Goal: Task Accomplishment & Management: Manage account settings

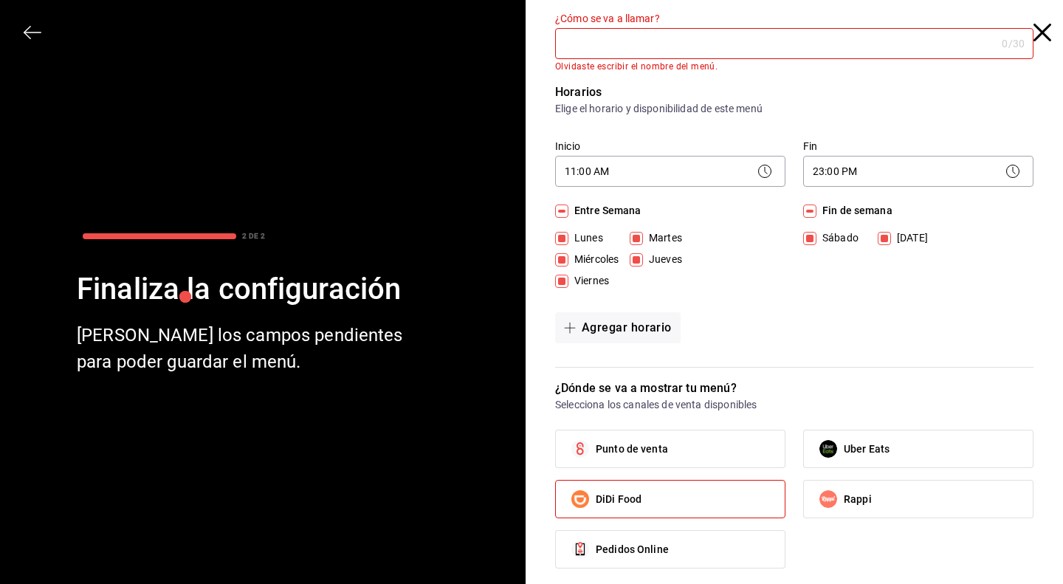
click at [1034, 31] on icon "button" at bounding box center [1043, 33] width 18 height 18
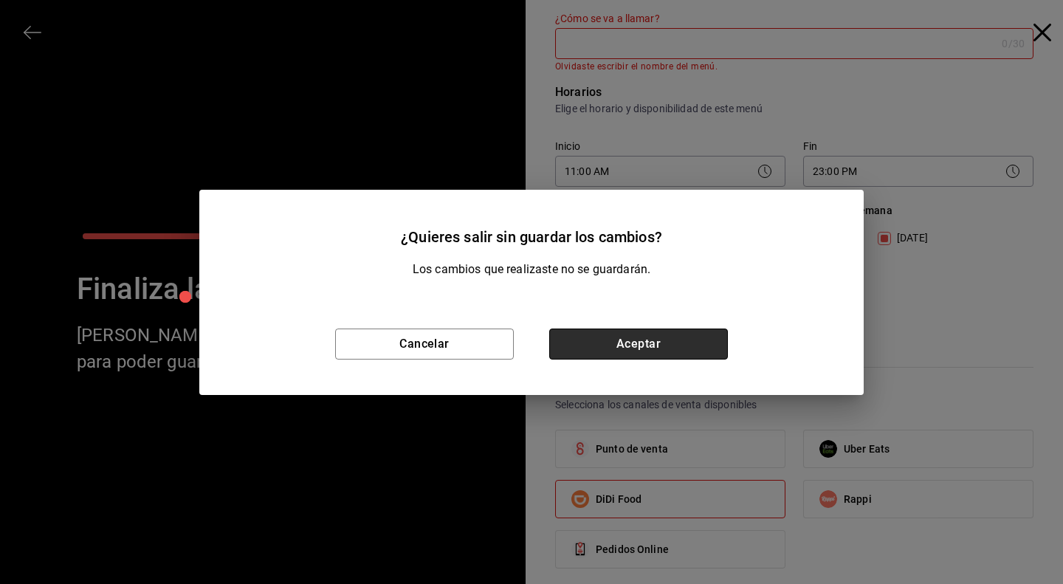
click at [598, 335] on button "Aceptar" at bounding box center [638, 344] width 179 height 31
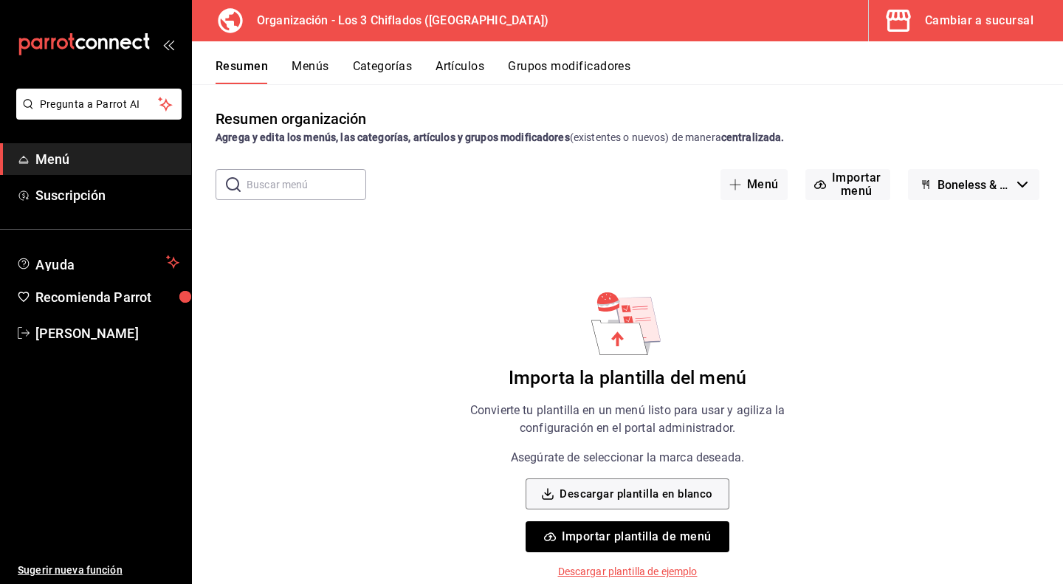
click at [1018, 182] on icon "button" at bounding box center [1023, 185] width 10 height 6
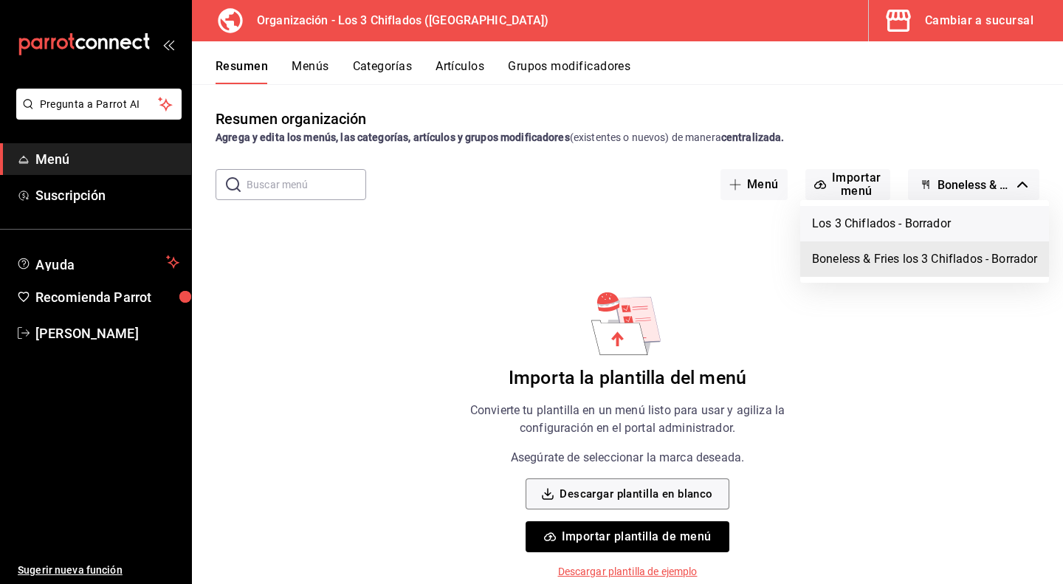
click at [947, 228] on li "Los 3 Chiflados - Borrador" at bounding box center [924, 223] width 249 height 35
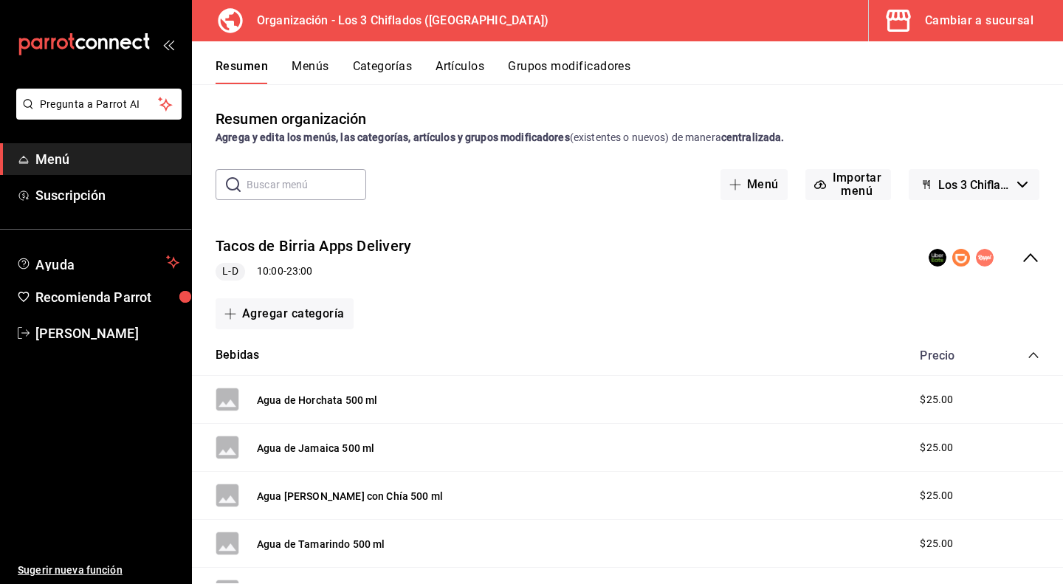
click at [1028, 356] on icon "collapse-category-row" at bounding box center [1034, 355] width 12 height 12
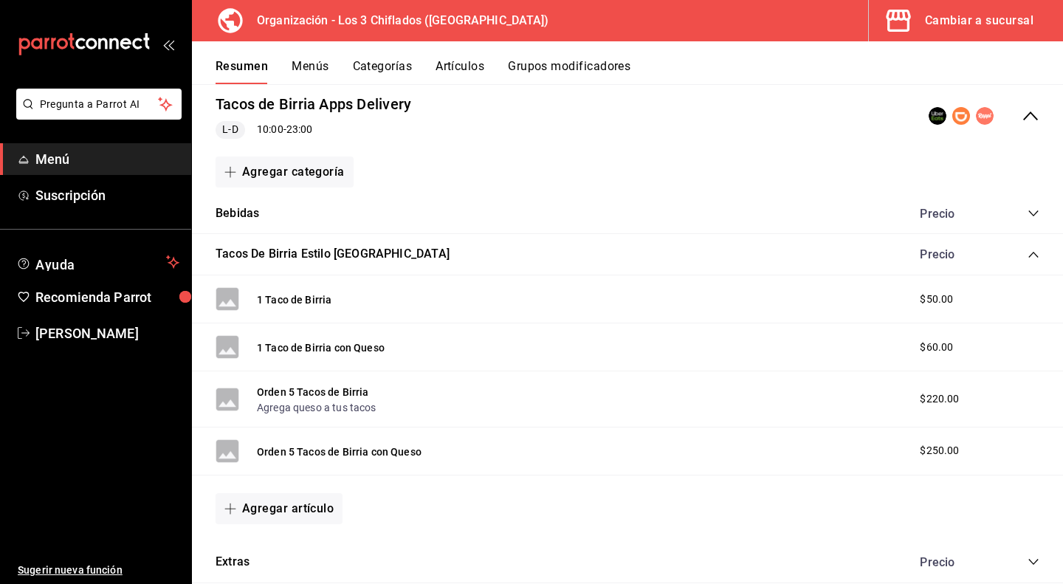
scroll to position [148, 0]
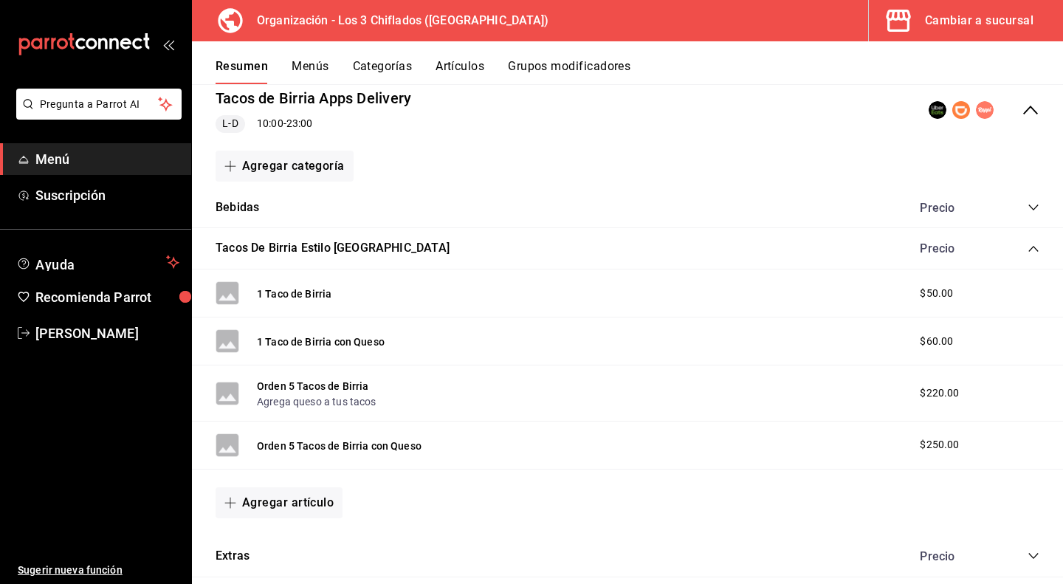
click at [1028, 246] on icon "collapse-category-row" at bounding box center [1034, 249] width 12 height 12
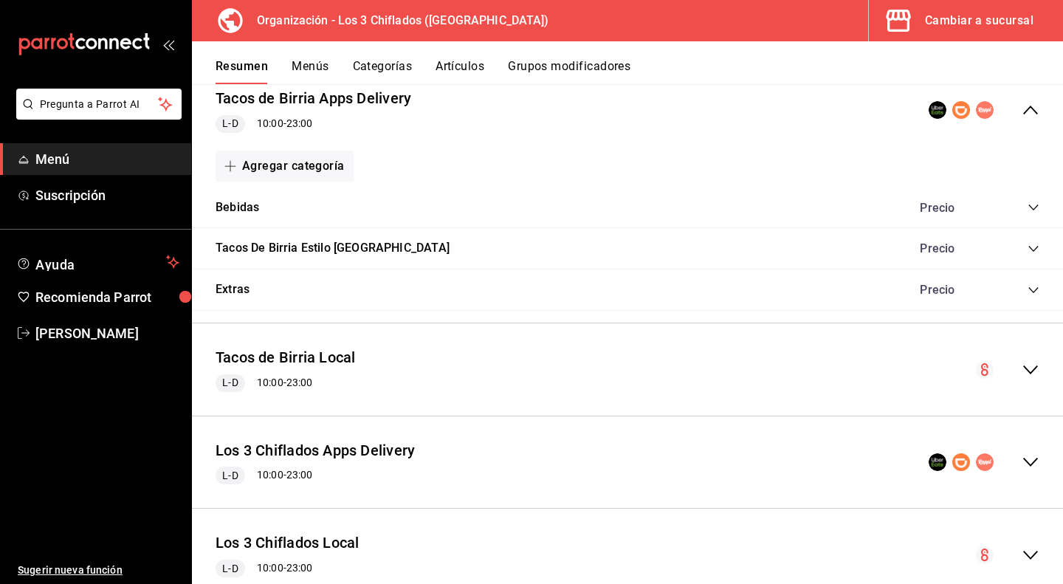
click at [1022, 107] on icon "collapse-menu-row" at bounding box center [1031, 110] width 18 height 18
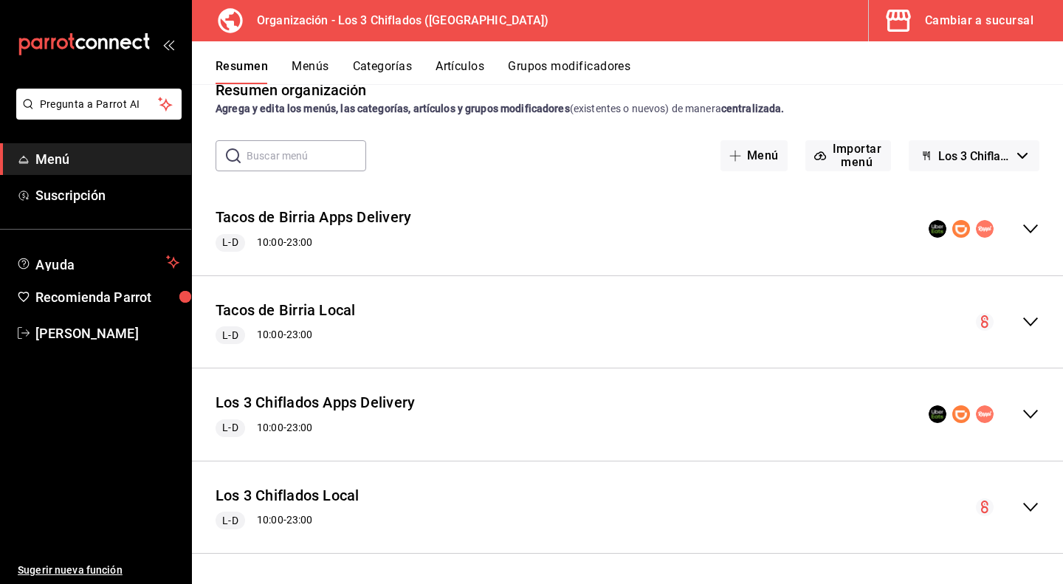
scroll to position [27, 0]
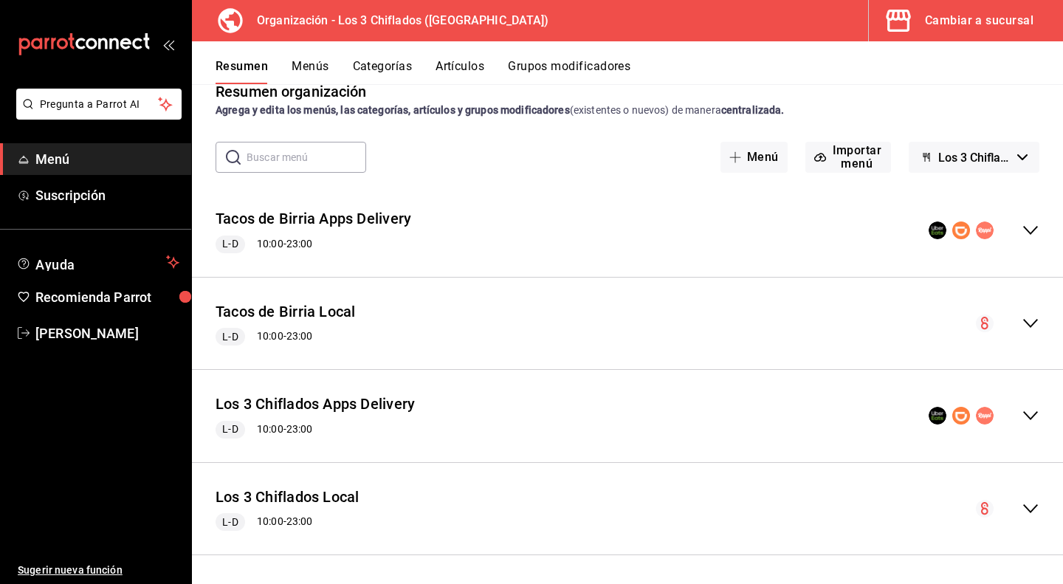
click at [1018, 155] on icon "button" at bounding box center [1023, 157] width 10 height 6
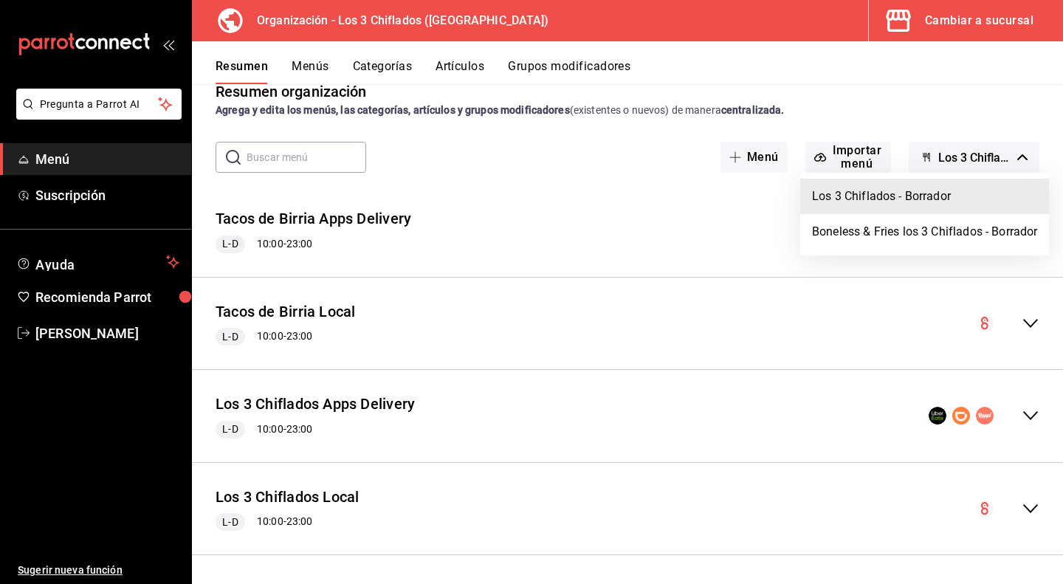
click at [1011, 157] on div at bounding box center [531, 292] width 1063 height 584
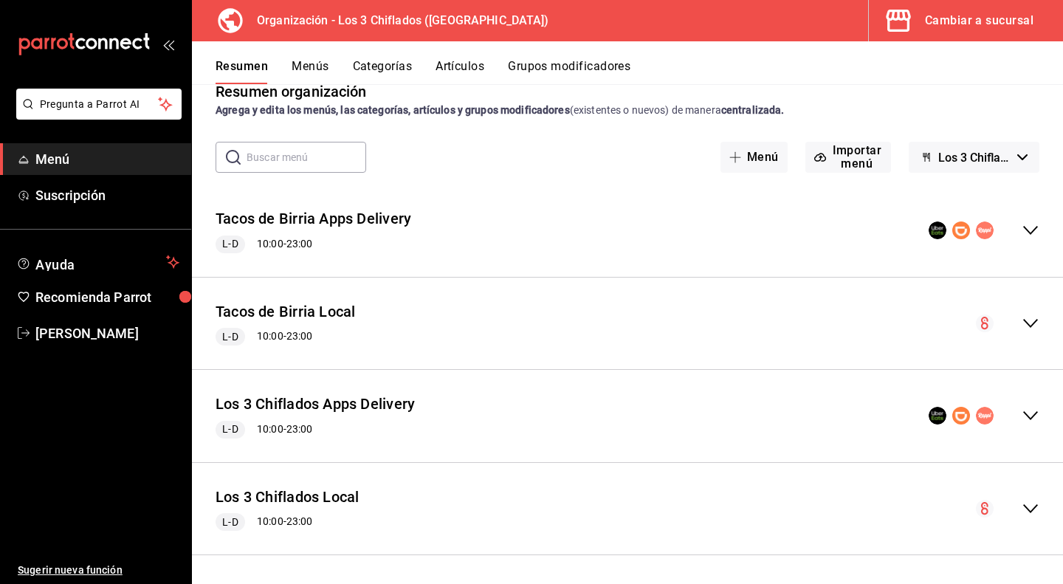
click at [1018, 154] on icon "button" at bounding box center [1023, 157] width 10 height 6
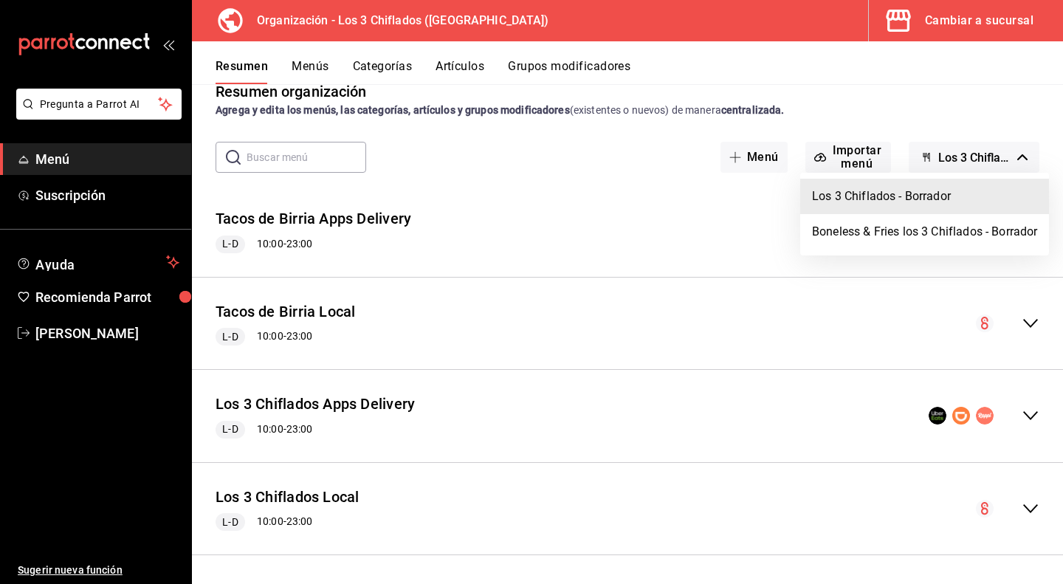
click at [1012, 157] on div at bounding box center [531, 292] width 1063 height 584
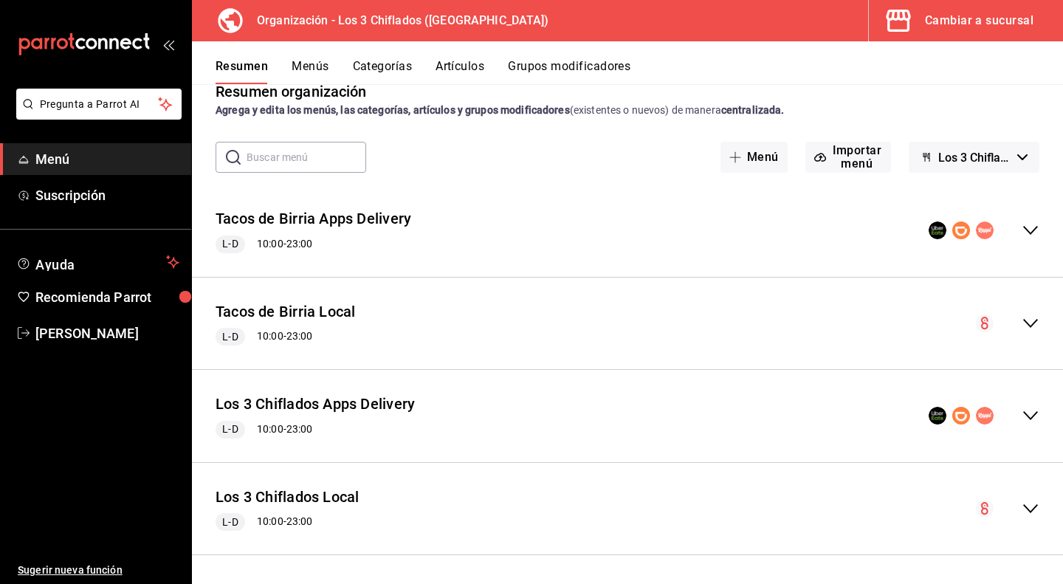
click at [1018, 157] on icon "button" at bounding box center [1023, 157] width 10 height 6
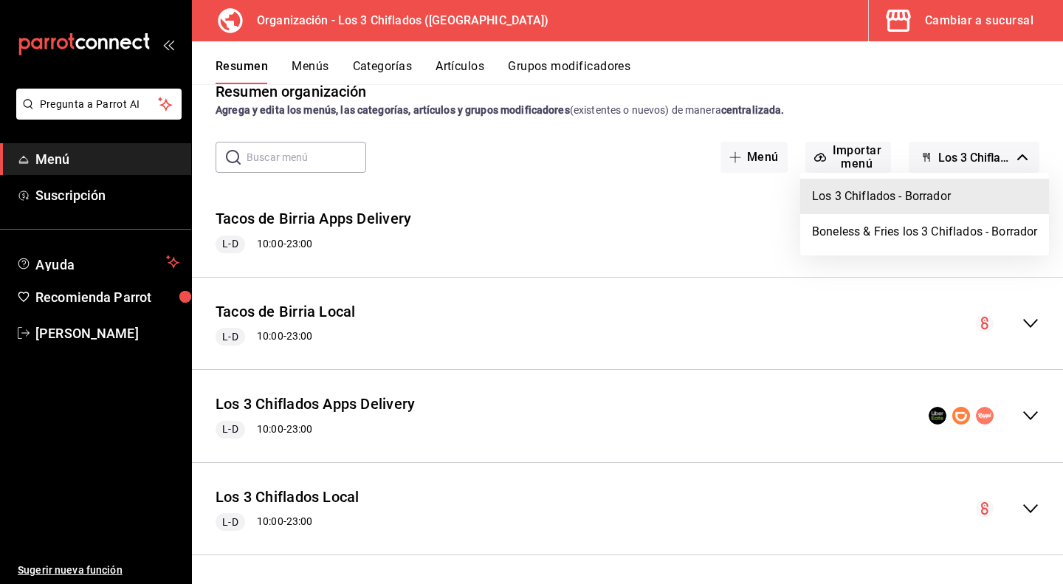
click at [628, 213] on div at bounding box center [531, 292] width 1063 height 584
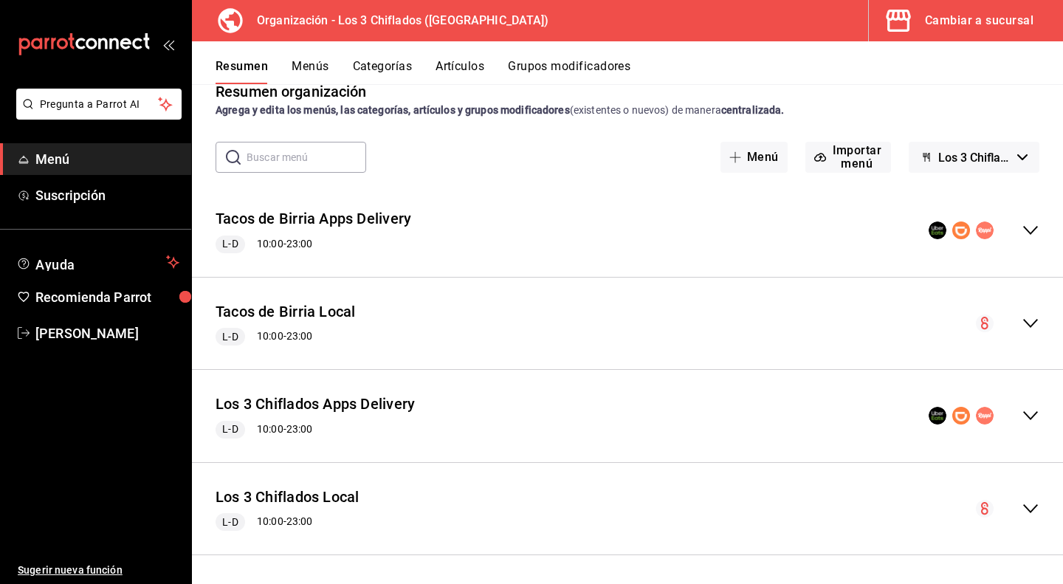
click at [1001, 160] on button "Los 3 Chiflados - Borrador" at bounding box center [974, 157] width 131 height 31
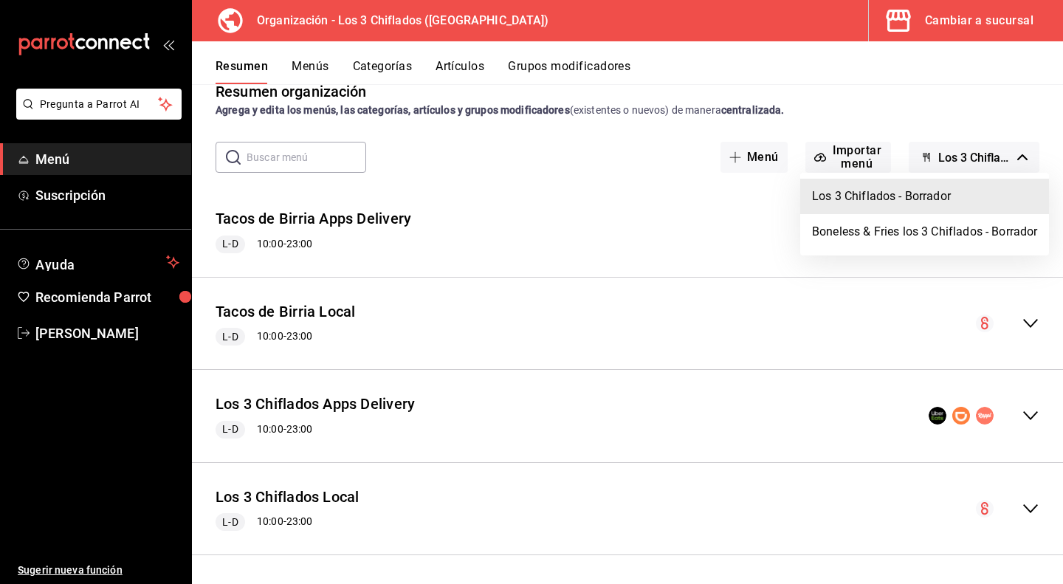
click at [1010, 157] on div at bounding box center [531, 292] width 1063 height 584
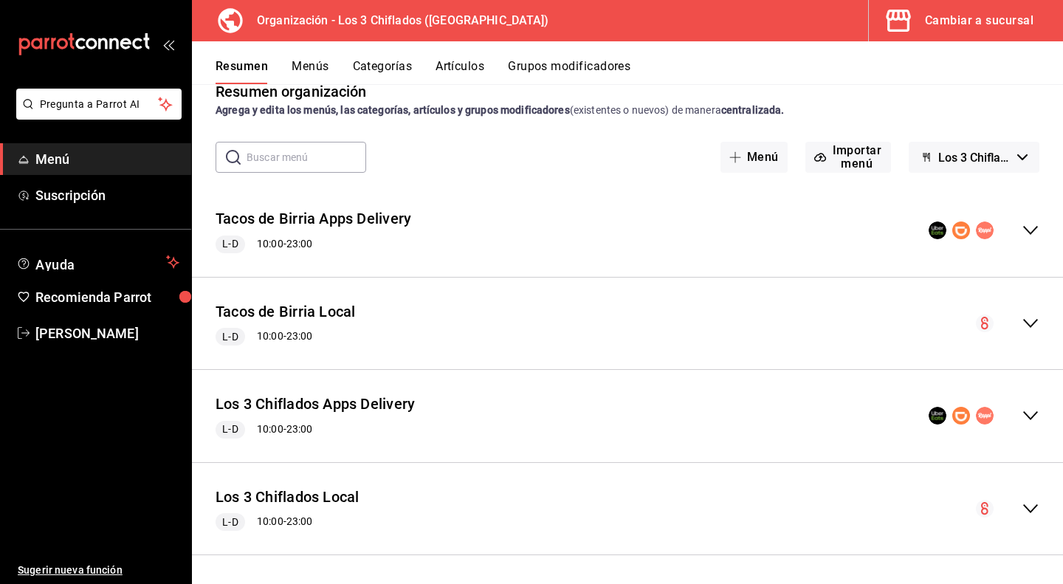
scroll to position [0, 0]
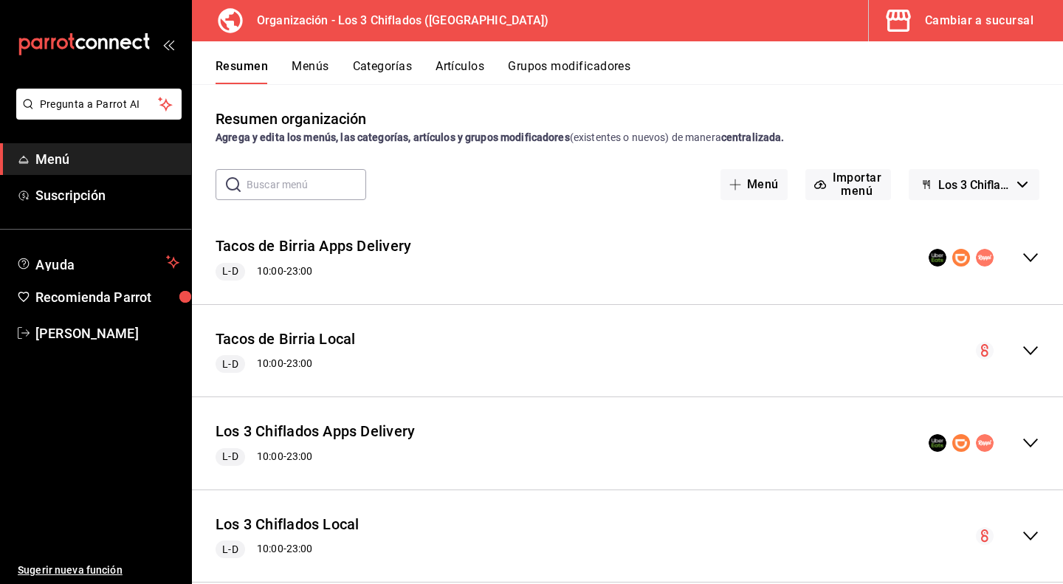
click at [1012, 178] on button "Los 3 Chiflados - Borrador" at bounding box center [974, 184] width 131 height 31
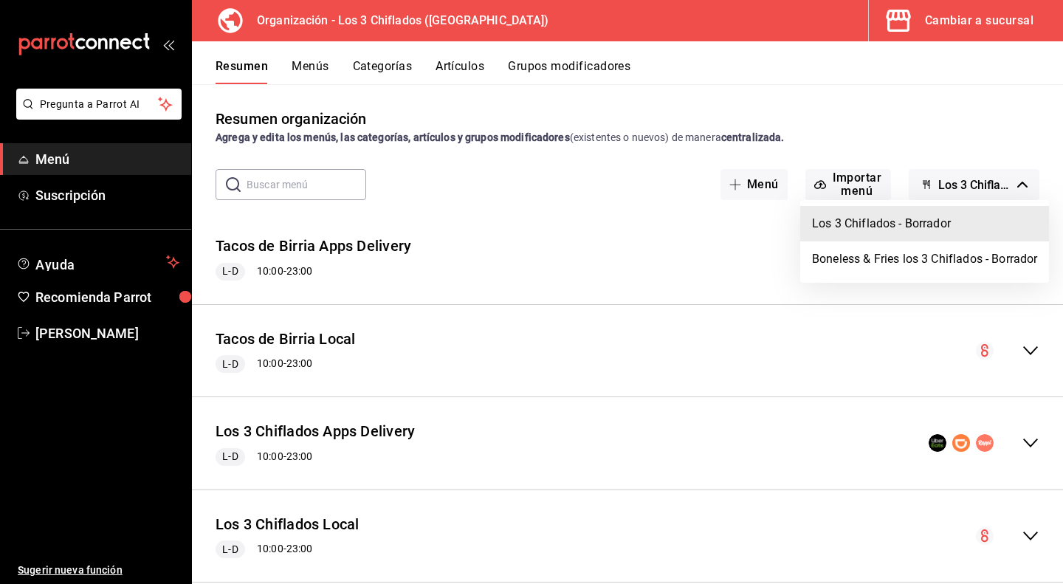
click at [944, 139] on div at bounding box center [531, 292] width 1063 height 584
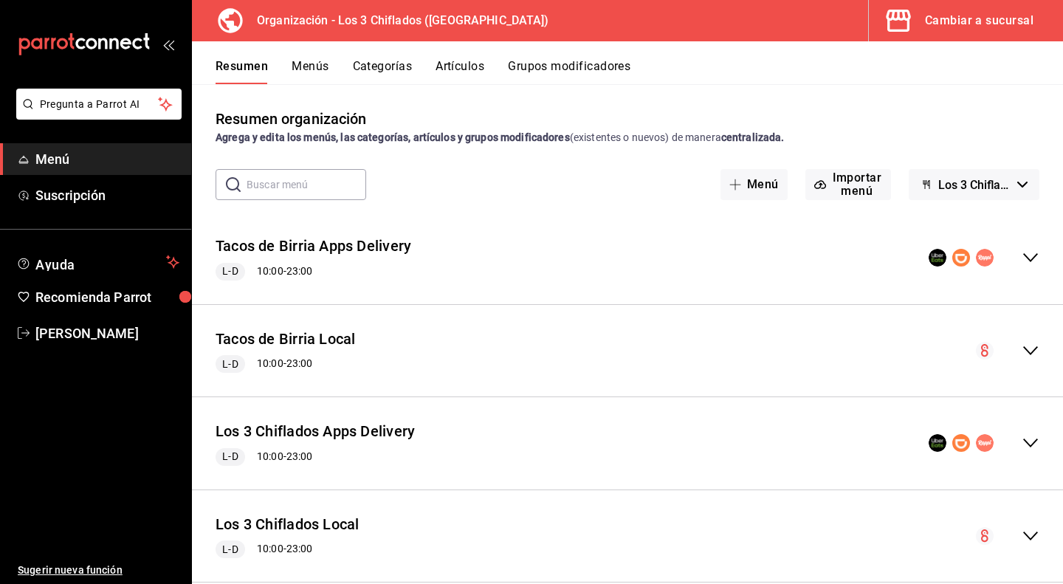
click at [1018, 187] on icon "button" at bounding box center [1023, 185] width 10 height 6
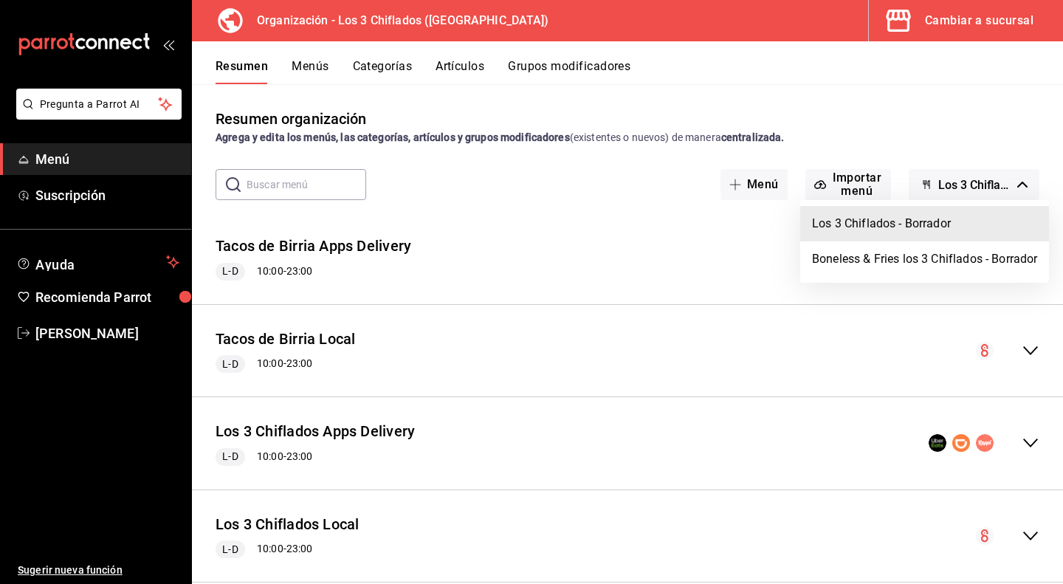
click at [1011, 181] on div at bounding box center [531, 292] width 1063 height 584
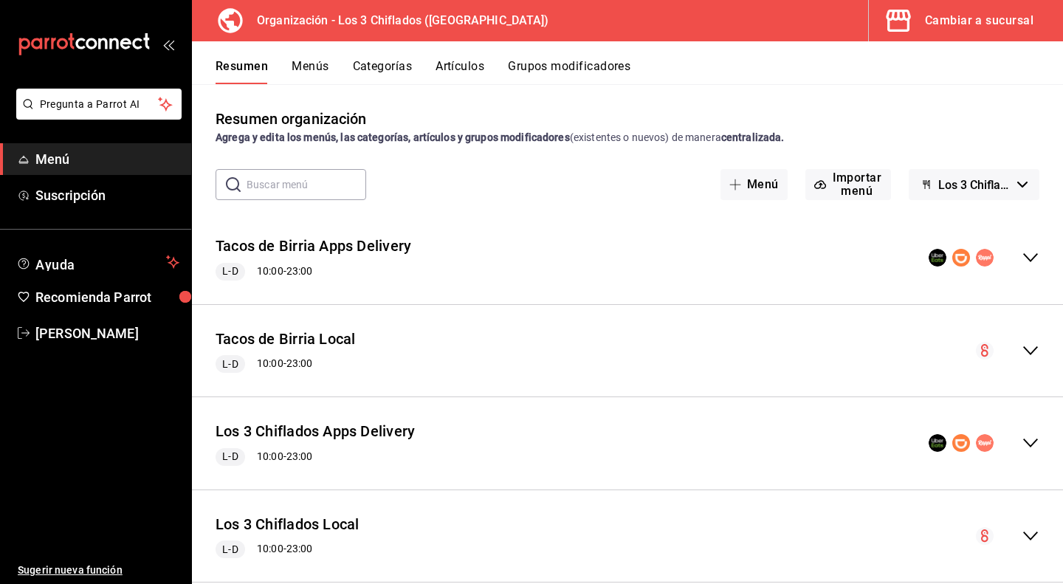
scroll to position [27, 0]
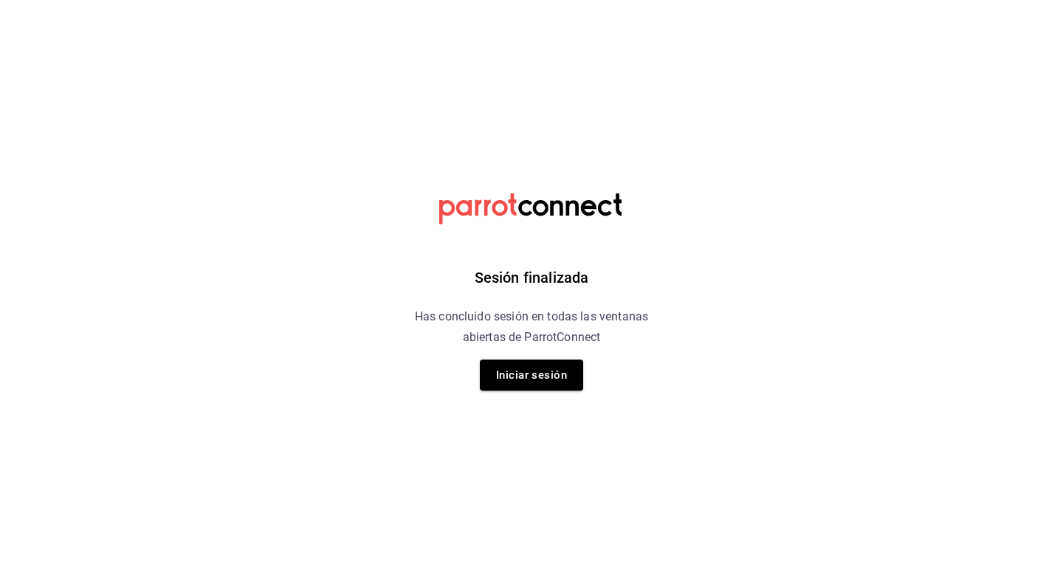
click at [506, 372] on button "Iniciar sesión" at bounding box center [531, 375] width 103 height 31
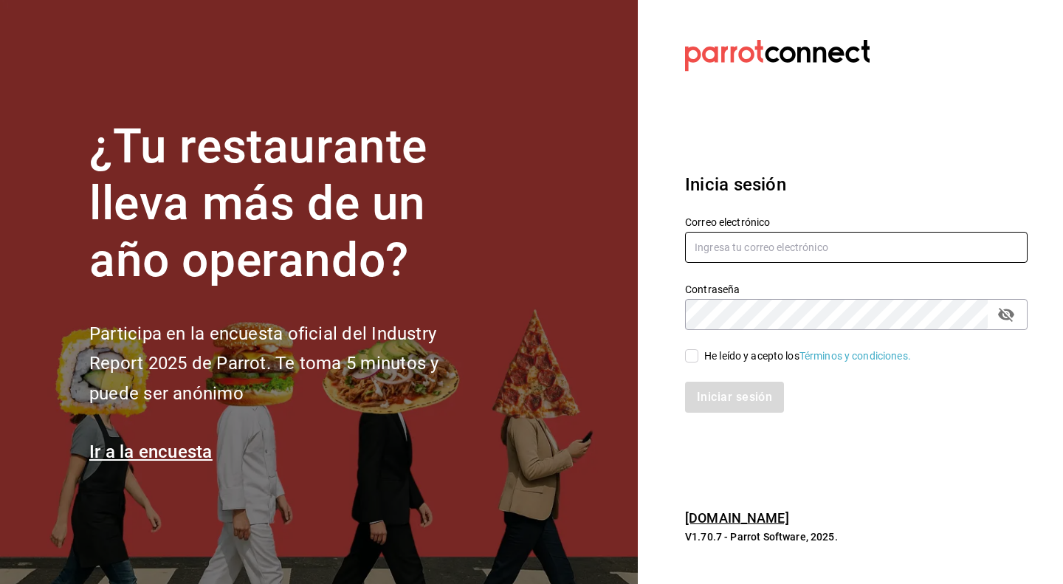
type input "antonio_referee@icloud.com"
click at [1008, 316] on icon "passwordField" at bounding box center [1006, 315] width 16 height 14
click at [694, 356] on input "He leído y acepto los Términos y condiciones." at bounding box center [691, 355] width 13 height 13
checkbox input "true"
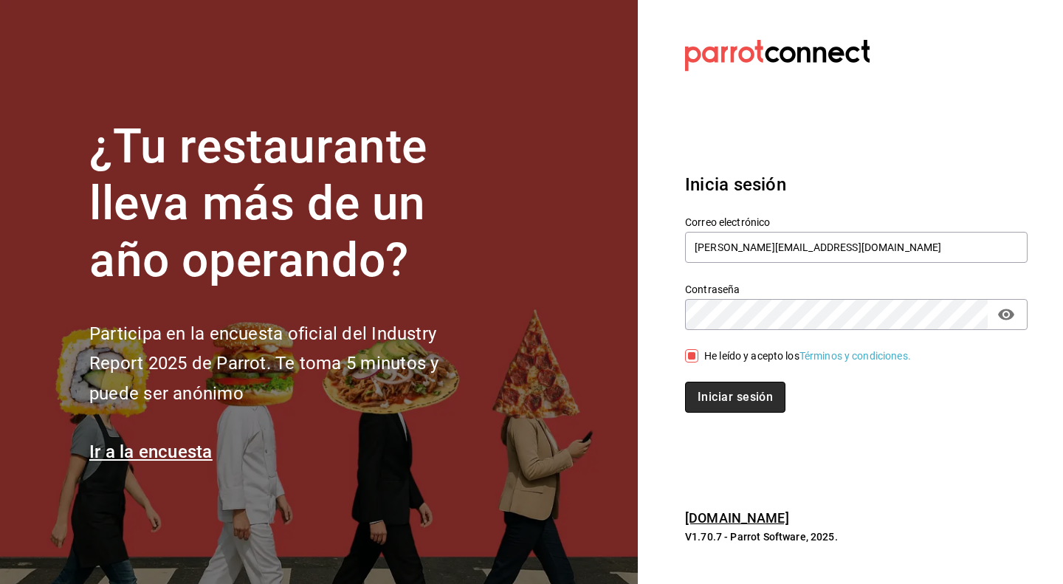
click at [733, 394] on button "Iniciar sesión" at bounding box center [735, 397] width 100 height 31
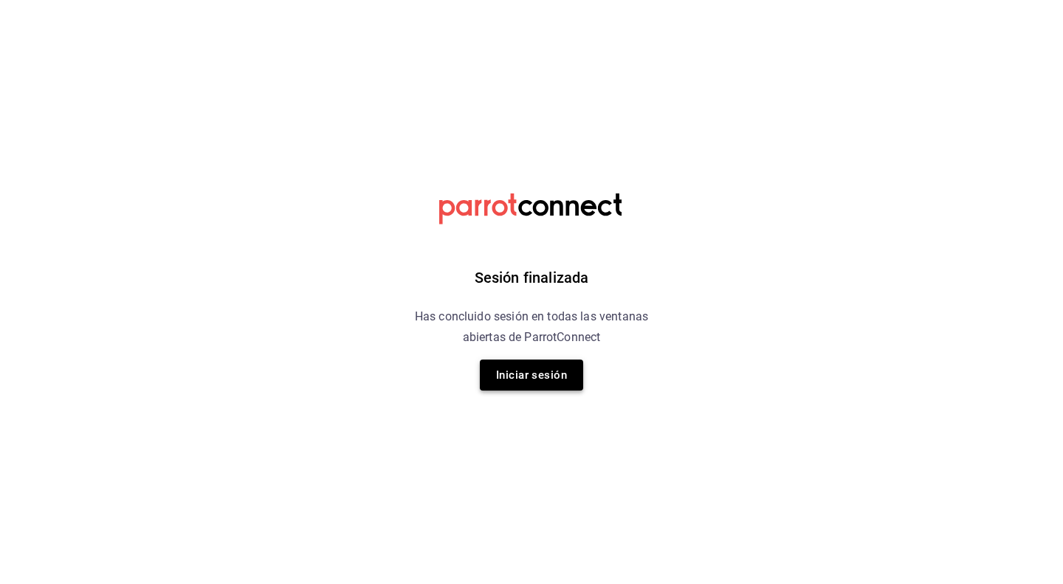
click at [535, 380] on button "Iniciar sesión" at bounding box center [531, 375] width 103 height 31
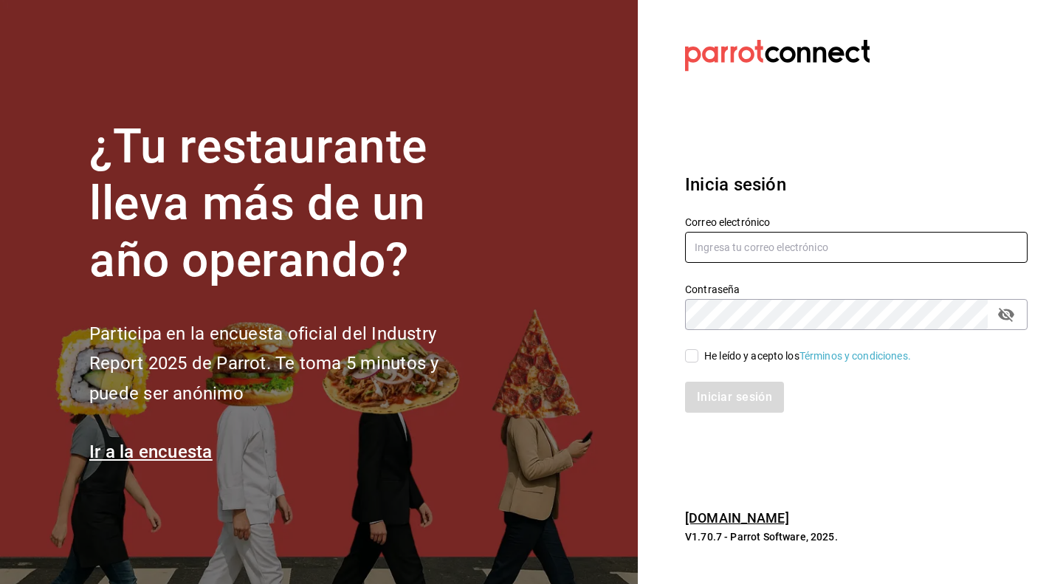
type input "[PERSON_NAME][EMAIL_ADDRESS][DOMAIN_NAME]"
click at [697, 355] on input "He leído y acepto los Términos y condiciones." at bounding box center [691, 355] width 13 height 13
checkbox input "true"
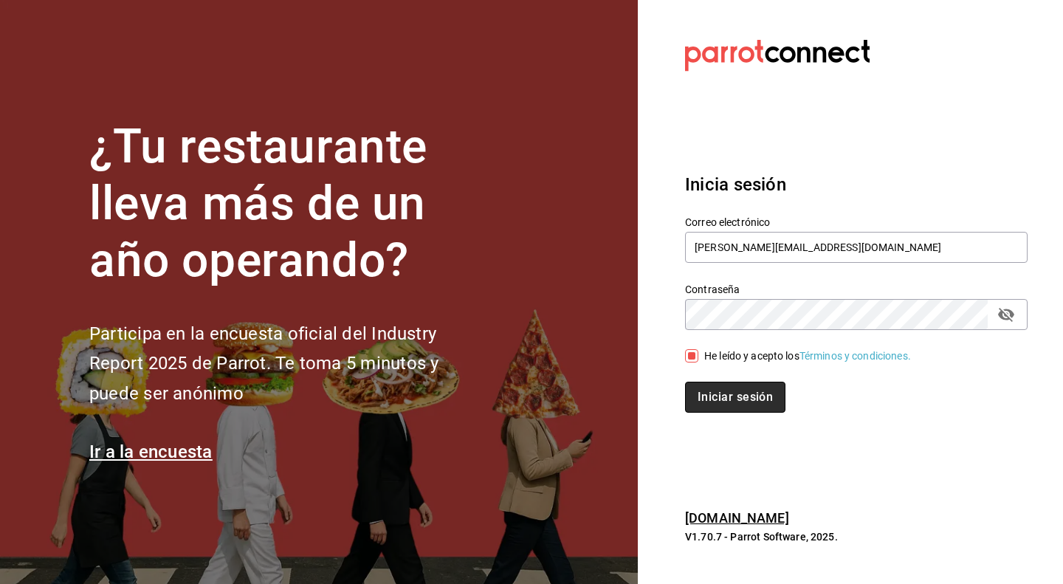
click at [722, 401] on button "Iniciar sesión" at bounding box center [735, 397] width 100 height 31
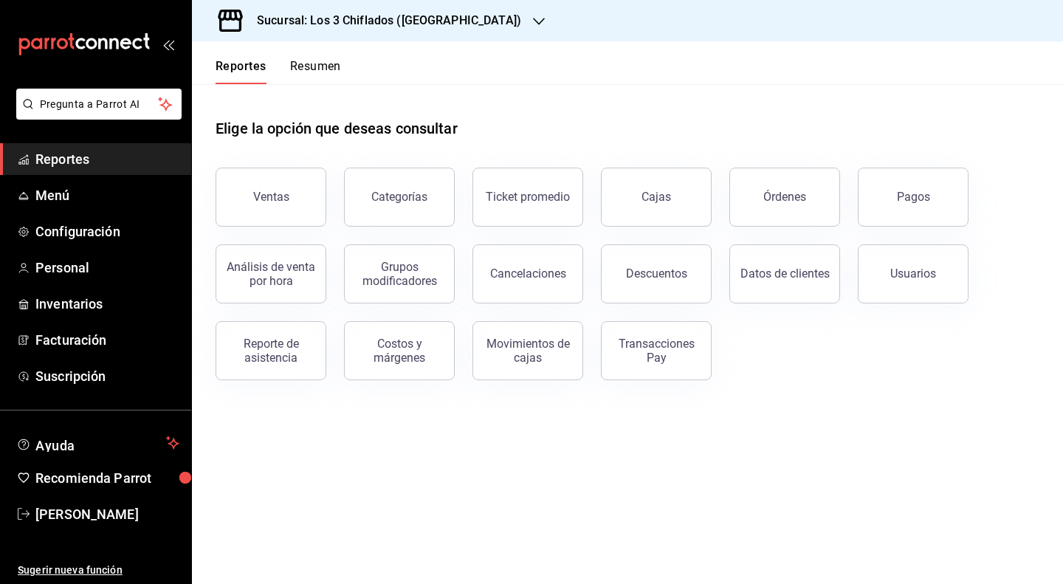
click at [533, 23] on icon "button" at bounding box center [539, 22] width 12 height 12
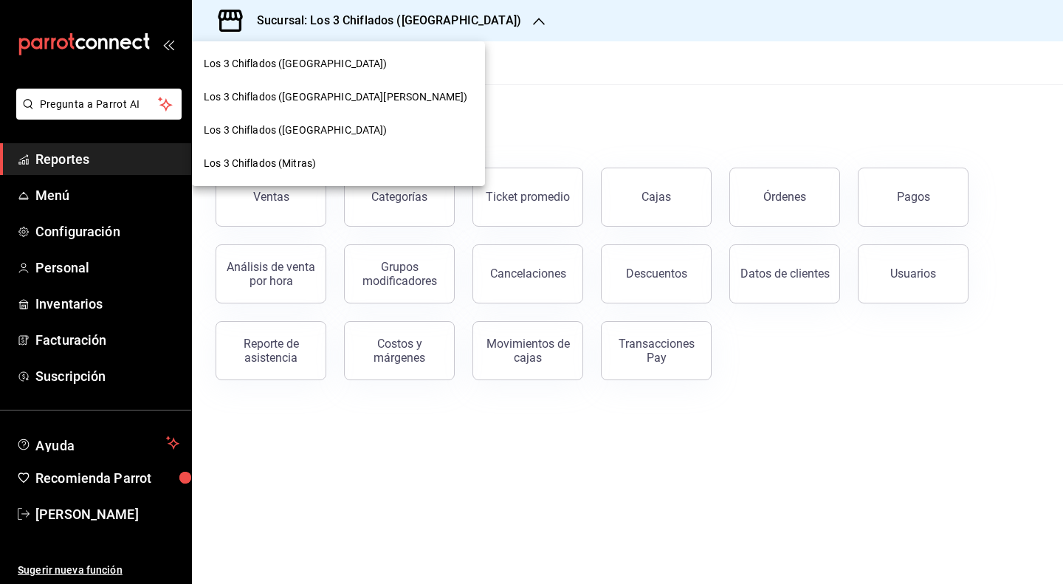
click at [335, 131] on span "Los 3 Chiflados (Guadalupe)" at bounding box center [296, 131] width 184 height 16
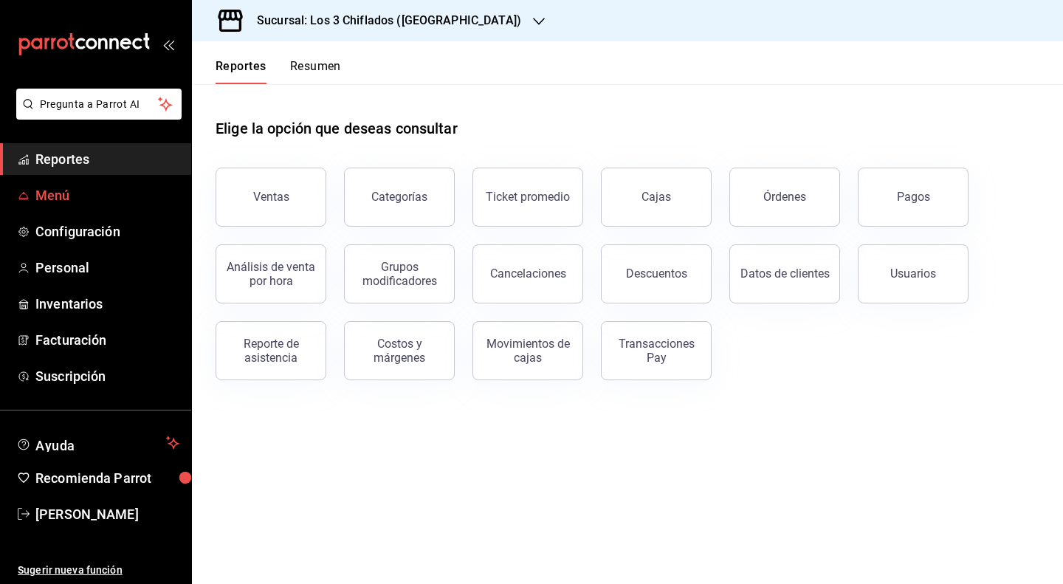
click at [78, 188] on span "Menú" at bounding box center [107, 195] width 144 height 20
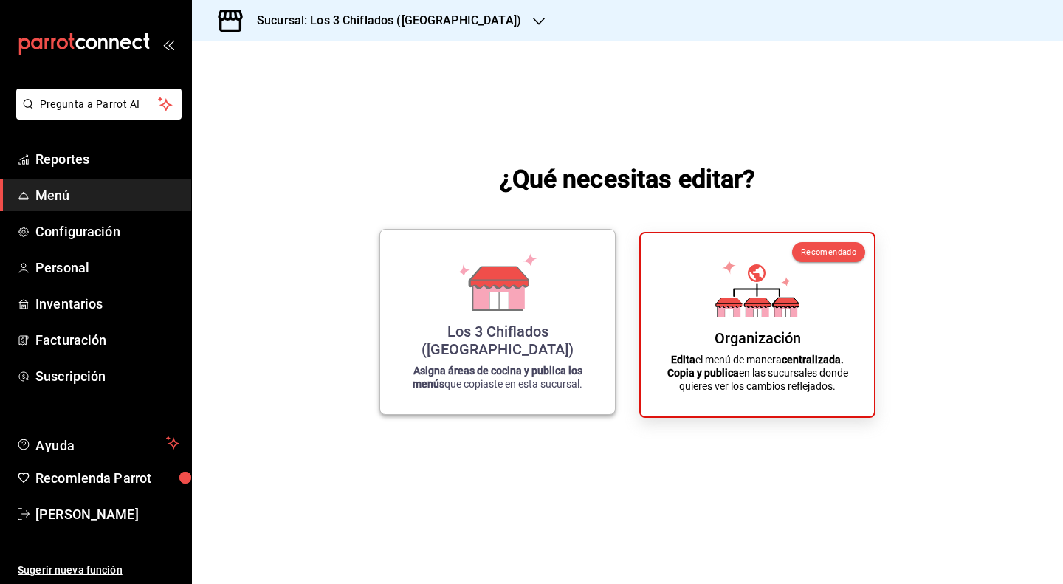
click at [570, 287] on div "Los 3 Chiflados (Guadalupe) Asigna áreas de cocina y publica los menús que copi…" at bounding box center [497, 321] width 199 height 161
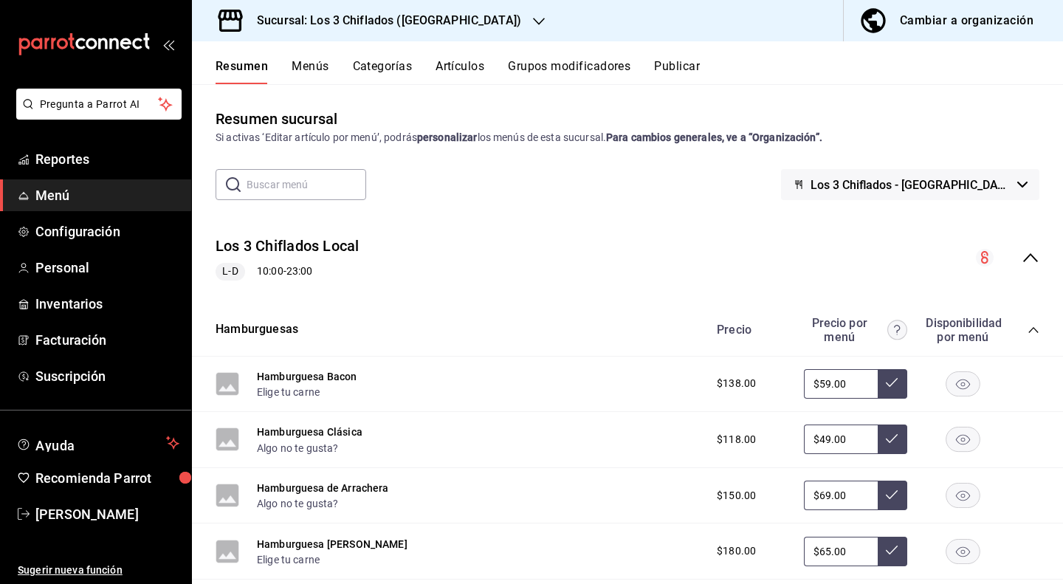
click at [1018, 182] on icon "button" at bounding box center [1023, 185] width 10 height 6
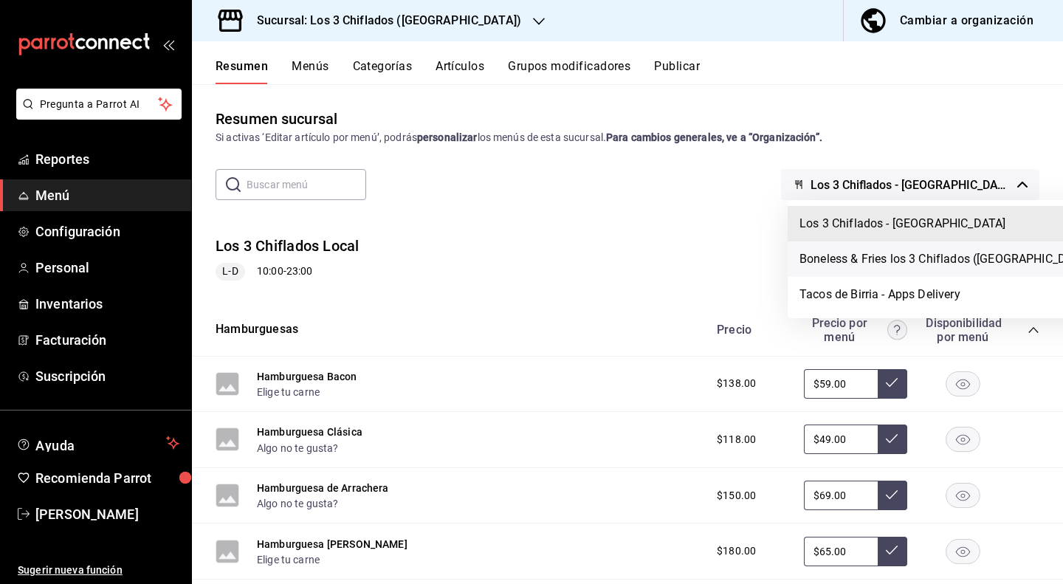
click at [917, 267] on li "Boneless & Fries los 3 Chiflados (Guadalupe)" at bounding box center [947, 258] width 319 height 35
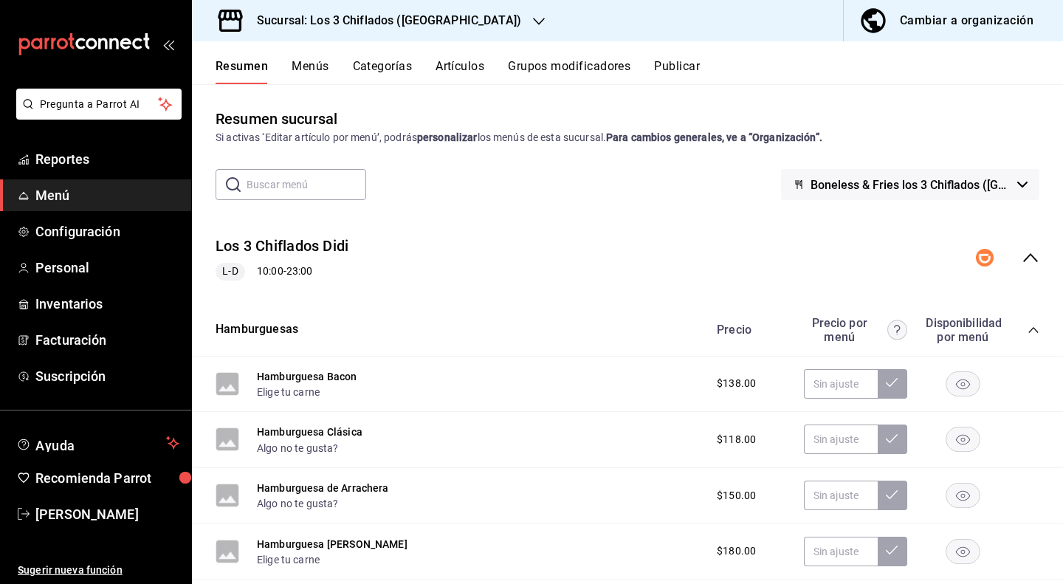
click at [997, 180] on span "Boneless & Fries los 3 Chiflados (Guadalupe)" at bounding box center [911, 185] width 201 height 14
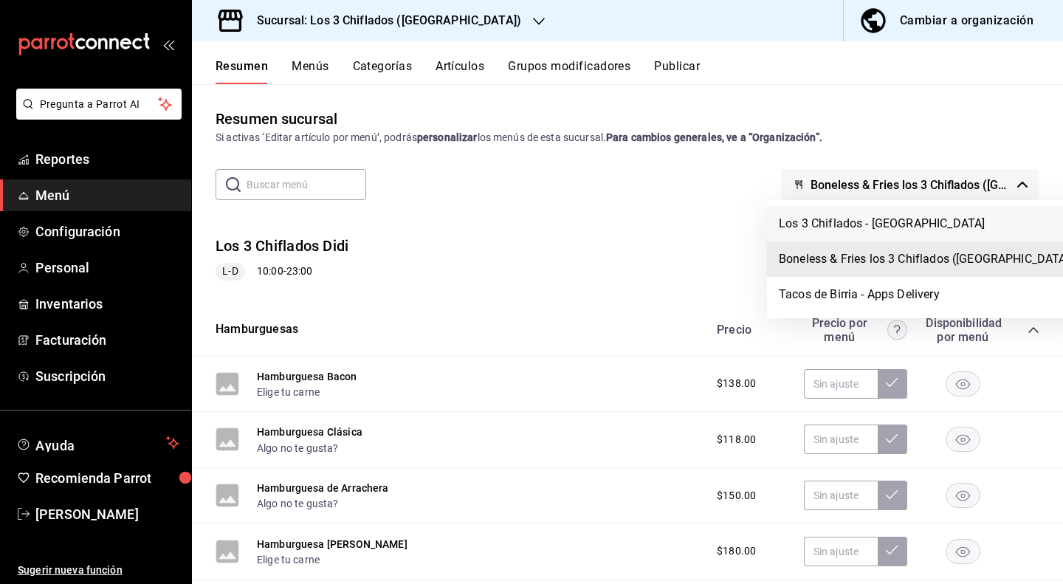
click at [908, 222] on li "Los 3 Chiflados - [GEOGRAPHIC_DATA]" at bounding box center [926, 223] width 319 height 35
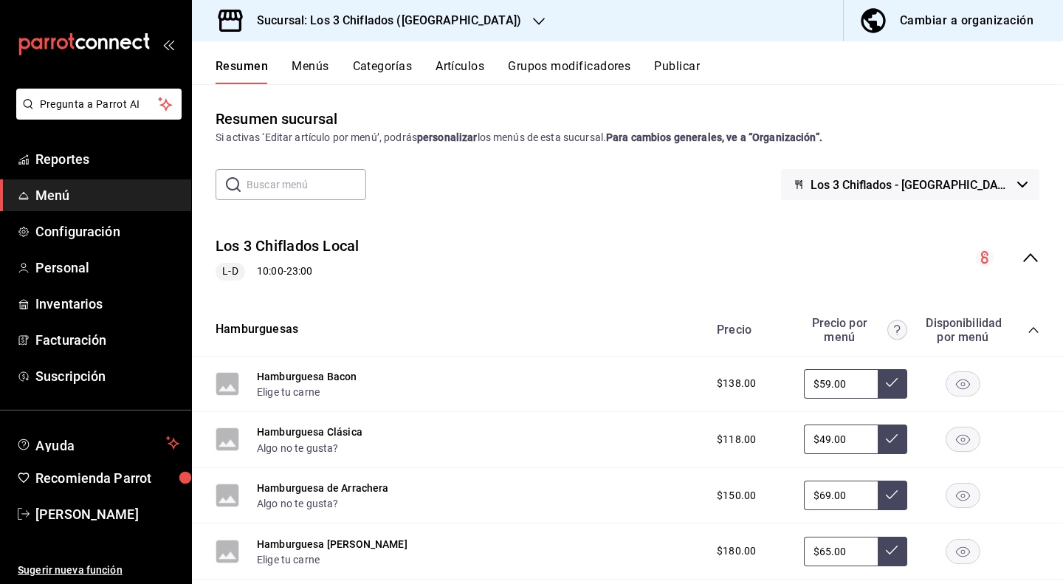
click at [533, 18] on icon "button" at bounding box center [539, 22] width 12 height 12
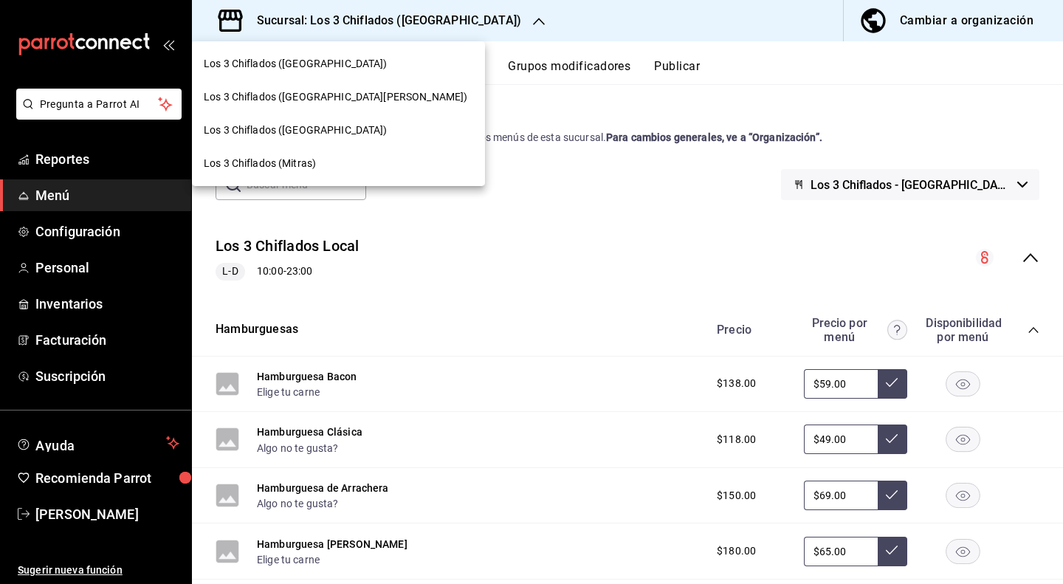
click at [478, 20] on div at bounding box center [531, 292] width 1063 height 584
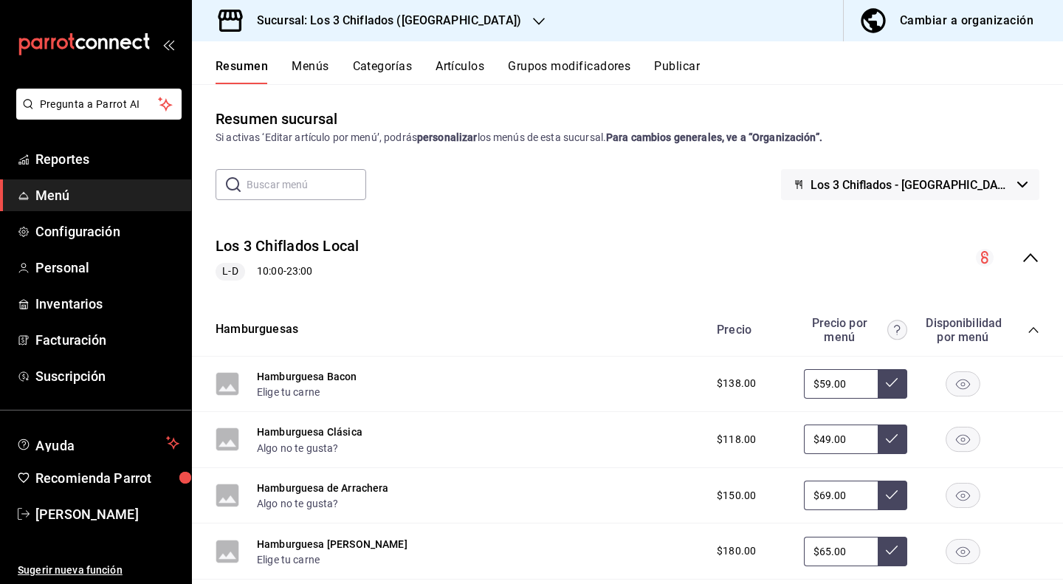
click at [1004, 184] on button "Los 3 Chiflados - [GEOGRAPHIC_DATA]" at bounding box center [910, 184] width 258 height 31
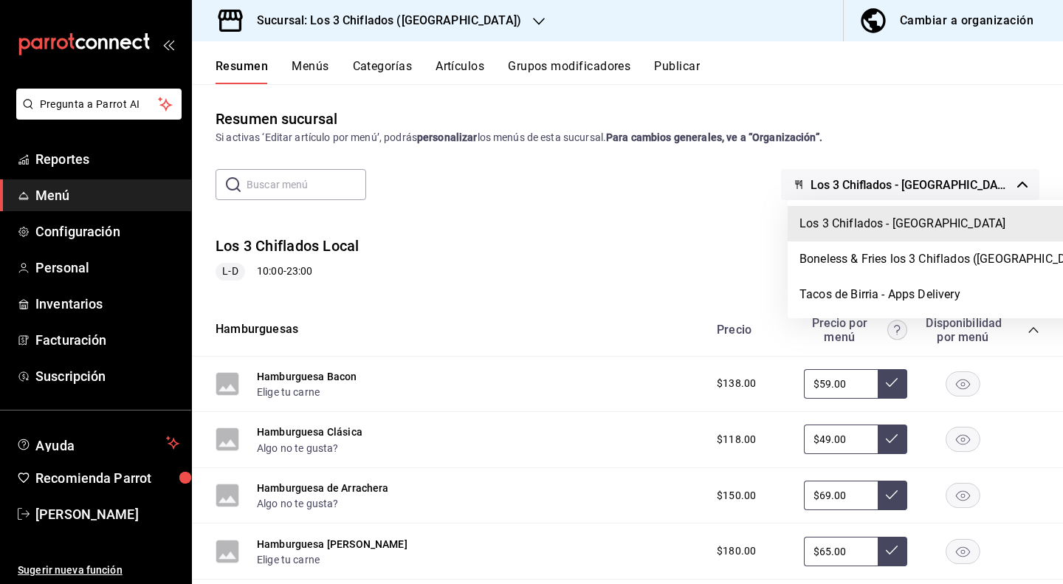
click at [1004, 184] on div at bounding box center [531, 292] width 1063 height 584
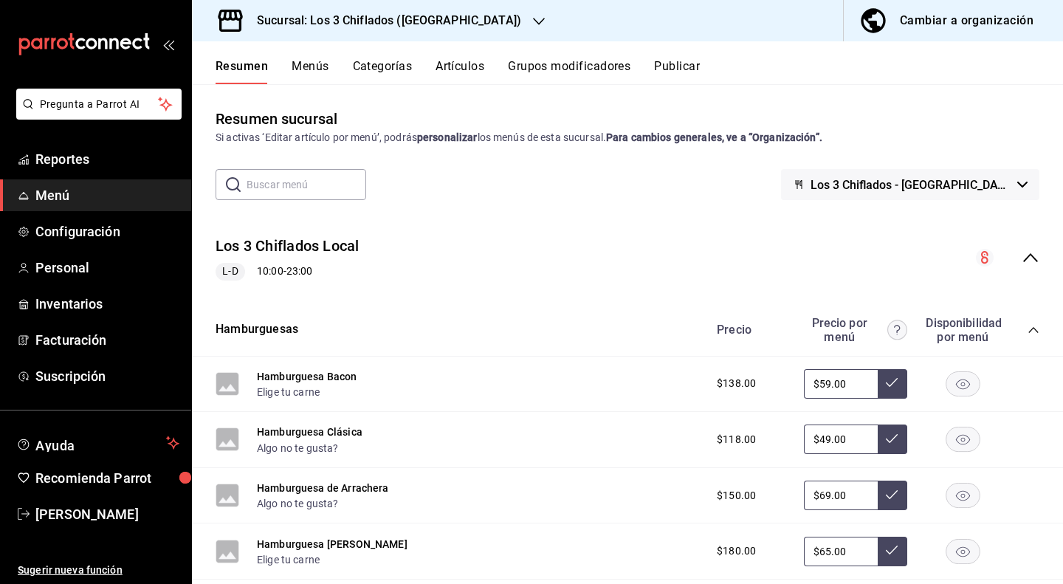
click at [1006, 179] on button "Los 3 Chiflados - [GEOGRAPHIC_DATA]" at bounding box center [910, 184] width 258 height 31
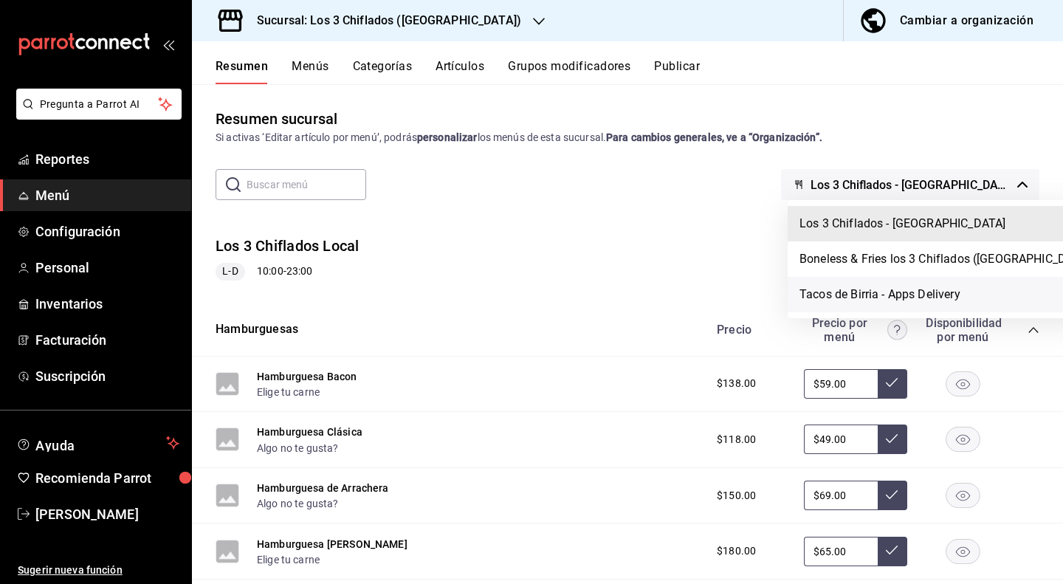
click at [908, 295] on li "Tacos de Birria - Apps Delivery" at bounding box center [947, 294] width 319 height 35
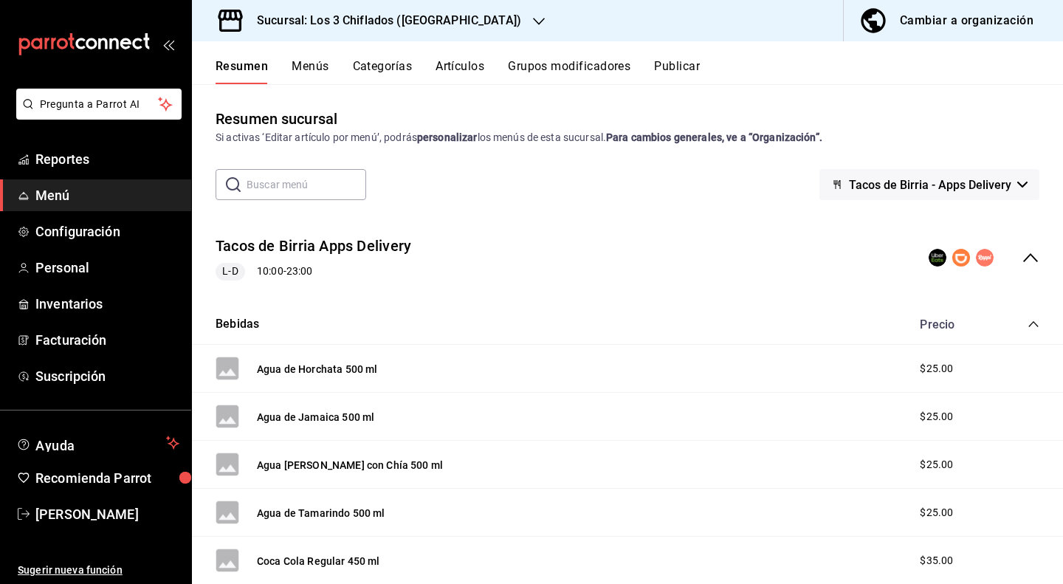
click at [1022, 255] on icon "collapse-menu-row" at bounding box center [1031, 258] width 18 height 18
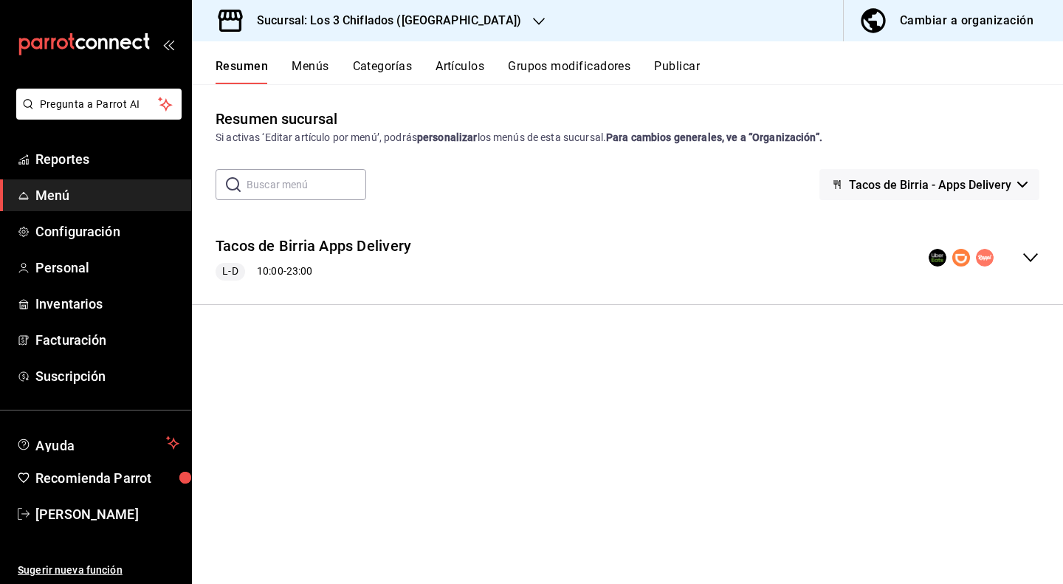
click at [533, 20] on icon "button" at bounding box center [539, 22] width 12 height 12
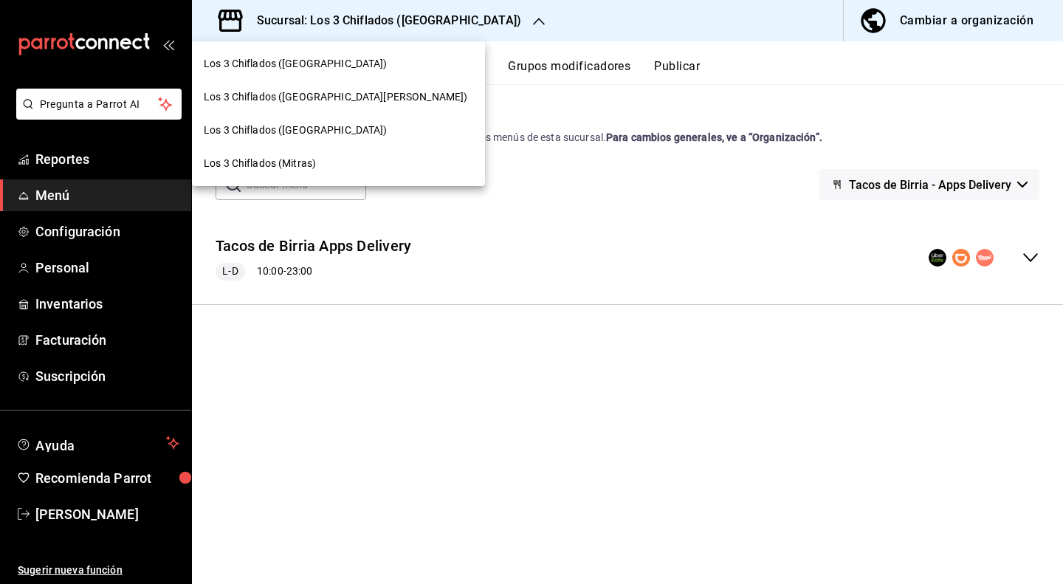
click at [509, 182] on div at bounding box center [531, 292] width 1063 height 584
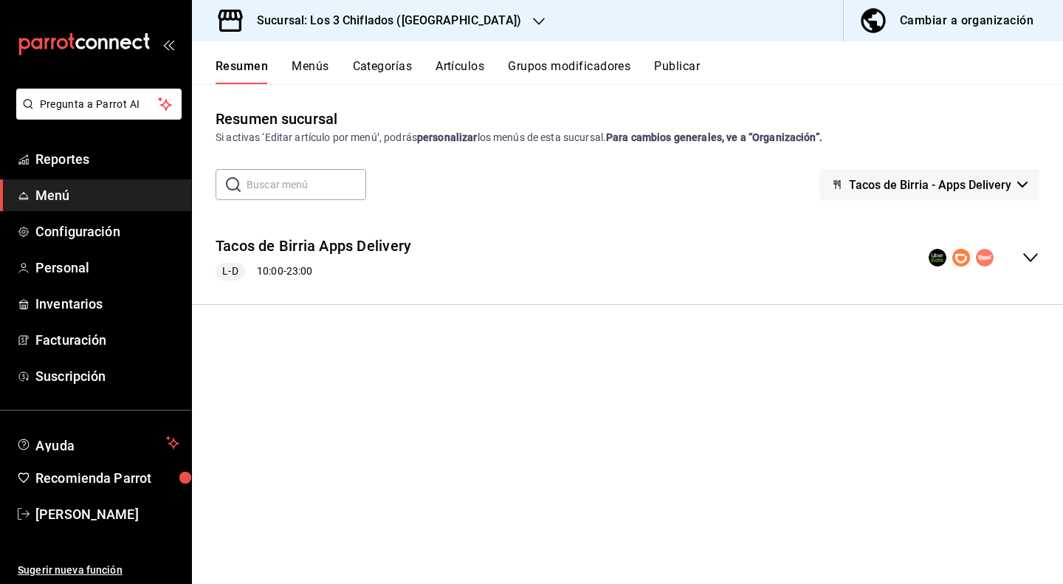
click at [303, 69] on button "Menús" at bounding box center [310, 71] width 37 height 25
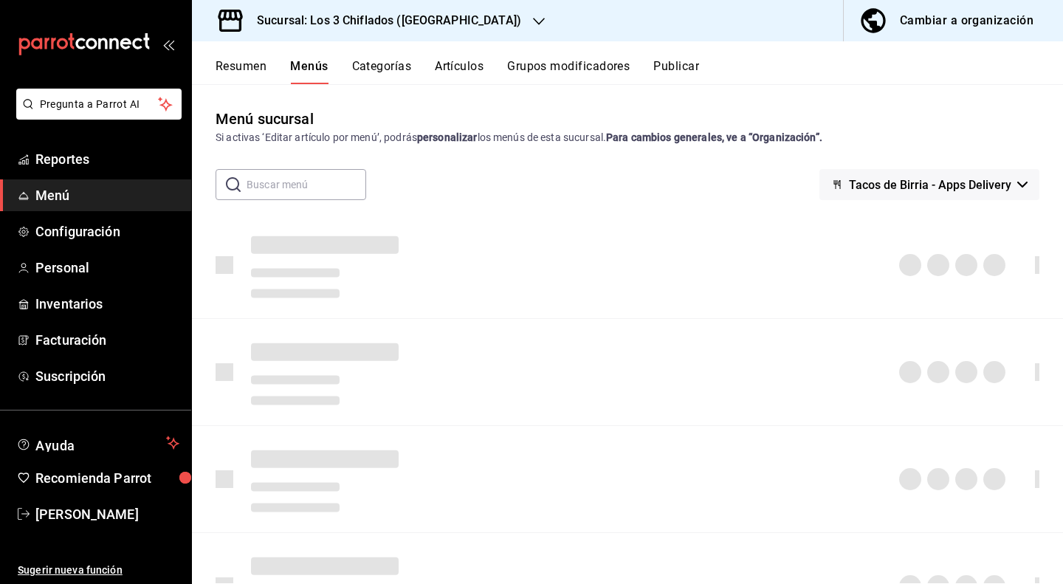
click at [1018, 187] on icon "button" at bounding box center [1023, 185] width 10 height 6
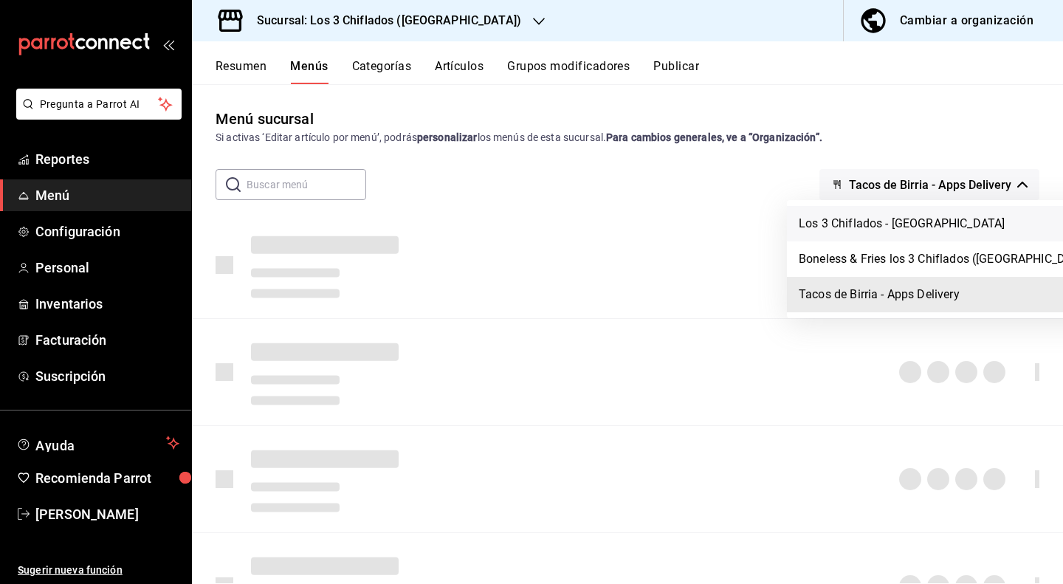
click at [894, 230] on li "Los 3 Chiflados - [GEOGRAPHIC_DATA]" at bounding box center [946, 223] width 319 height 35
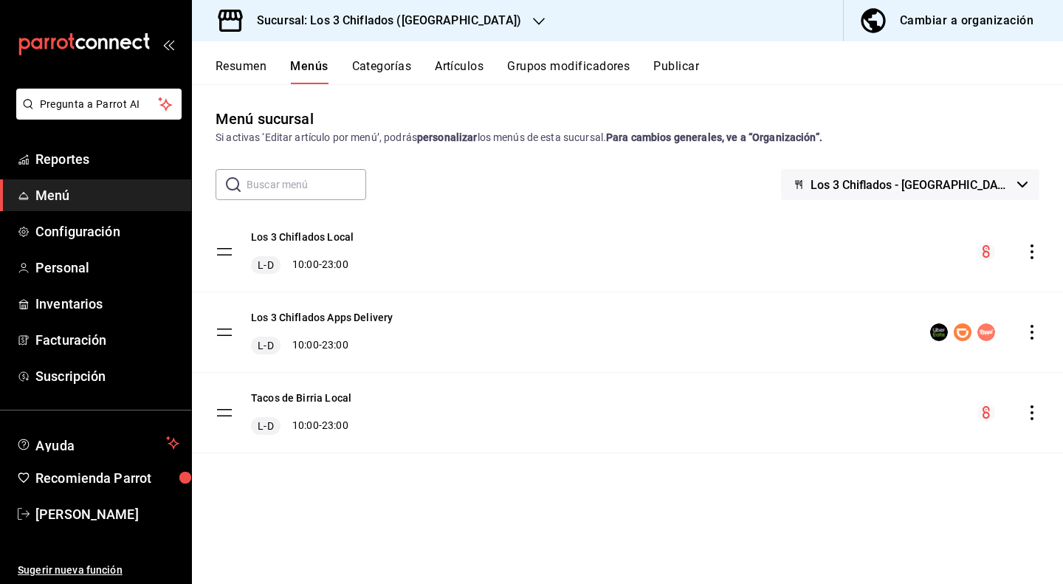
click at [1013, 191] on button "Los 3 Chiflados - [GEOGRAPHIC_DATA]" at bounding box center [910, 184] width 258 height 31
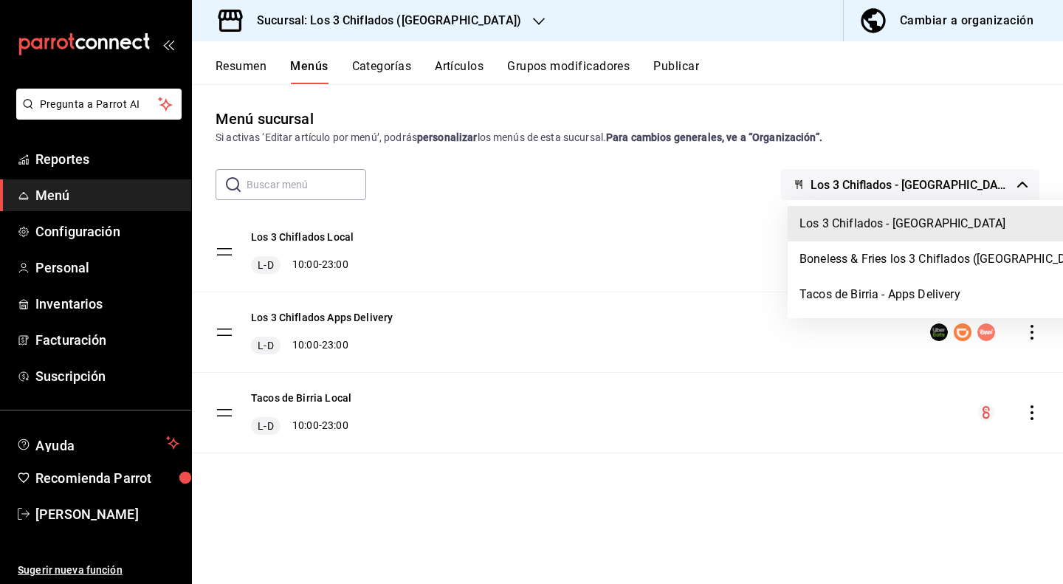
click at [1013, 191] on div at bounding box center [531, 292] width 1063 height 584
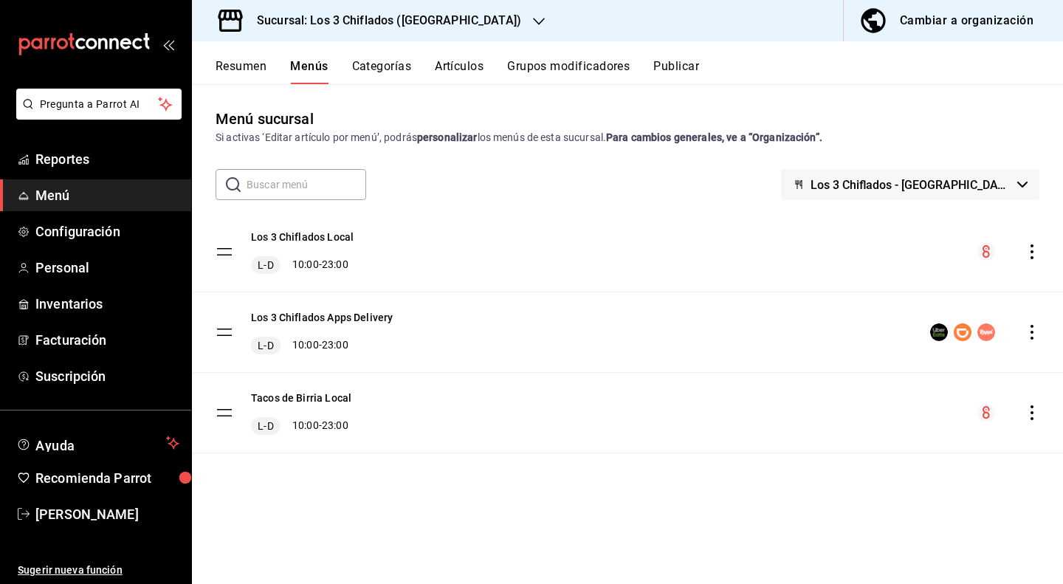
click at [1029, 187] on button "Los 3 Chiflados - [GEOGRAPHIC_DATA]" at bounding box center [910, 184] width 258 height 31
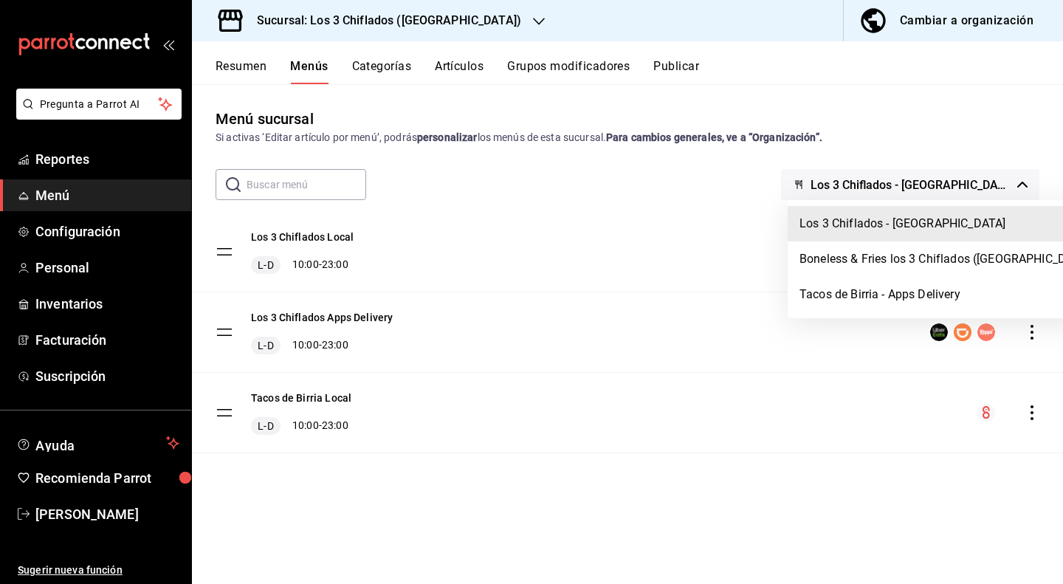
click at [735, 181] on div at bounding box center [531, 292] width 1063 height 584
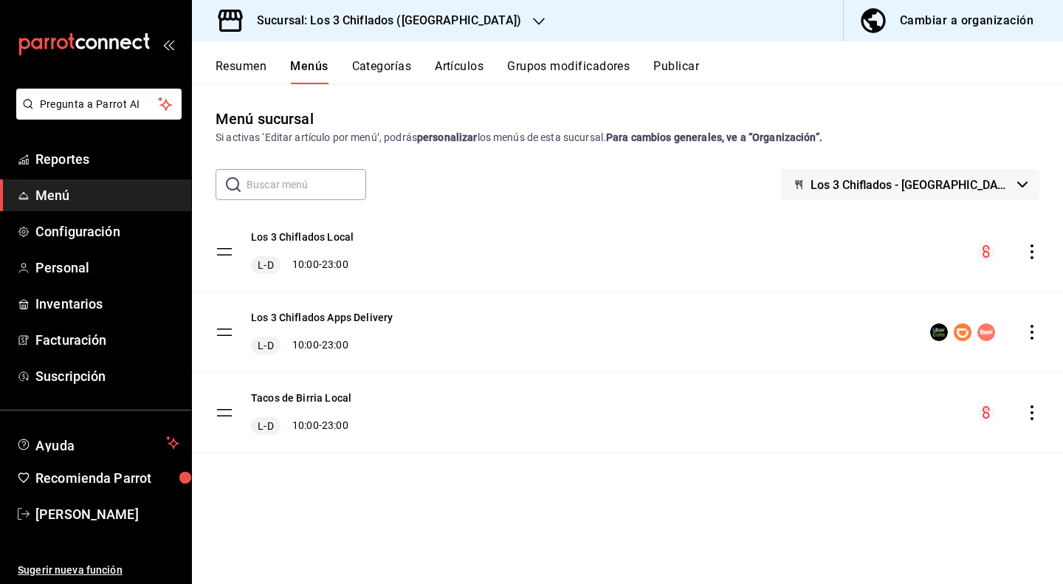
click at [674, 70] on button "Publicar" at bounding box center [677, 71] width 46 height 25
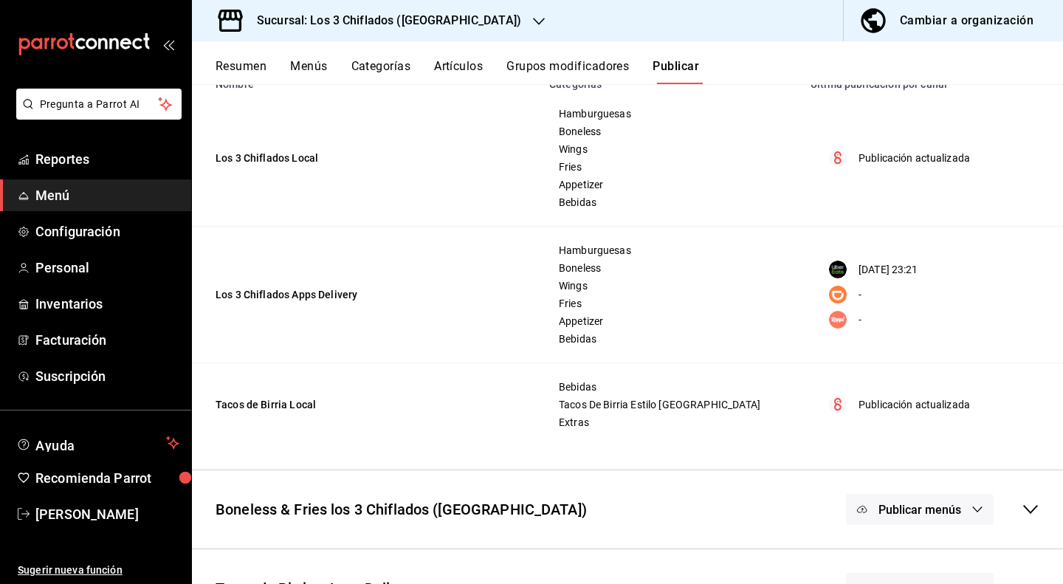
scroll to position [198, 0]
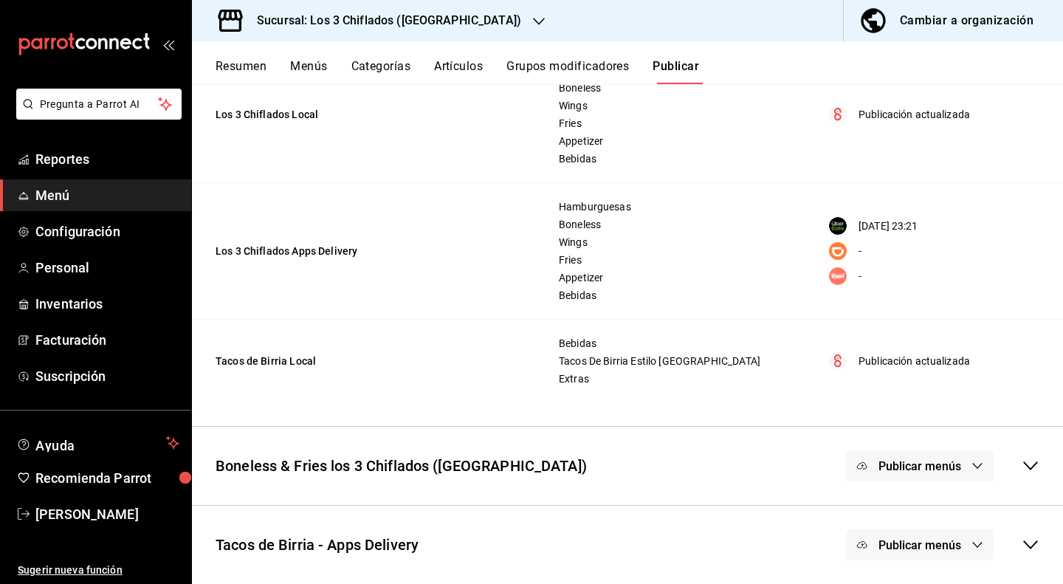
click at [1022, 465] on icon at bounding box center [1031, 466] width 18 height 18
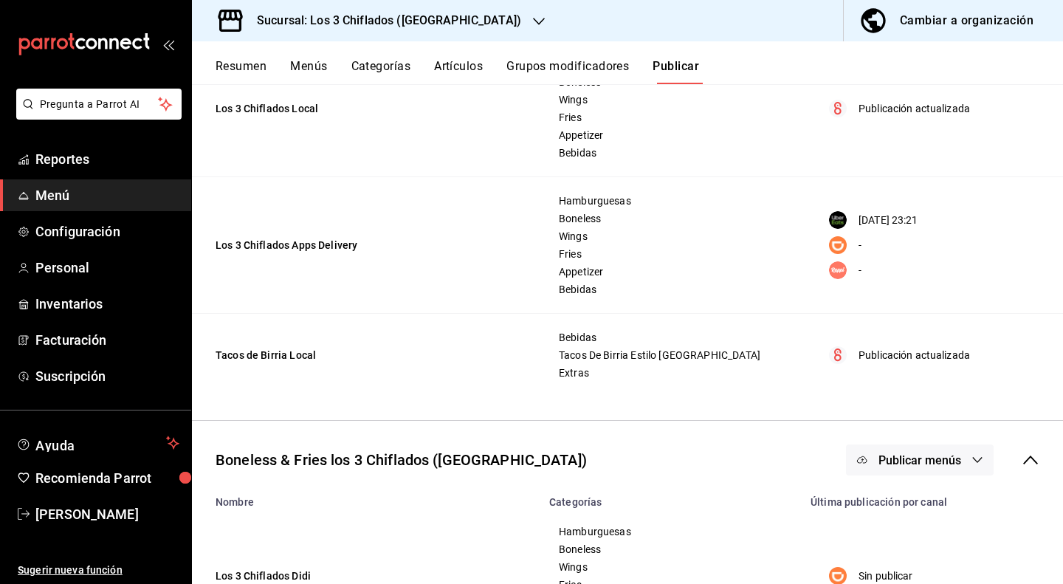
scroll to position [366, 0]
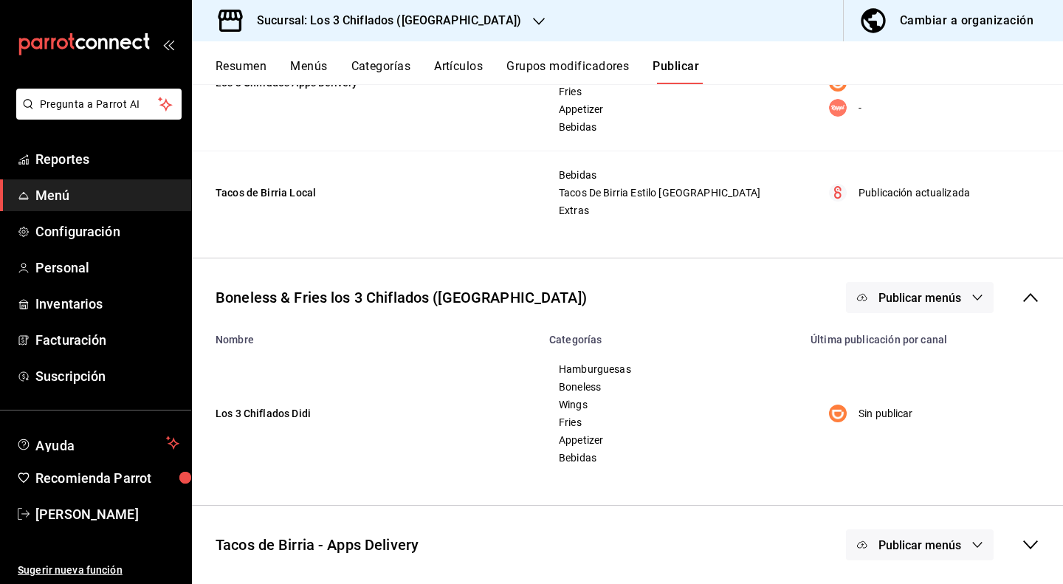
click at [1023, 543] on icon at bounding box center [1030, 545] width 15 height 9
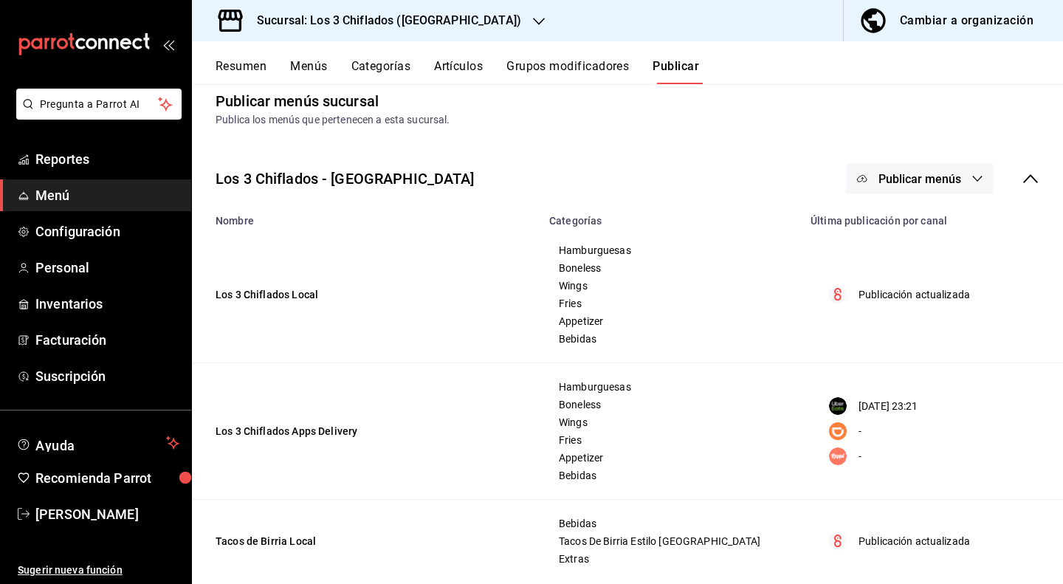
scroll to position [0, 0]
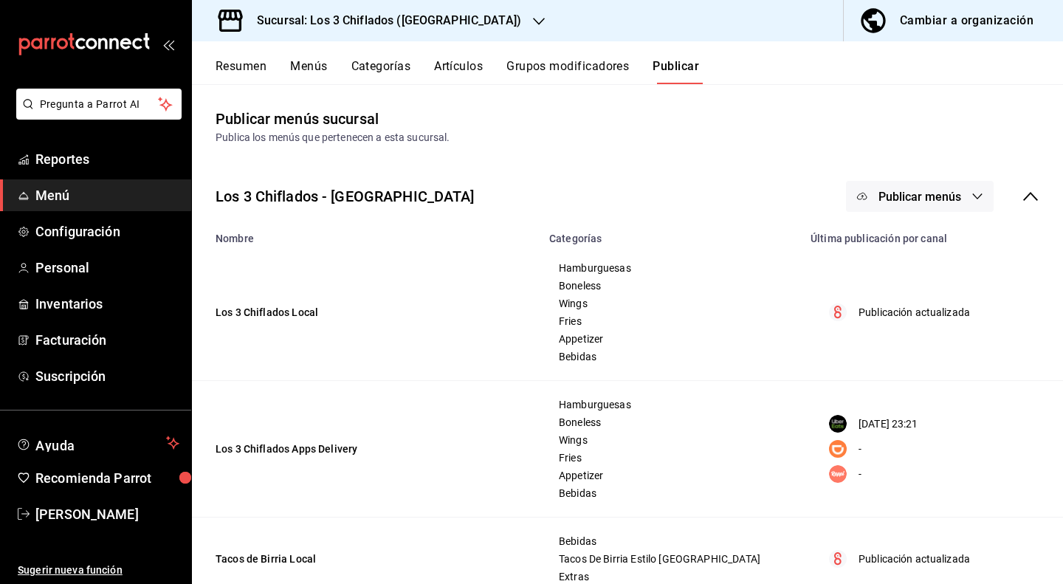
click at [606, 72] on button "Grupos modificadores" at bounding box center [568, 71] width 123 height 25
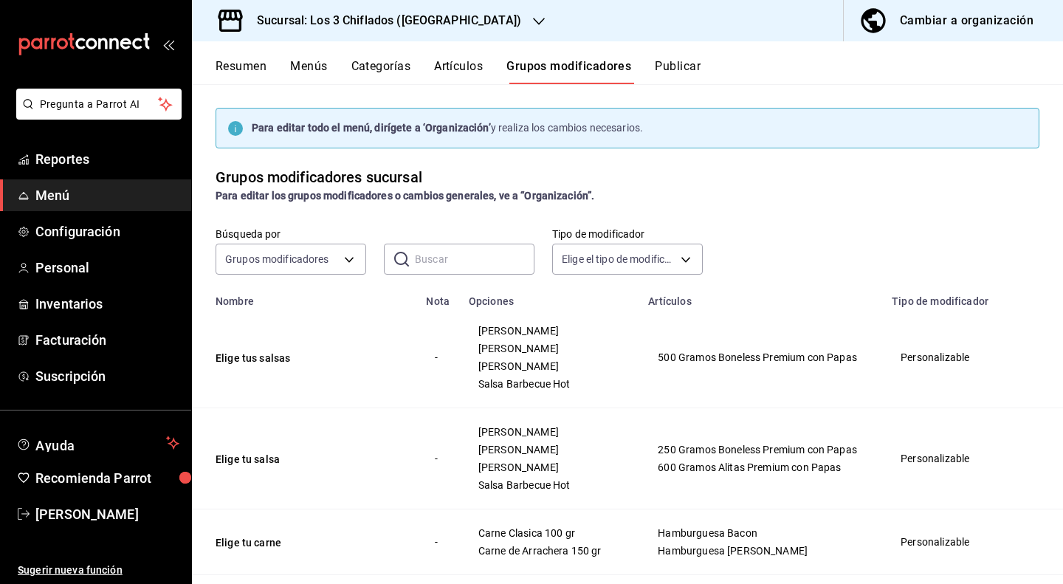
click at [676, 64] on button "Publicar" at bounding box center [678, 71] width 46 height 25
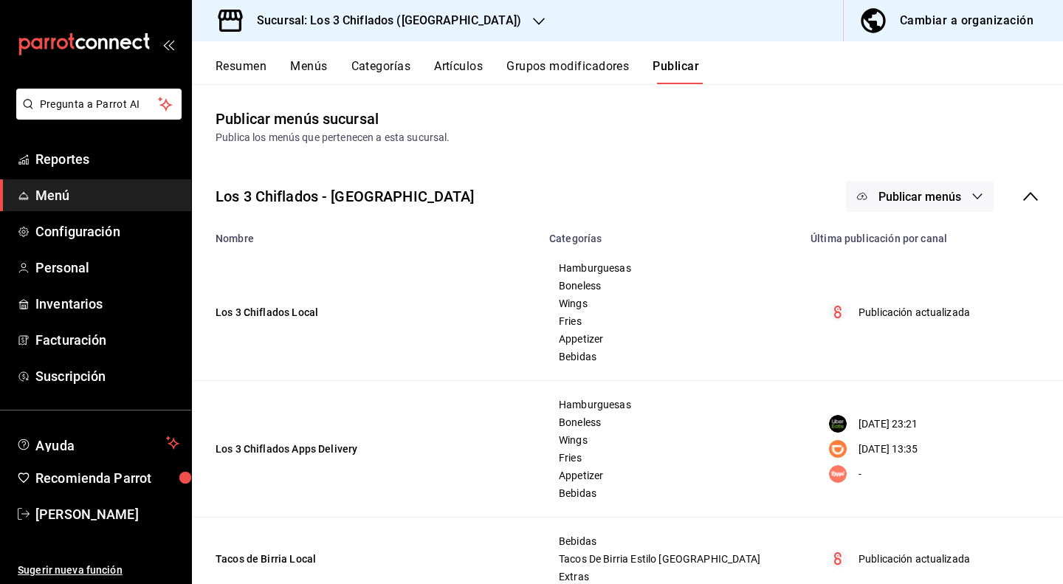
click at [257, 63] on button "Resumen" at bounding box center [241, 71] width 51 height 25
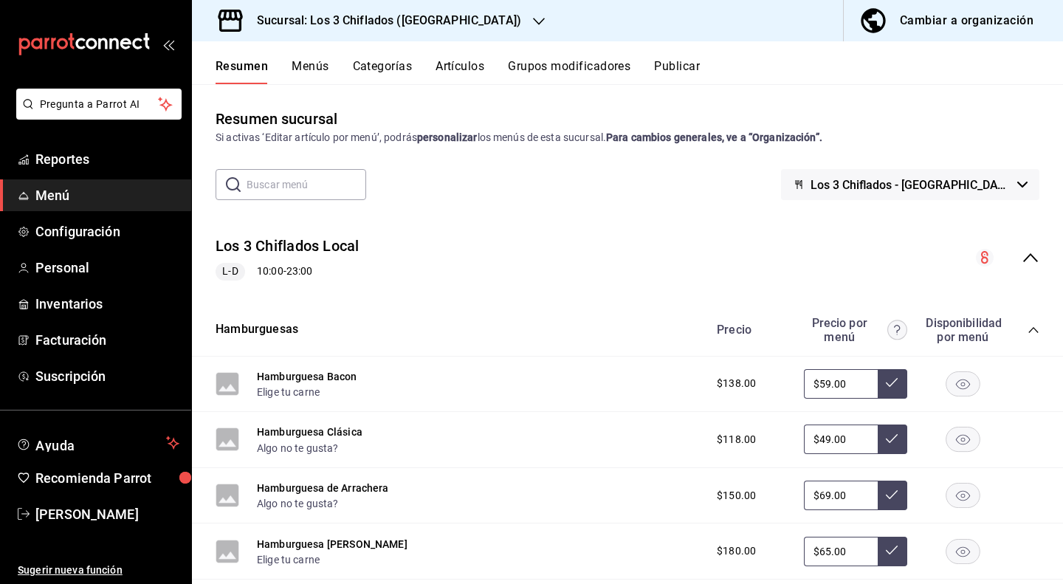
click at [533, 20] on icon "button" at bounding box center [539, 22] width 12 height 12
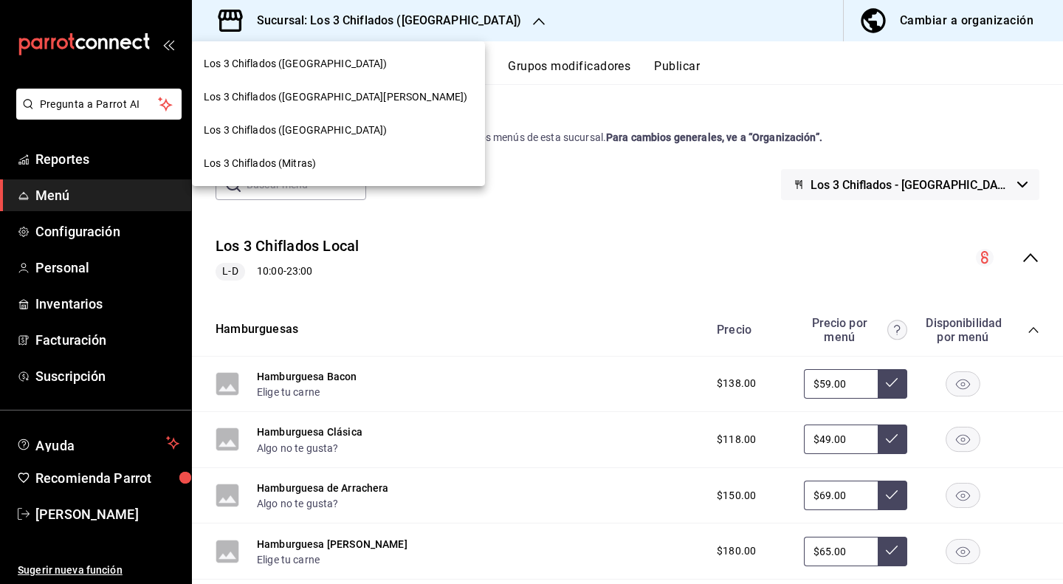
click at [343, 66] on span "Los 3 Chiflados ([GEOGRAPHIC_DATA])" at bounding box center [296, 64] width 184 height 16
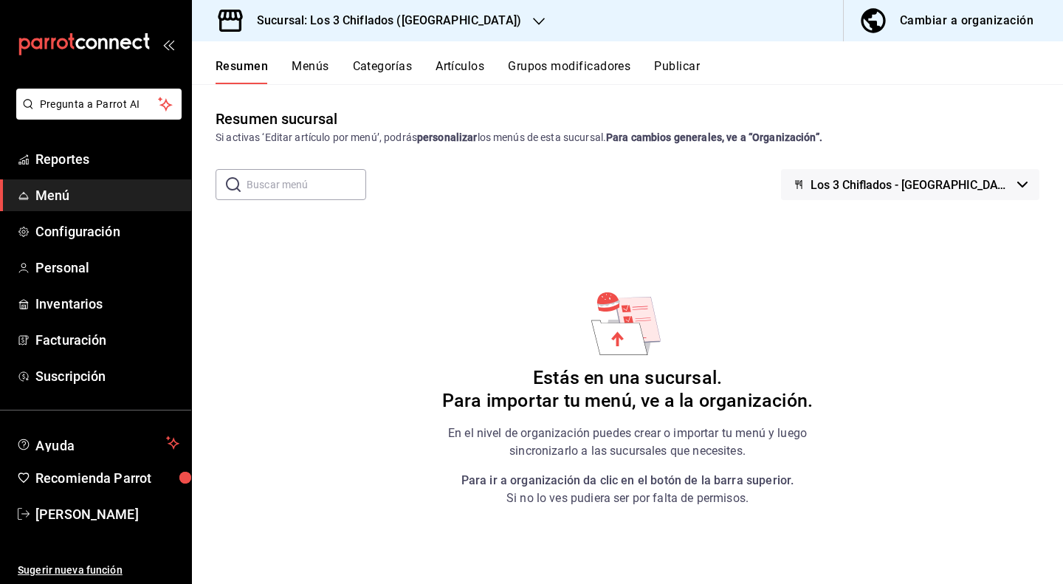
click at [942, 18] on div "Cambiar a organización" at bounding box center [967, 20] width 134 height 21
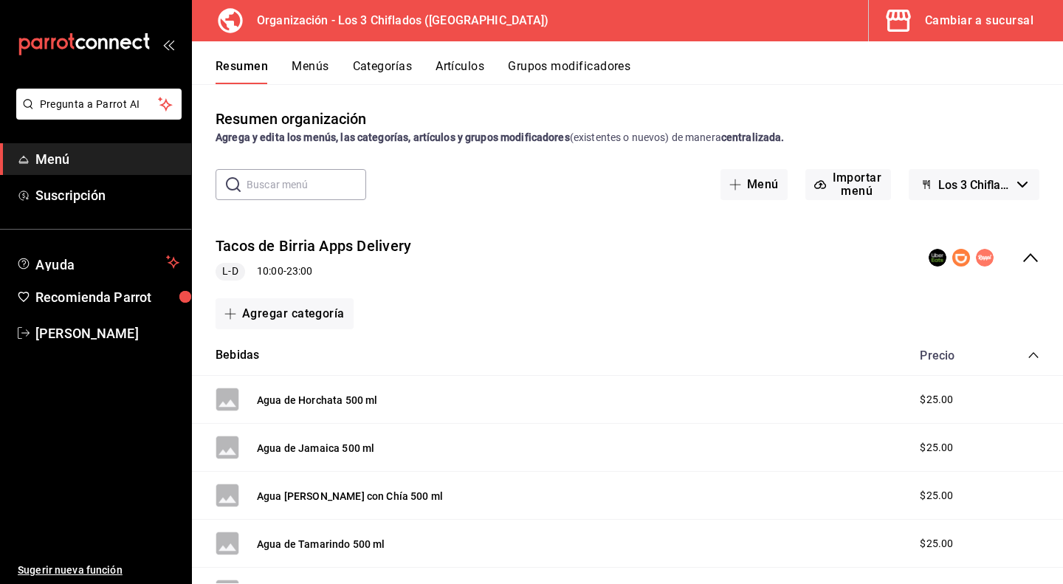
click at [313, 70] on button "Menús" at bounding box center [310, 71] width 37 height 25
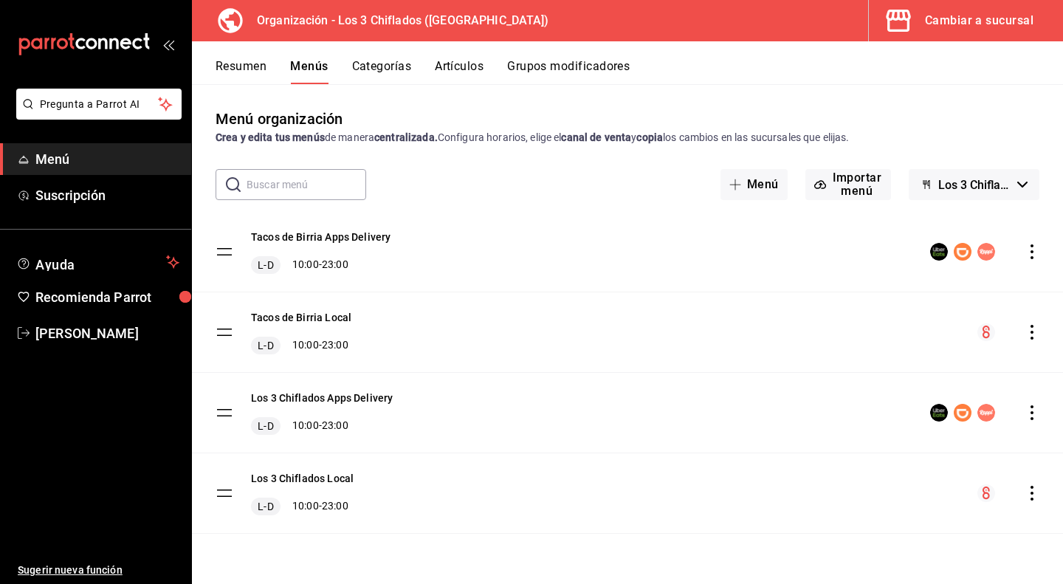
click at [378, 63] on button "Categorías" at bounding box center [382, 71] width 60 height 25
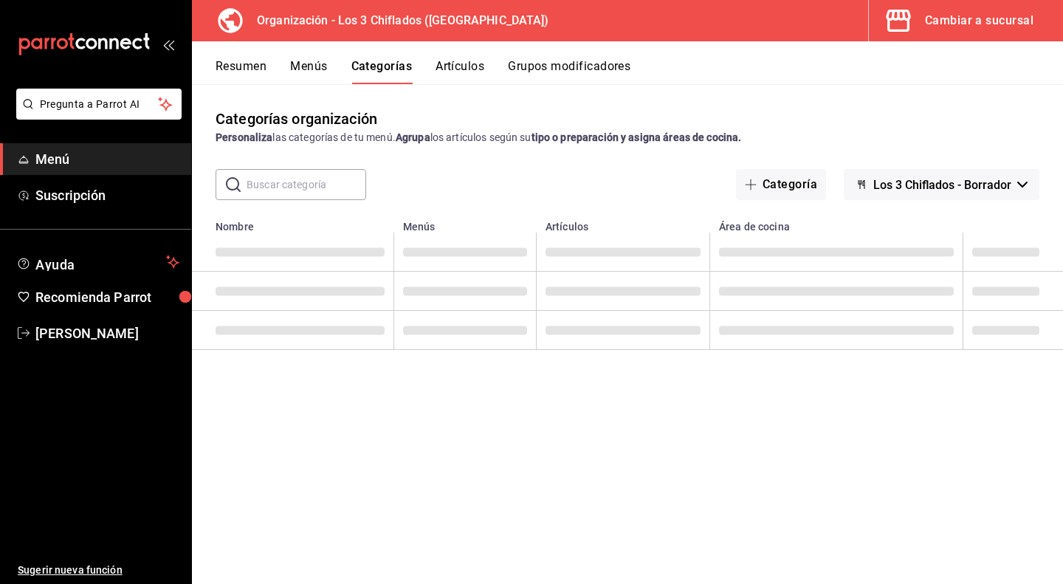
click at [240, 59] on button "Resumen" at bounding box center [241, 71] width 51 height 25
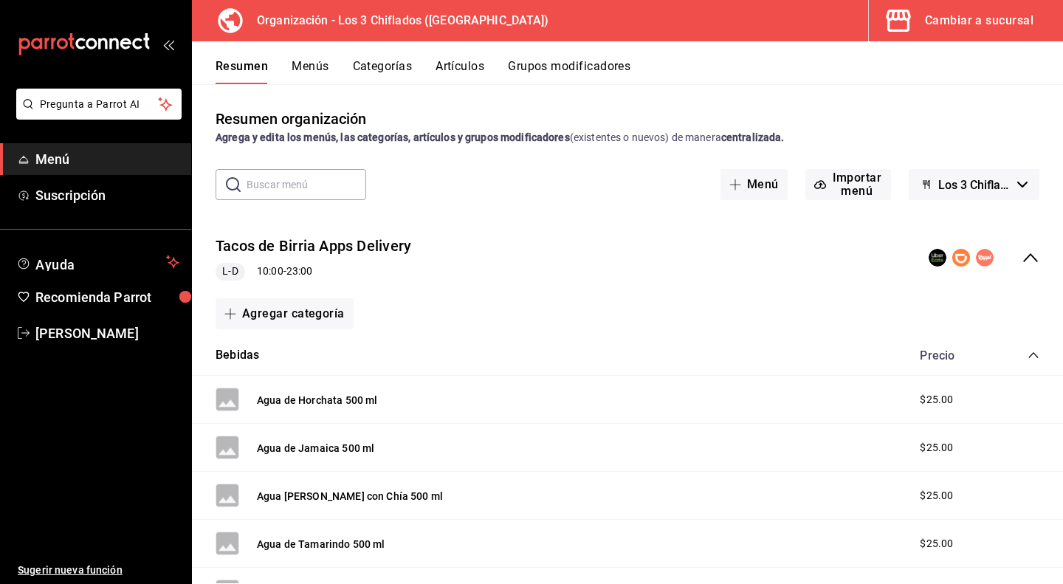
click at [1023, 257] on icon "collapse-menu-row" at bounding box center [1030, 257] width 15 height 9
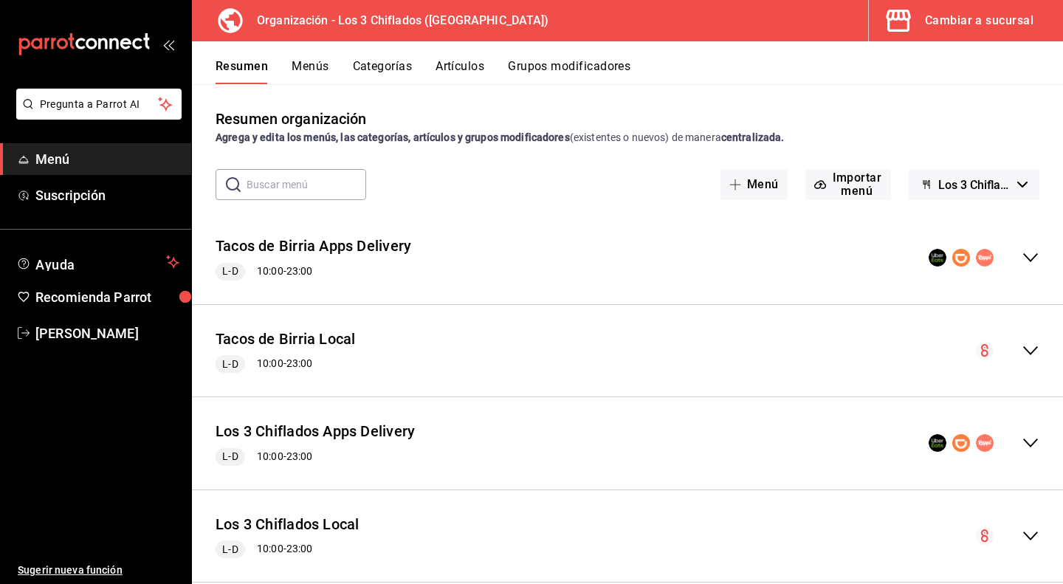
click at [1024, 351] on icon "collapse-menu-row" at bounding box center [1031, 351] width 18 height 18
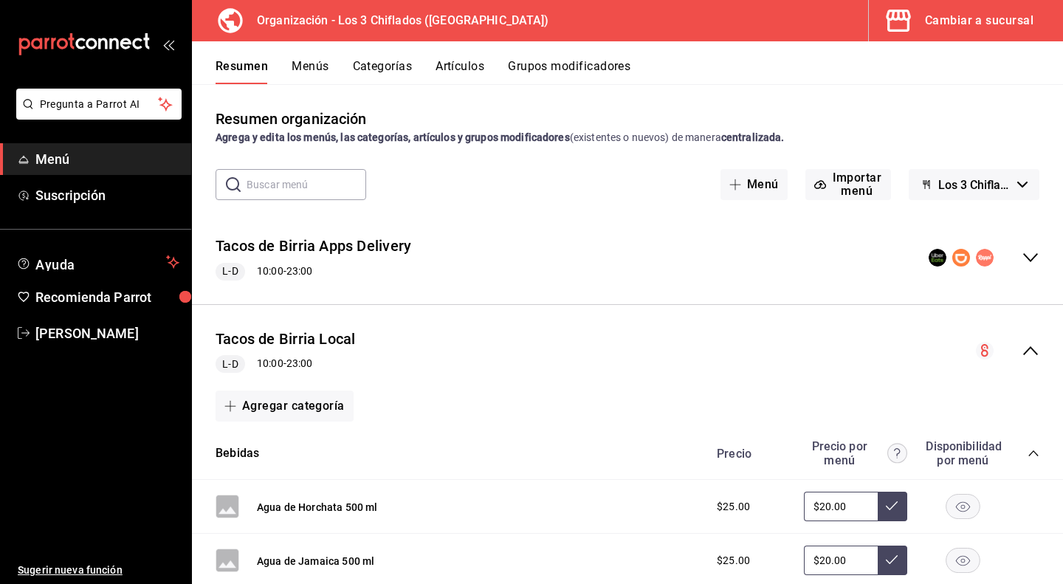
click at [1023, 349] on icon "collapse-menu-row" at bounding box center [1030, 350] width 15 height 9
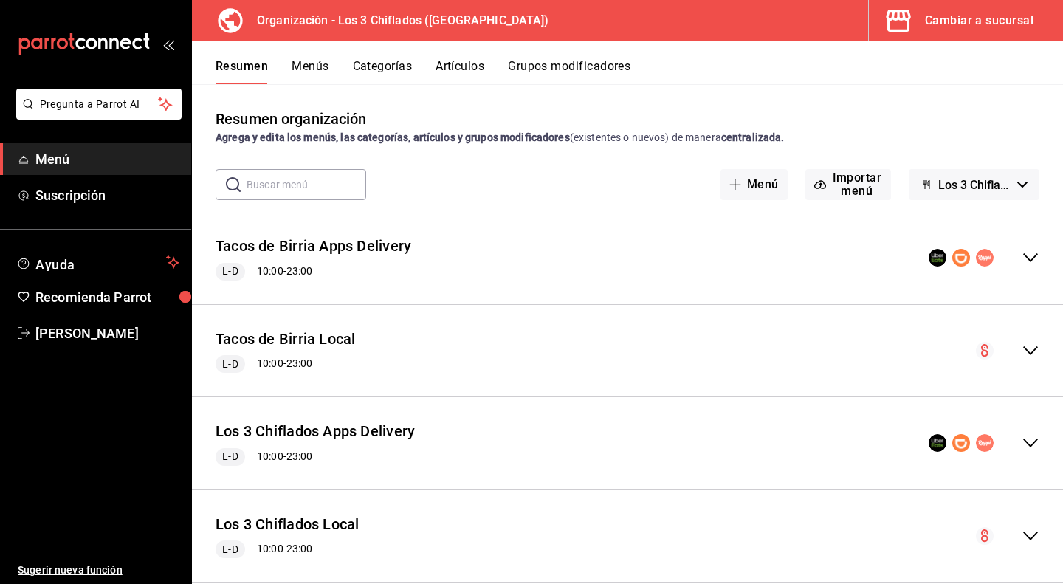
scroll to position [27, 0]
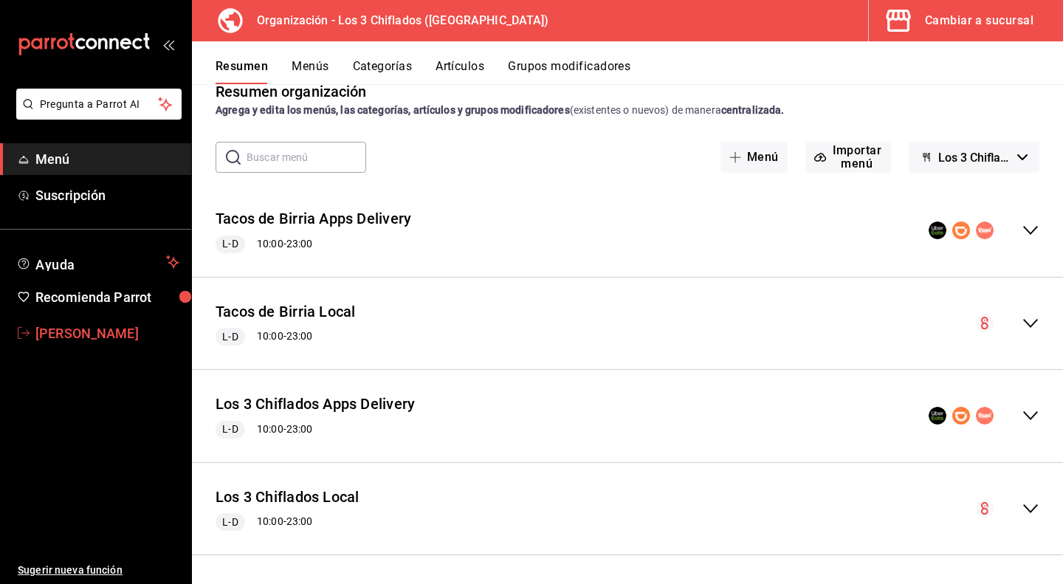
click at [91, 334] on span "[PERSON_NAME]" at bounding box center [107, 333] width 144 height 20
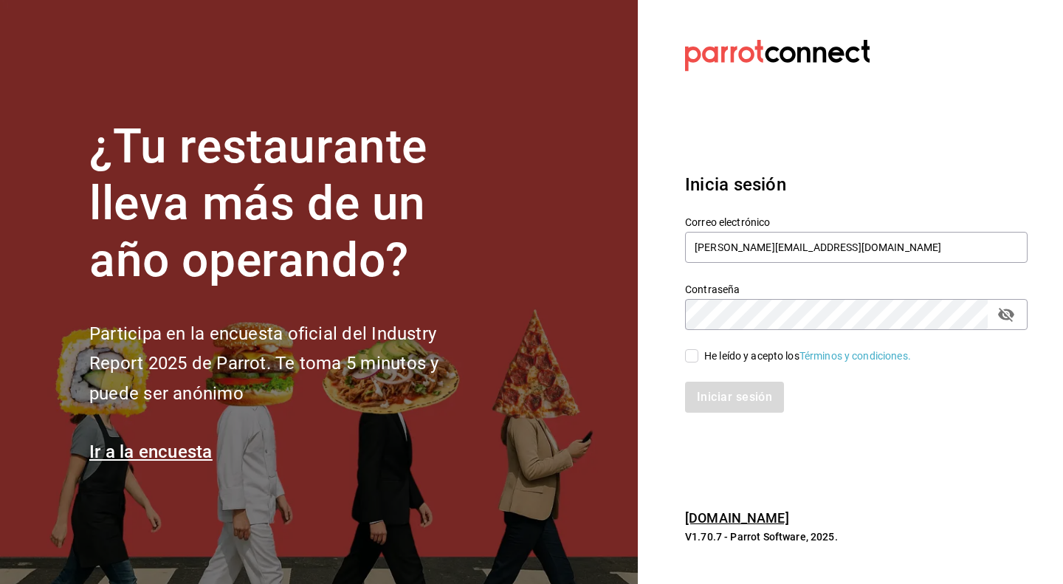
click at [694, 360] on input "He leído y acepto los Términos y condiciones." at bounding box center [691, 355] width 13 height 13
checkbox input "true"
click at [735, 395] on button "Iniciar sesión" at bounding box center [735, 397] width 100 height 31
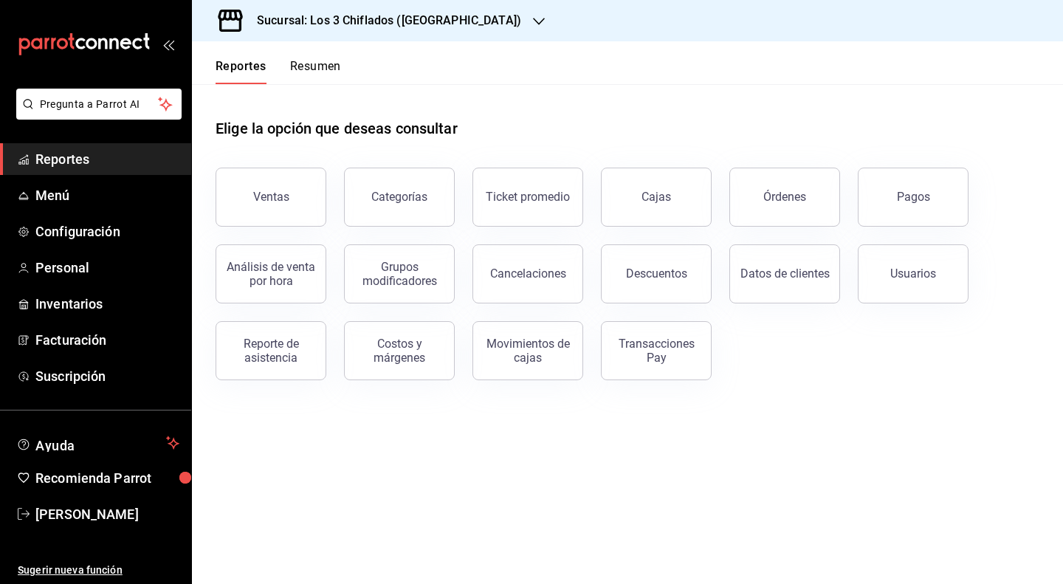
click at [533, 24] on icon "button" at bounding box center [539, 22] width 12 height 12
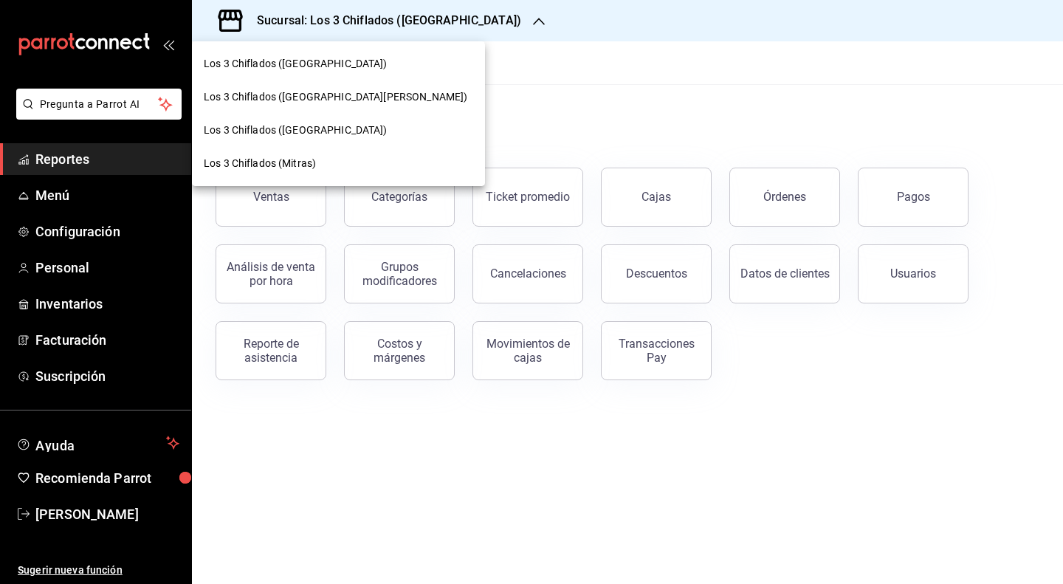
click at [538, 75] on div at bounding box center [531, 292] width 1063 height 584
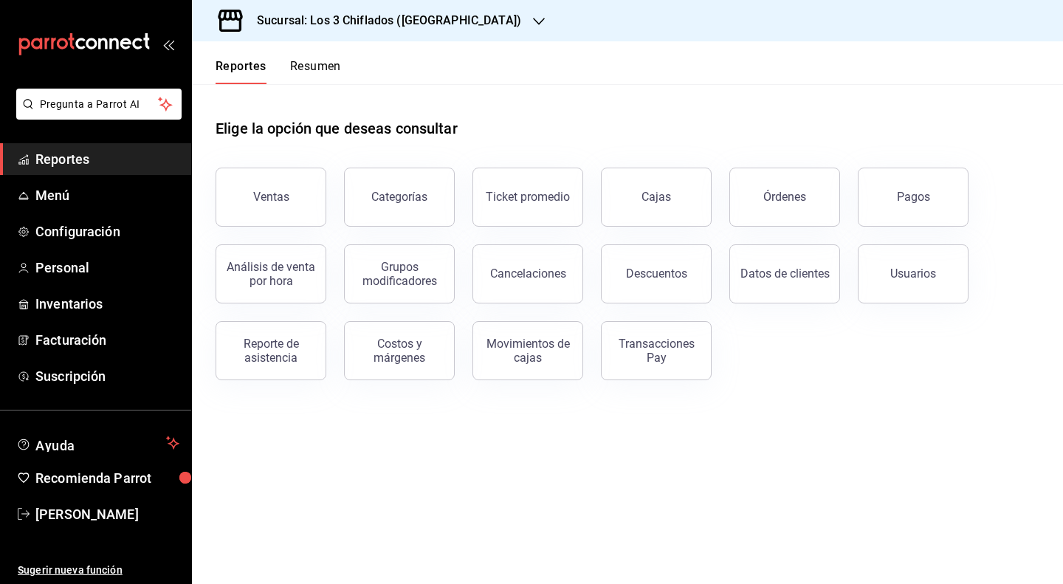
click at [533, 22] on icon "button" at bounding box center [539, 21] width 12 height 7
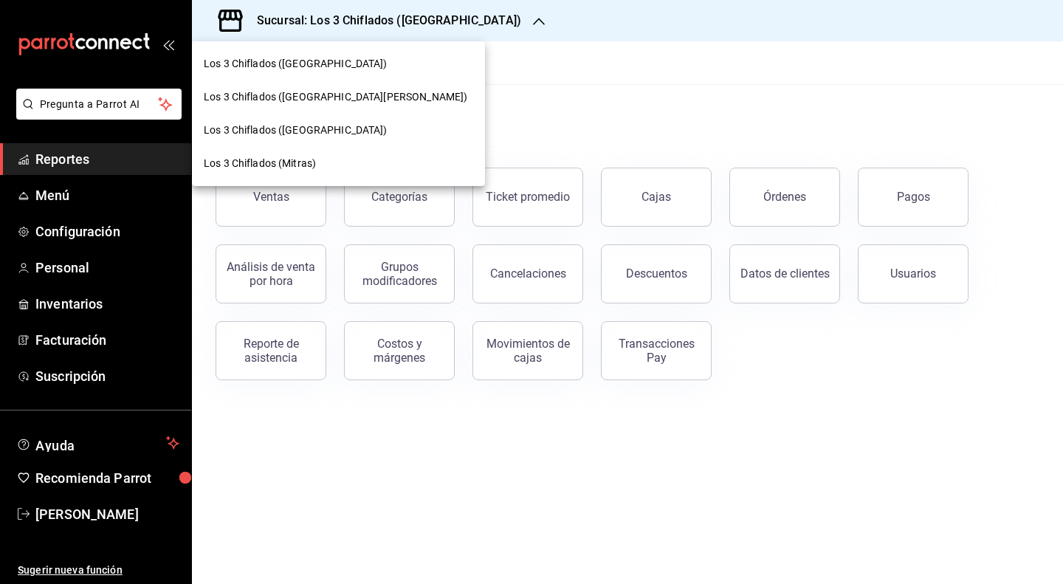
click at [507, 72] on div at bounding box center [531, 292] width 1063 height 584
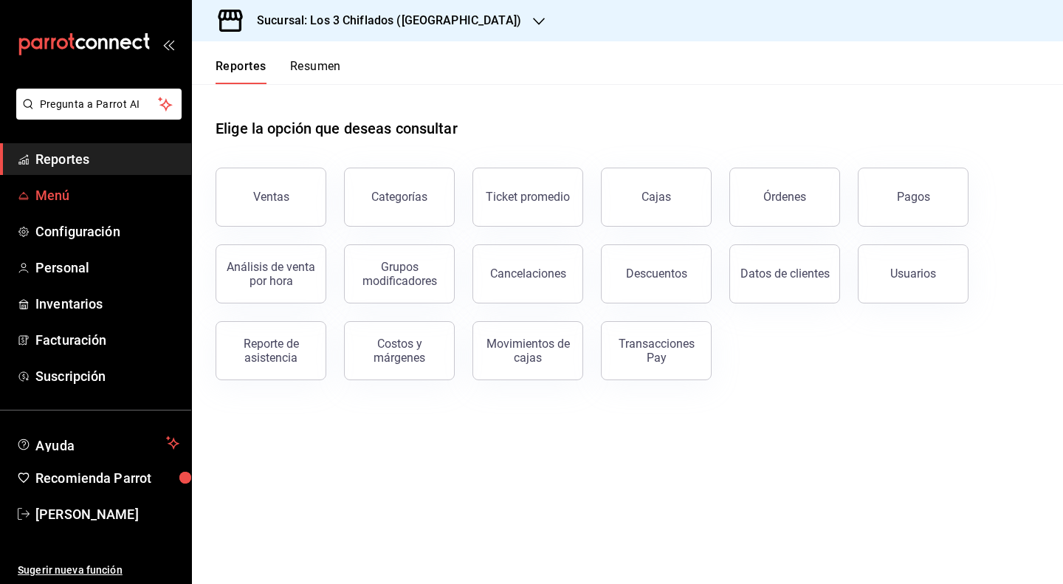
click at [108, 196] on span "Menú" at bounding box center [107, 195] width 144 height 20
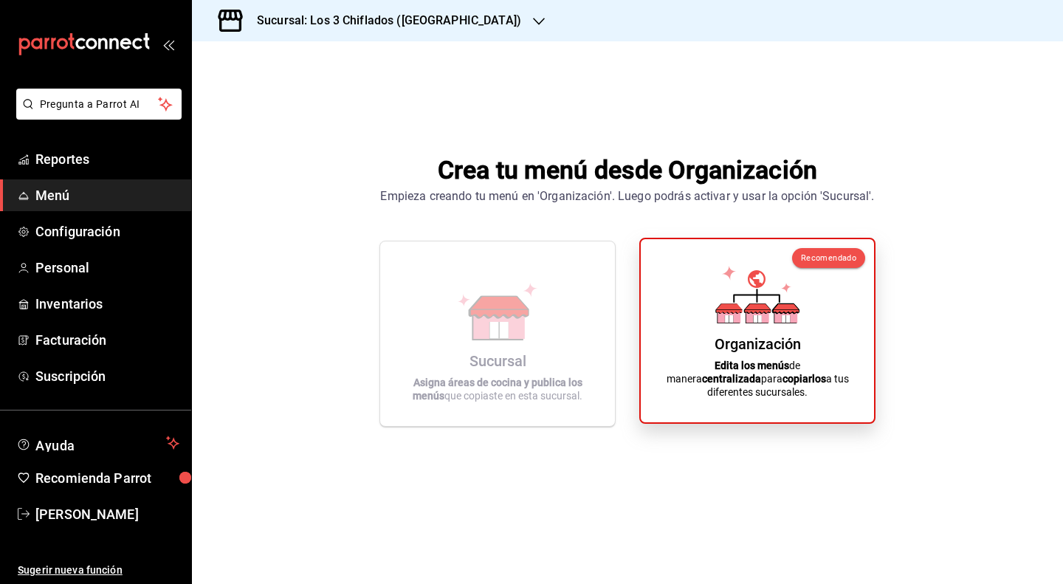
click at [786, 353] on div "Organización" at bounding box center [758, 344] width 86 height 18
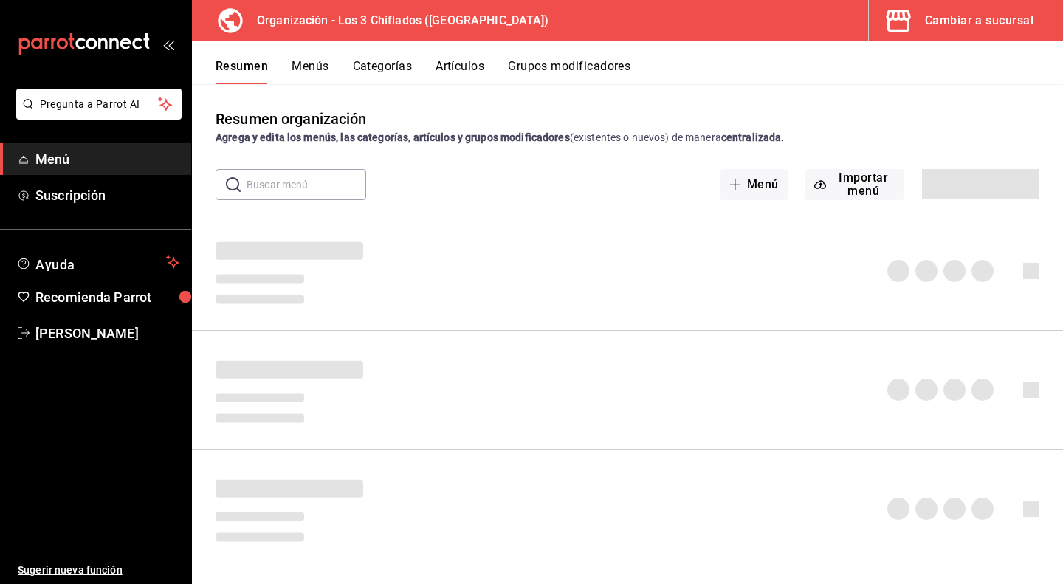
click at [312, 64] on button "Menús" at bounding box center [310, 71] width 37 height 25
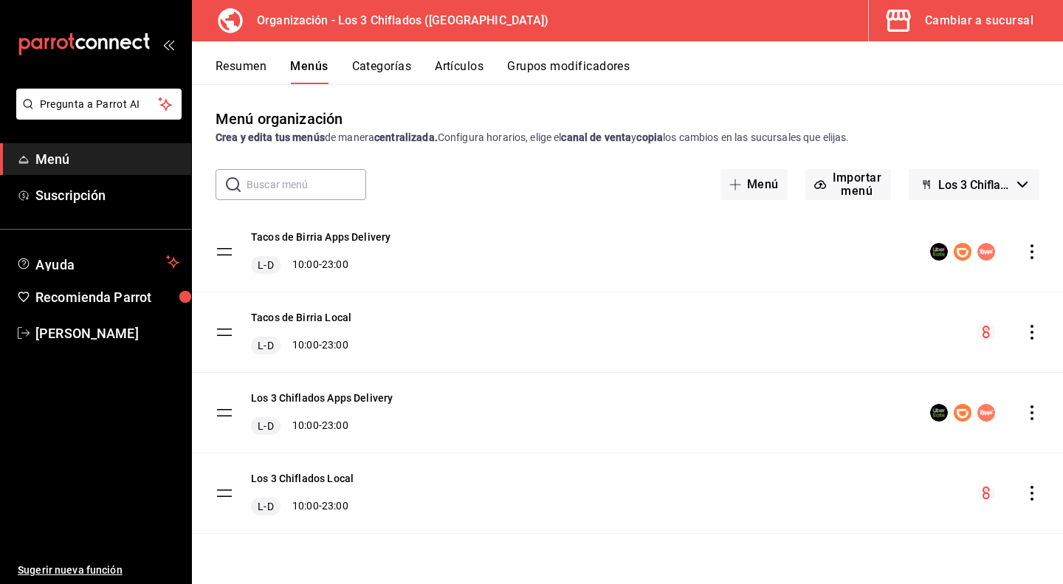
click at [1030, 330] on icon "actions" at bounding box center [1032, 332] width 15 height 15
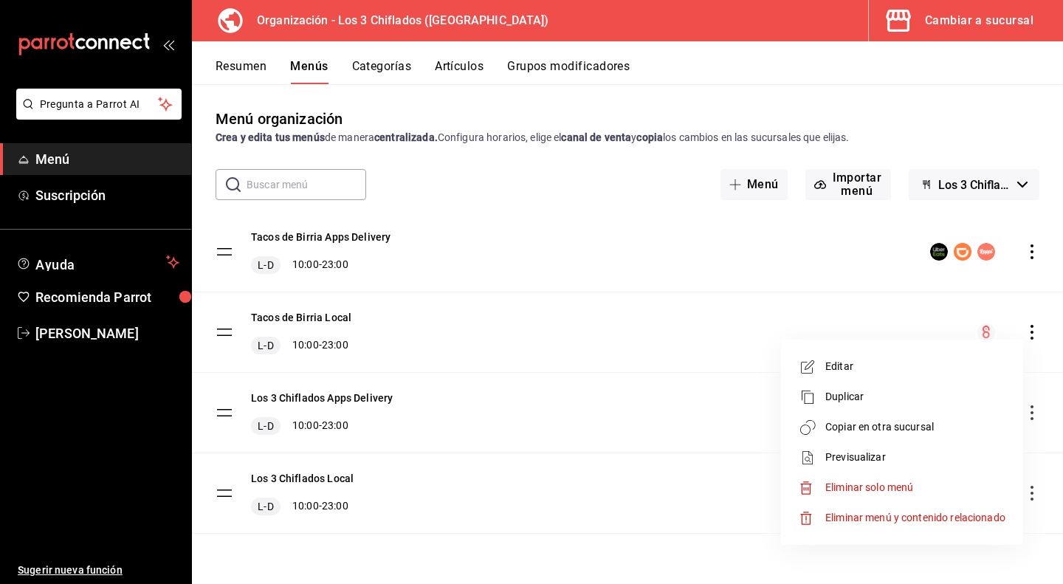
click at [858, 429] on span "Copiar en otra sucursal" at bounding box center [916, 427] width 180 height 16
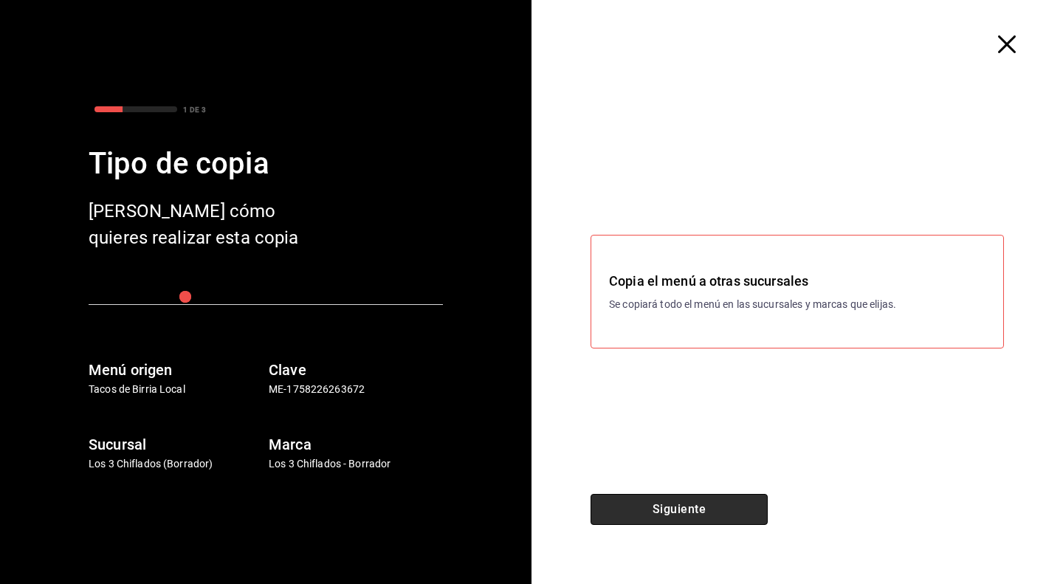
click at [683, 513] on button "Siguiente" at bounding box center [679, 509] width 177 height 31
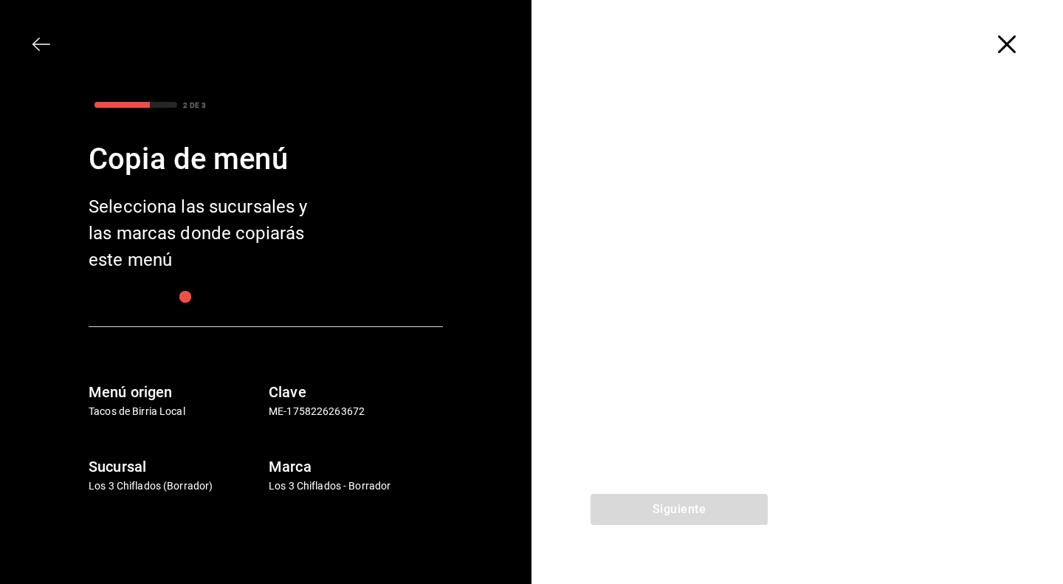
click at [1004, 44] on icon "button" at bounding box center [1007, 44] width 18 height 18
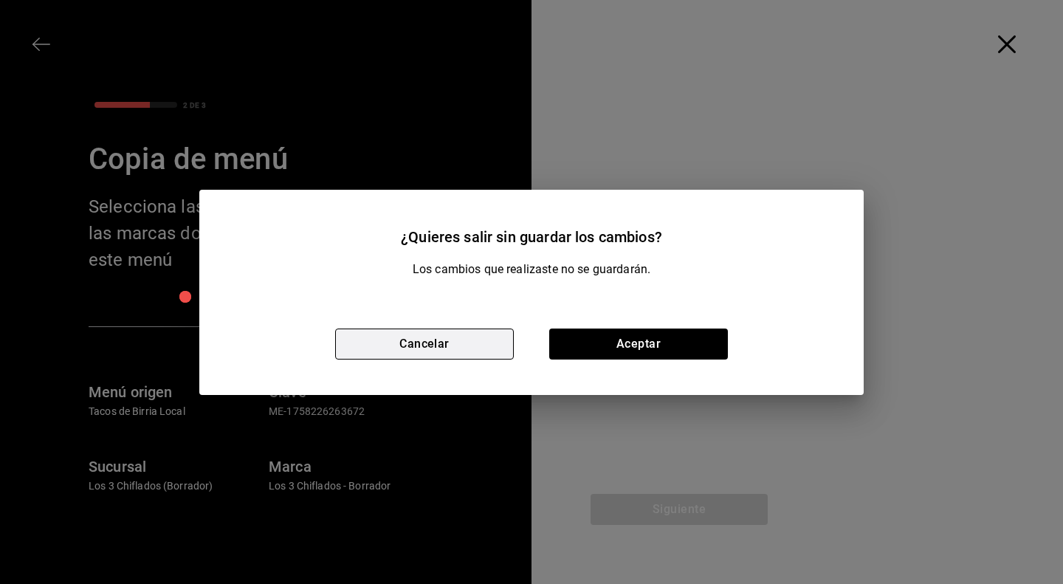
click at [459, 342] on button "Cancelar" at bounding box center [424, 344] width 179 height 31
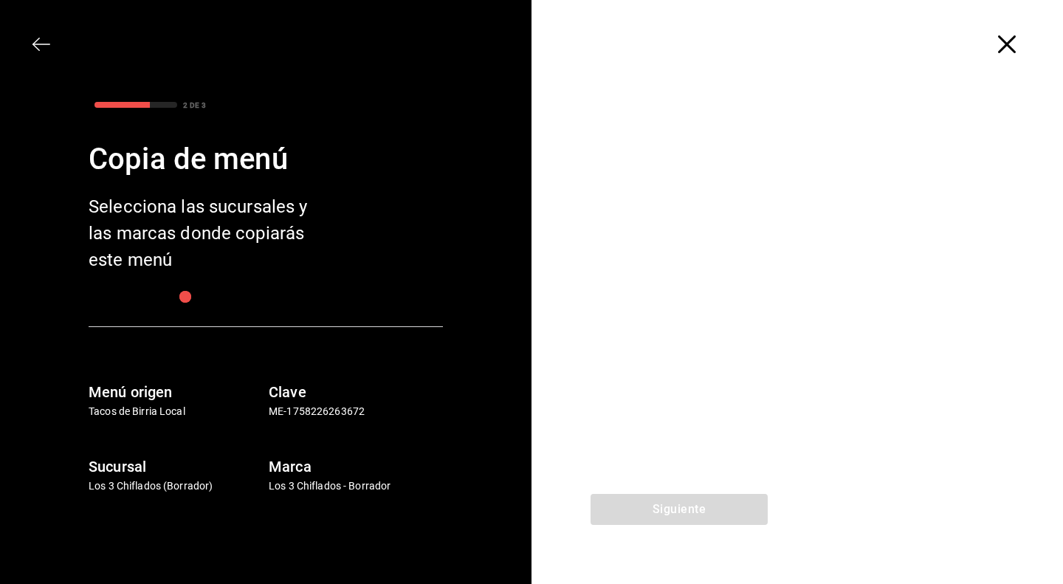
click at [1019, 44] on span "button" at bounding box center [1014, 44] width 27 height 18
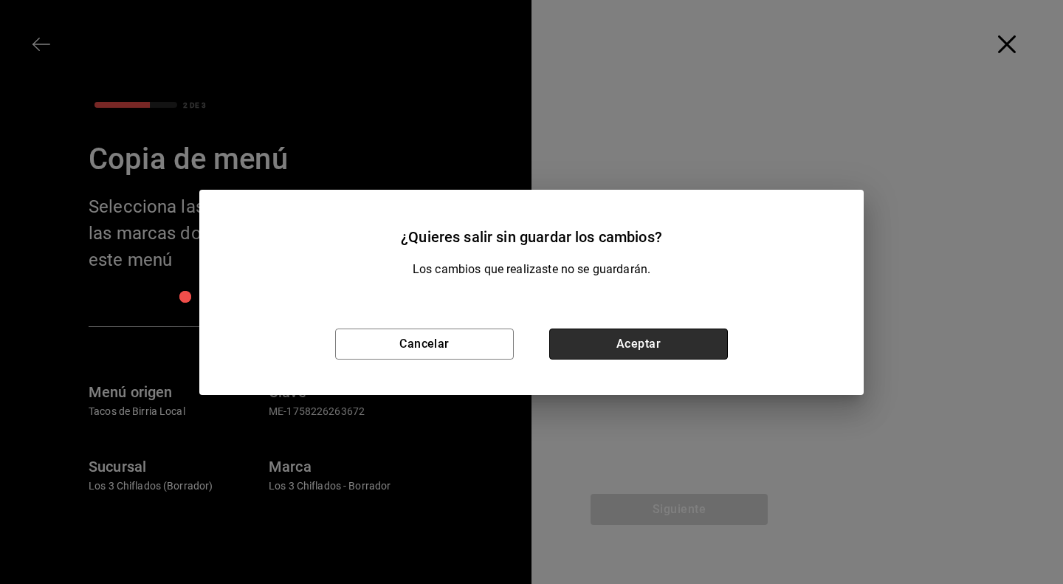
click at [650, 346] on button "Aceptar" at bounding box center [638, 344] width 179 height 31
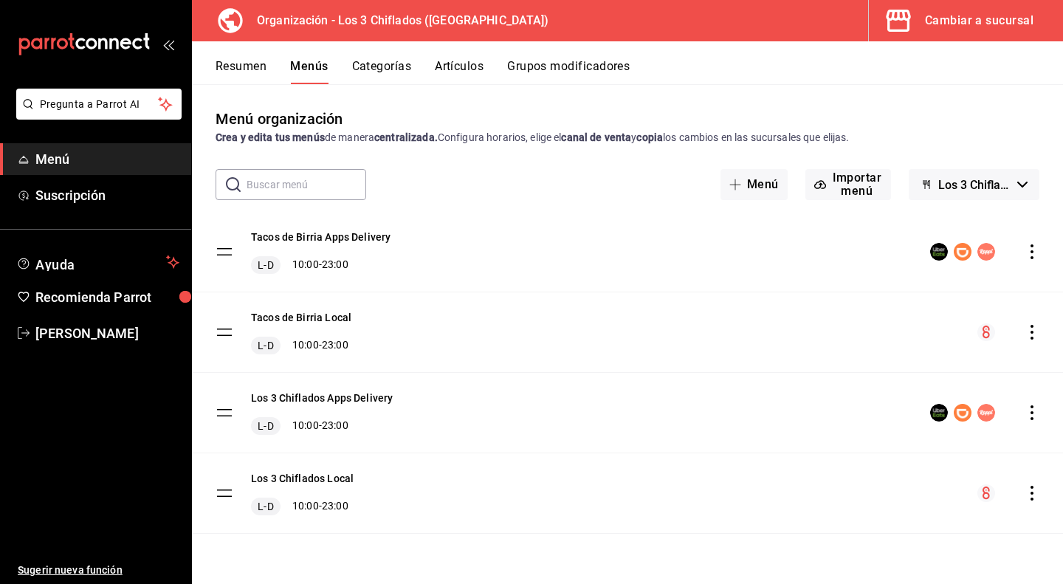
click at [1029, 494] on icon "actions" at bounding box center [1032, 493] width 15 height 15
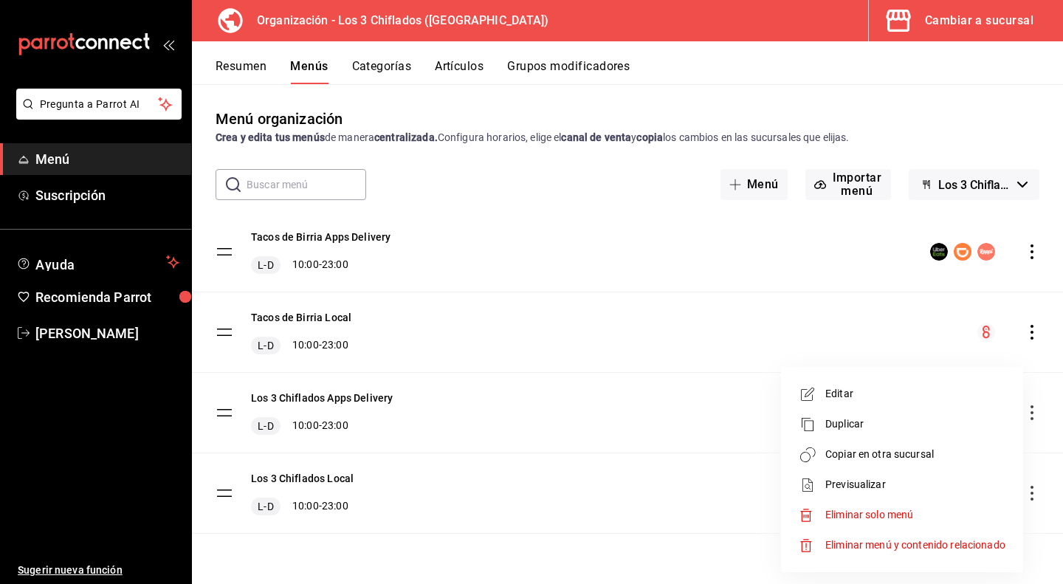
click at [888, 462] on li "Copiar en otra sucursal" at bounding box center [902, 454] width 230 height 30
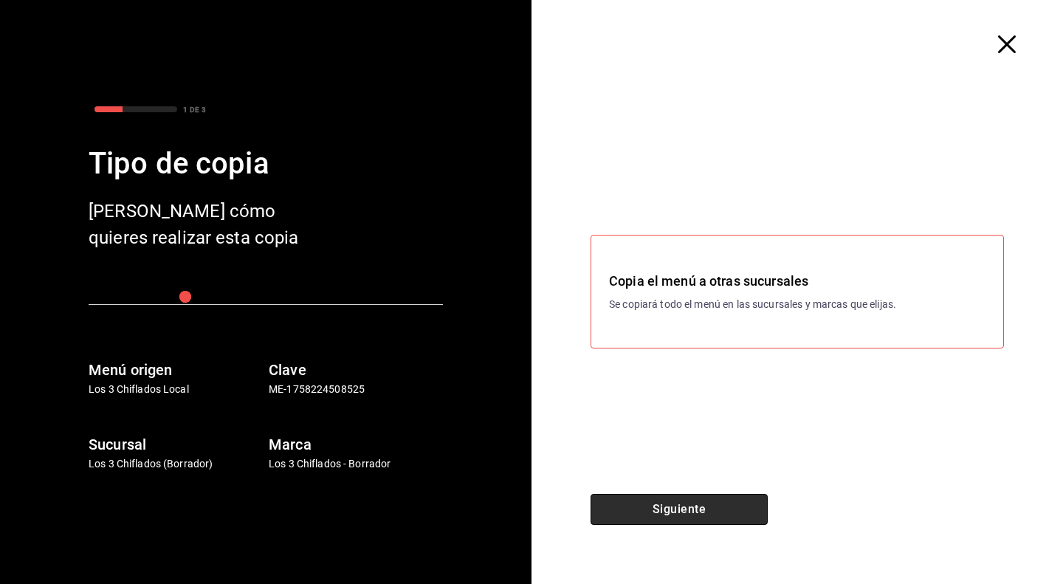
click at [693, 512] on button "Siguiente" at bounding box center [679, 509] width 177 height 31
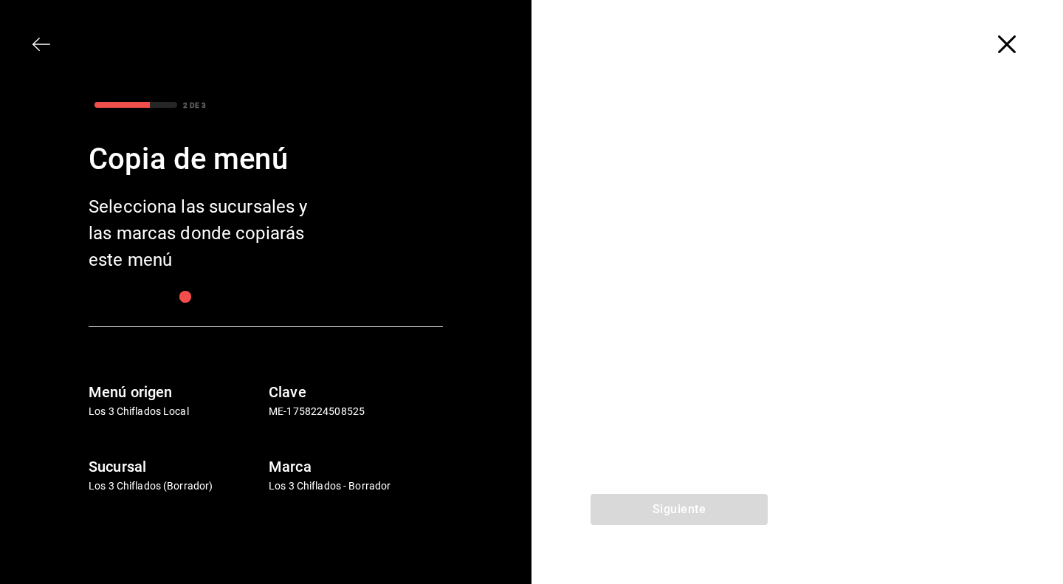
click at [1013, 49] on icon "button" at bounding box center [1007, 44] width 18 height 18
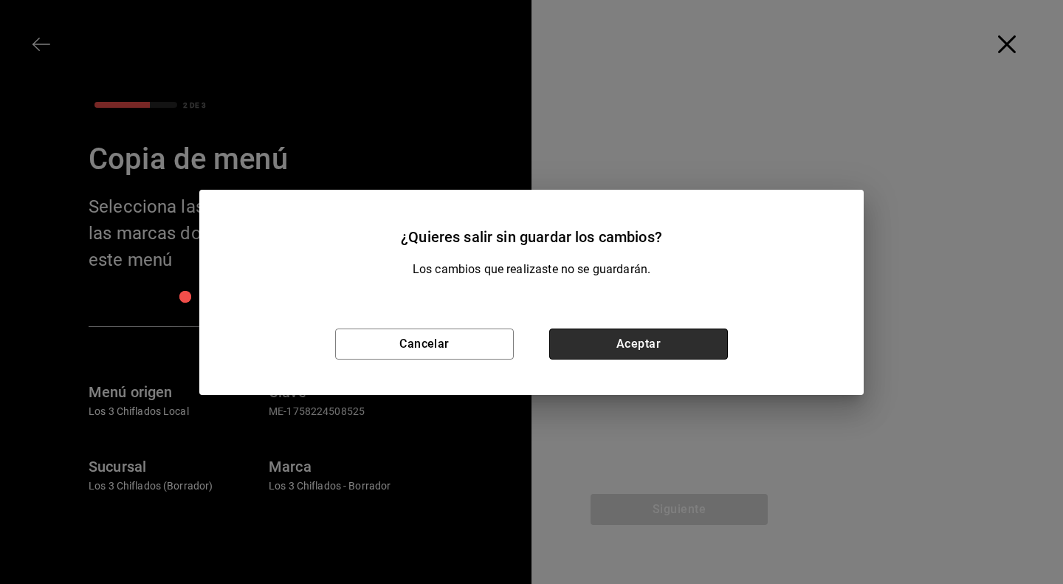
click at [645, 345] on button "Aceptar" at bounding box center [638, 344] width 179 height 31
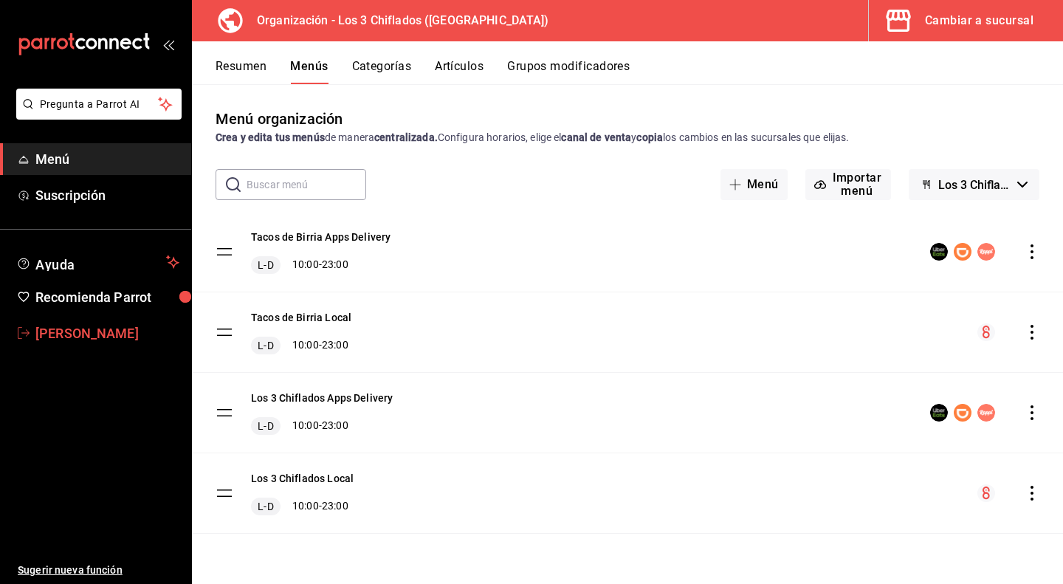
click at [97, 327] on span "[PERSON_NAME]" at bounding box center [107, 333] width 144 height 20
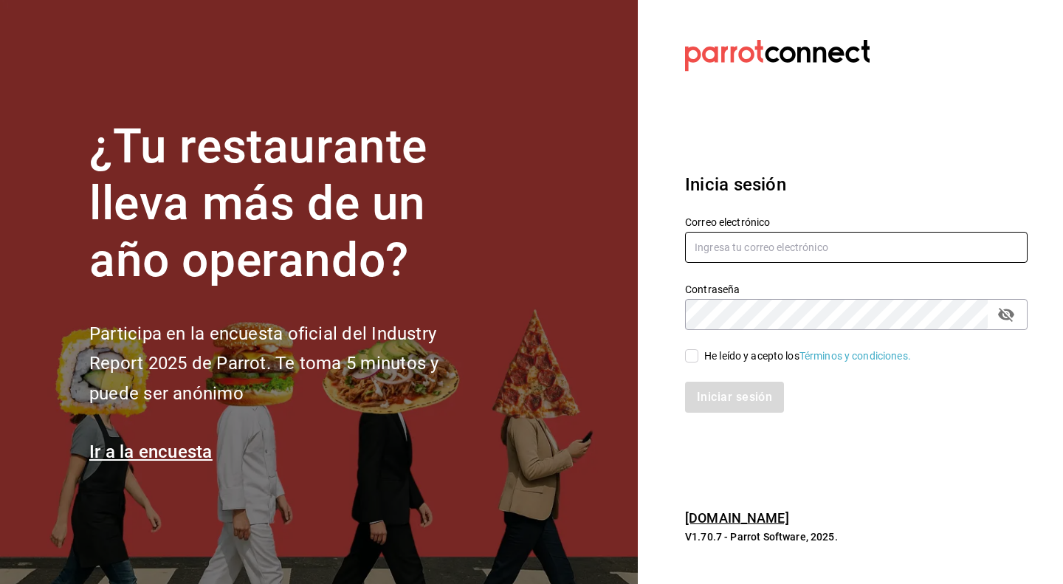
type input "[PERSON_NAME][EMAIL_ADDRESS][DOMAIN_NAME]"
type input "antonio_referee@icloud.com"
click at [687, 359] on input "He leído y acepto los Términos y condiciones." at bounding box center [691, 355] width 13 height 13
checkbox input "true"
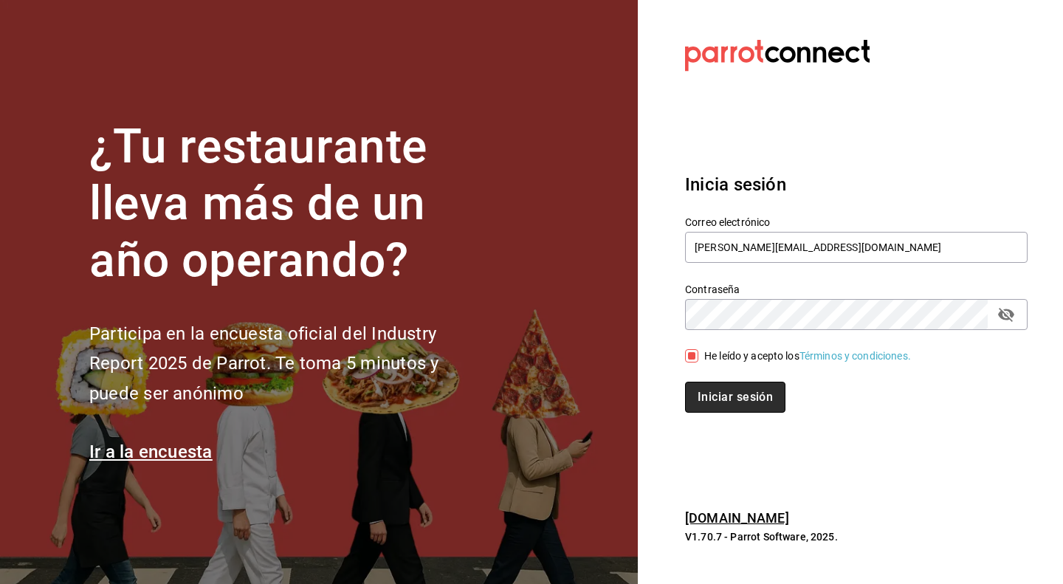
click at [738, 399] on button "Iniciar sesión" at bounding box center [735, 397] width 100 height 31
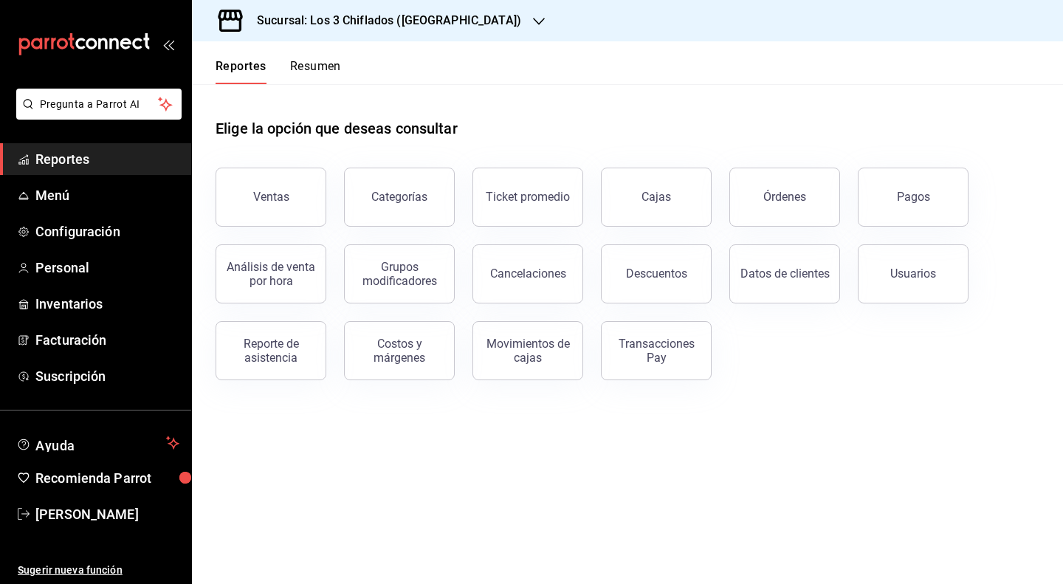
click at [470, 24] on h3 "Sucursal: Los 3 Chiflados ([GEOGRAPHIC_DATA])" at bounding box center [383, 21] width 276 height 18
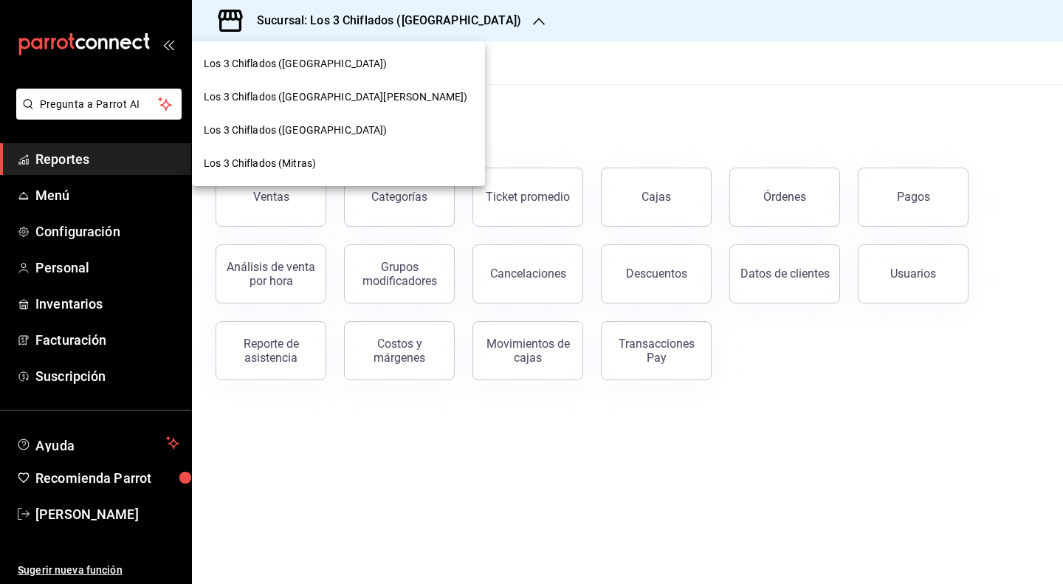
click at [492, 60] on div at bounding box center [531, 292] width 1063 height 584
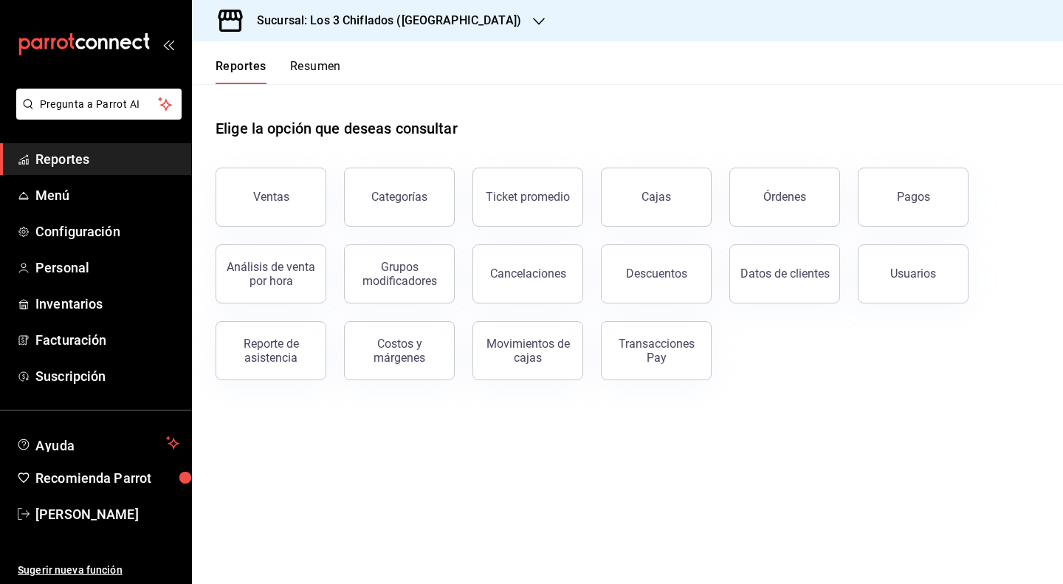
click at [236, 24] on icon at bounding box center [231, 21] width 30 height 30
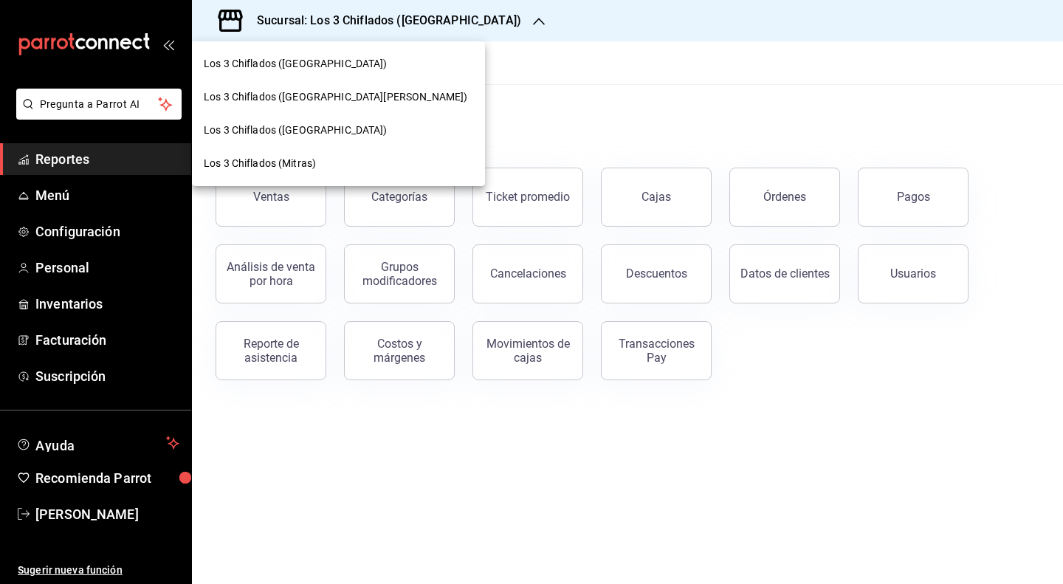
click at [507, 98] on div at bounding box center [531, 292] width 1063 height 584
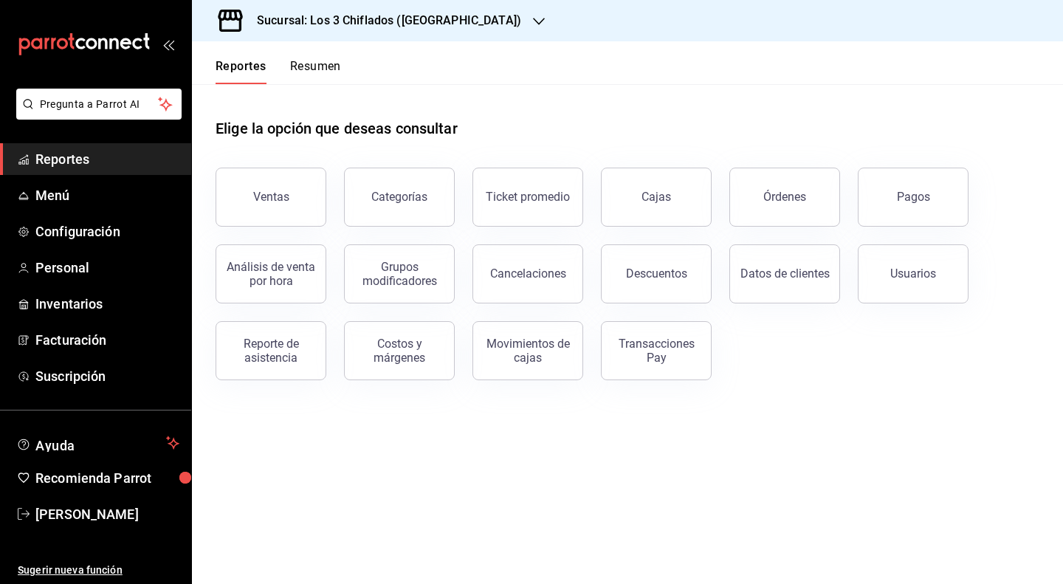
click at [321, 63] on button "Resumen" at bounding box center [315, 71] width 51 height 25
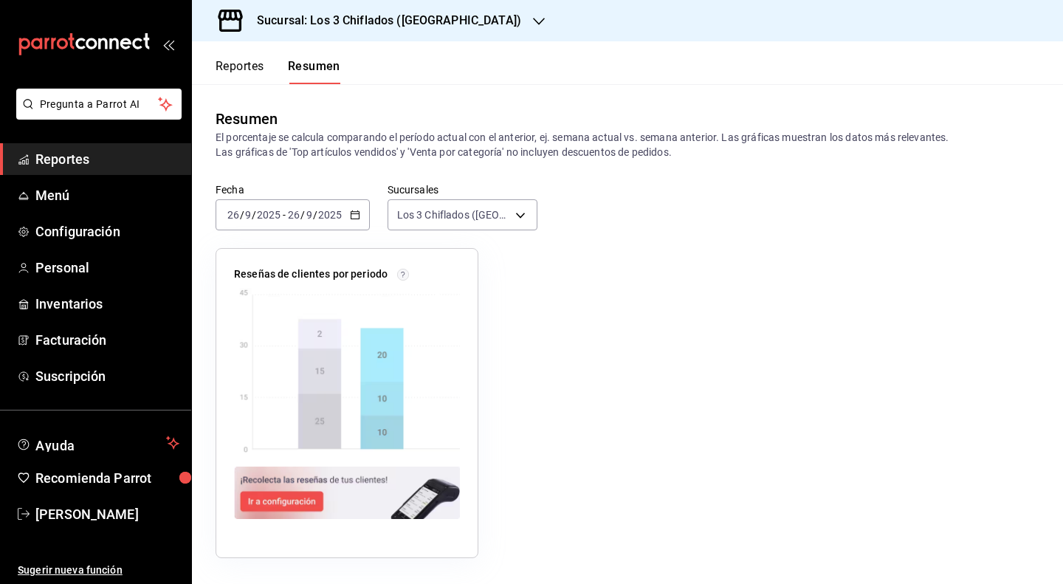
click at [250, 73] on button "Reportes" at bounding box center [240, 71] width 49 height 25
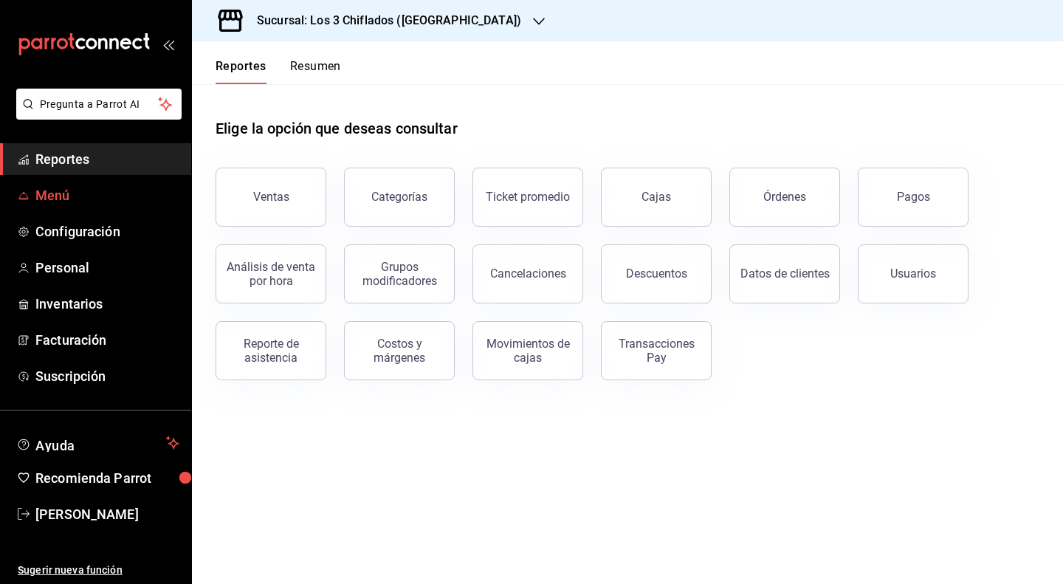
click at [92, 203] on span "Menú" at bounding box center [107, 195] width 144 height 20
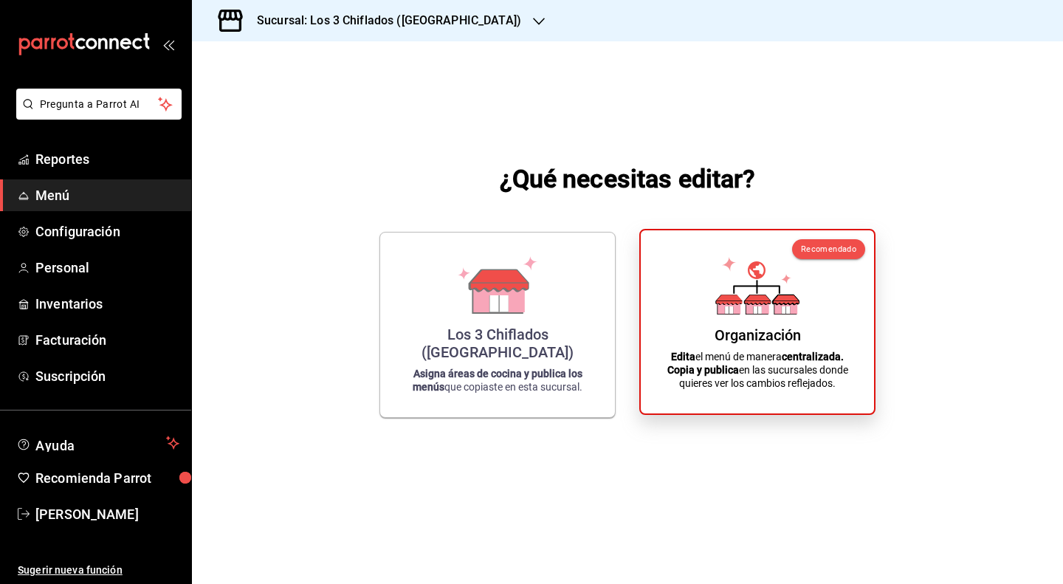
click at [766, 301] on icon at bounding box center [758, 300] width 26 height 10
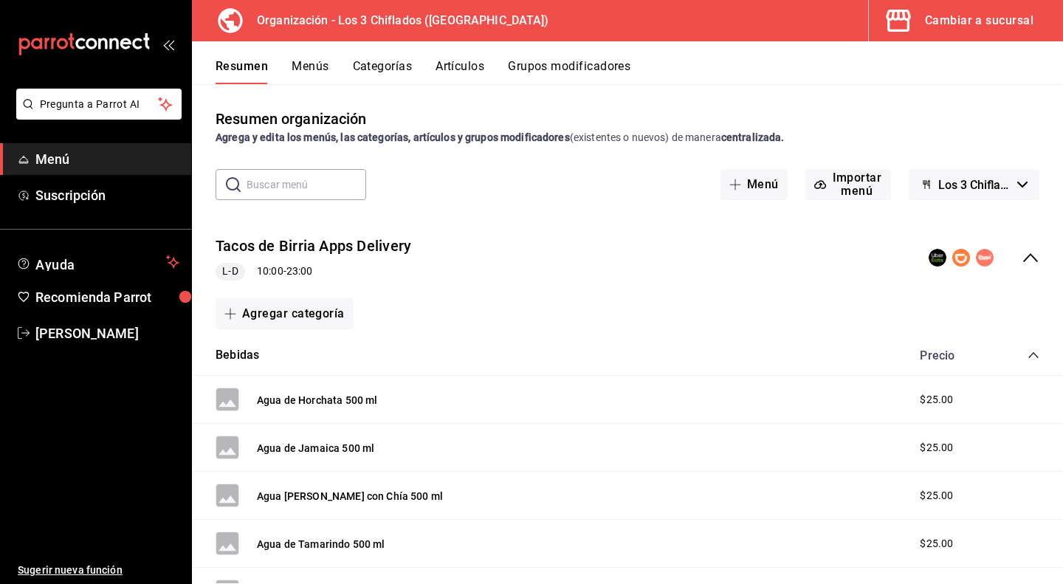
click at [316, 63] on button "Menús" at bounding box center [310, 71] width 37 height 25
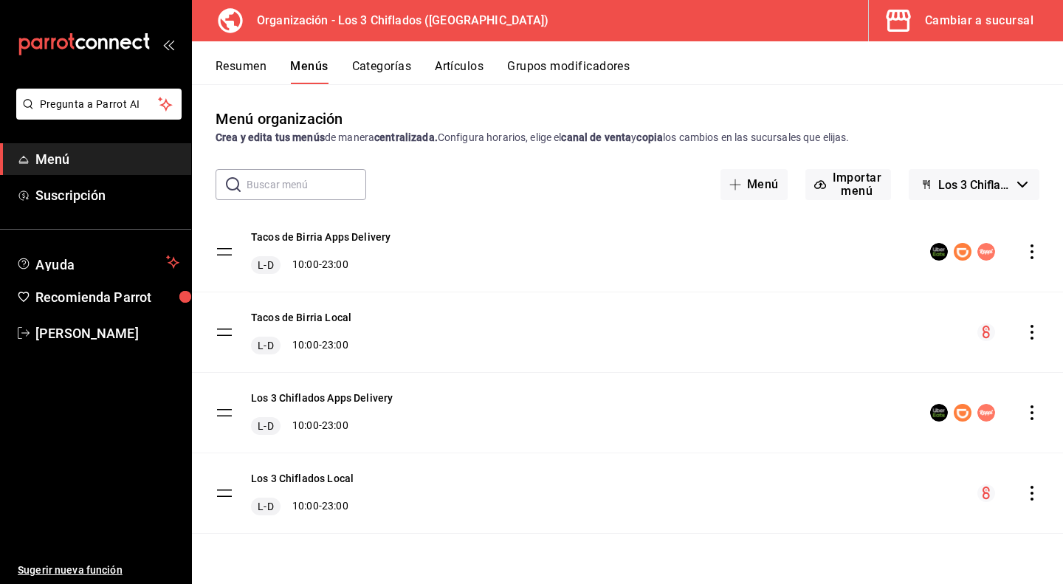
click at [1026, 179] on button "Los 3 Chiflados - Borrador" at bounding box center [974, 184] width 131 height 31
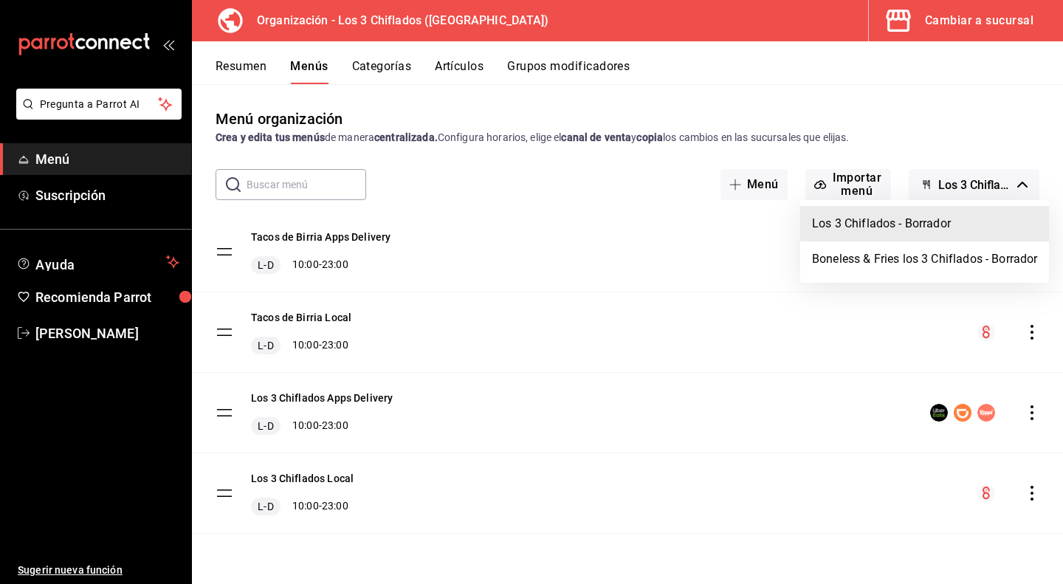
click at [973, 122] on div at bounding box center [531, 292] width 1063 height 584
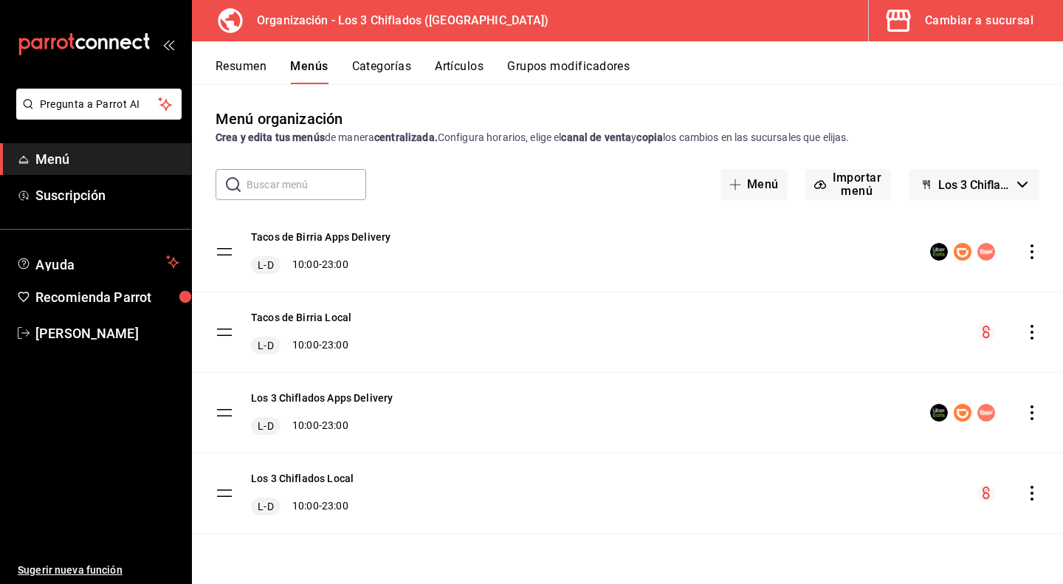
click at [1032, 255] on icon "actions" at bounding box center [1032, 251] width 15 height 15
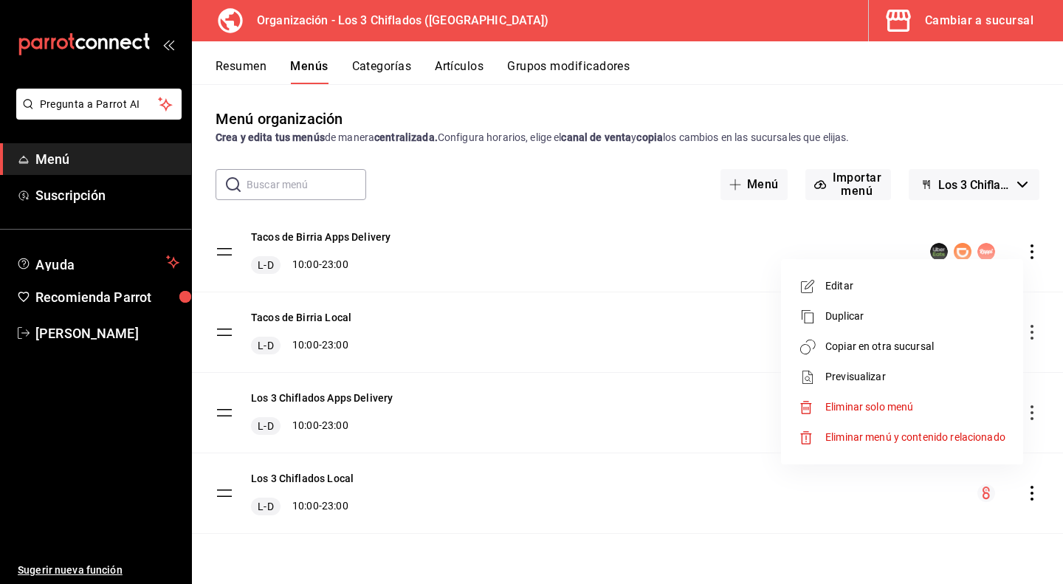
click at [916, 348] on span "Copiar en otra sucursal" at bounding box center [916, 347] width 180 height 16
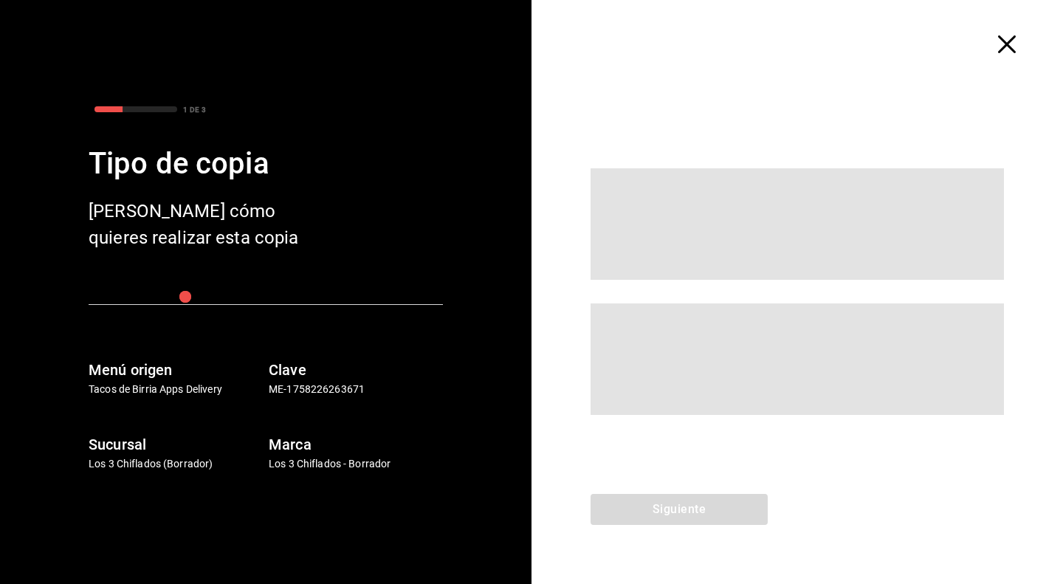
click at [1004, 42] on icon "button" at bounding box center [1007, 44] width 18 height 18
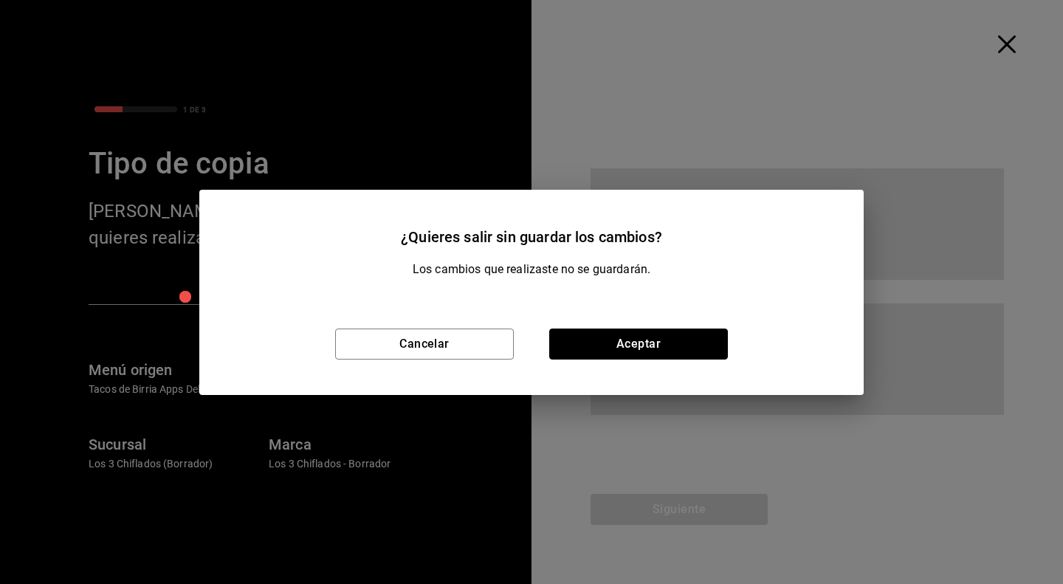
click at [651, 337] on button "Aceptar" at bounding box center [638, 344] width 179 height 31
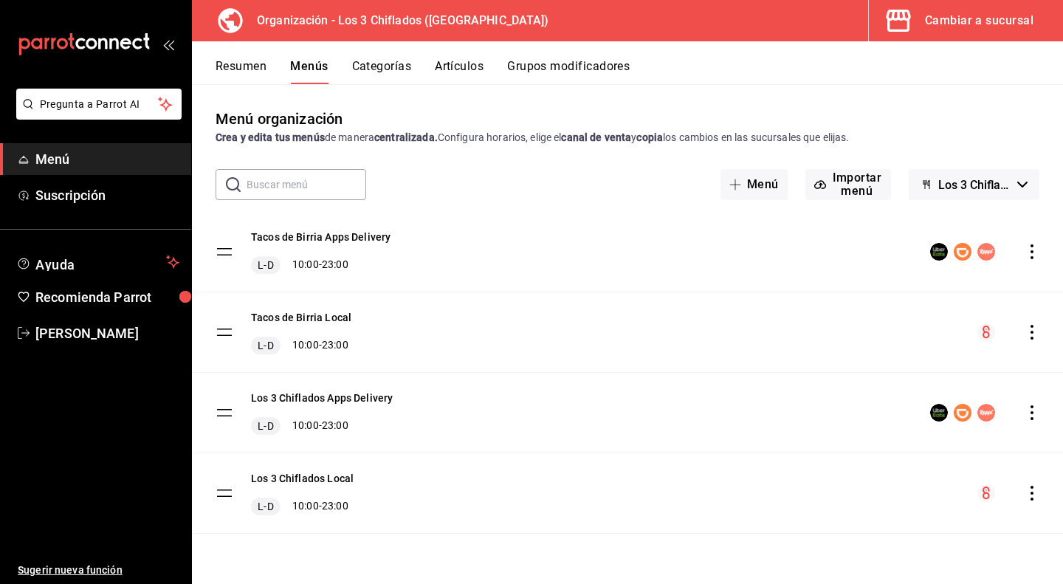
click at [241, 71] on button "Resumen" at bounding box center [241, 71] width 51 height 25
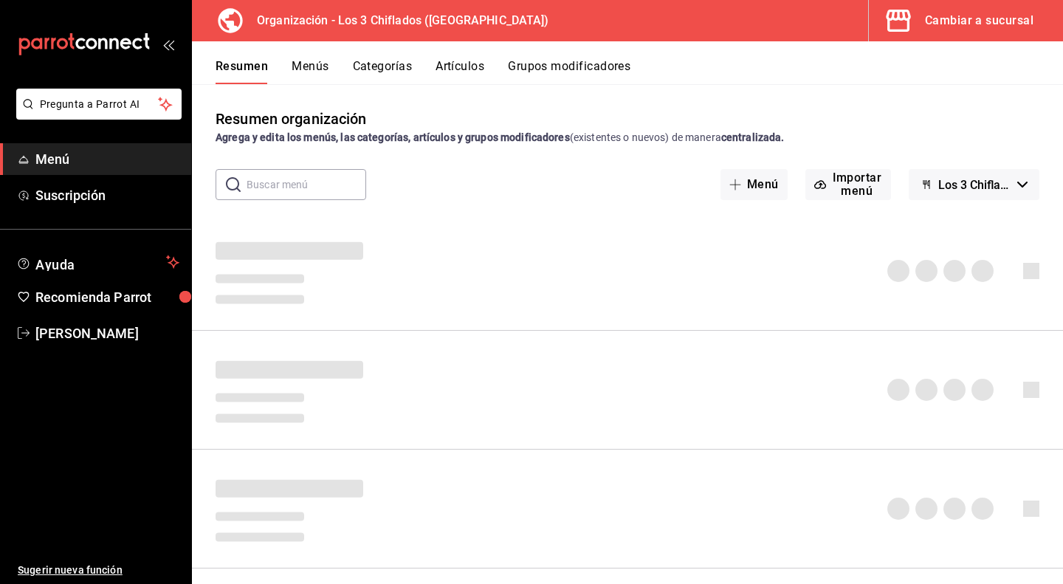
click at [173, 42] on icon "open_drawer_menu" at bounding box center [168, 44] width 12 height 12
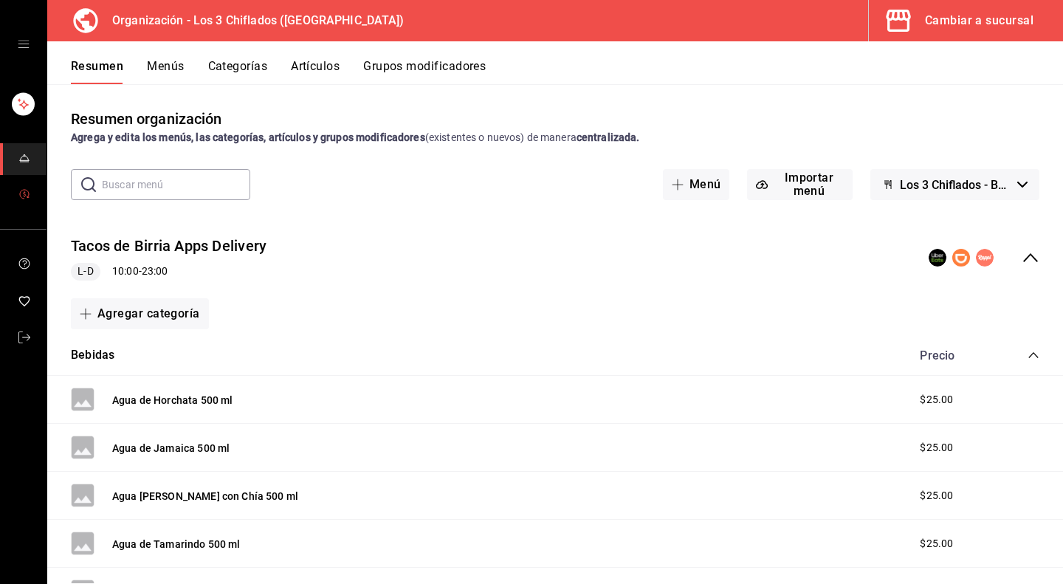
click at [24, 196] on icon "mailbox folders" at bounding box center [24, 195] width 2 height 4
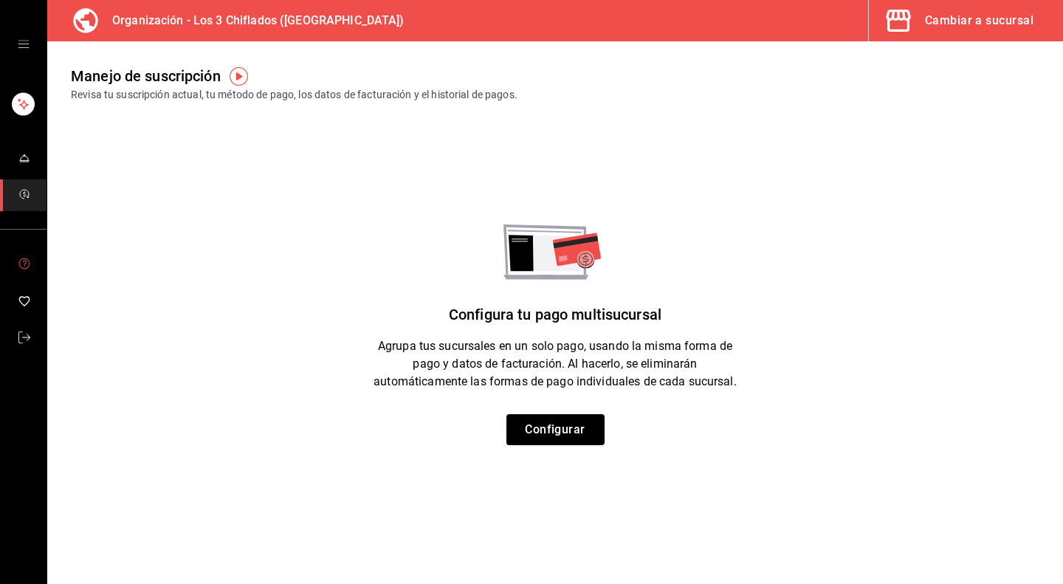
click at [24, 261] on icon "mailbox folders" at bounding box center [25, 262] width 4 height 5
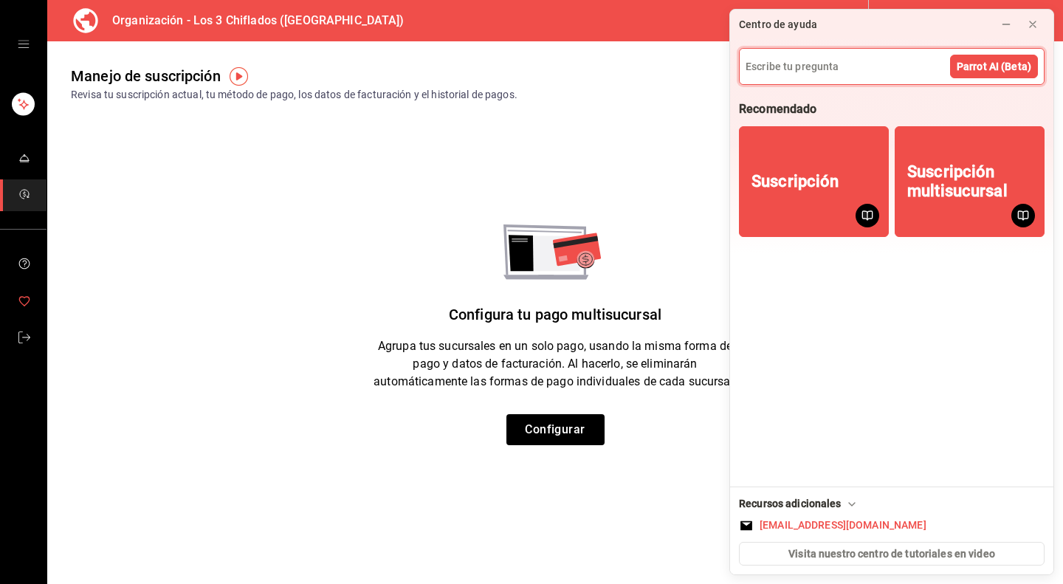
click at [25, 303] on icon "mailbox folders" at bounding box center [24, 301] width 12 height 12
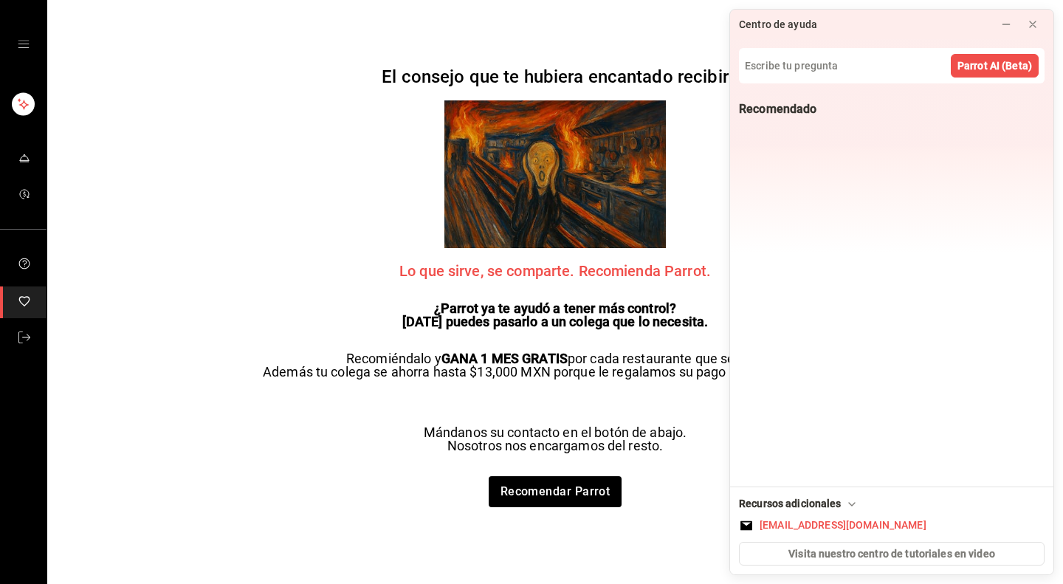
click at [20, 43] on icon "open drawer" at bounding box center [24, 44] width 12 height 12
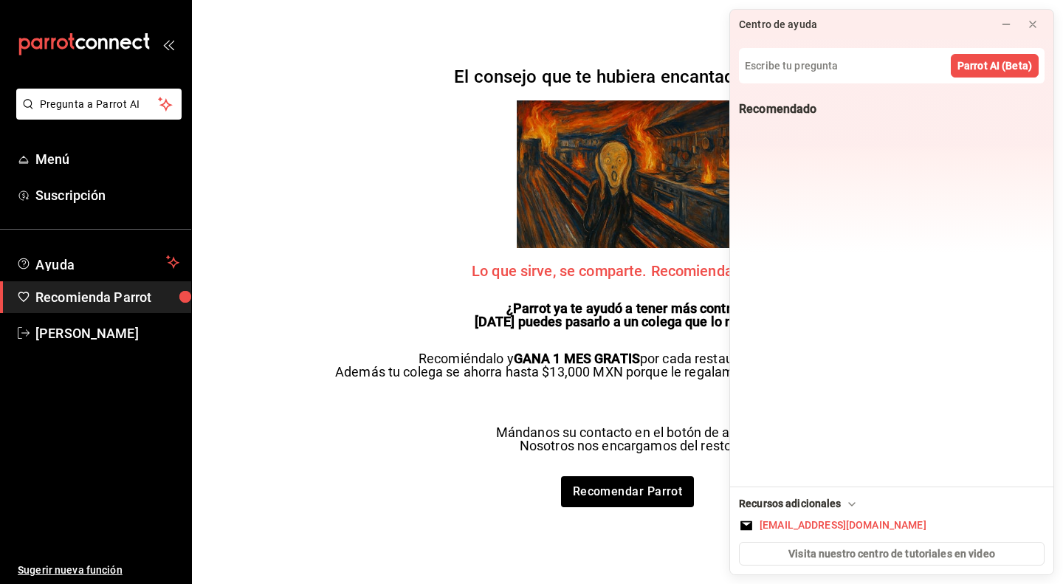
click at [175, 44] on div "mailbox folders" at bounding box center [95, 44] width 191 height 89
click at [1039, 20] on button at bounding box center [1033, 25] width 24 height 24
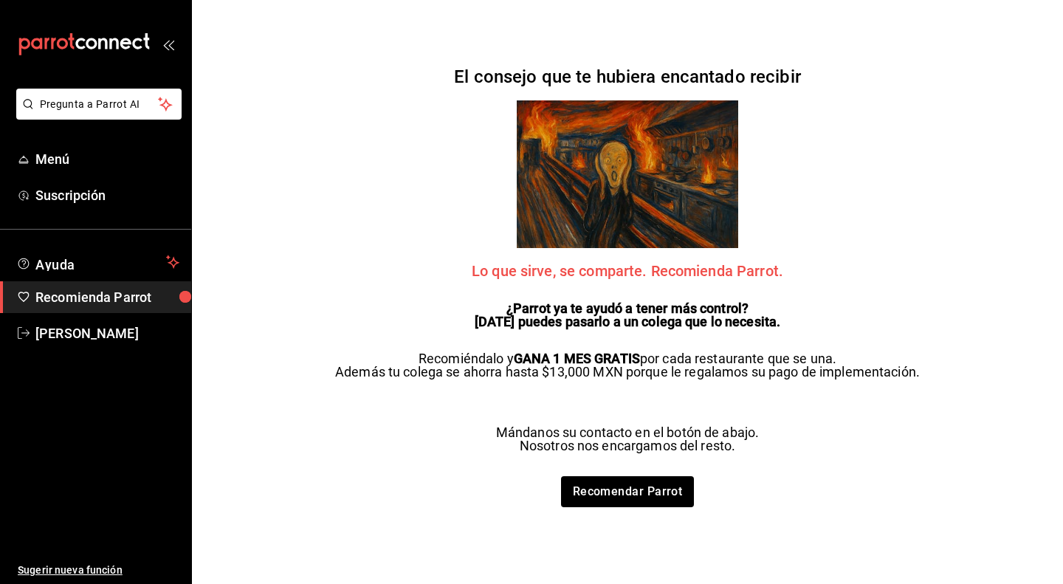
click at [168, 48] on icon "open_drawer_menu" at bounding box center [168, 44] width 12 height 12
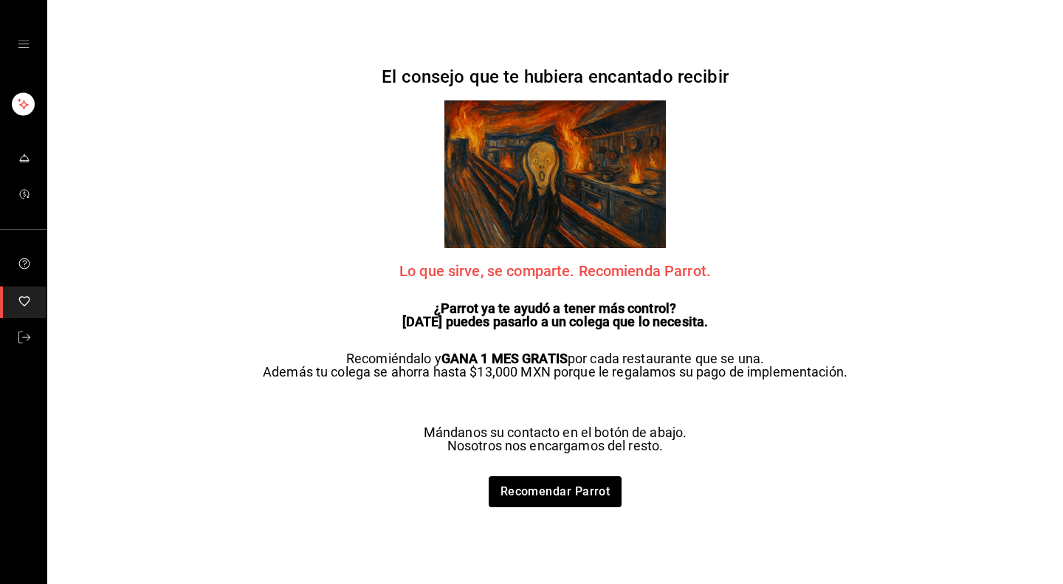
click at [24, 45] on icon "open drawer" at bounding box center [24, 44] width 12 height 12
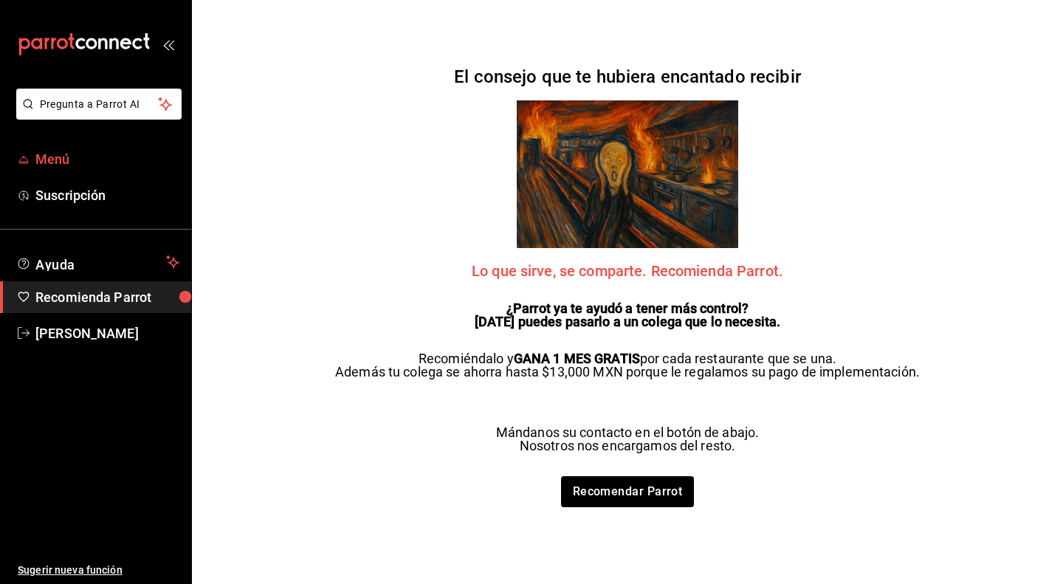
click at [69, 160] on span "Menú" at bounding box center [107, 159] width 144 height 20
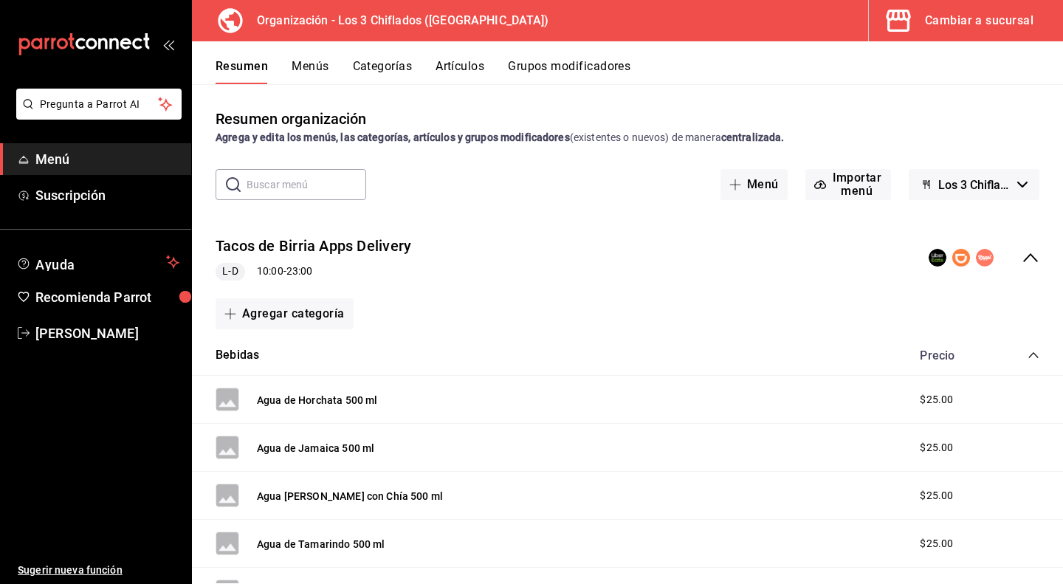
click at [956, 19] on div "Cambiar a sucursal" at bounding box center [979, 20] width 109 height 21
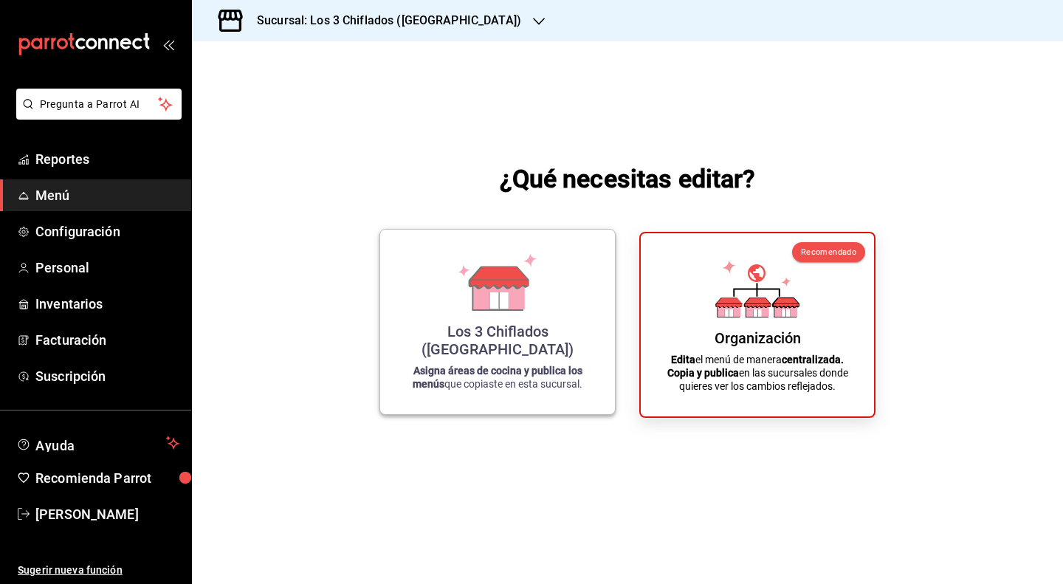
click at [536, 267] on div "Los 3 Chiflados ([GEOGRAPHIC_DATA]) Asigna áreas de cocina y publica los menús …" at bounding box center [497, 321] width 199 height 161
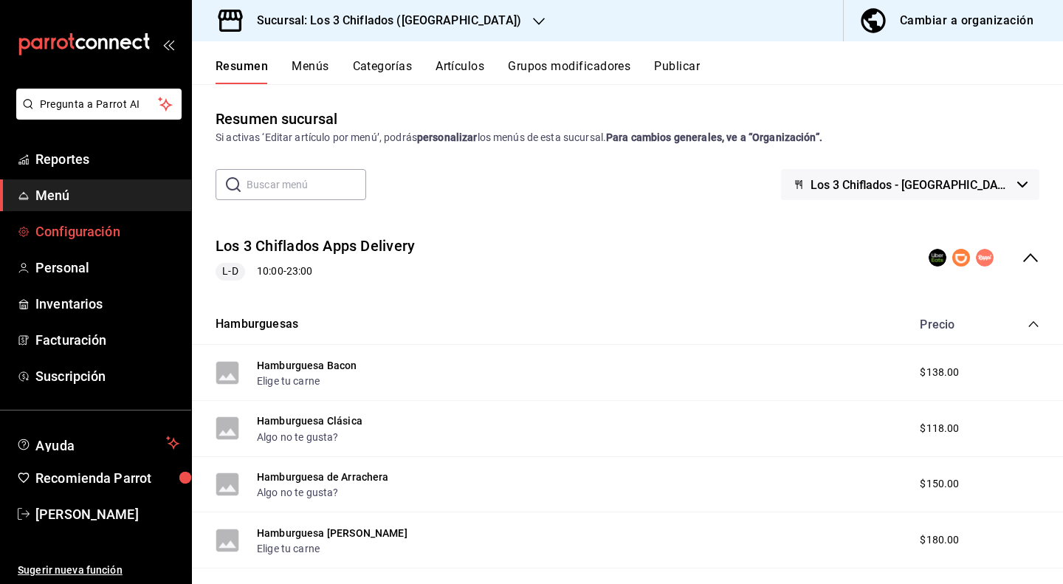
click at [107, 229] on span "Configuración" at bounding box center [107, 232] width 144 height 20
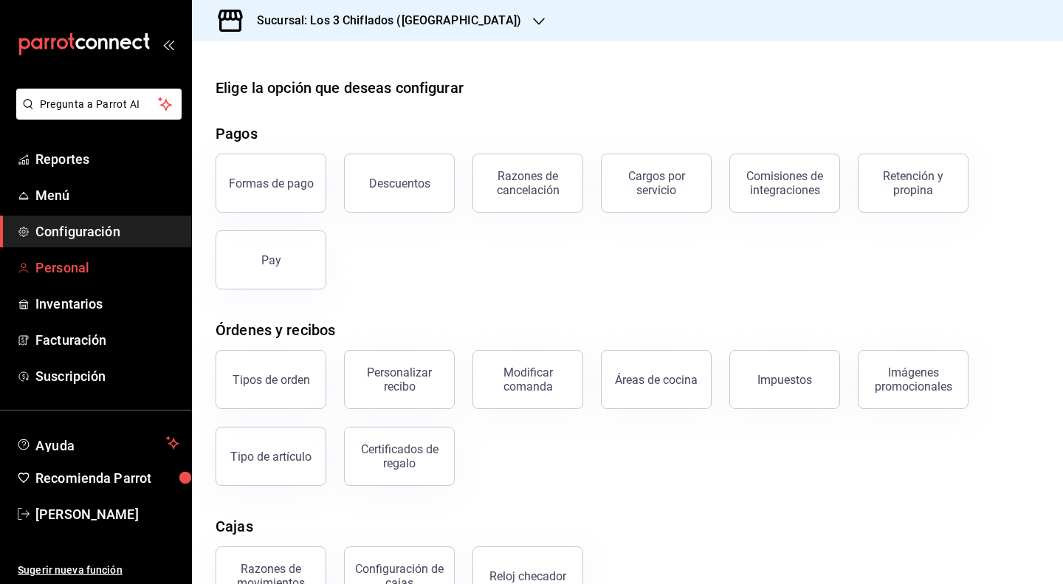
click at [104, 272] on span "Personal" at bounding box center [107, 268] width 144 height 20
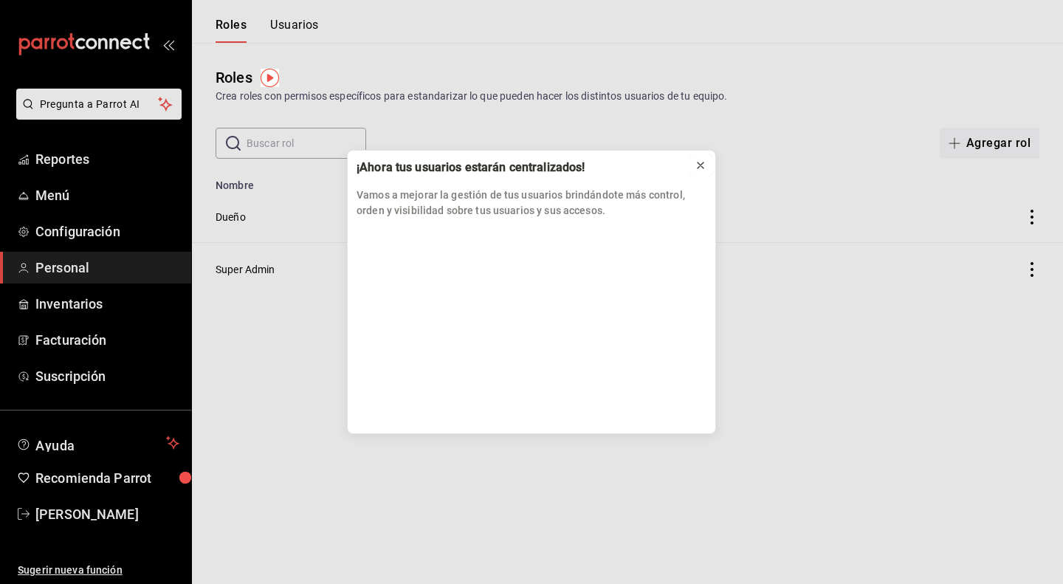
click at [699, 170] on icon at bounding box center [701, 166] width 12 height 12
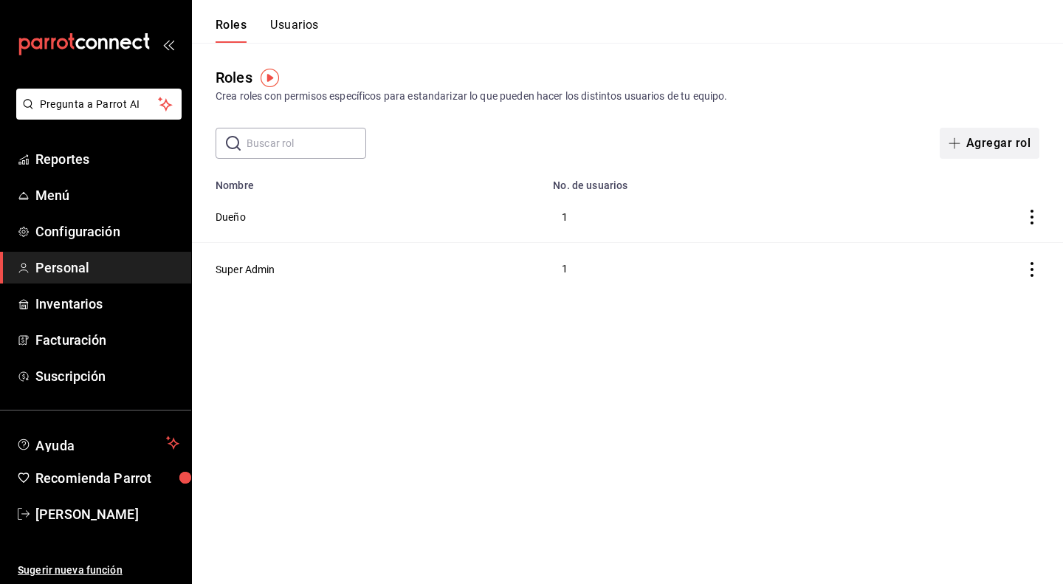
click at [1007, 145] on button "Agregar rol" at bounding box center [990, 143] width 100 height 31
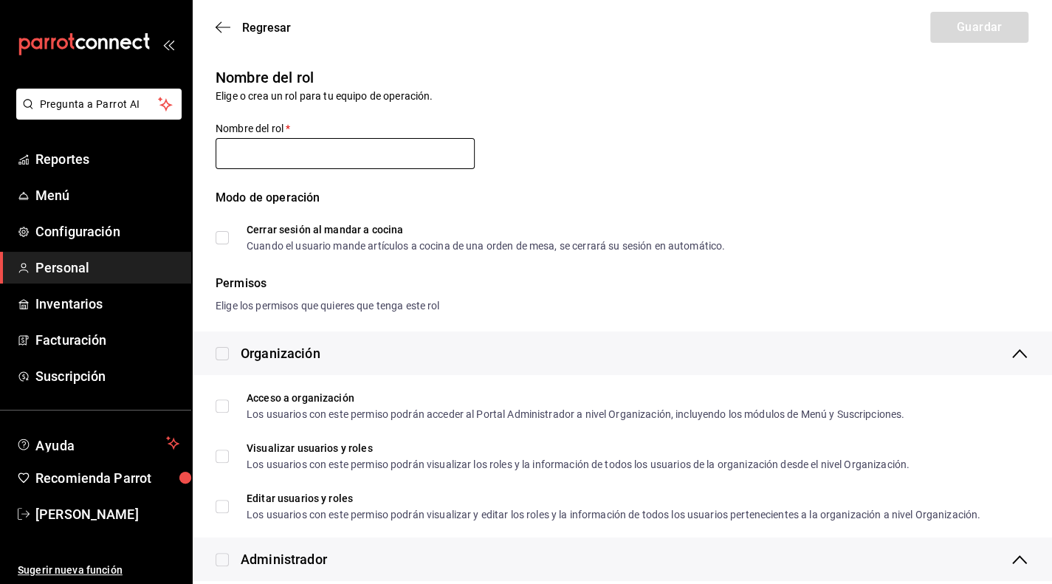
type input "T"
type input "EMPLEADO"
click at [216, 22] on icon "button" at bounding box center [223, 27] width 15 height 13
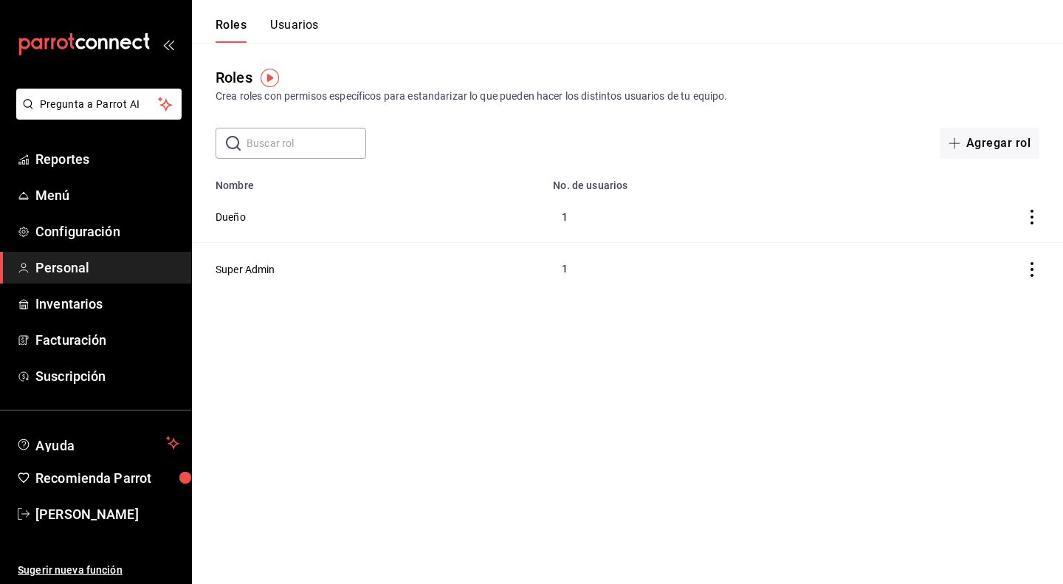
click at [170, 47] on icon "open_drawer_menu" at bounding box center [168, 44] width 12 height 12
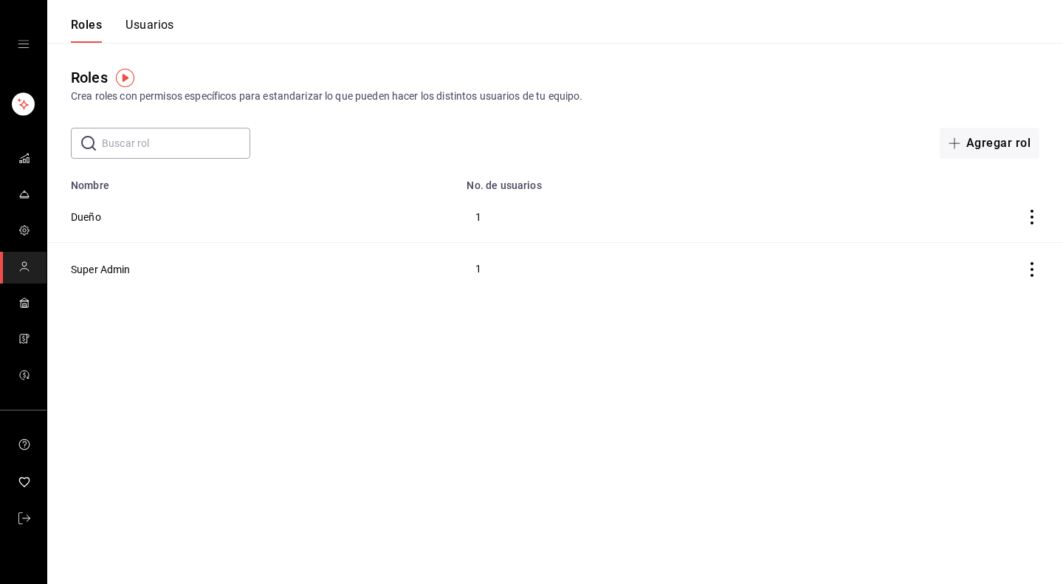
click at [21, 42] on icon "open drawer" at bounding box center [24, 44] width 12 height 12
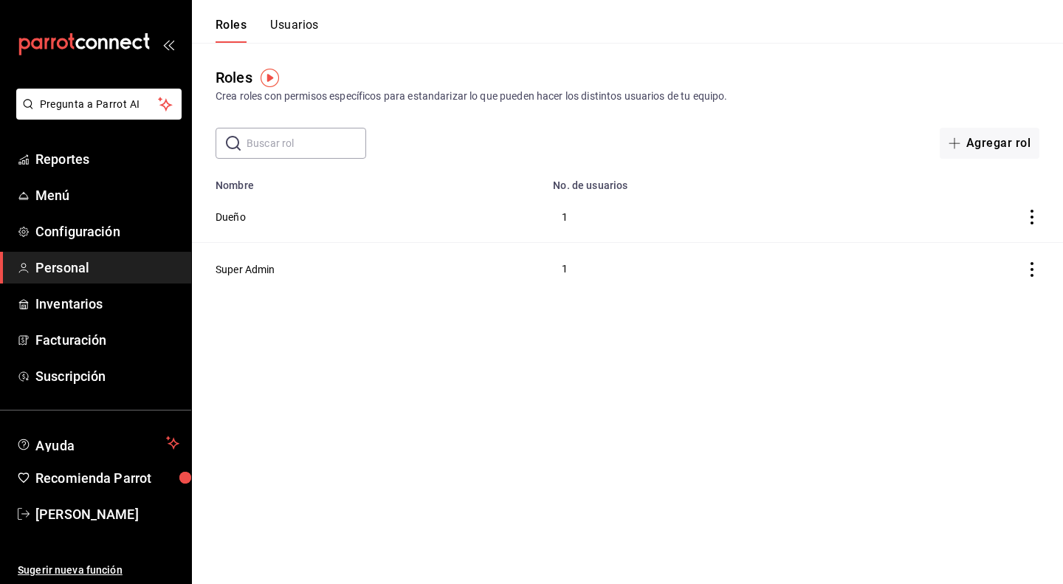
click at [105, 267] on span "Personal" at bounding box center [107, 268] width 144 height 20
click at [297, 29] on button "Usuarios" at bounding box center [294, 30] width 49 height 25
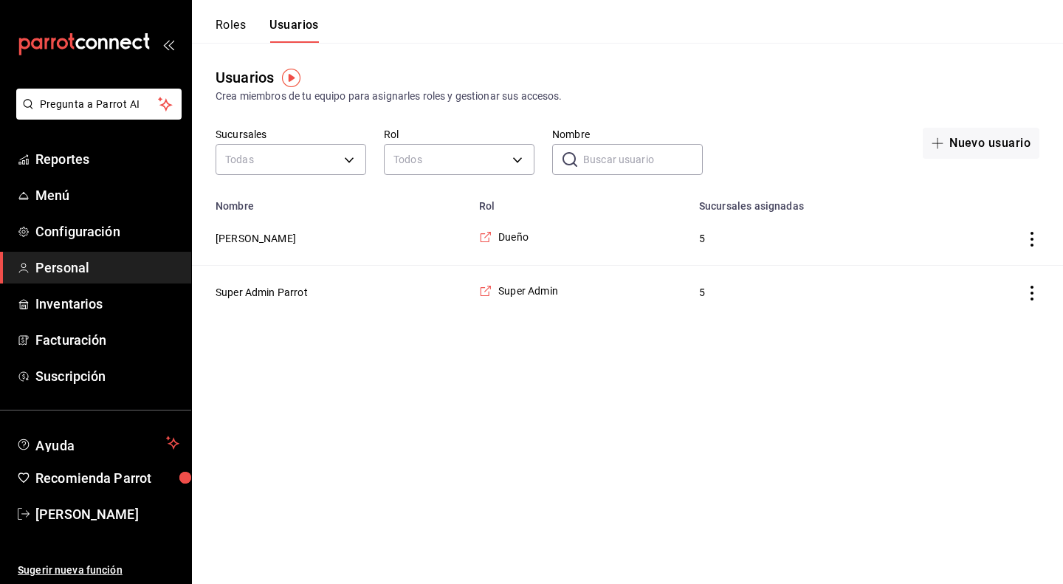
click at [236, 28] on button "Roles" at bounding box center [231, 30] width 30 height 25
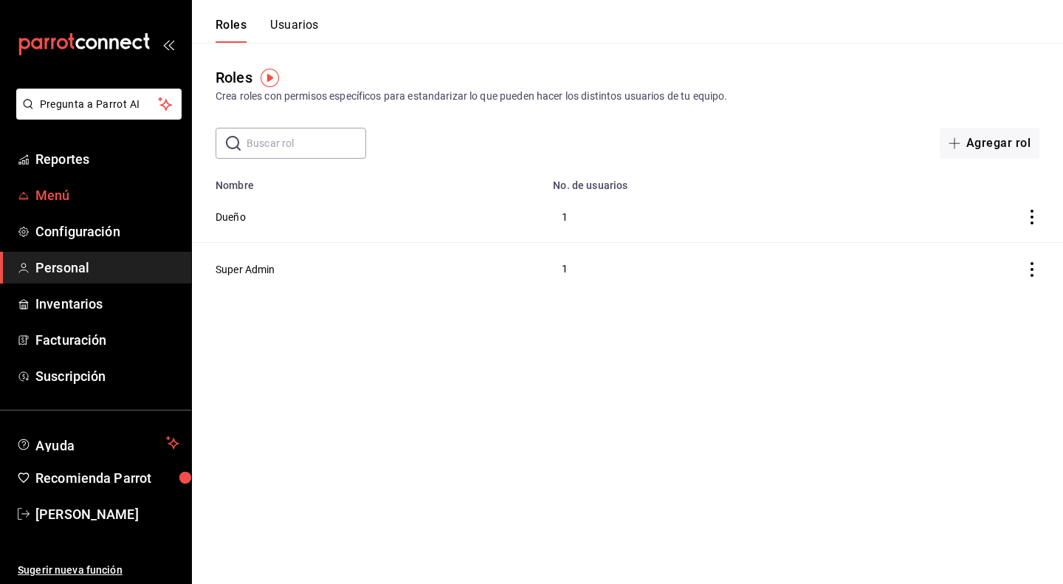
click at [71, 193] on span "Menú" at bounding box center [107, 195] width 144 height 20
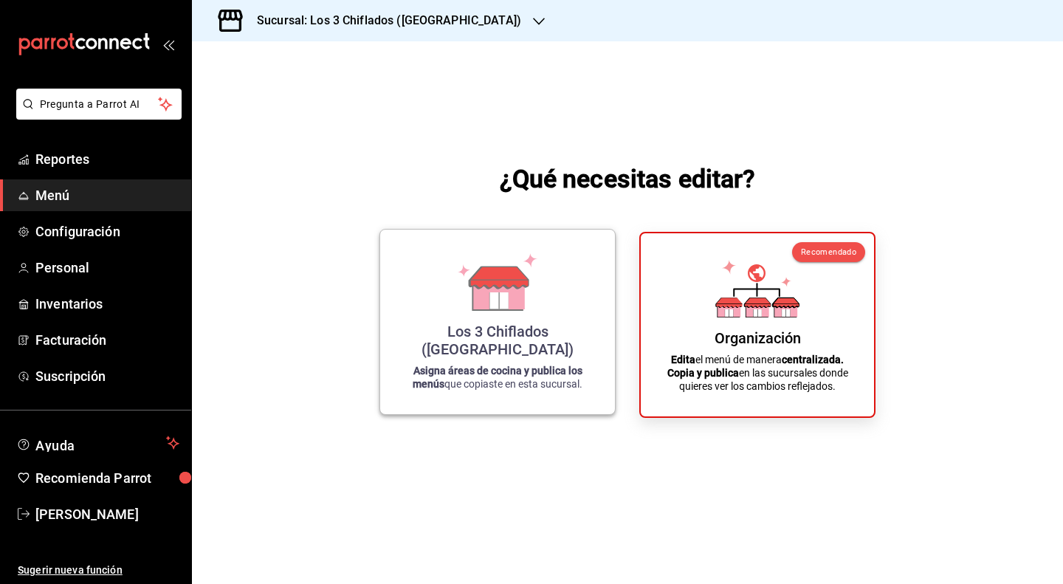
click at [549, 284] on div "Los 3 Chiflados ([GEOGRAPHIC_DATA]) Asigna áreas de cocina y publica los menús …" at bounding box center [497, 321] width 199 height 161
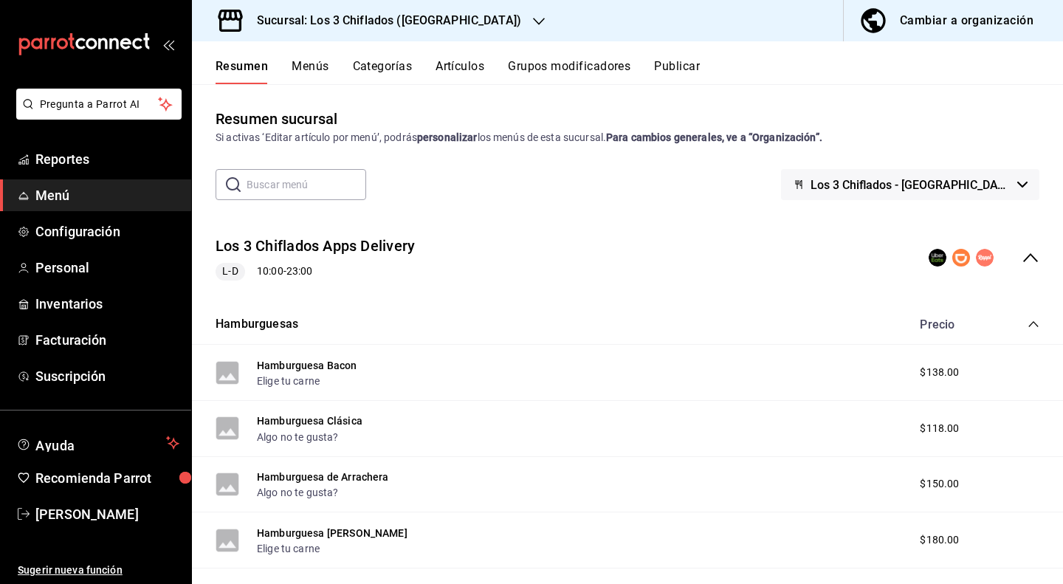
click at [533, 19] on icon "button" at bounding box center [539, 22] width 12 height 12
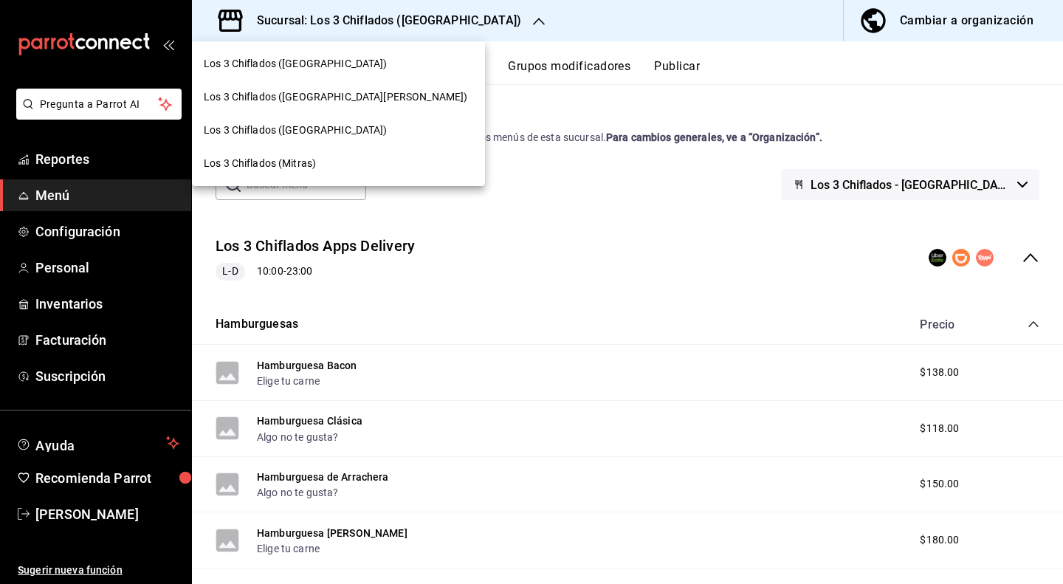
click at [306, 136] on span "Los 3 Chiflados ([GEOGRAPHIC_DATA])" at bounding box center [296, 131] width 184 height 16
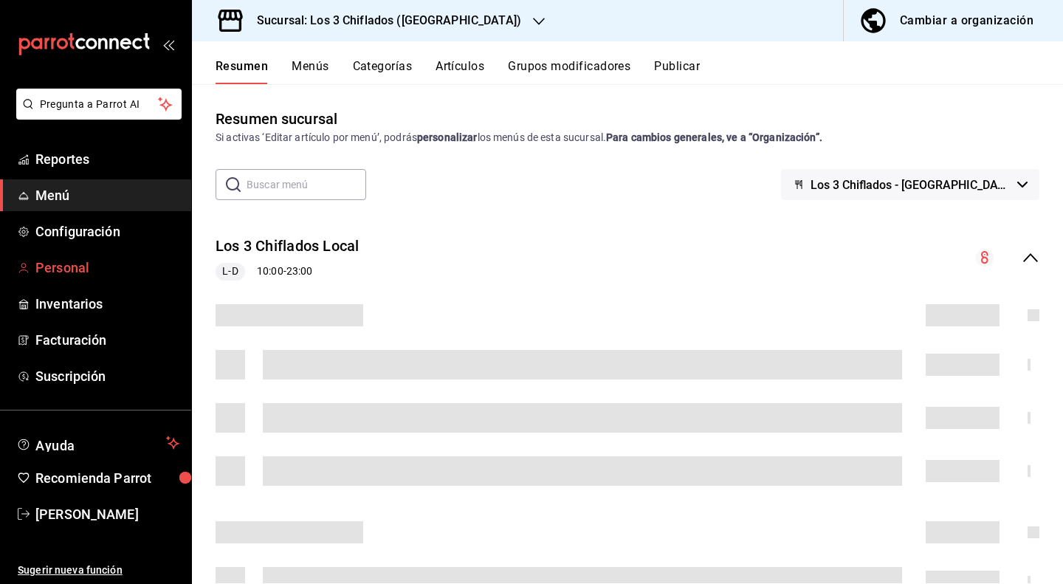
click at [75, 268] on span "Personal" at bounding box center [107, 268] width 144 height 20
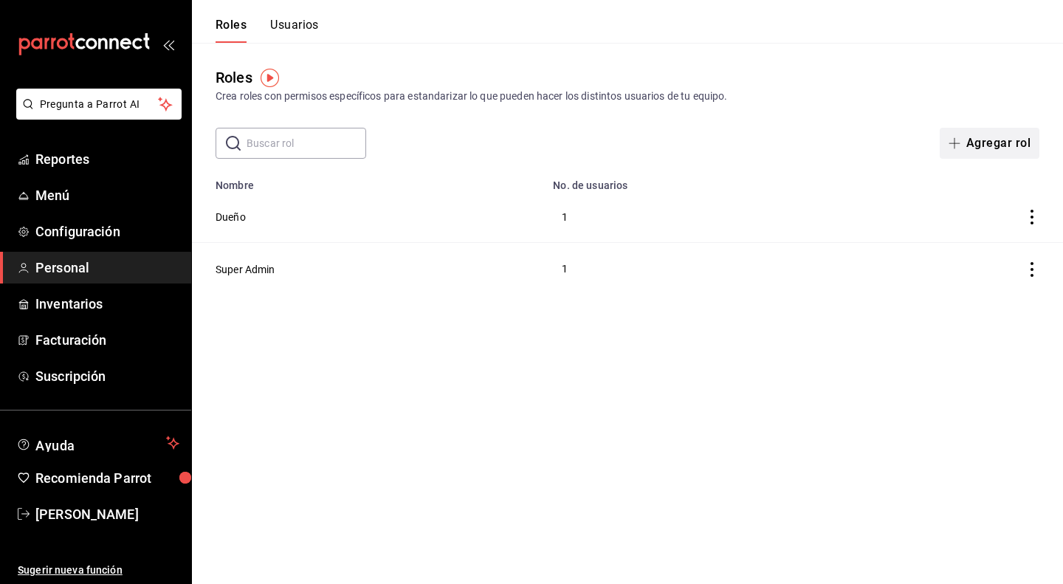
click at [976, 137] on button "Agregar rol" at bounding box center [990, 143] width 100 height 31
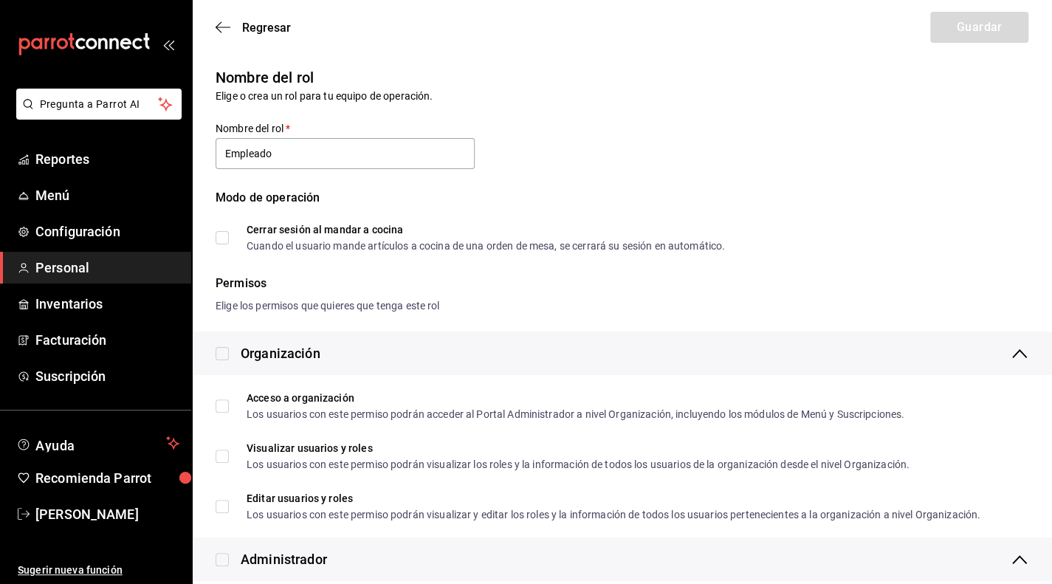
type input "Empleado"
click at [219, 239] on input "Cerrar sesión al mandar a cocina Cuando el usuario mande artículos a cocina de …" at bounding box center [222, 237] width 13 height 13
checkbox input "false"
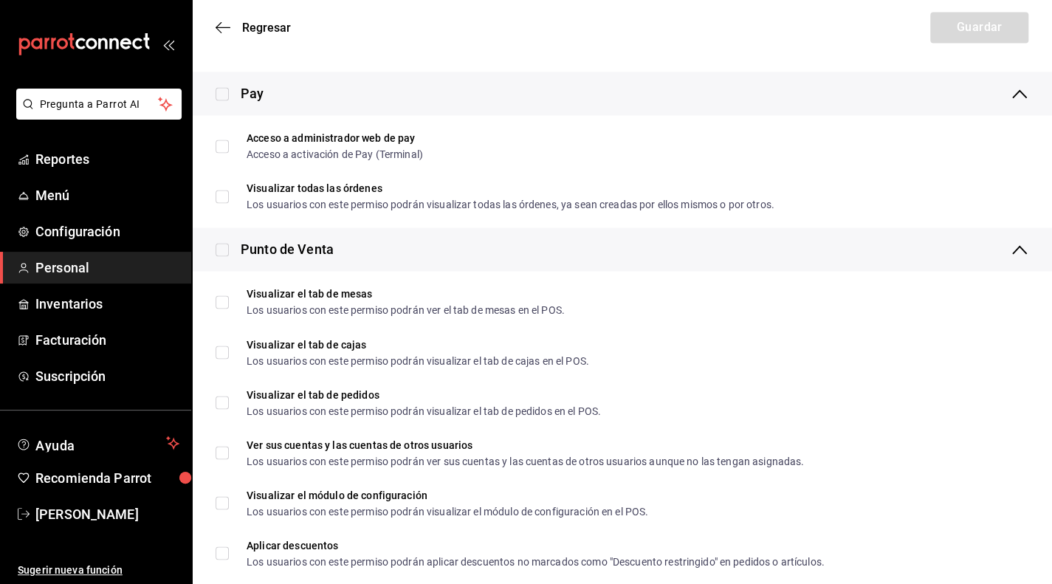
scroll to position [1255, 0]
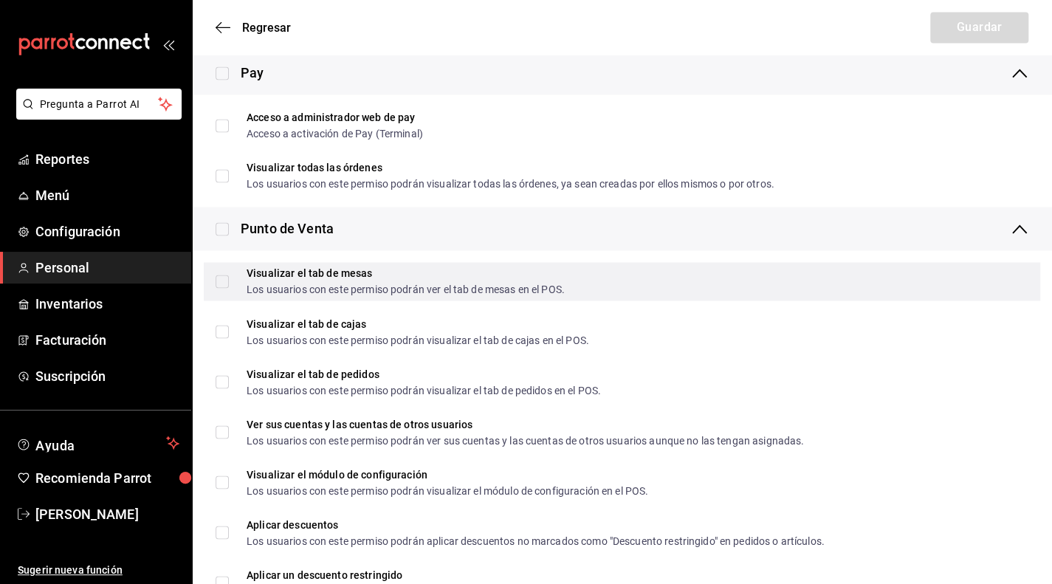
click at [222, 284] on input "Visualizar el tab de mesas Los usuarios con este permiso podrán ver el tab de m…" at bounding box center [222, 281] width 13 height 13
checkbox input "true"
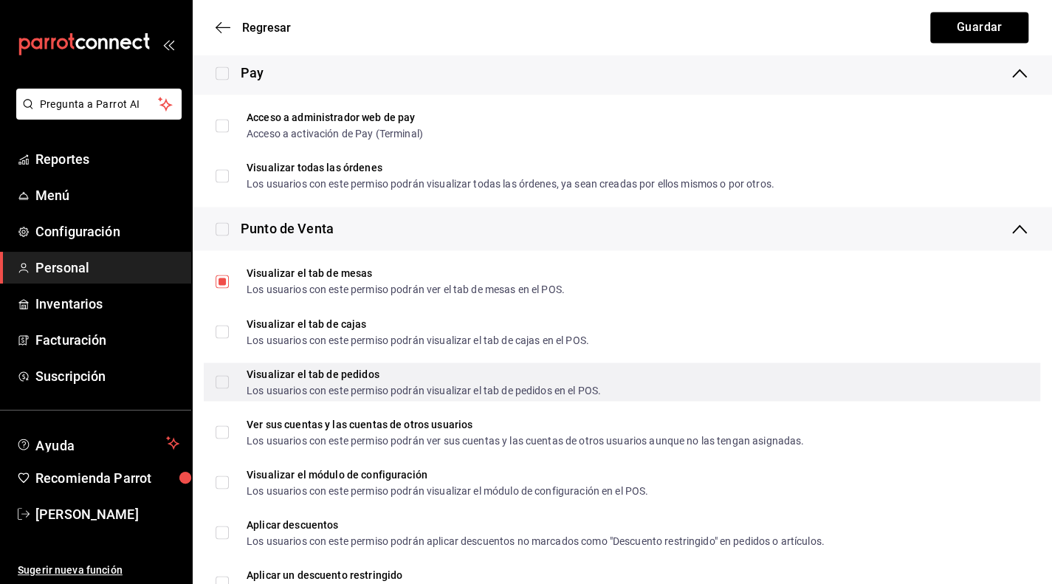
click at [224, 386] on input "Visualizar el tab de pedidos Los usuarios con este permiso podrán visualizar el…" at bounding box center [222, 381] width 13 height 13
checkbox input "true"
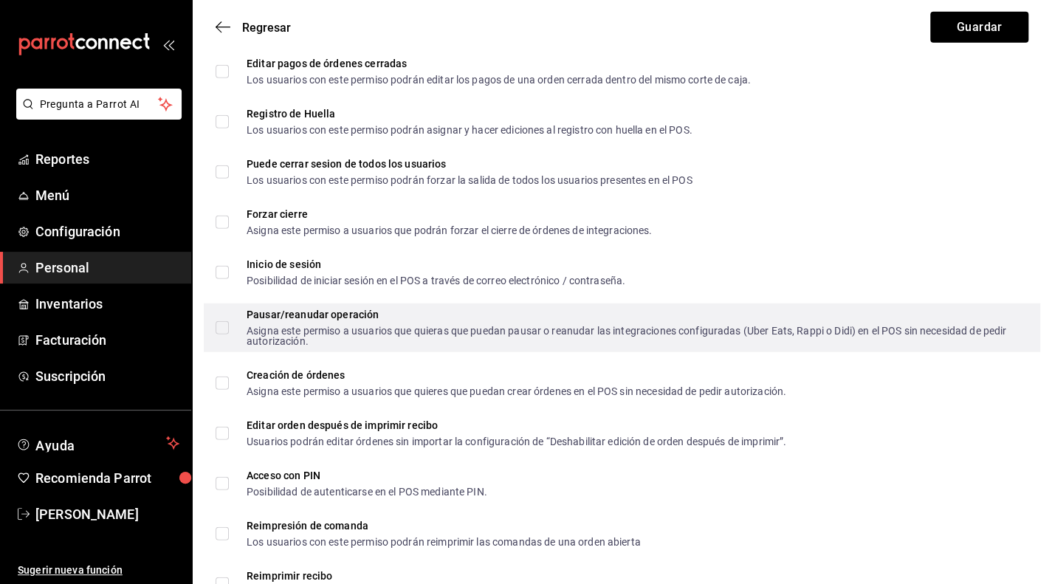
scroll to position [2141, 0]
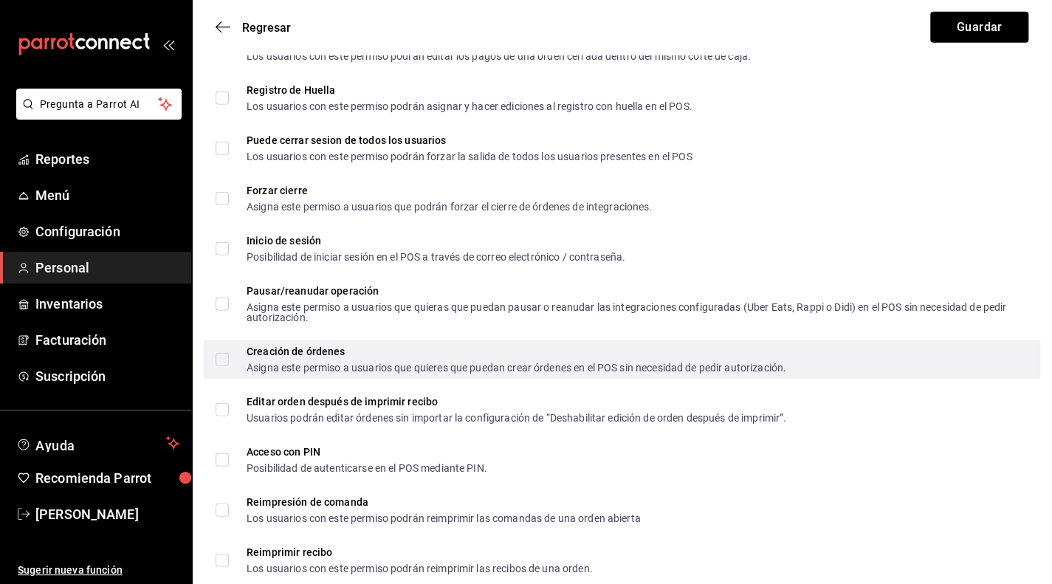
click at [224, 360] on input "Creación de órdenes Asigna este permiso a usuarios que quieres que puedan crear…" at bounding box center [222, 359] width 13 height 13
checkbox input "true"
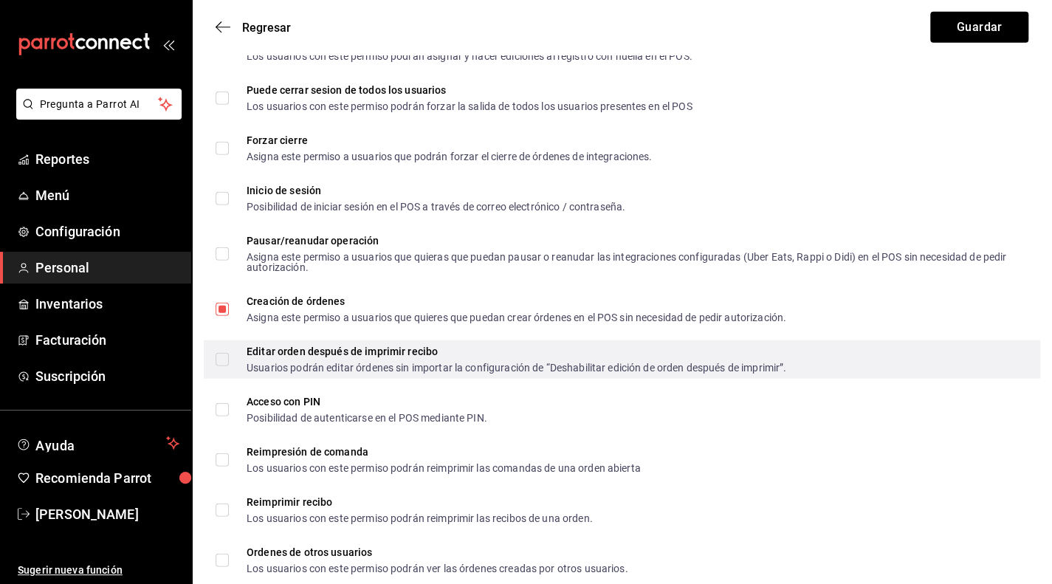
scroll to position [2215, 0]
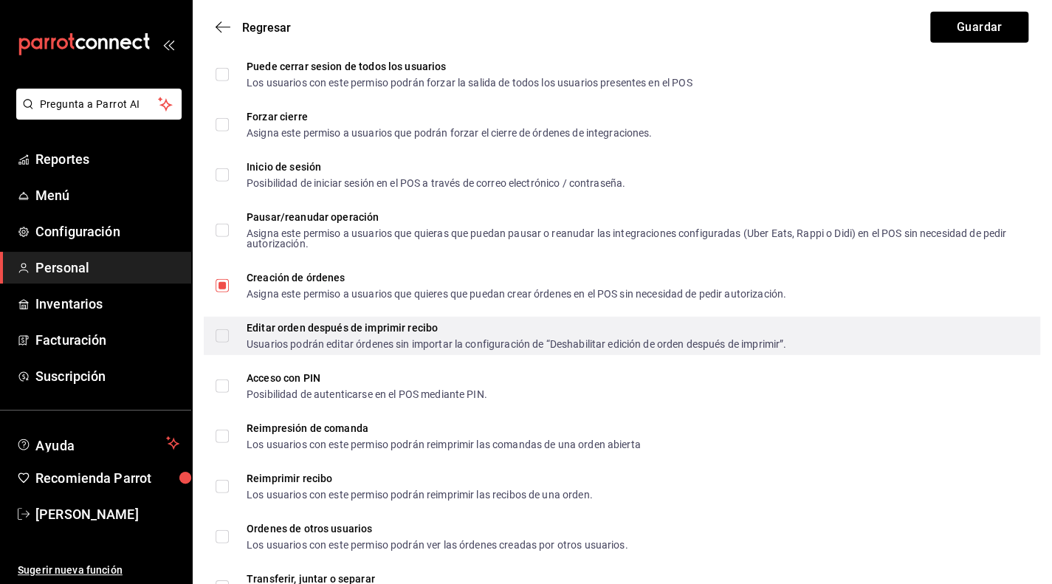
click at [224, 337] on input "Editar orden después de imprimir recibo Usuarios podrán editar órdenes sin impo…" at bounding box center [222, 335] width 13 height 13
checkbox input "true"
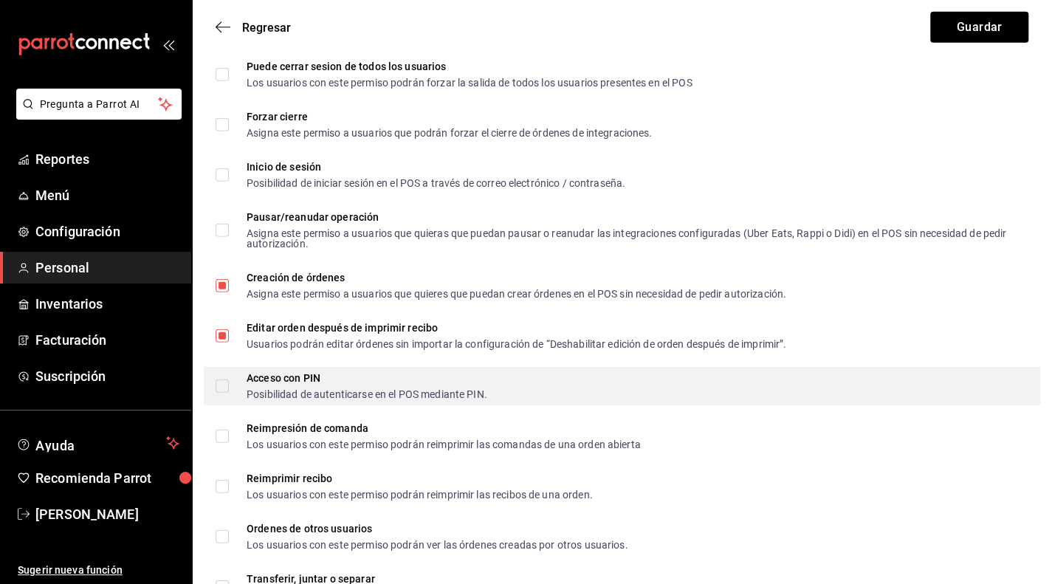
click at [224, 388] on input "Acceso con PIN Posibilidad de autenticarse en el POS mediante PIN." at bounding box center [222, 386] width 13 height 13
checkbox input "true"
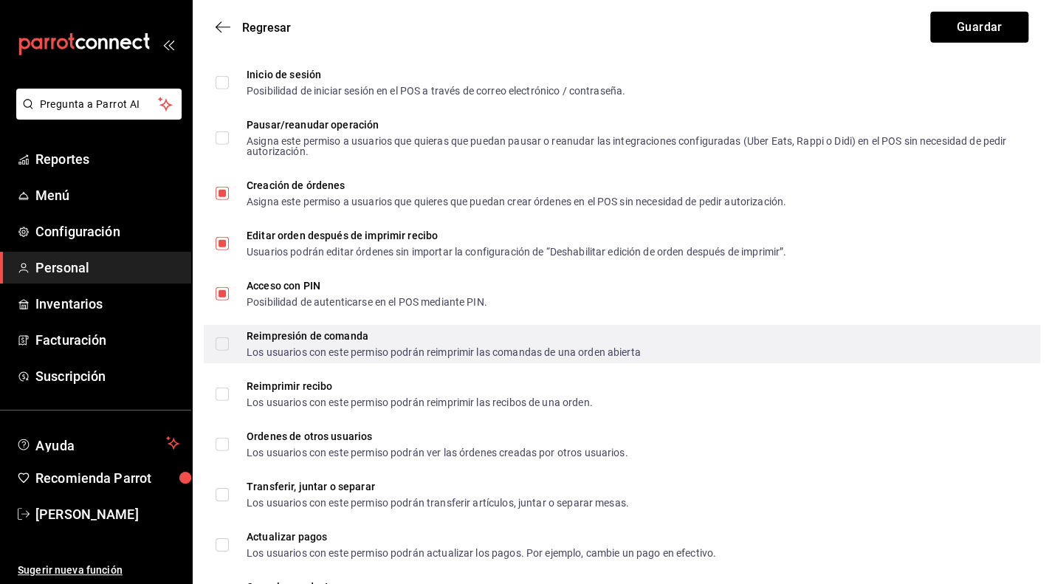
scroll to position [2363, 0]
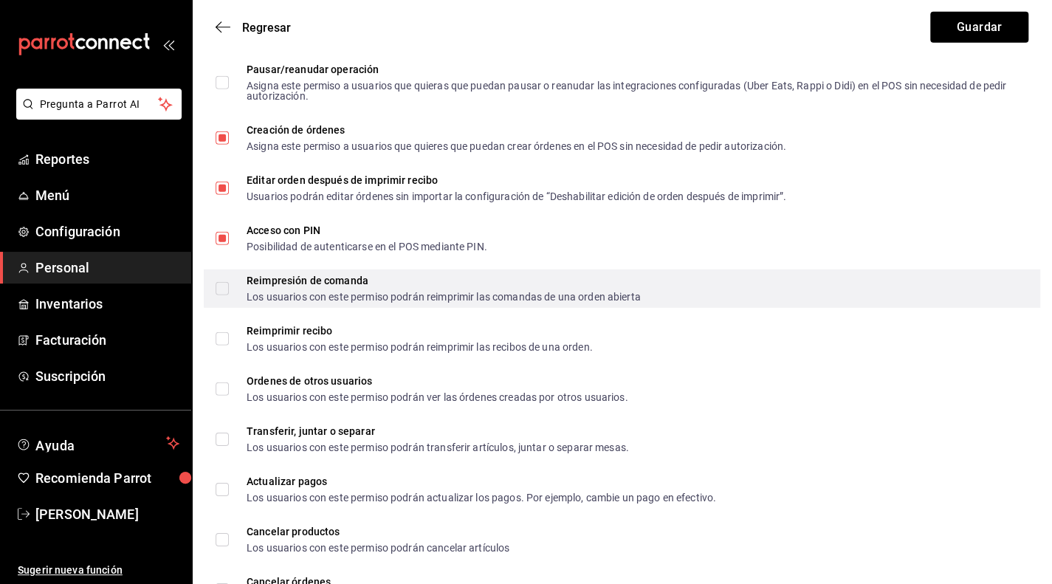
click at [223, 287] on input "Reimpresión de comanda Los usuarios con este permiso podrán reimprimir las coma…" at bounding box center [222, 288] width 13 height 13
checkbox input "true"
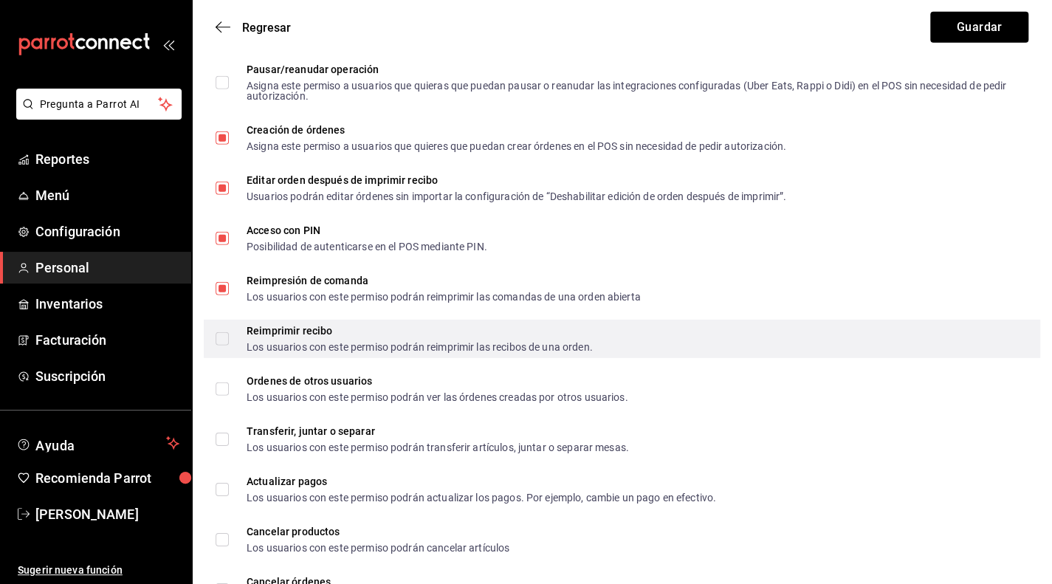
click at [222, 337] on input "Reimprimir recibo Los usuarios con este permiso podrán reimprimir las recibos d…" at bounding box center [222, 338] width 13 height 13
checkbox input "true"
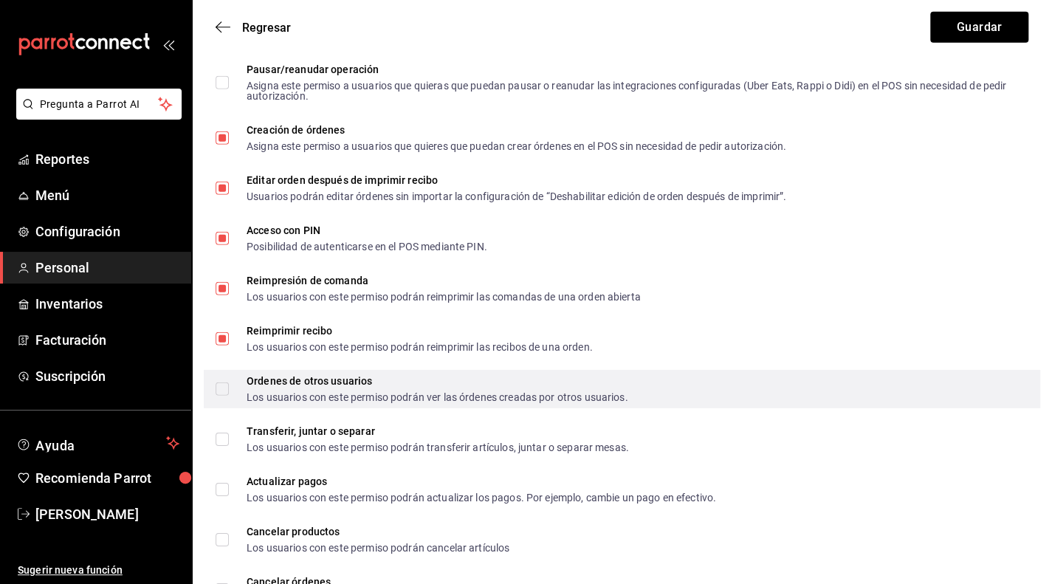
click at [224, 388] on input "Ordenes de otros usuarios Los usuarios con este permiso podrán ver las órdenes …" at bounding box center [222, 389] width 13 height 13
checkbox input "true"
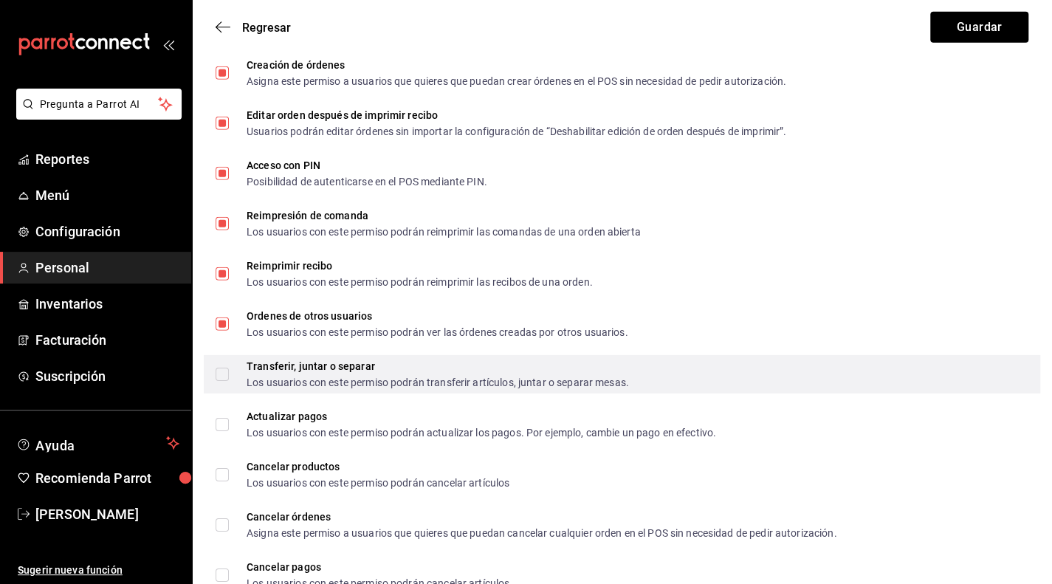
scroll to position [2511, 0]
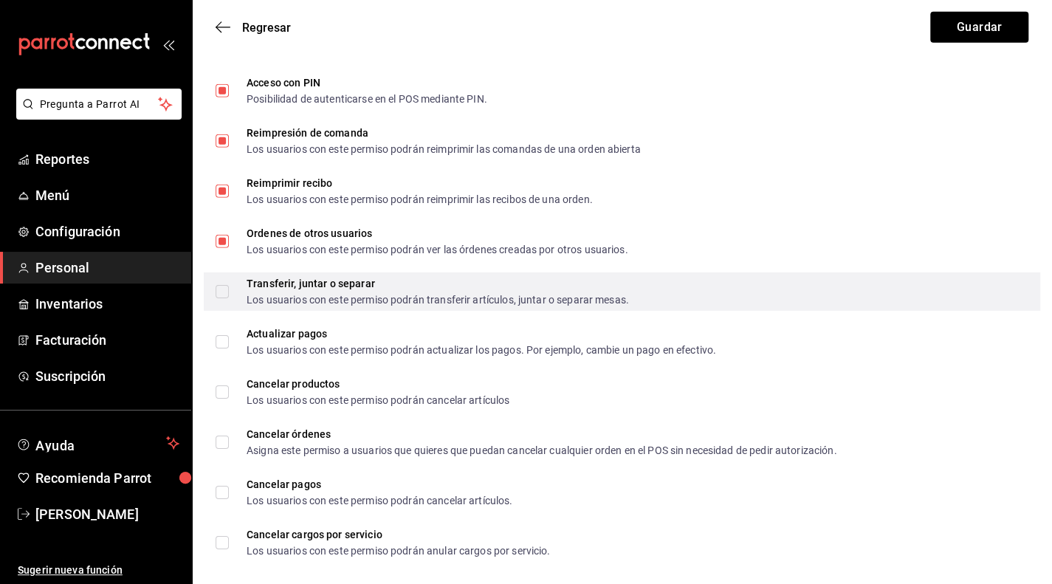
click at [223, 295] on input "Transferir, juntar o separar Los usuarios con este permiso podrán transferir ar…" at bounding box center [222, 291] width 13 height 13
checkbox input "true"
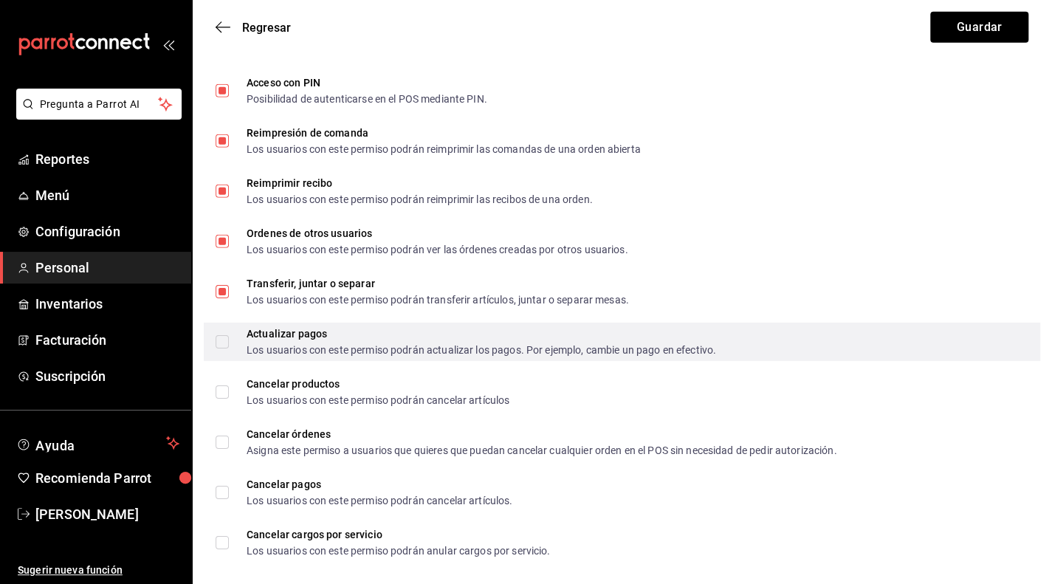
click at [223, 343] on input "Actualizar pagos Los usuarios con este permiso podrán actualizar los pagos. Por…" at bounding box center [222, 341] width 13 height 13
checkbox input "true"
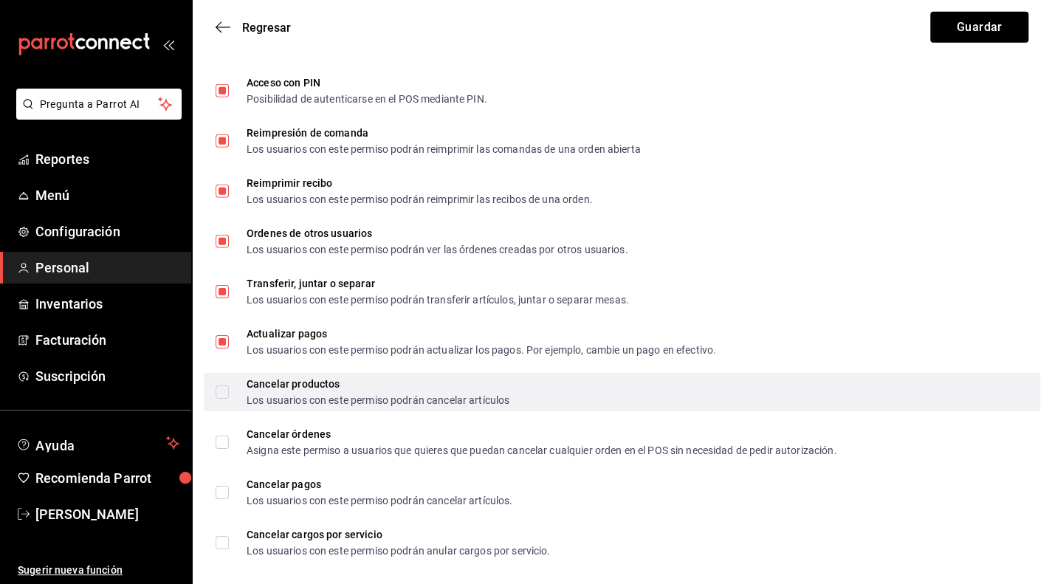
click at [224, 396] on input "Cancelar productos Los usuarios con este permiso podrán cancelar artículos" at bounding box center [222, 391] width 13 height 13
checkbox input "true"
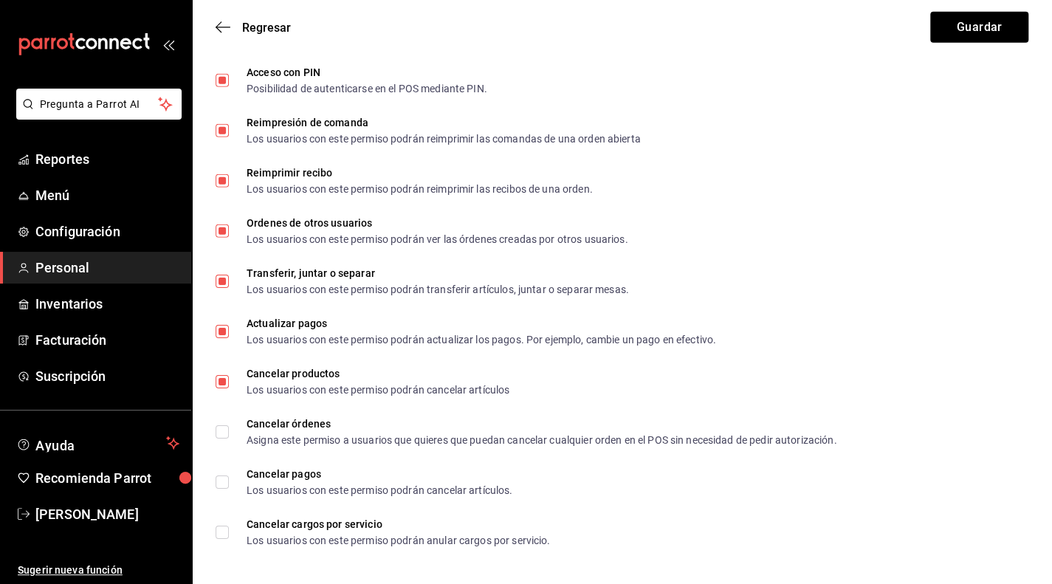
scroll to position [2524, 0]
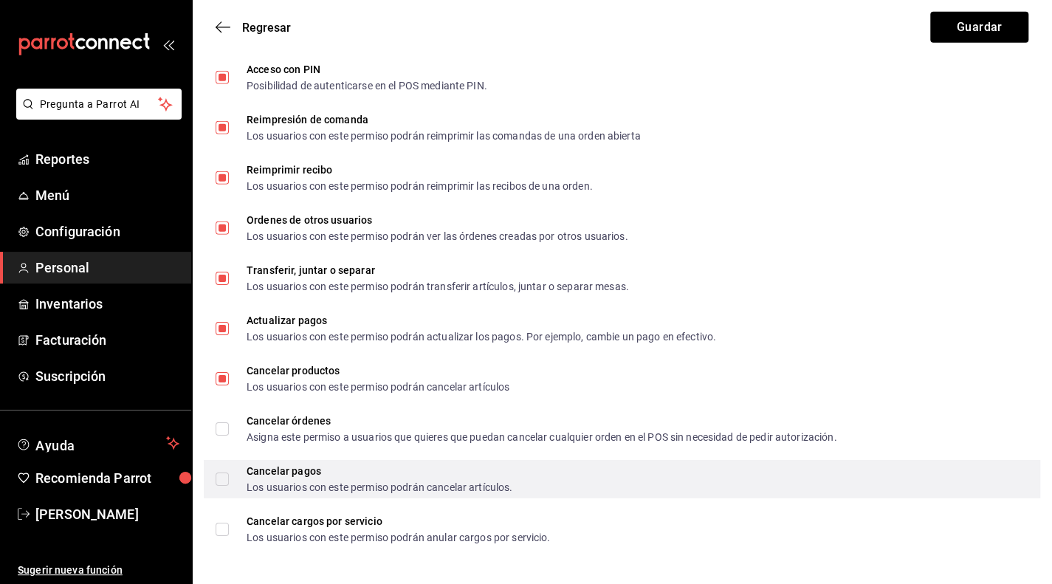
click at [222, 479] on input "Cancelar pagos Los usuarios con este permiso podrán cancelar artículos." at bounding box center [222, 479] width 13 height 13
checkbox input "true"
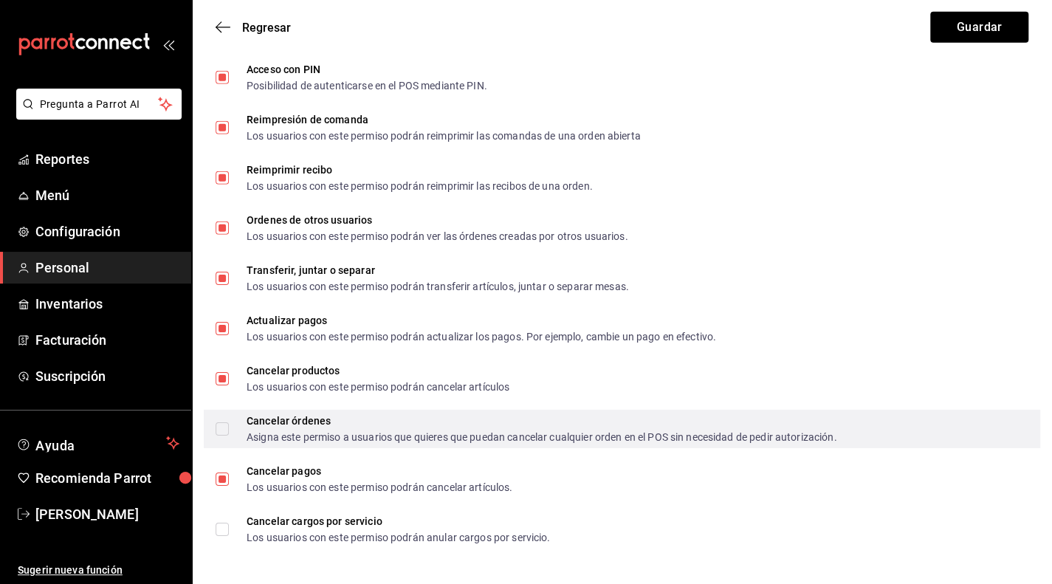
click at [219, 431] on input "Cancelar órdenes Asigna este permiso a usuarios que quieres que puedan cancelar…" at bounding box center [222, 428] width 13 height 13
checkbox input "true"
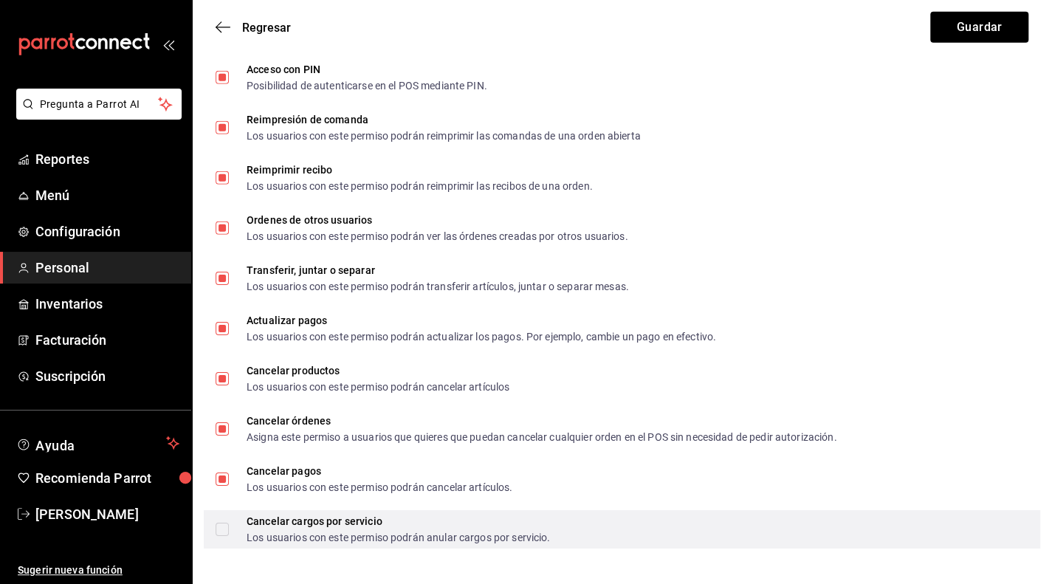
click at [222, 532] on input "Cancelar cargos por servicio Los usuarios con este permiso podrán anular cargos…" at bounding box center [222, 529] width 13 height 13
checkbox input "true"
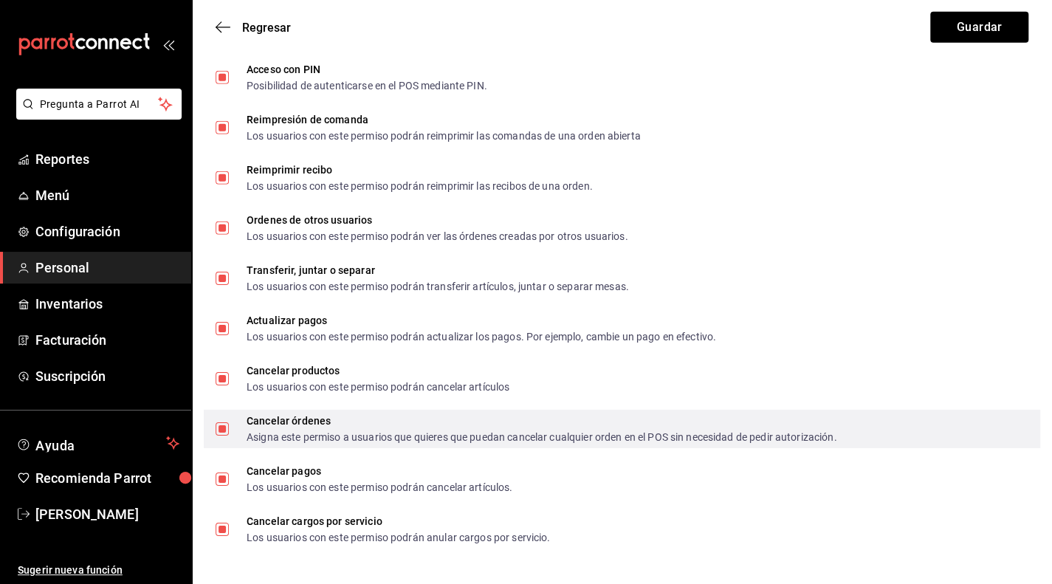
click at [227, 428] on input "Cancelar órdenes Asigna este permiso a usuarios que quieres que puedan cancelar…" at bounding box center [222, 428] width 13 height 13
checkbox input "false"
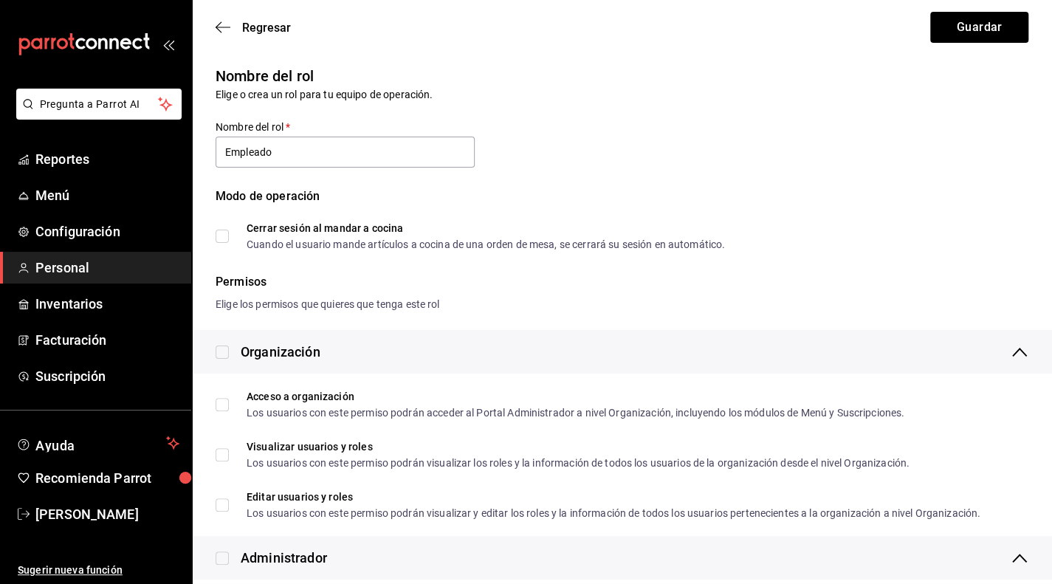
scroll to position [0, 0]
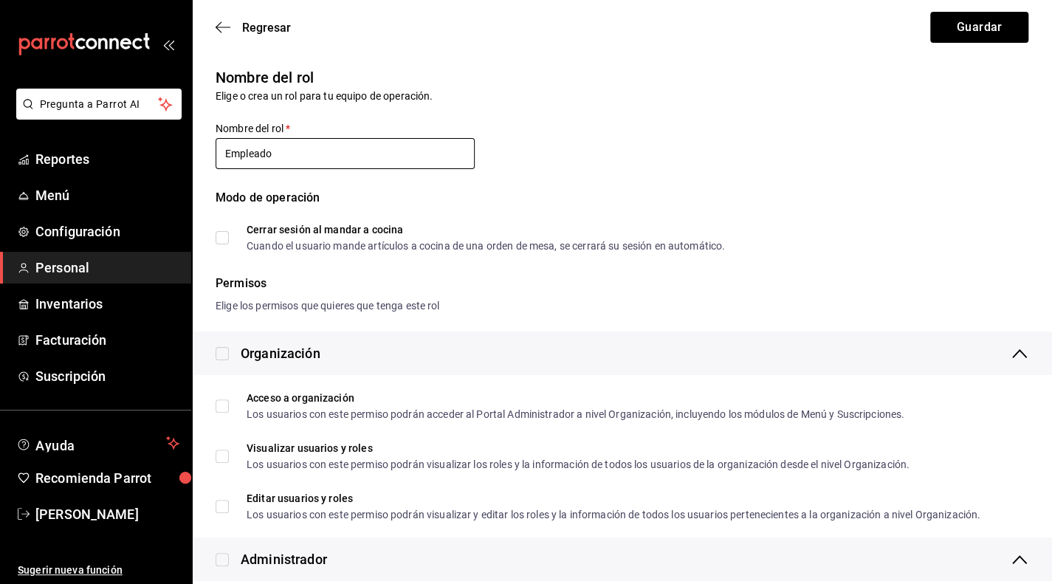
click at [297, 151] on input "Empleado" at bounding box center [345, 153] width 259 height 31
type input "E"
type input "Usuario"
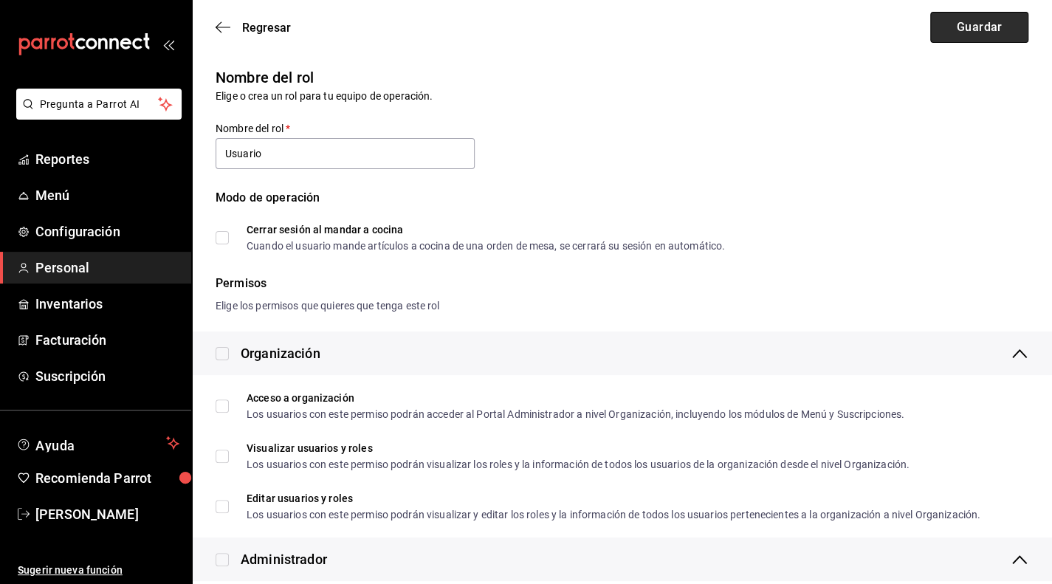
click at [973, 32] on button "Guardar" at bounding box center [979, 27] width 98 height 31
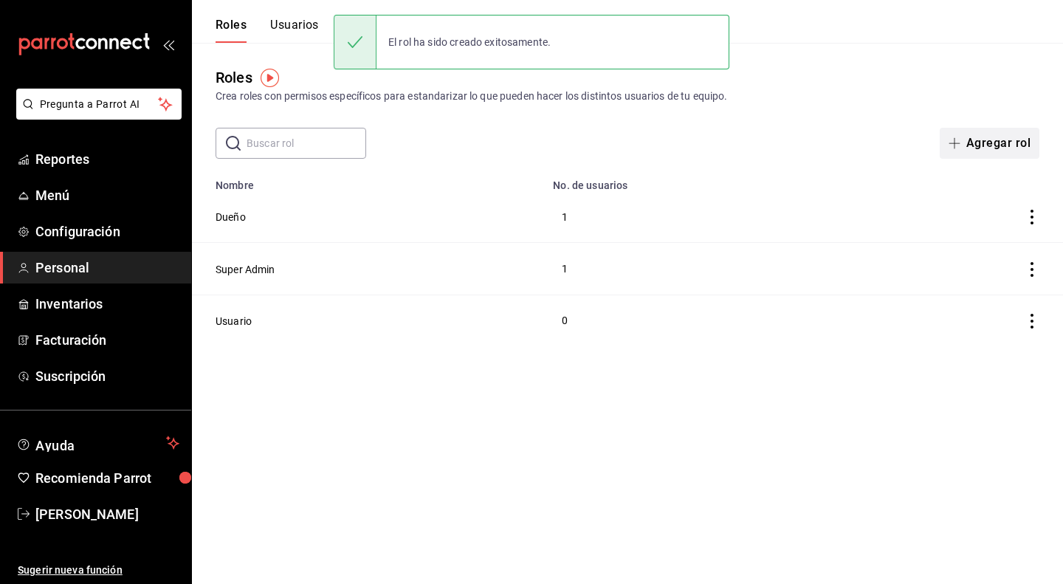
click at [982, 147] on button "Agregar rol" at bounding box center [990, 143] width 100 height 31
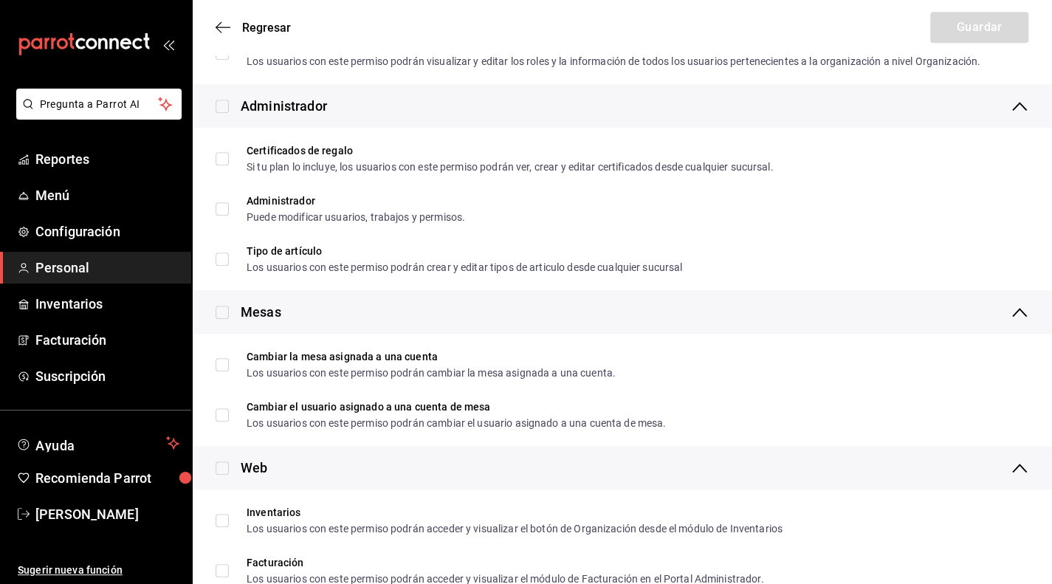
scroll to position [443, 0]
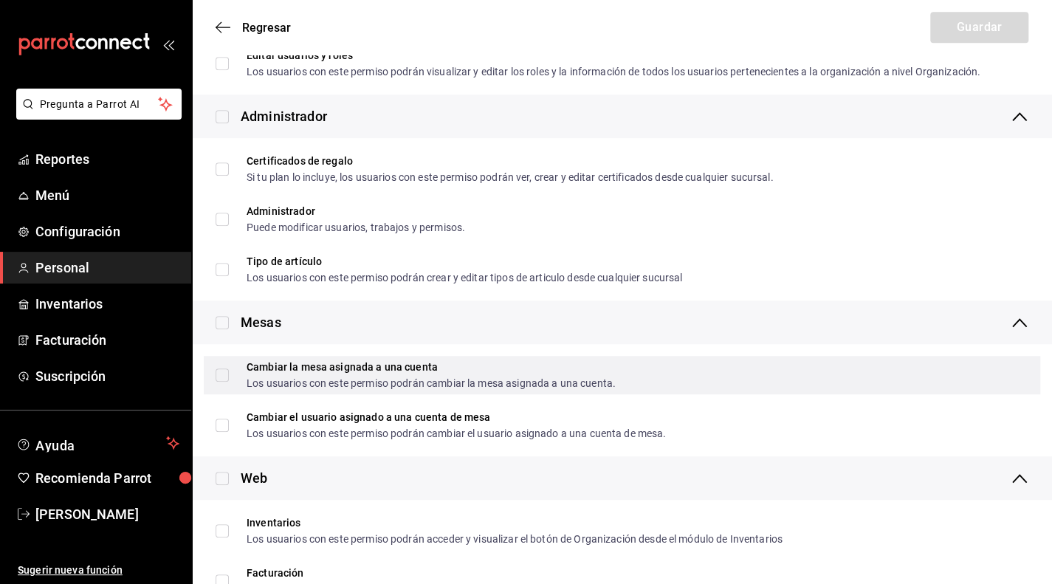
type input "Usuario Autorizado"
click at [222, 374] on input "Cambiar la mesa asignada a una cuenta Los usuarios con este permiso podrán camb…" at bounding box center [222, 374] width 13 height 13
checkbox input "true"
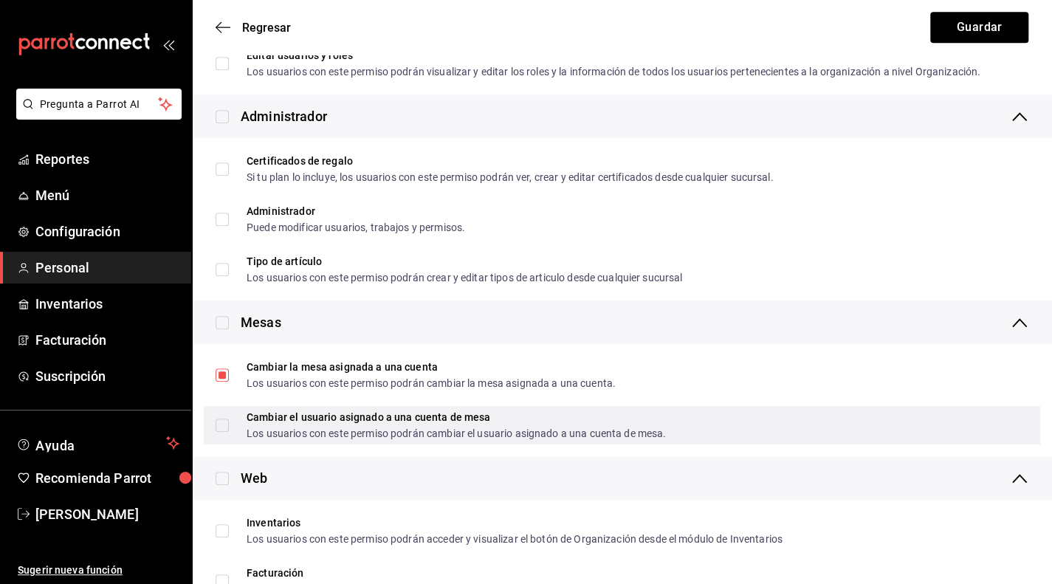
click at [225, 431] on input "Cambiar el usuario asignado a una cuenta de mesa Los usuarios con este permiso …" at bounding box center [222, 425] width 13 height 13
checkbox input "true"
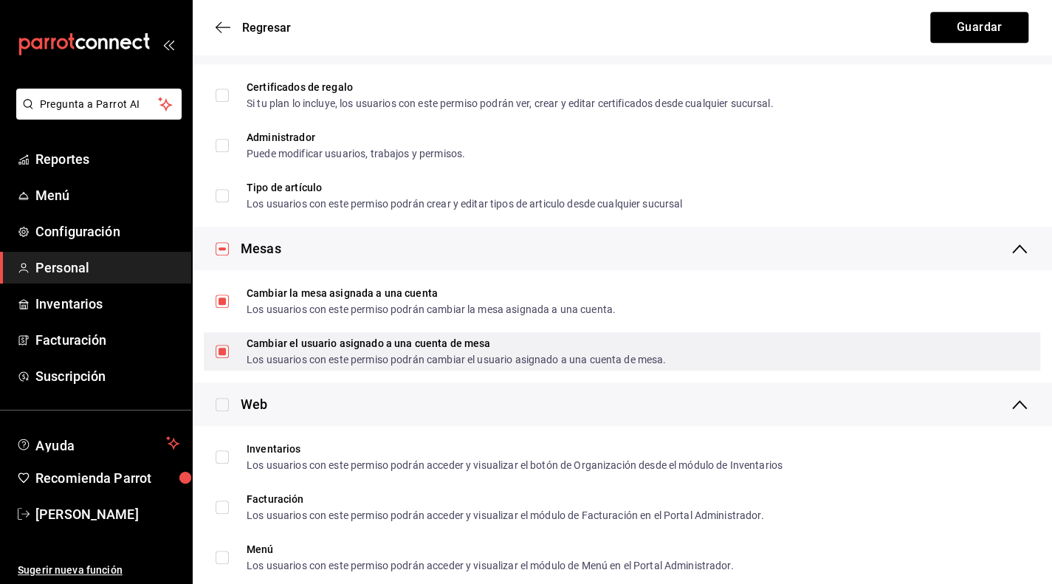
scroll to position [591, 0]
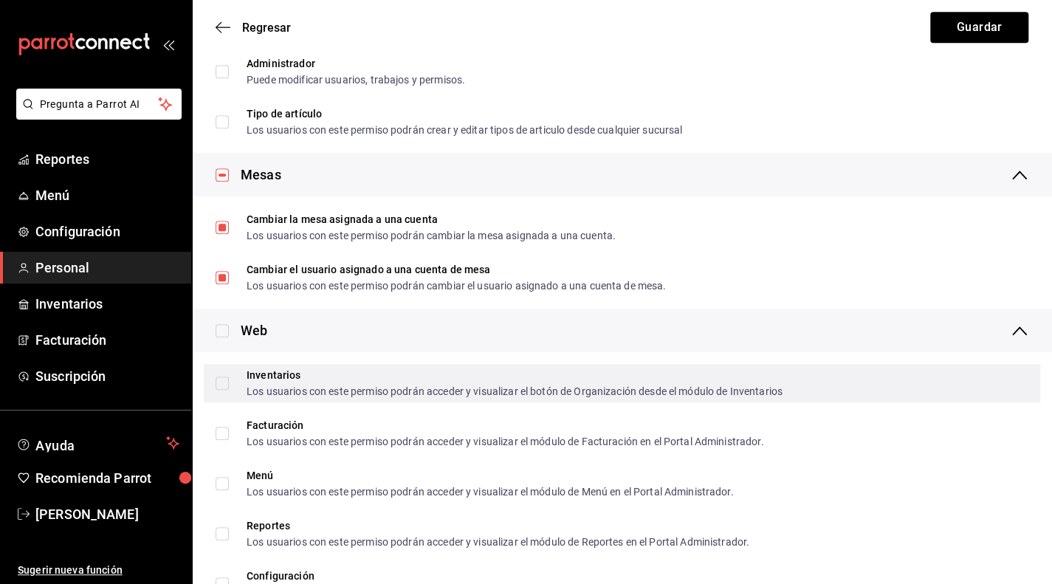
click at [222, 388] on input "Inventarios Los usuarios con este permiso podrán acceder y visualizar el botón …" at bounding box center [222, 383] width 13 height 13
checkbox input "true"
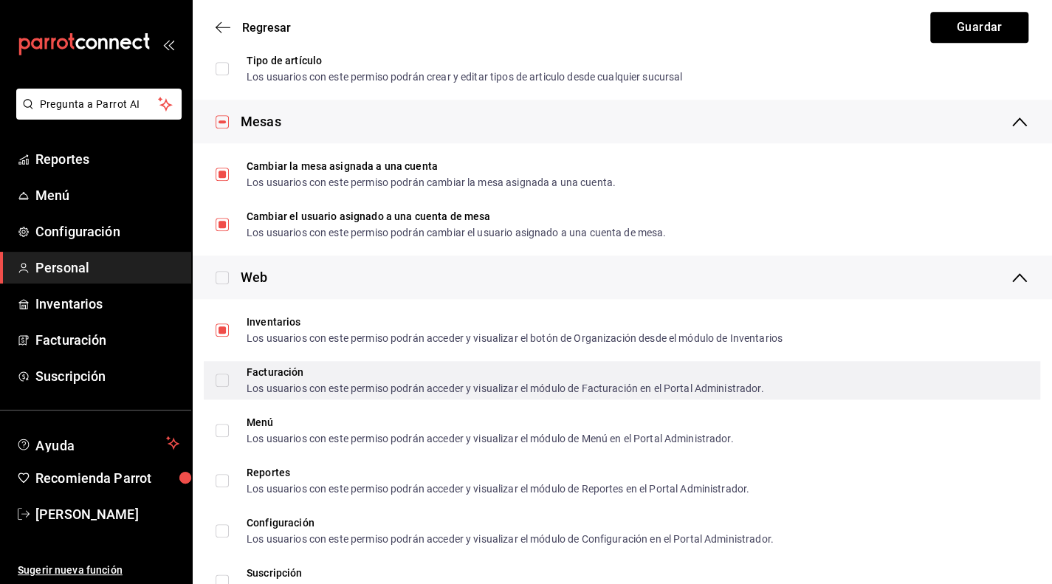
scroll to position [738, 0]
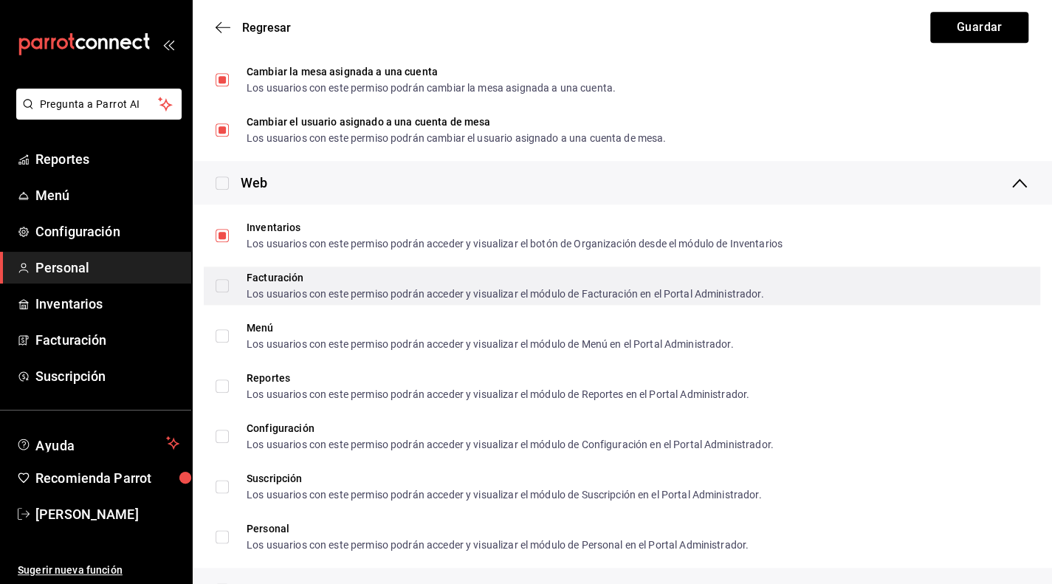
click at [219, 288] on input "Facturación Los usuarios con este permiso podrán acceder y visualizar el módulo…" at bounding box center [222, 285] width 13 height 13
checkbox input "true"
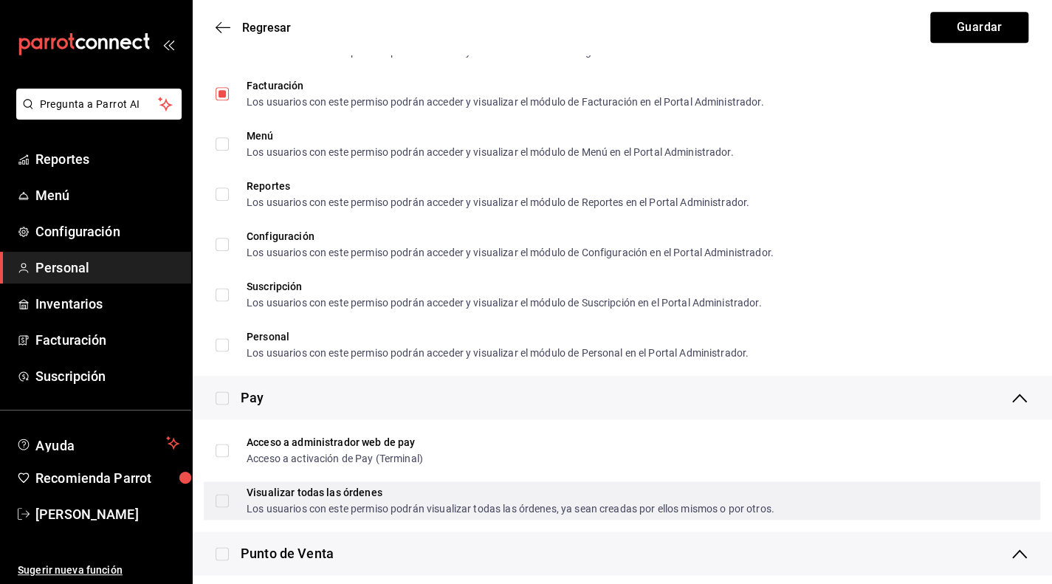
scroll to position [960, 0]
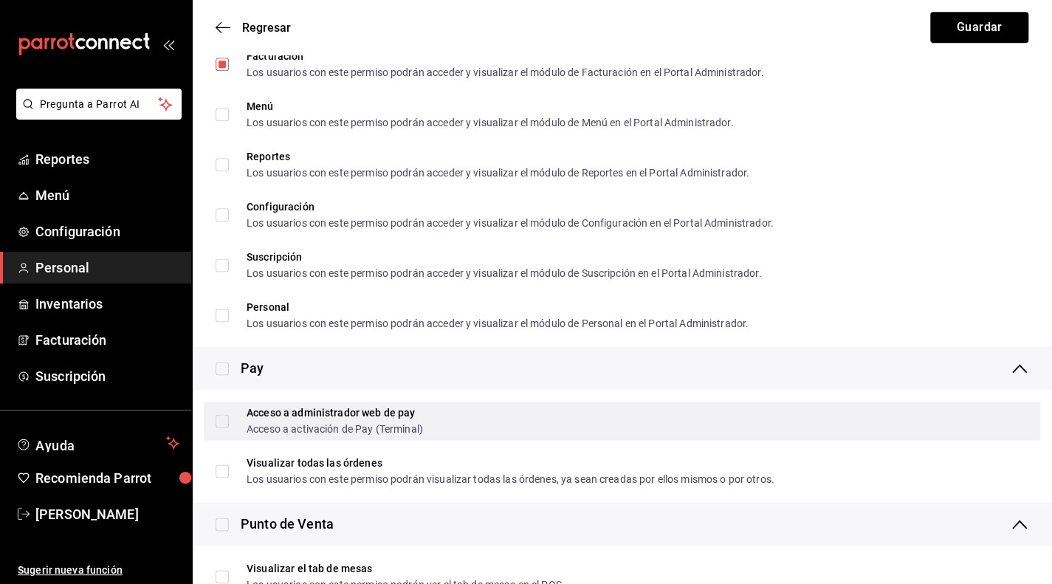
click at [227, 422] on input "Acceso a administrador web de pay Acceso a activación de Pay (Terminal)" at bounding box center [222, 420] width 13 height 13
checkbox input "true"
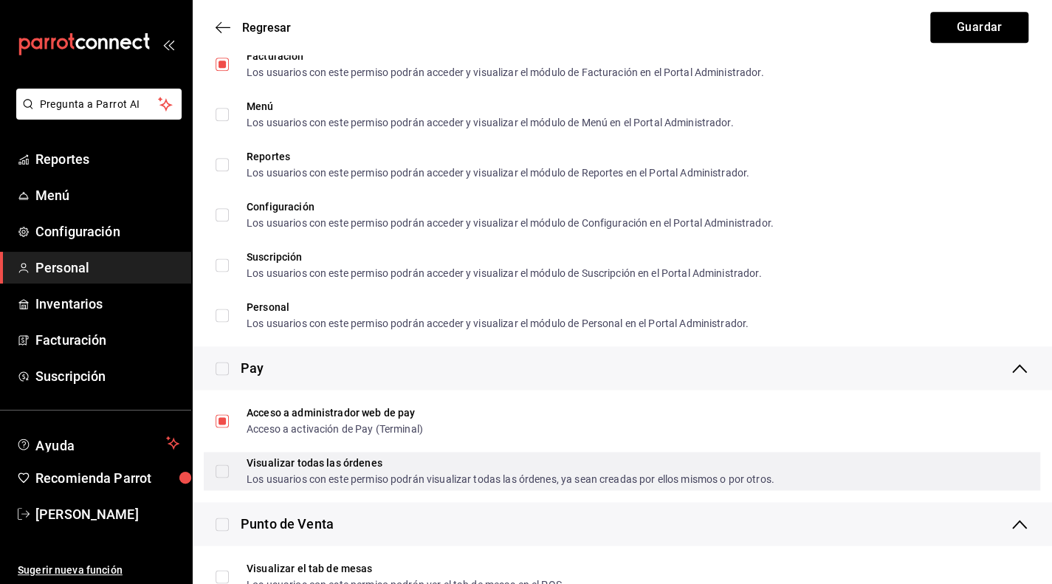
click at [222, 475] on input "Visualizar todas las órdenes Los usuarios con este permiso podrán visualizar to…" at bounding box center [222, 470] width 13 height 13
checkbox input "true"
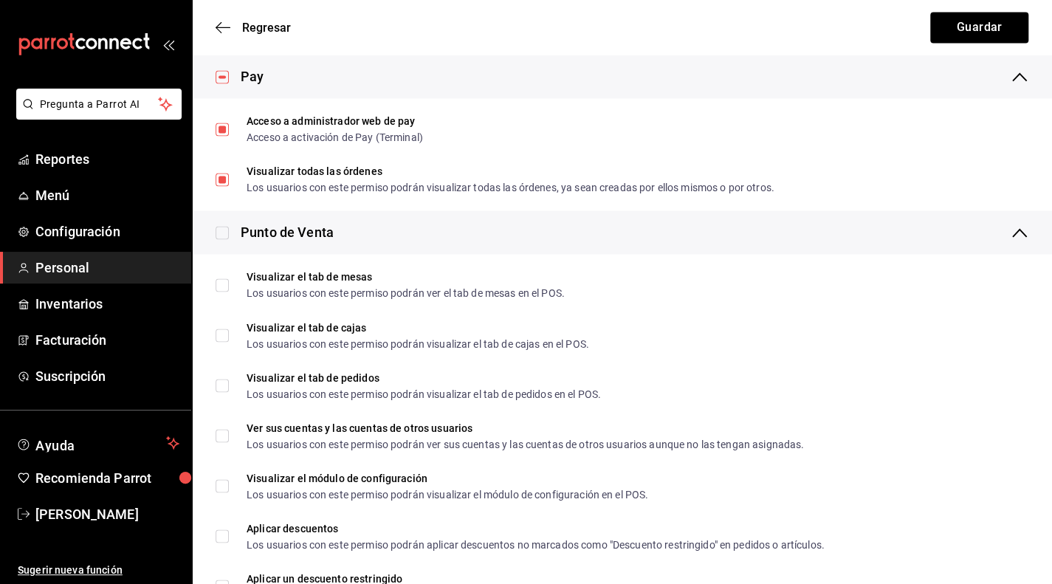
scroll to position [1255, 0]
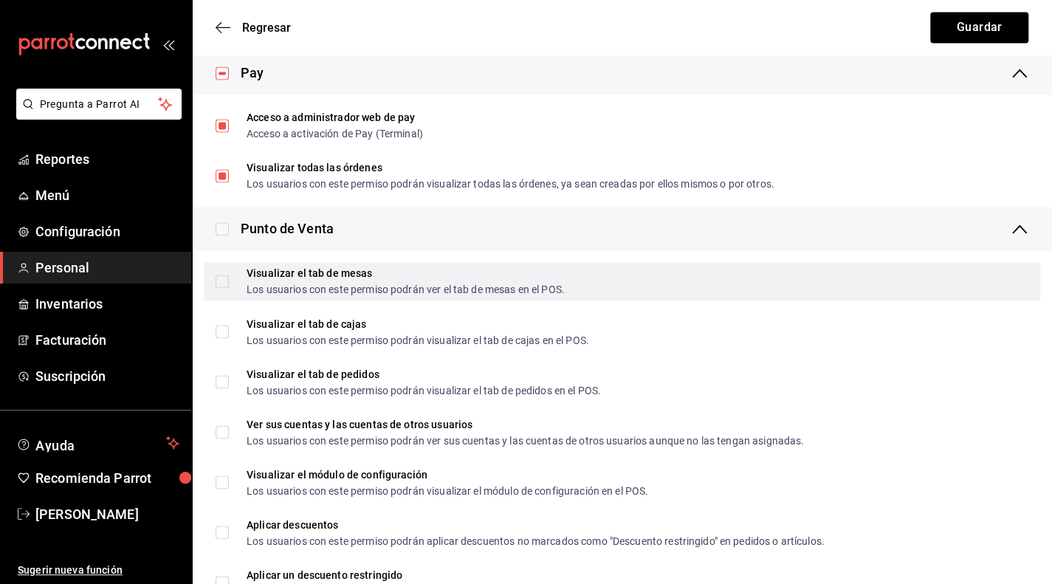
click at [219, 277] on input "Visualizar el tab de mesas Los usuarios con este permiso podrán ver el tab de m…" at bounding box center [222, 281] width 13 height 13
checkbox input "true"
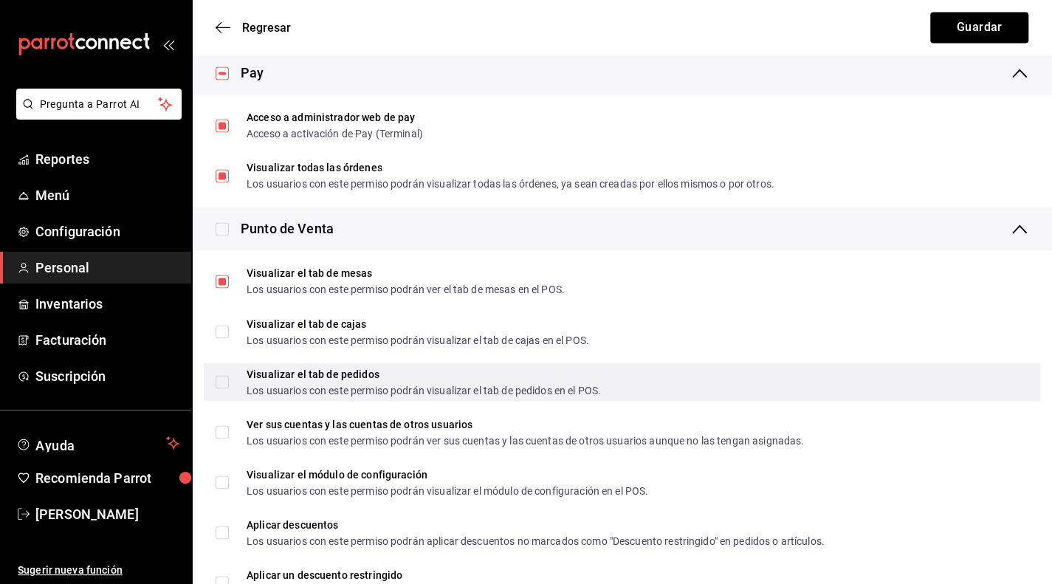
click at [222, 378] on input "Visualizar el tab de pedidos Los usuarios con este permiso podrán visualizar el…" at bounding box center [222, 381] width 13 height 13
checkbox input "true"
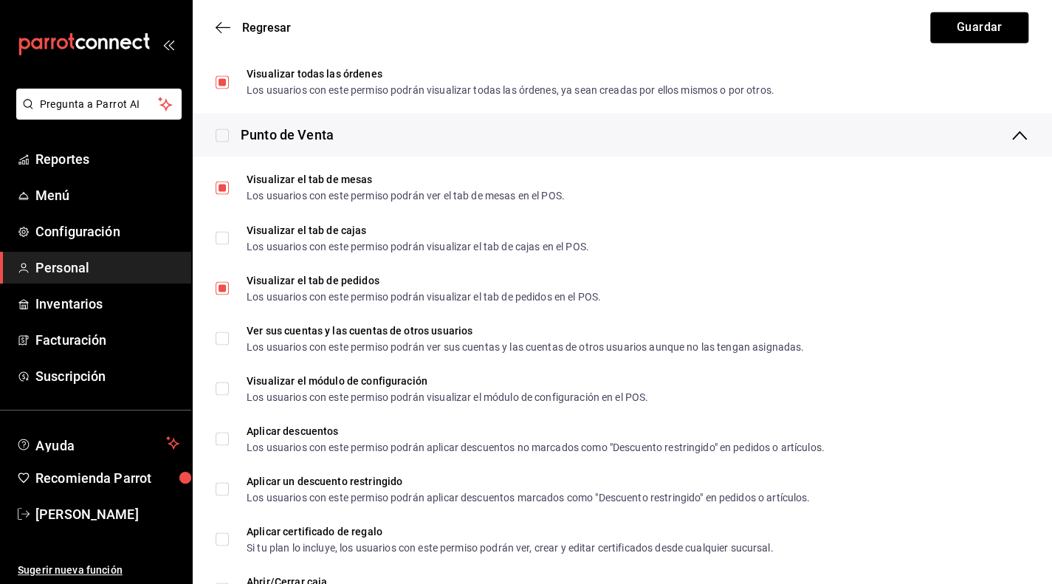
scroll to position [1403, 0]
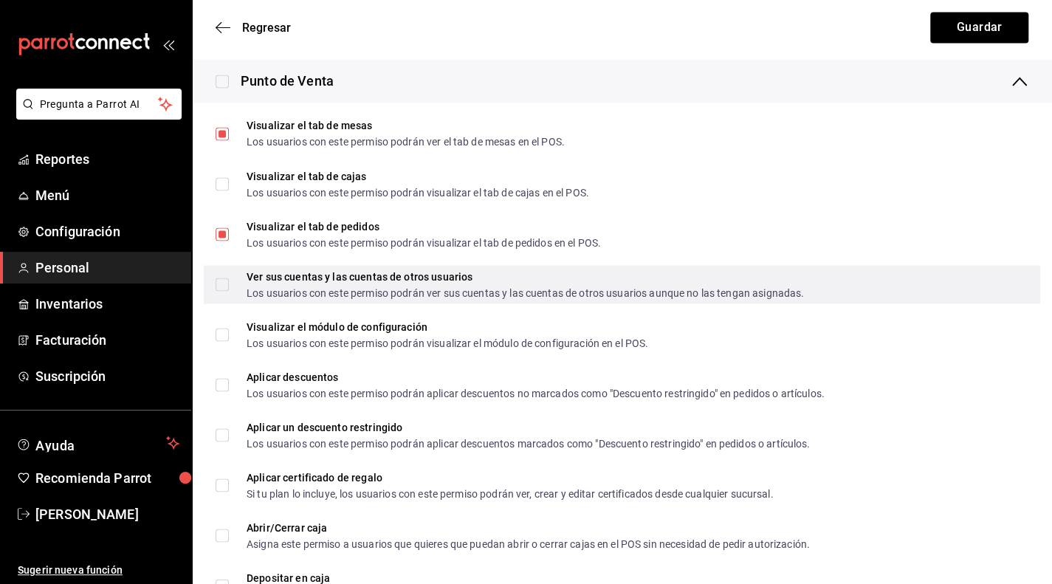
click at [225, 288] on input "Ver sus cuentas y las cuentas de otros usuarios Los usuarios con este permiso p…" at bounding box center [222, 284] width 13 height 13
checkbox input "true"
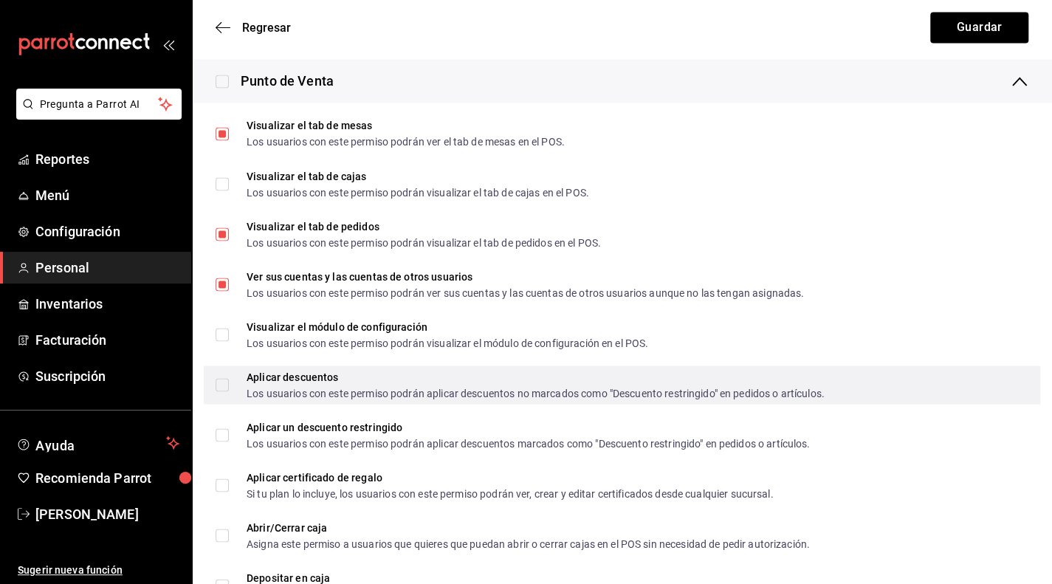
click at [222, 387] on input "Aplicar descuentos Los usuarios con este permiso podrán aplicar descuentos no m…" at bounding box center [222, 384] width 13 height 13
checkbox input "true"
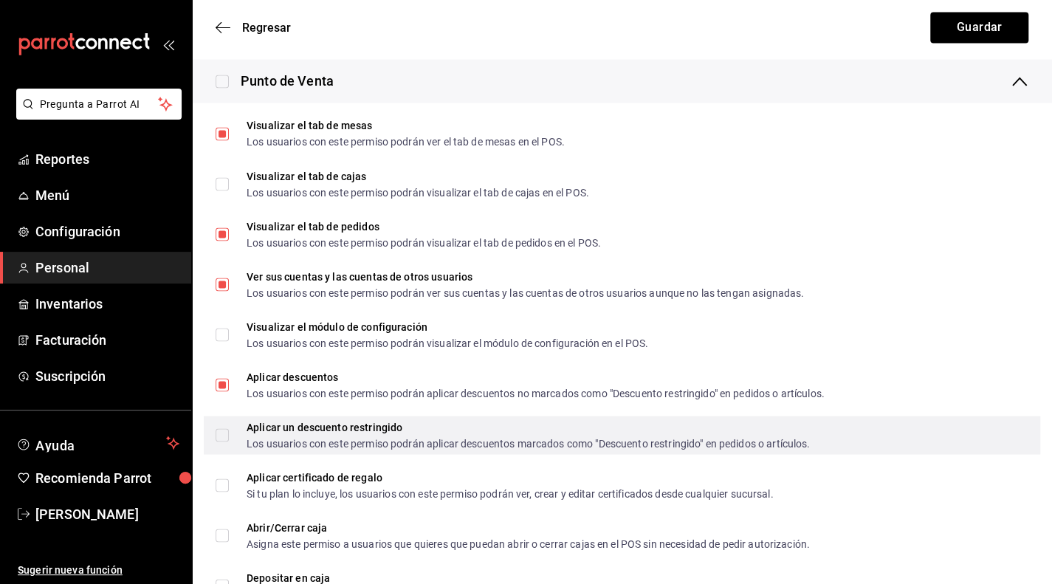
click at [225, 436] on input "Aplicar un descuento restringido Los usuarios con este permiso podrán aplicar d…" at bounding box center [222, 434] width 13 height 13
checkbox input "true"
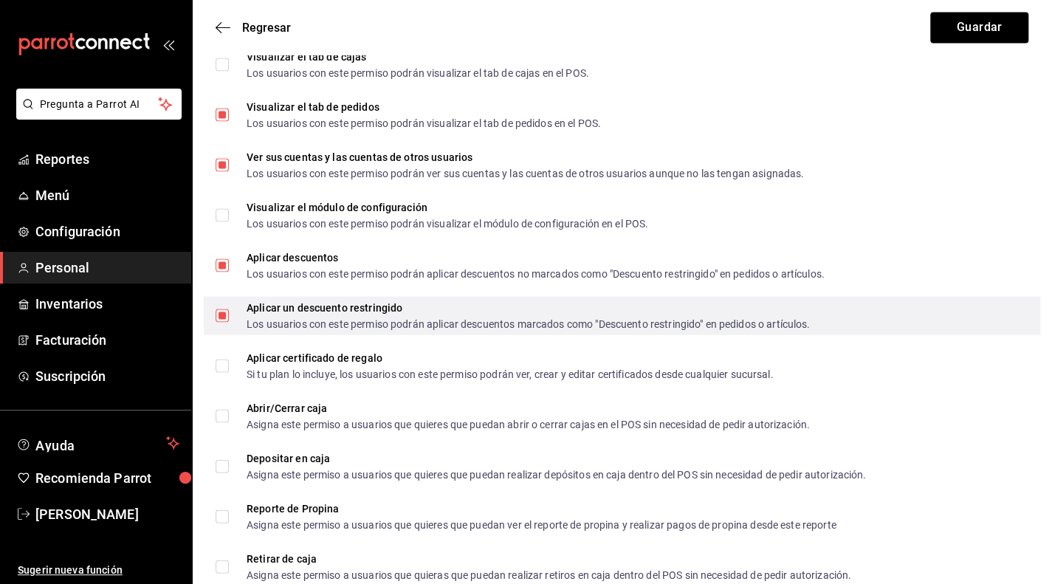
scroll to position [1551, 0]
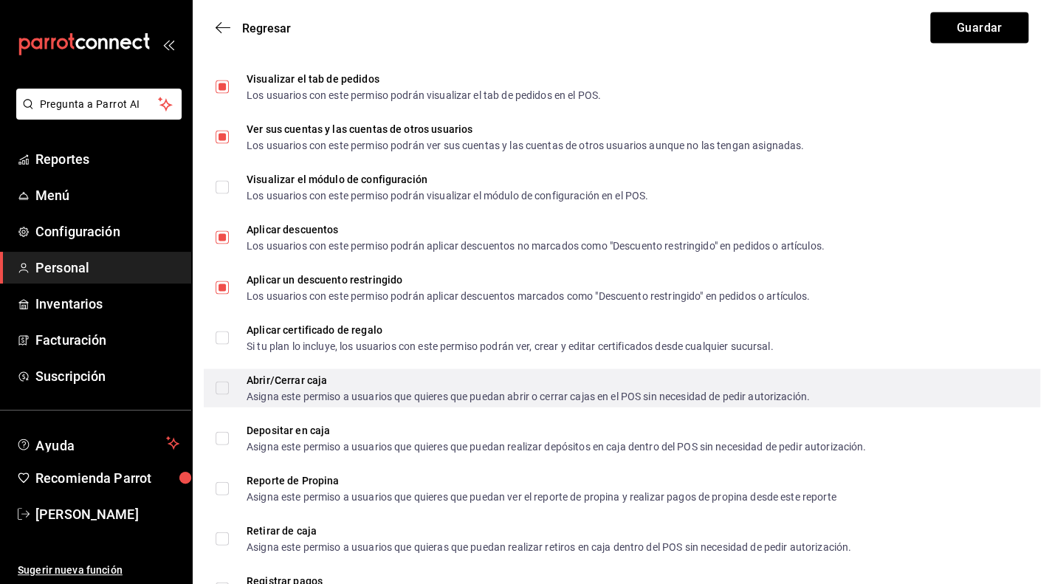
click at [222, 390] on input "Abrir/Cerrar caja Asigna este permiso a usuarios que quieres que puedan abrir o…" at bounding box center [222, 387] width 13 height 13
click at [222, 386] on input "Abrir/Cerrar caja Asigna este permiso a usuarios que quieres que puedan abrir o…" at bounding box center [222, 387] width 13 height 13
checkbox input "false"
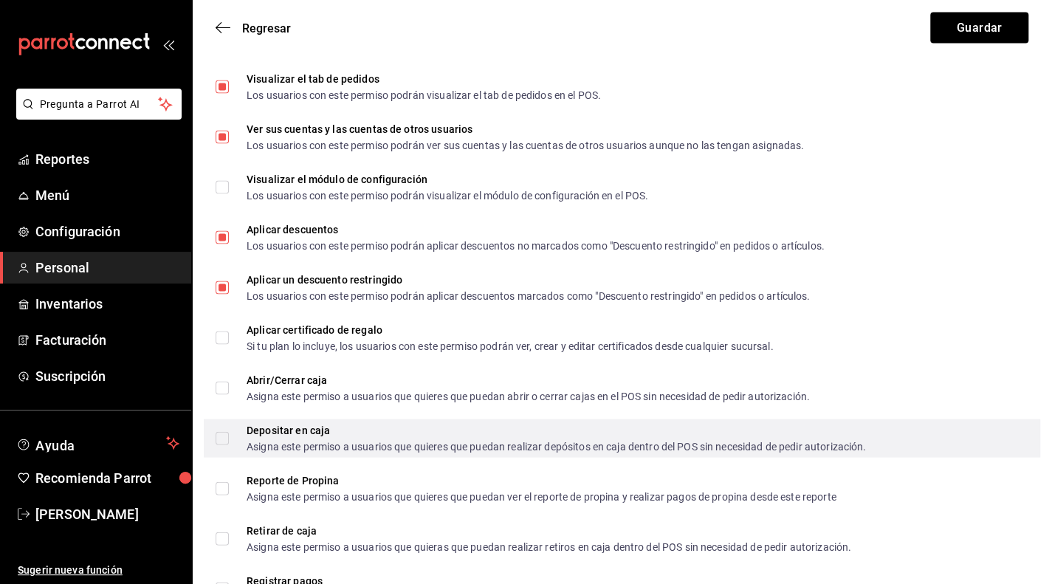
click at [220, 439] on input "Depositar en caja Asigna este permiso a usuarios que quieres que puedan realiza…" at bounding box center [222, 437] width 13 height 13
checkbox input "true"
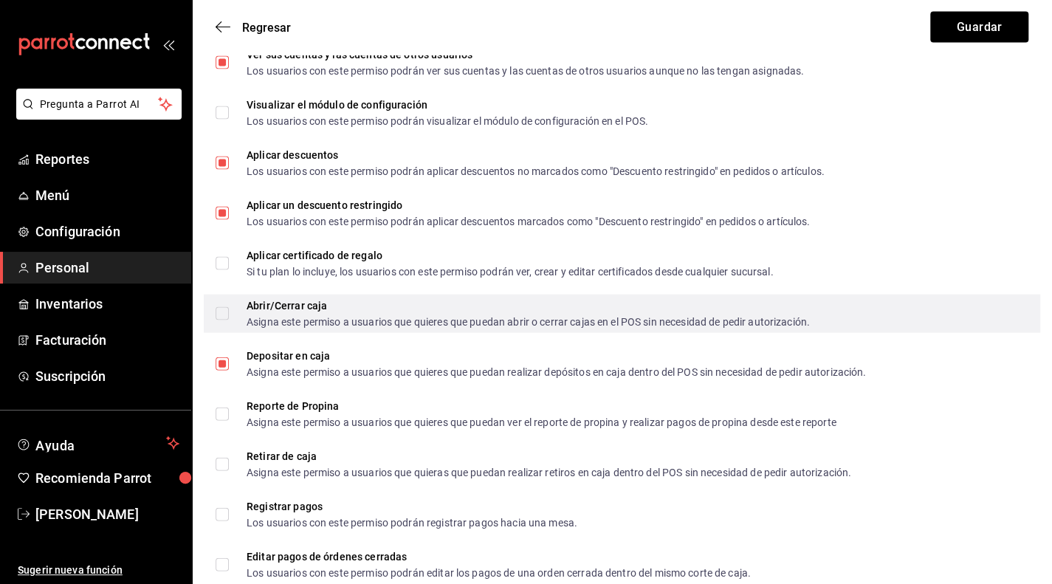
click at [227, 312] on input "Abrir/Cerrar caja Asigna este permiso a usuarios que quieres que puedan abrir o…" at bounding box center [222, 313] width 13 height 13
checkbox input "true"
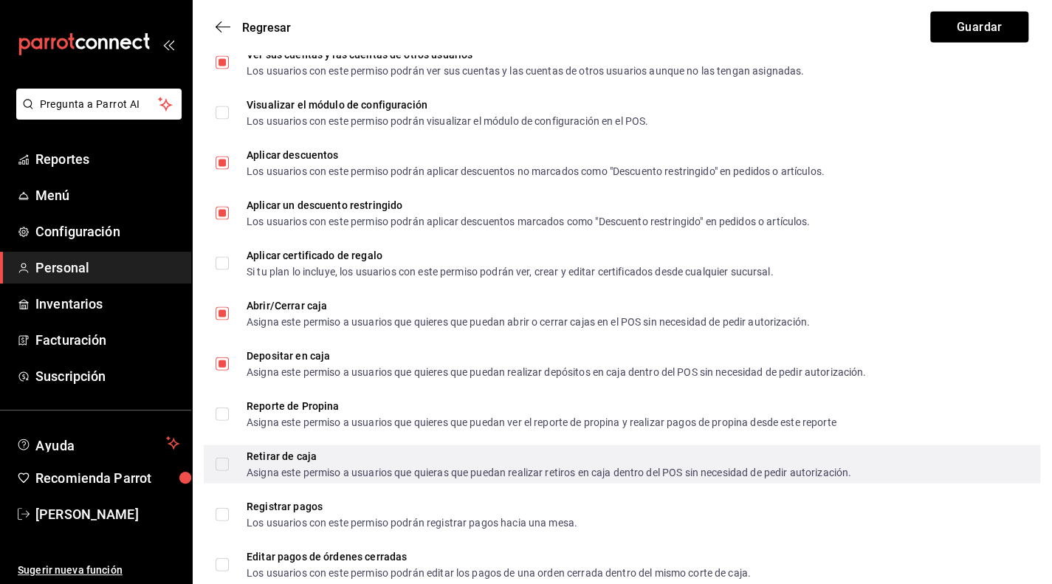
click at [224, 466] on input "Retirar de caja Asigna este permiso a usuarios que quieras que puedan realizar …" at bounding box center [222, 464] width 13 height 13
checkbox input "true"
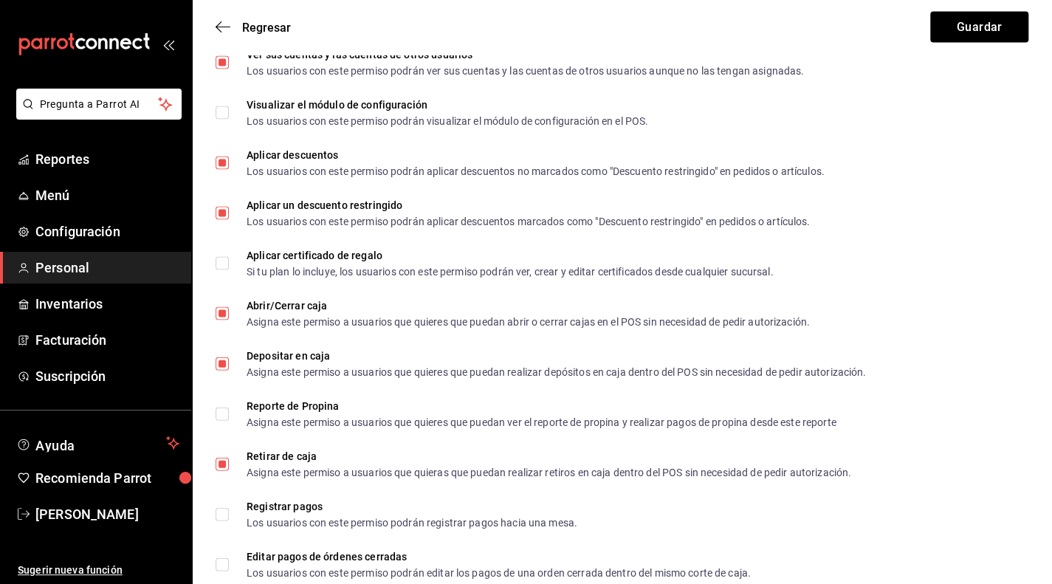
scroll to position [1772, 0]
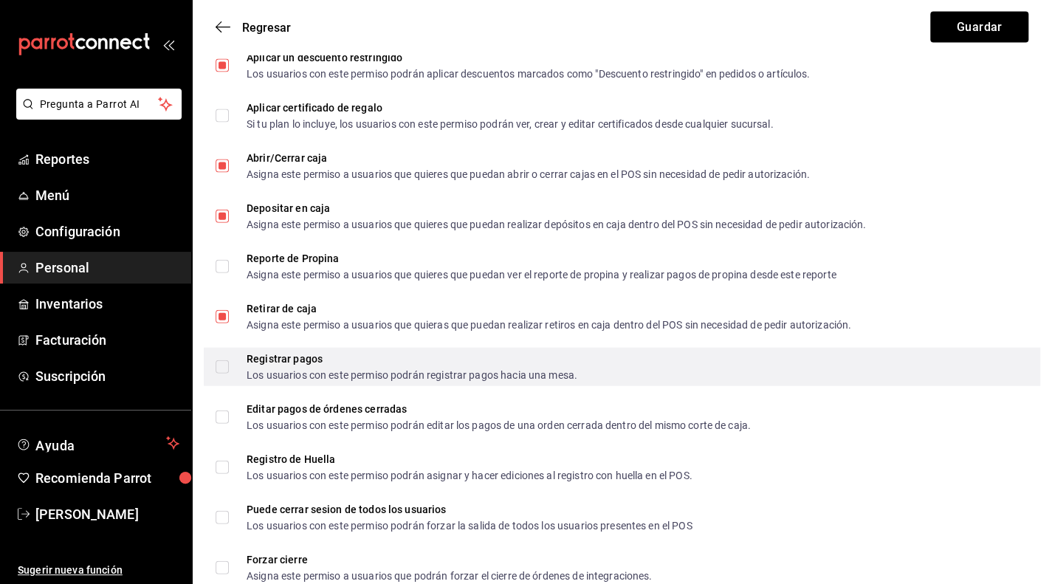
click at [222, 367] on input "Registrar pagos Los usuarios con este permiso podrán registrar pagos hacia una …" at bounding box center [222, 366] width 13 height 13
checkbox input "true"
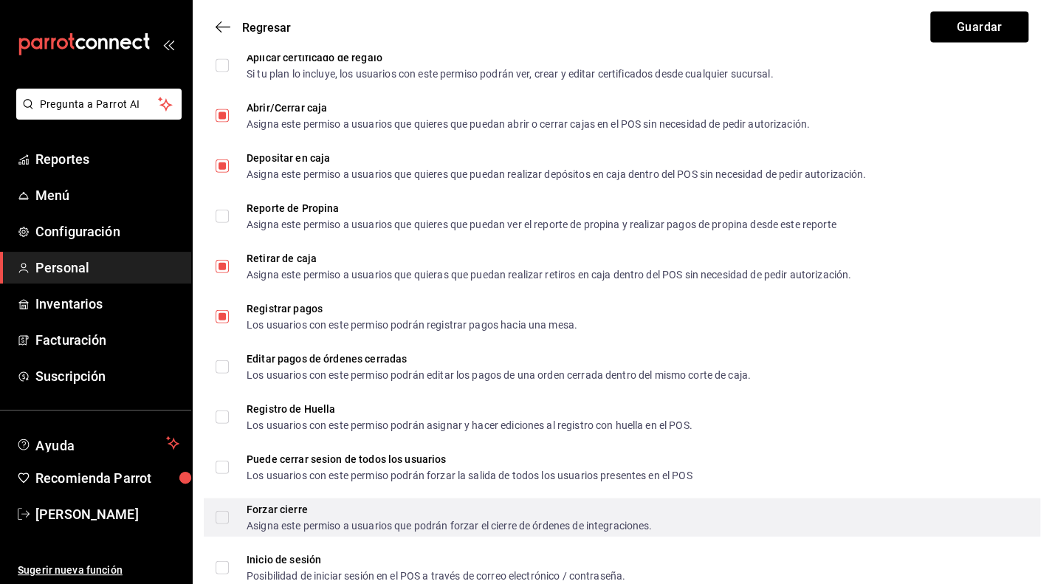
scroll to position [1846, 0]
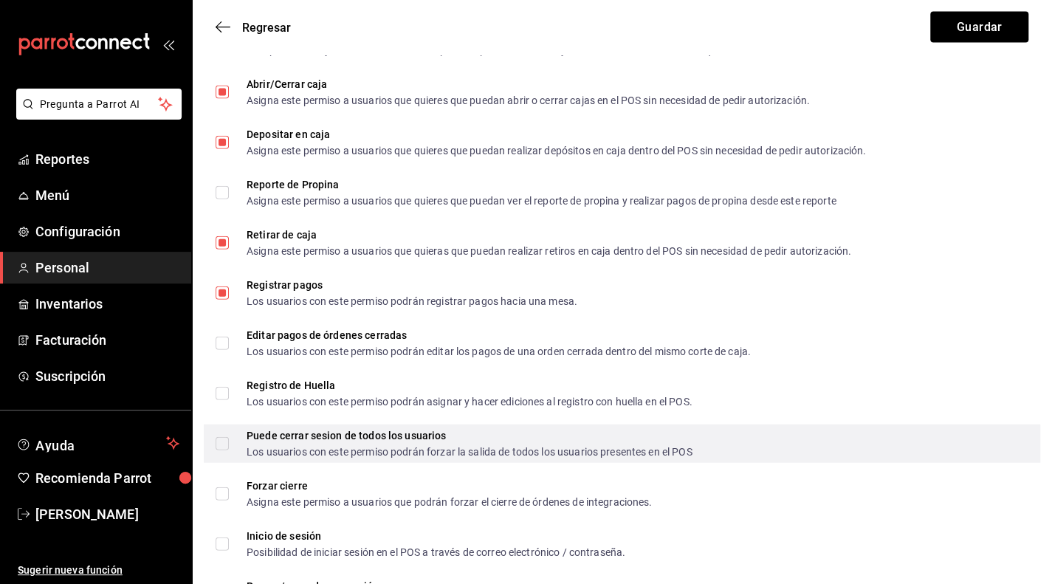
click at [227, 447] on input "Puede cerrar sesion de todos los usuarios Los usuarios con este permiso podrán …" at bounding box center [222, 443] width 13 height 13
checkbox input "true"
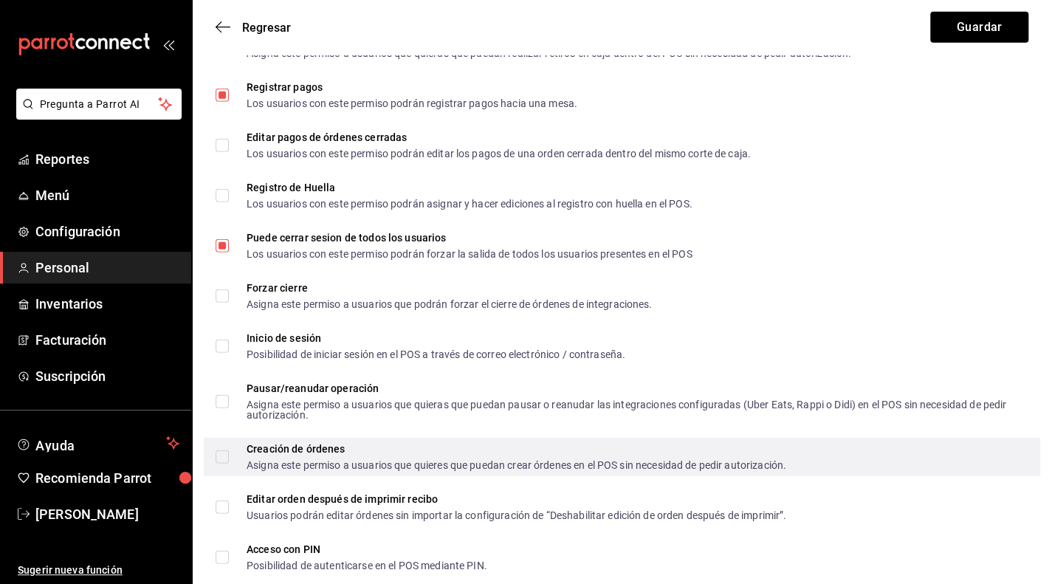
scroll to position [2068, 0]
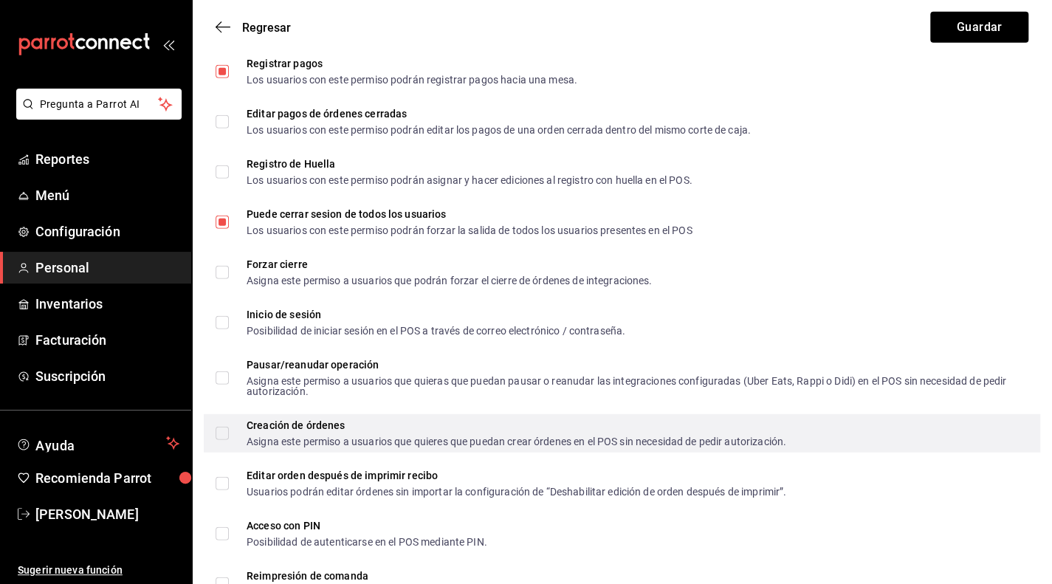
click at [224, 432] on input "Creación de órdenes Asigna este permiso a usuarios que quieres que puedan crear…" at bounding box center [222, 433] width 13 height 13
checkbox input "true"
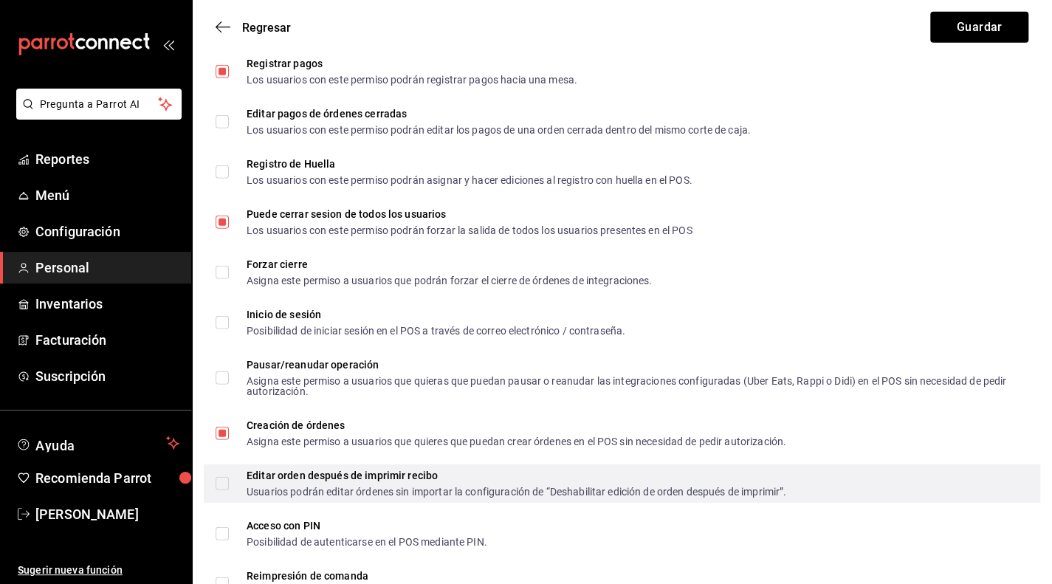
click at [222, 484] on input "Editar orden después de imprimir recibo Usuarios podrán editar órdenes sin impo…" at bounding box center [222, 483] width 13 height 13
checkbox input "true"
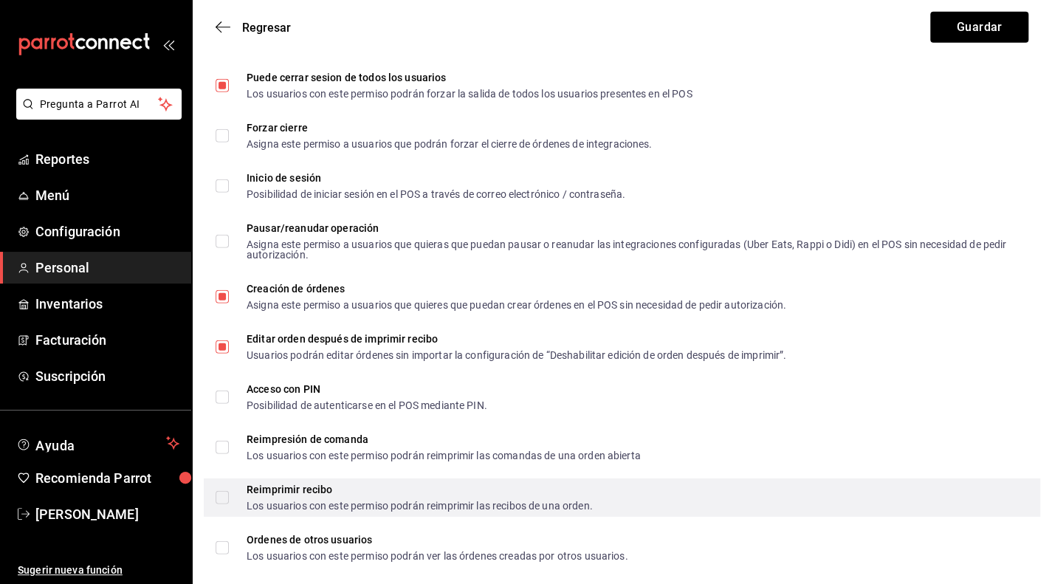
scroll to position [2215, 0]
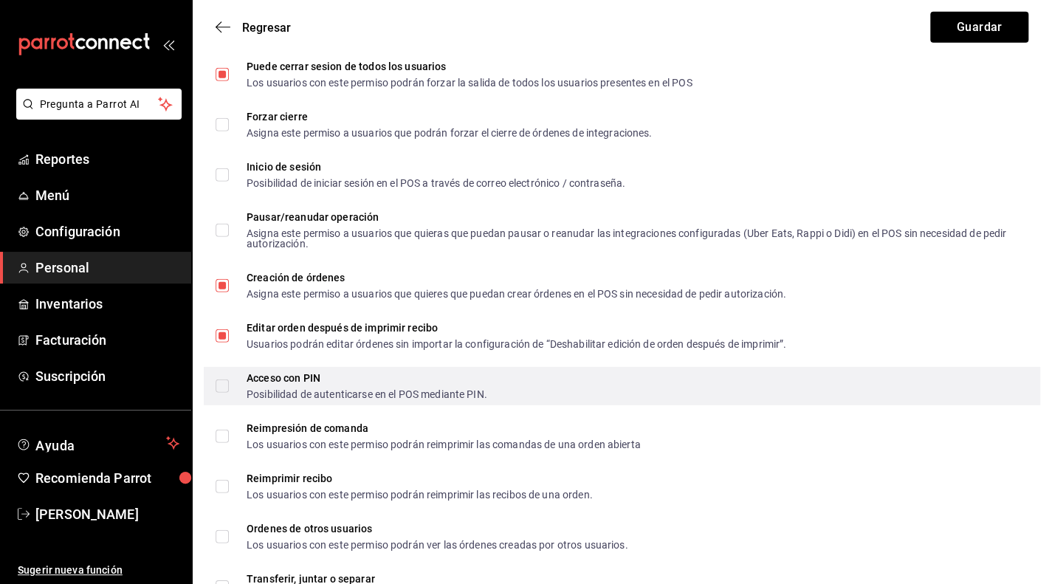
click at [224, 390] on input "Acceso con PIN Posibilidad de autenticarse en el POS mediante PIN." at bounding box center [222, 386] width 13 height 13
checkbox input "true"
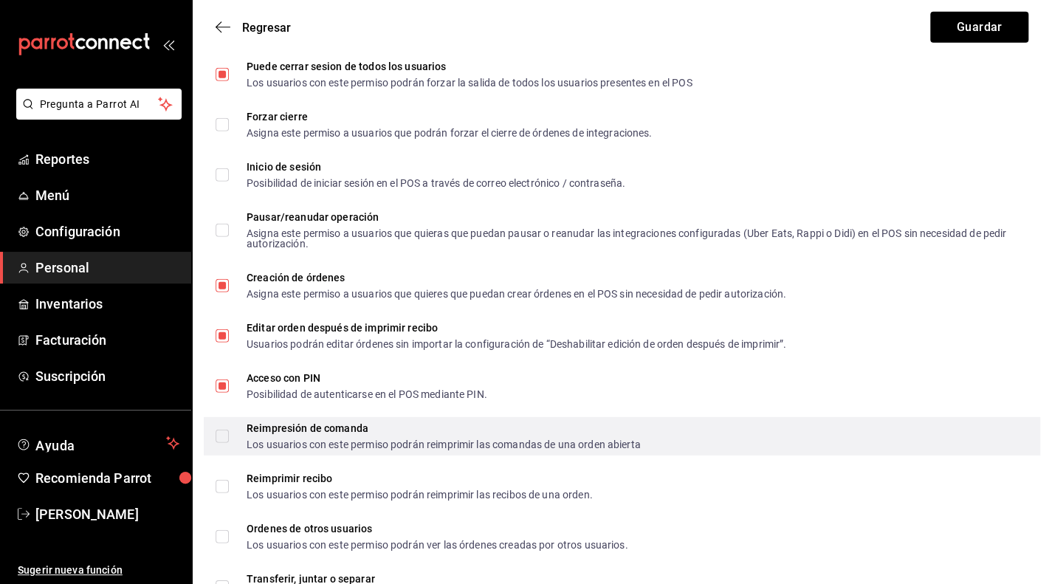
click at [221, 439] on input "Reimpresión de comanda Los usuarios con este permiso podrán reimprimir las coma…" at bounding box center [222, 436] width 13 height 13
checkbox input "true"
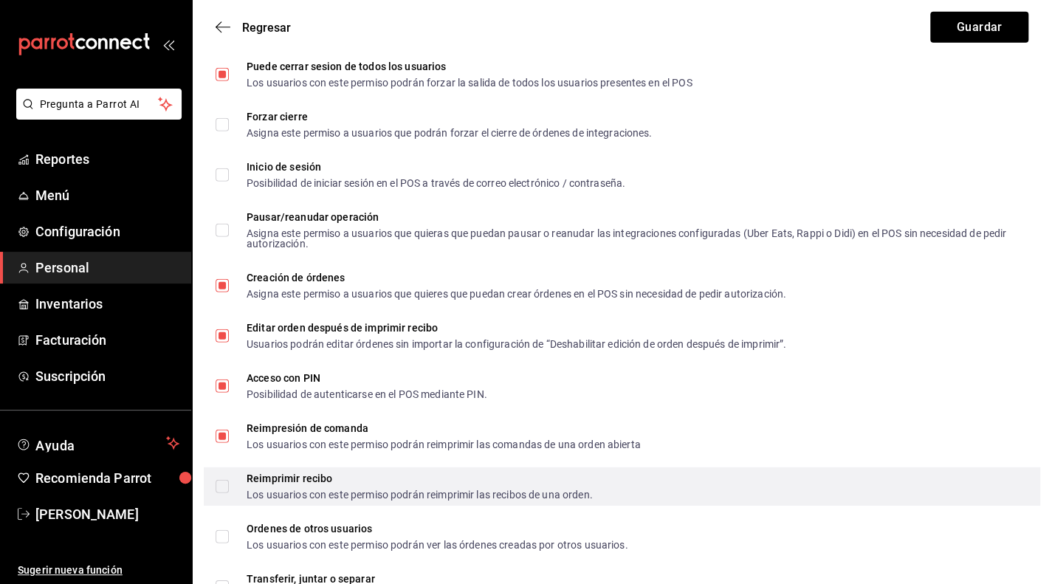
click at [223, 489] on input "Reimprimir recibo Los usuarios con este permiso podrán reimprimir las recibos d…" at bounding box center [222, 486] width 13 height 13
checkbox input "true"
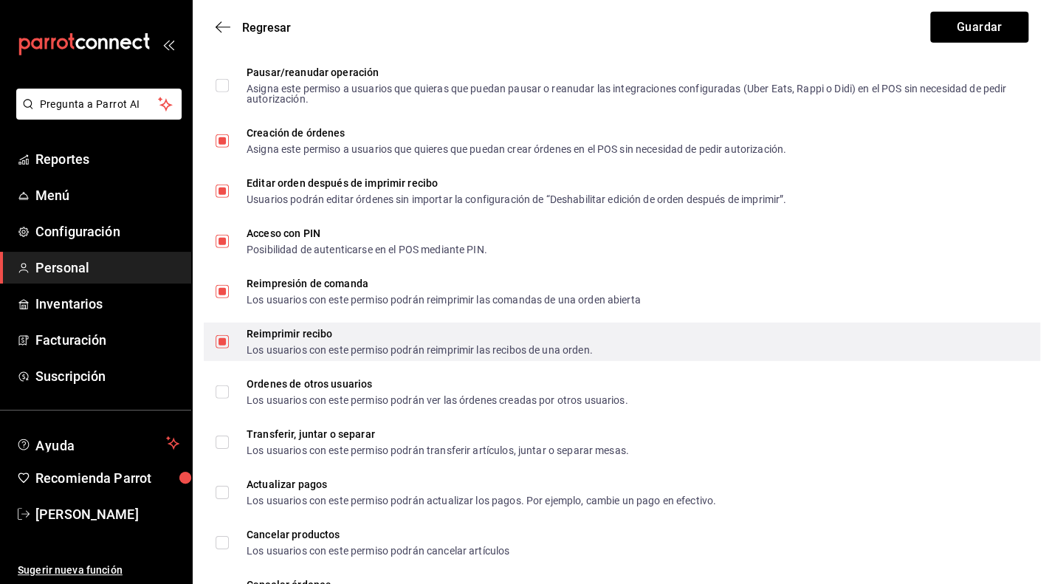
scroll to position [2363, 0]
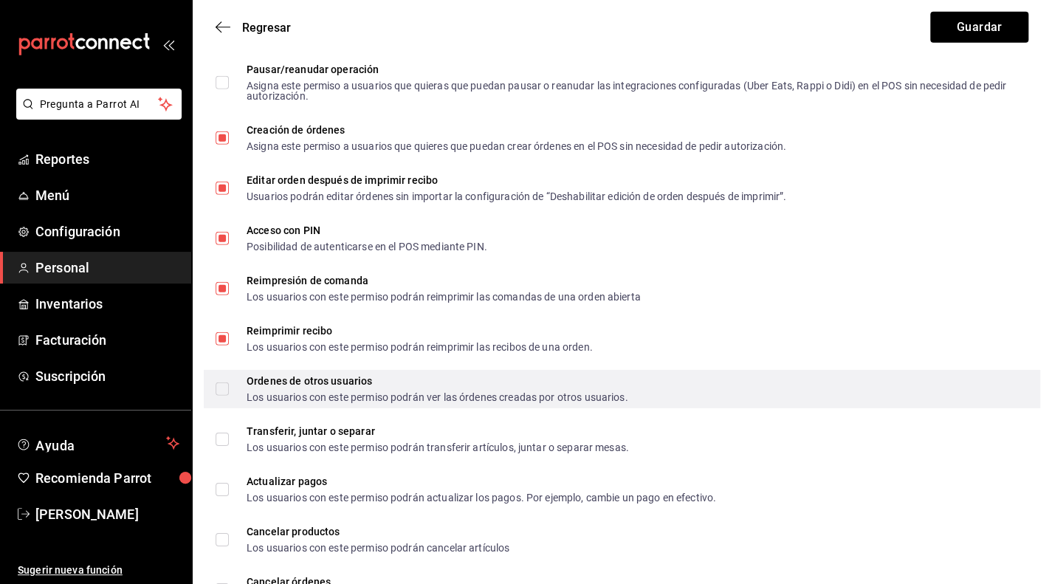
click at [220, 391] on input "Ordenes de otros usuarios Los usuarios con este permiso podrán ver las órdenes …" at bounding box center [222, 389] width 13 height 13
checkbox input "true"
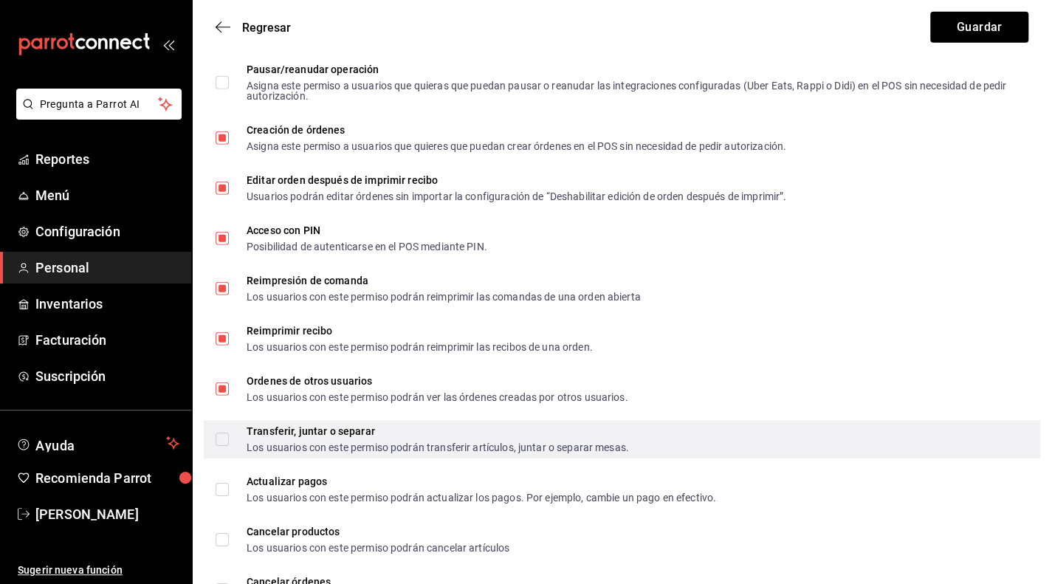
click at [229, 442] on span "Transferir, juntar o separar Los usuarios con este permiso podrán transferir ar…" at bounding box center [429, 439] width 400 height 27
click at [229, 442] on input "Transferir, juntar o separar Los usuarios con este permiso podrán transferir ar…" at bounding box center [222, 439] width 13 height 13
checkbox input "true"
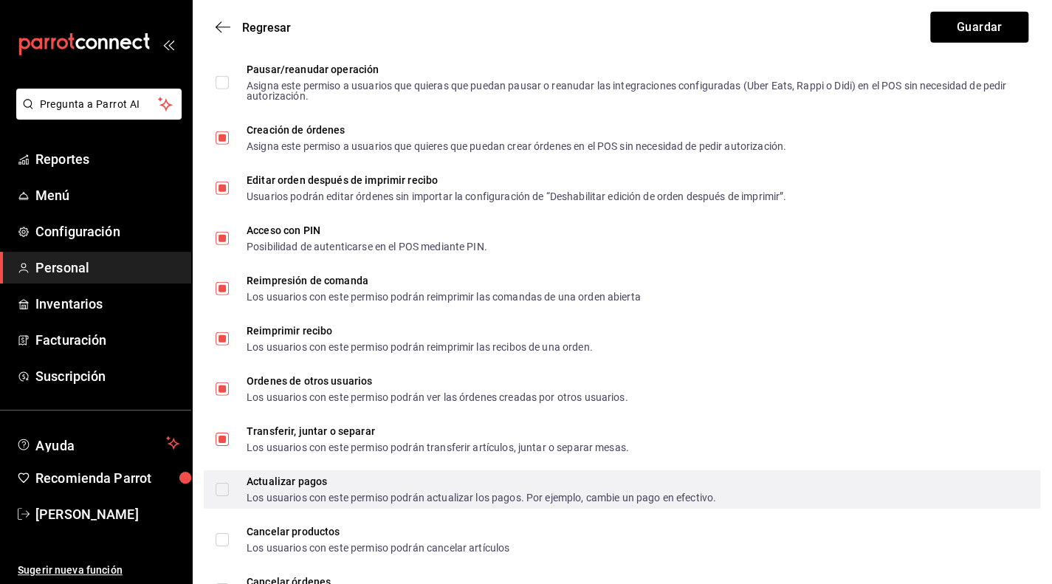
click at [229, 490] on span "Actualizar pagos Los usuarios con este permiso podrán actualizar los pagos. Por…" at bounding box center [472, 489] width 487 height 27
click at [229, 490] on input "Actualizar pagos Los usuarios con este permiso podrán actualizar los pagos. Por…" at bounding box center [222, 489] width 13 height 13
checkbox input "true"
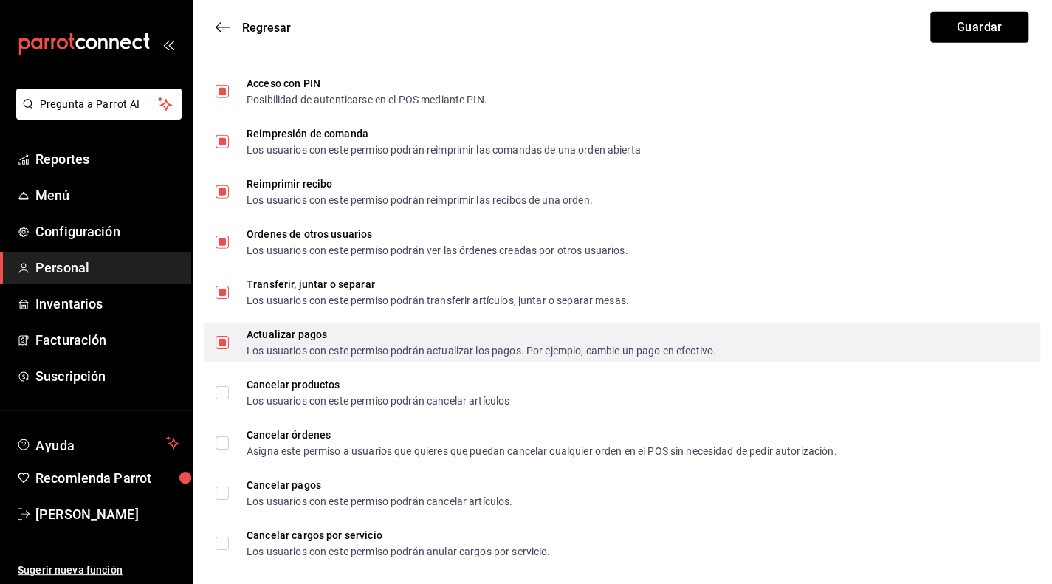
scroll to position [2511, 0]
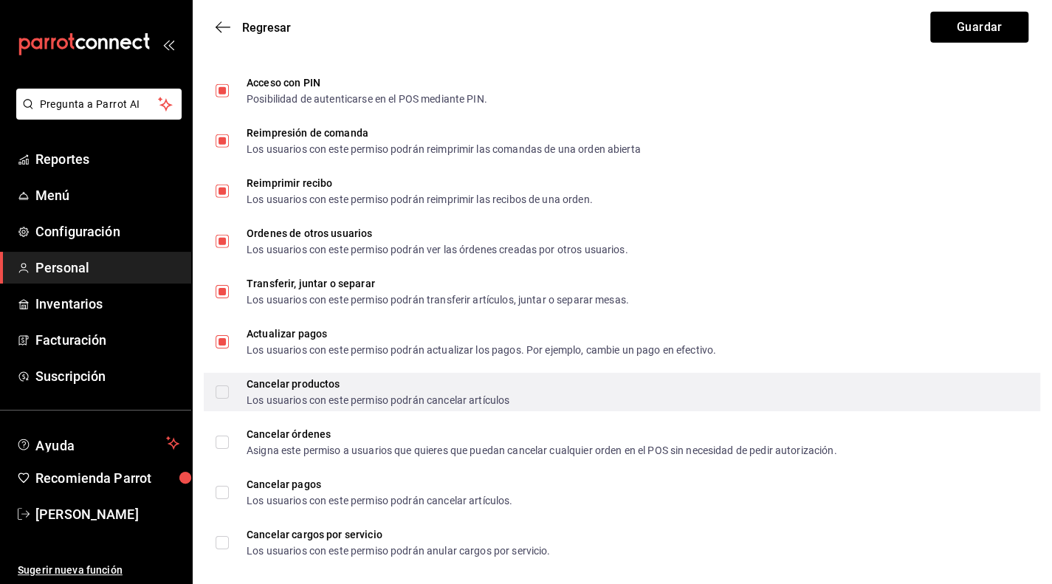
click at [221, 392] on input "Cancelar productos Los usuarios con este permiso podrán cancelar artículos" at bounding box center [222, 391] width 13 height 13
checkbox input "true"
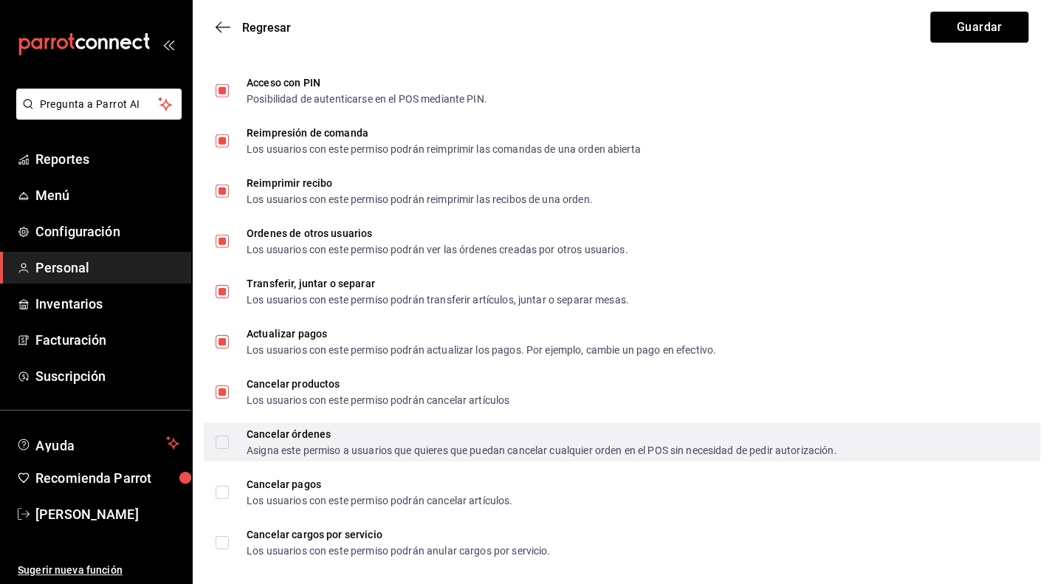
click at [224, 445] on input "Cancelar órdenes Asigna este permiso a usuarios que quieres que puedan cancelar…" at bounding box center [222, 442] width 13 height 13
checkbox input "true"
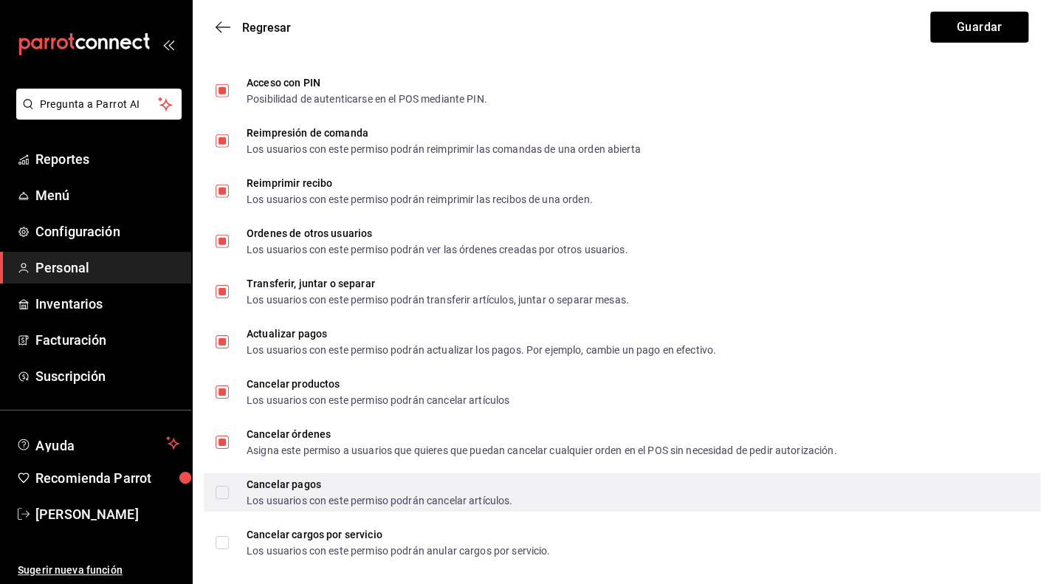
click at [224, 493] on input "Cancelar pagos Los usuarios con este permiso podrán cancelar artículos." at bounding box center [222, 492] width 13 height 13
checkbox input "true"
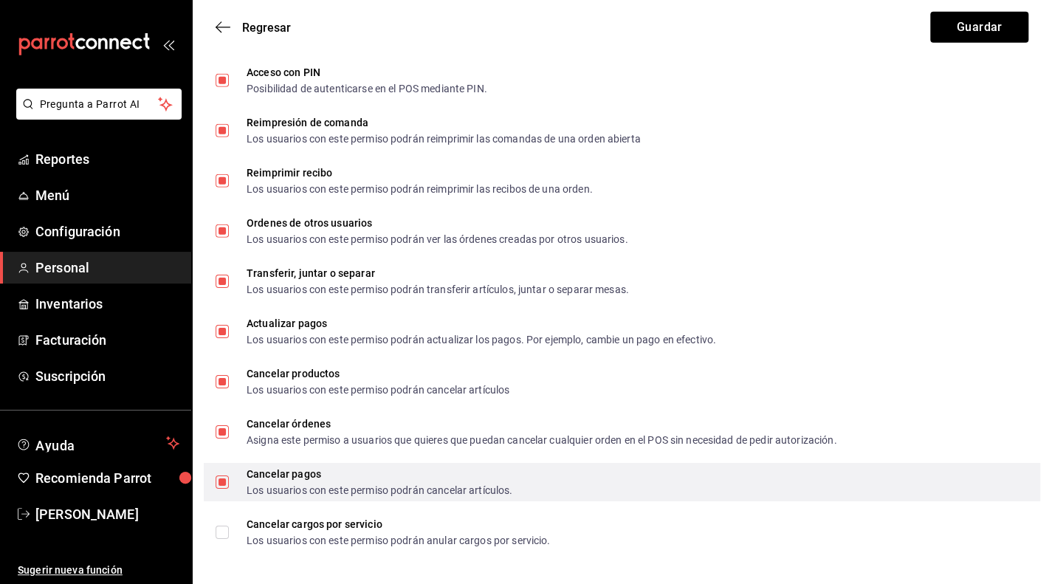
scroll to position [2524, 0]
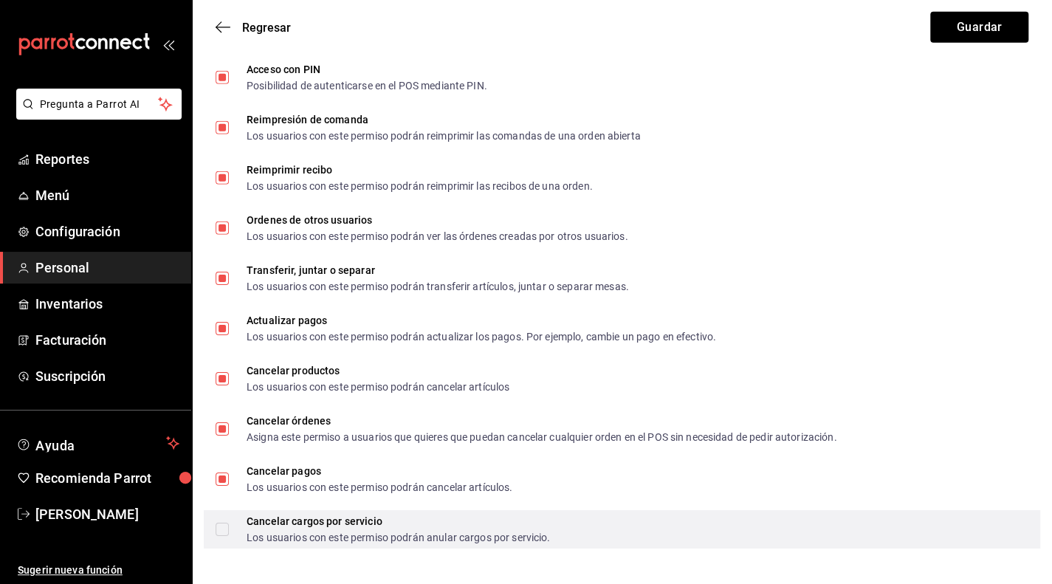
click at [220, 538] on label "Cancelar cargos por servicio Los usuarios con este permiso podrán anular cargos…" at bounding box center [383, 529] width 335 height 27
click at [220, 536] on input "Cancelar cargos por servicio Los usuarios con este permiso podrán anular cargos…" at bounding box center [222, 529] width 13 height 13
checkbox input "true"
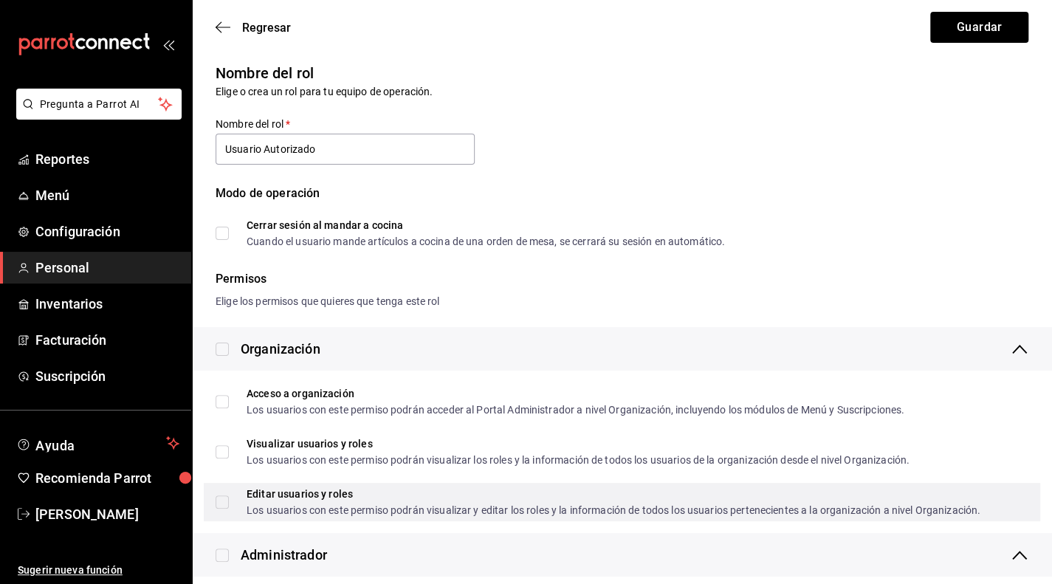
scroll to position [0, 0]
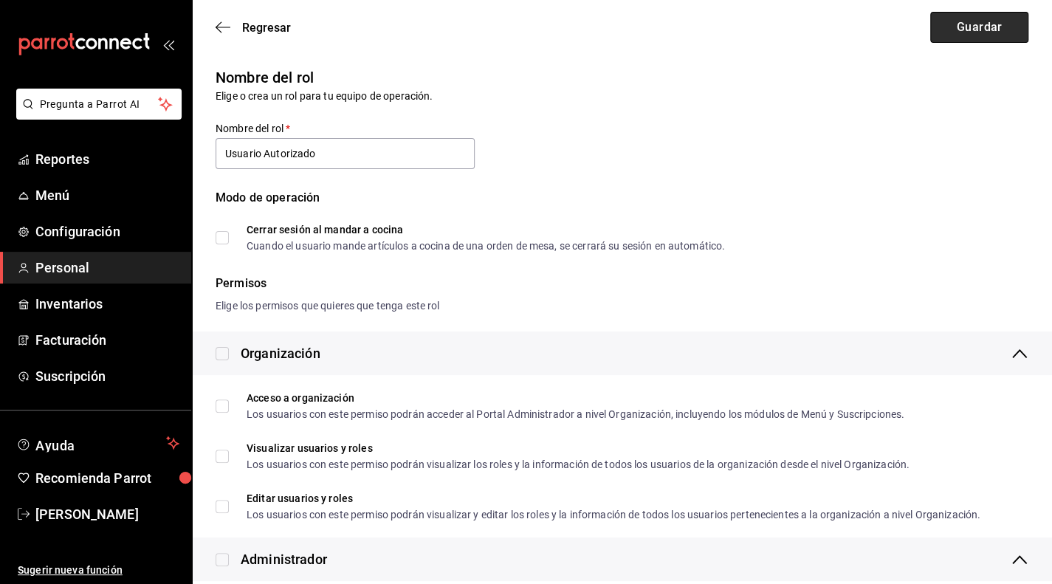
click at [958, 35] on button "Guardar" at bounding box center [979, 27] width 98 height 31
click at [958, 35] on div "Regresar Guardar" at bounding box center [622, 27] width 860 height 55
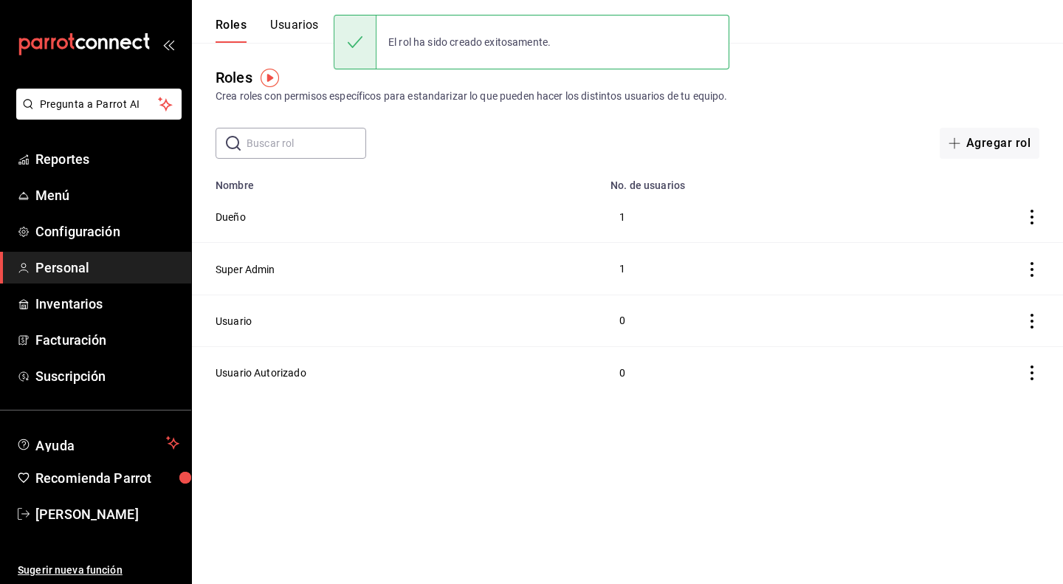
click at [289, 26] on button "Usuarios" at bounding box center [294, 30] width 49 height 25
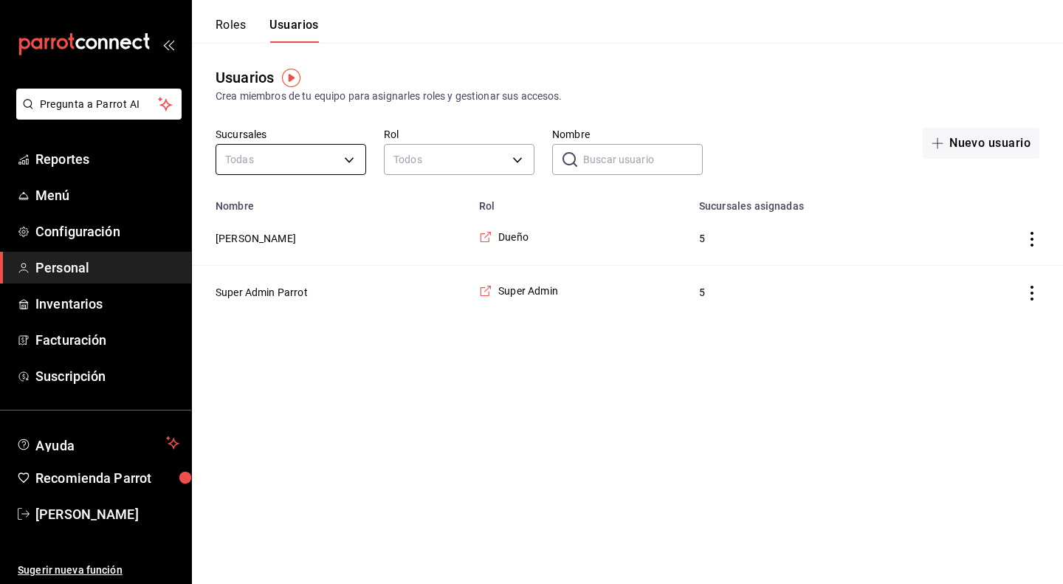
click at [351, 159] on body "Pregunta a Parrot AI Reportes Menú Configuración Personal Inventarios Facturaci…" at bounding box center [531, 159] width 1063 height 319
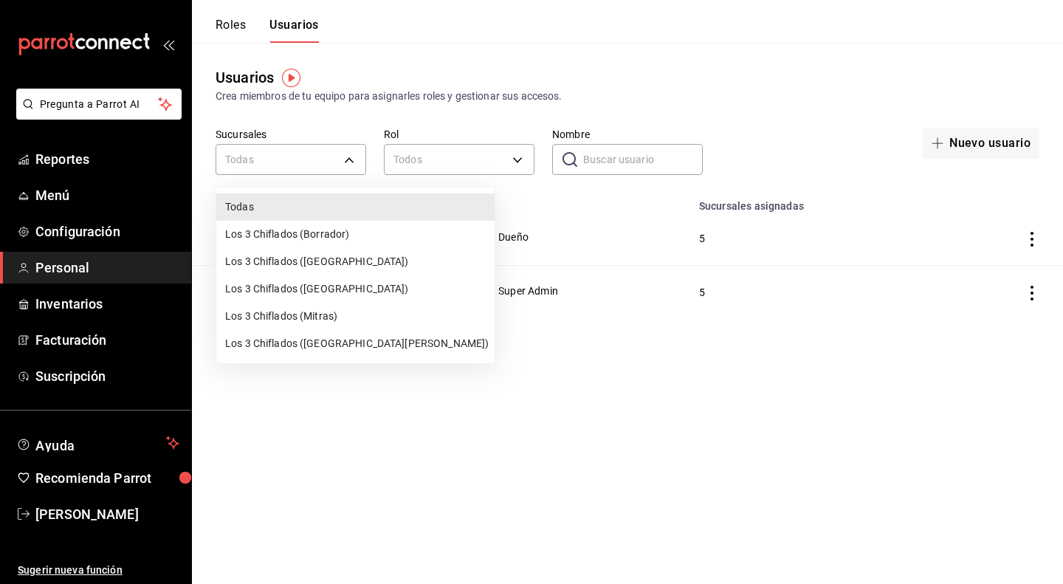
click at [320, 269] on li "Los 3 Chiflados ([GEOGRAPHIC_DATA])" at bounding box center [355, 261] width 278 height 27
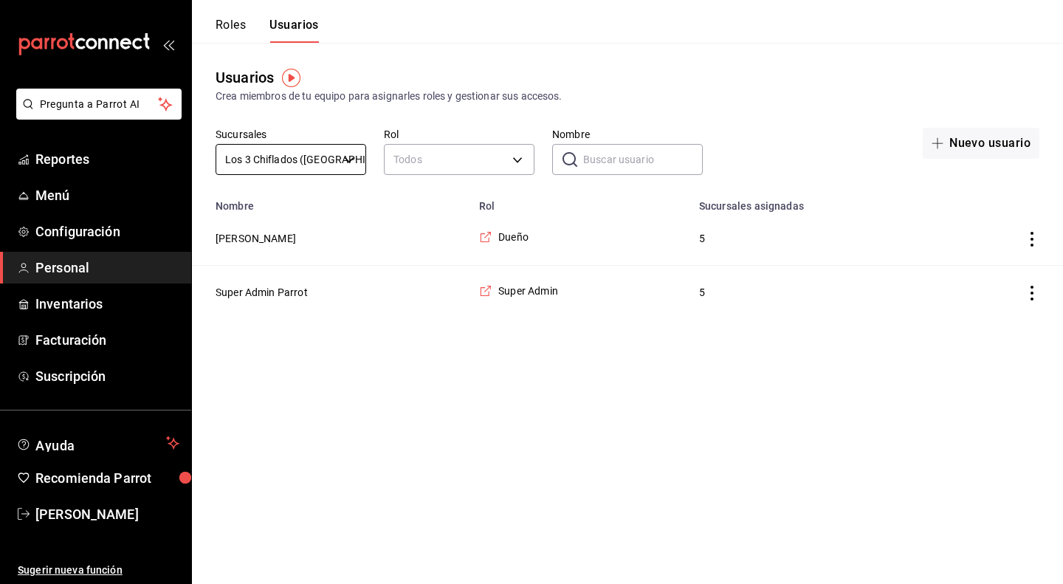
click at [358, 159] on body "Pregunta a Parrot AI Reportes Menú Configuración Personal Inventarios Facturaci…" at bounding box center [531, 159] width 1063 height 319
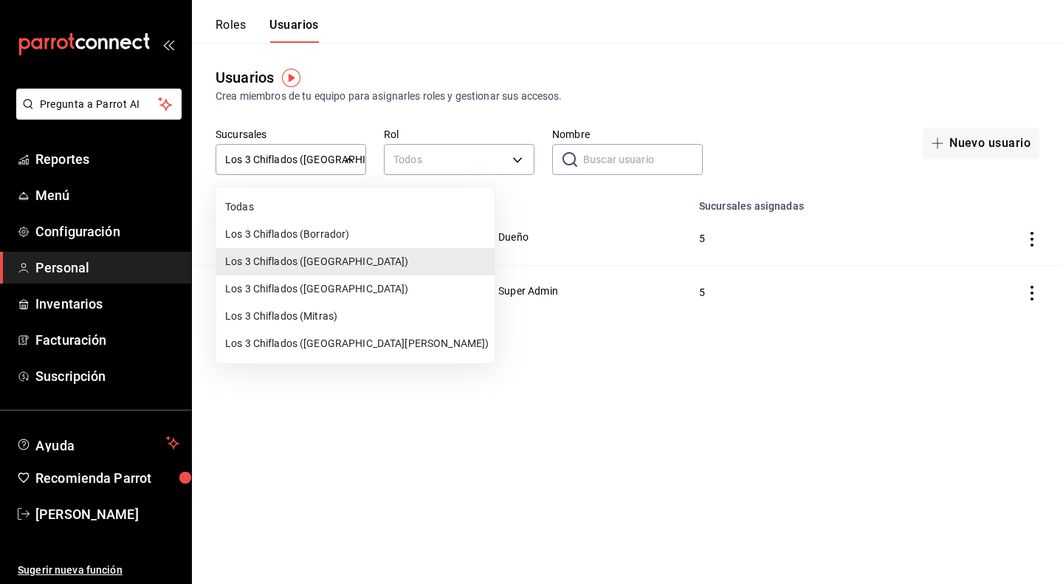
click at [322, 284] on li "Los 3 Chiflados ([GEOGRAPHIC_DATA])" at bounding box center [355, 288] width 278 height 27
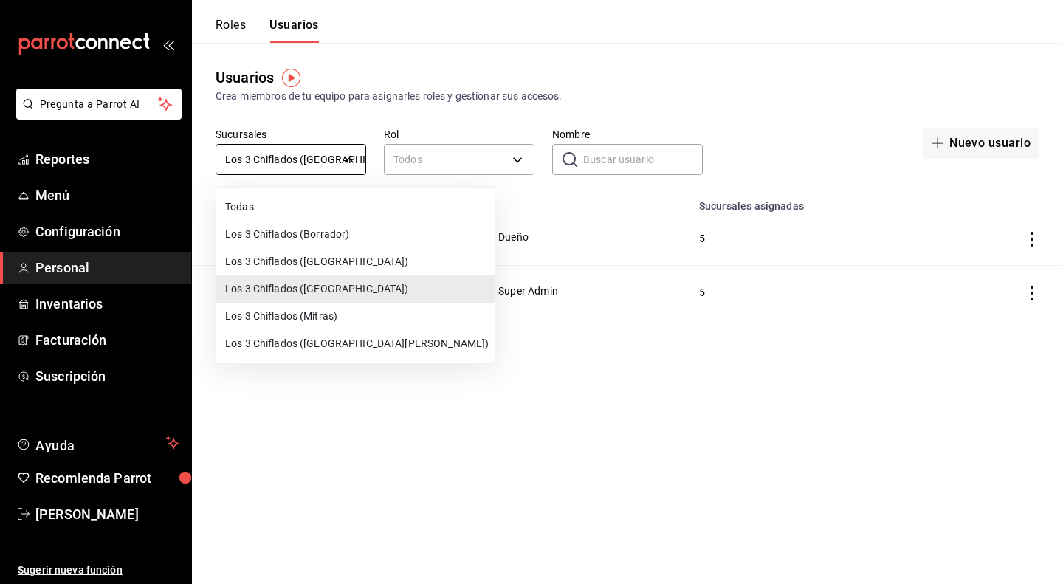
click at [350, 159] on body "Pregunta a Parrot AI Reportes Menú Configuración Personal Inventarios Facturaci…" at bounding box center [531, 159] width 1063 height 319
click at [322, 260] on li "Los 3 Chiflados ([GEOGRAPHIC_DATA])" at bounding box center [355, 261] width 278 height 27
type input "70b038c6-7b60-4c6a-84d6-63f3d41c6443"
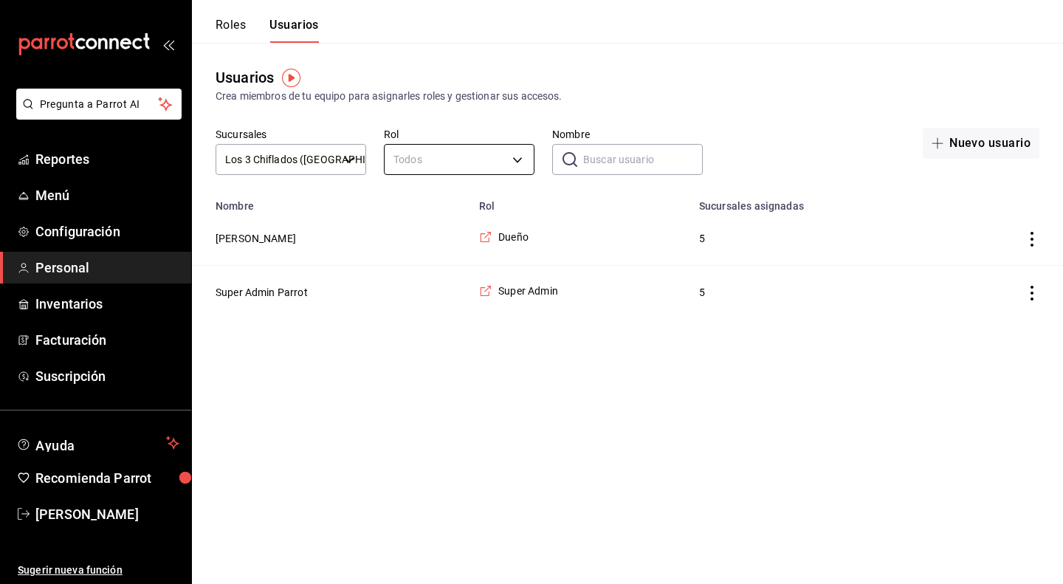
click at [493, 162] on body "Pregunta a Parrot AI Reportes Menú Configuración Personal Inventarios Facturaci…" at bounding box center [531, 159] width 1063 height 319
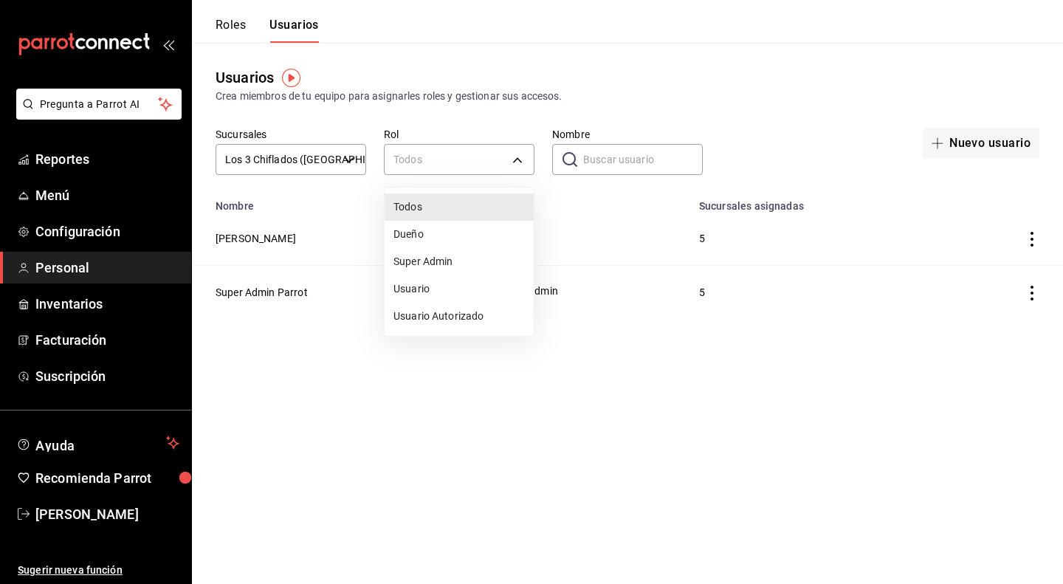
click at [451, 316] on li "Usuario Autorizado" at bounding box center [459, 316] width 149 height 27
type input "e16658fb-2d2b-48b5-9f6d-50205dbf63a1"
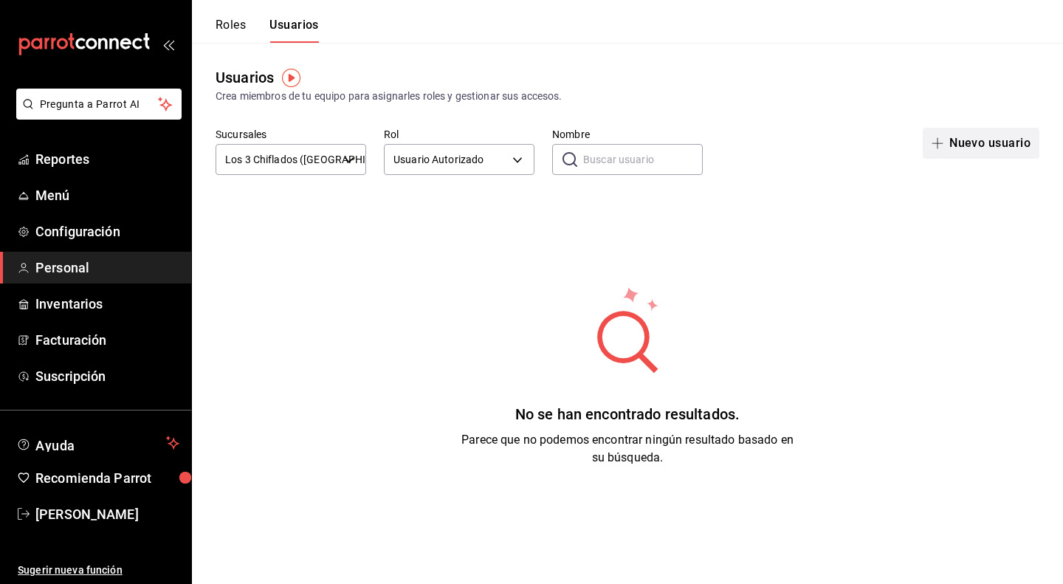
click at [966, 143] on button "Nuevo usuario" at bounding box center [981, 143] width 117 height 31
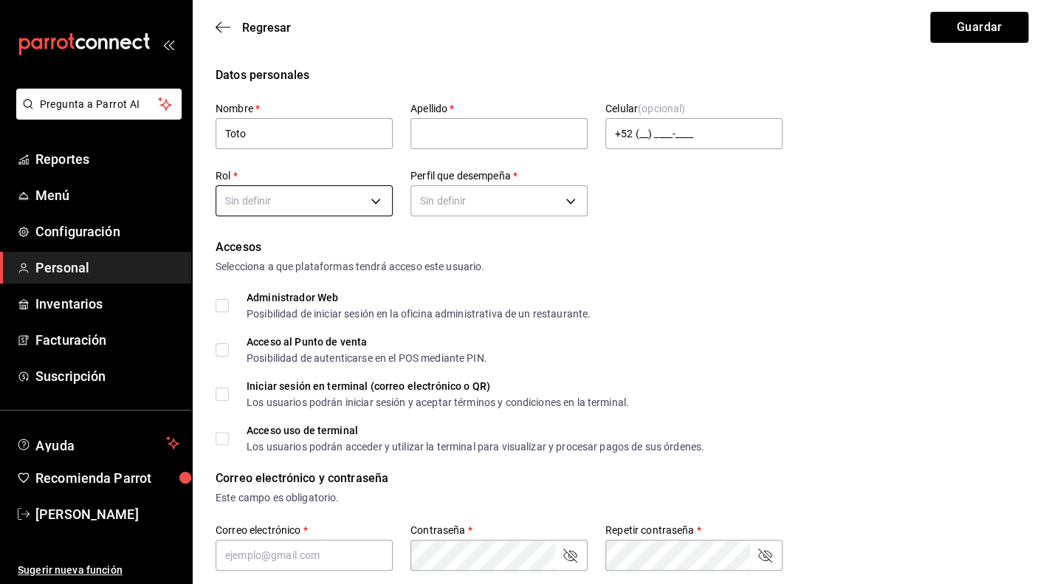
type input "Toto"
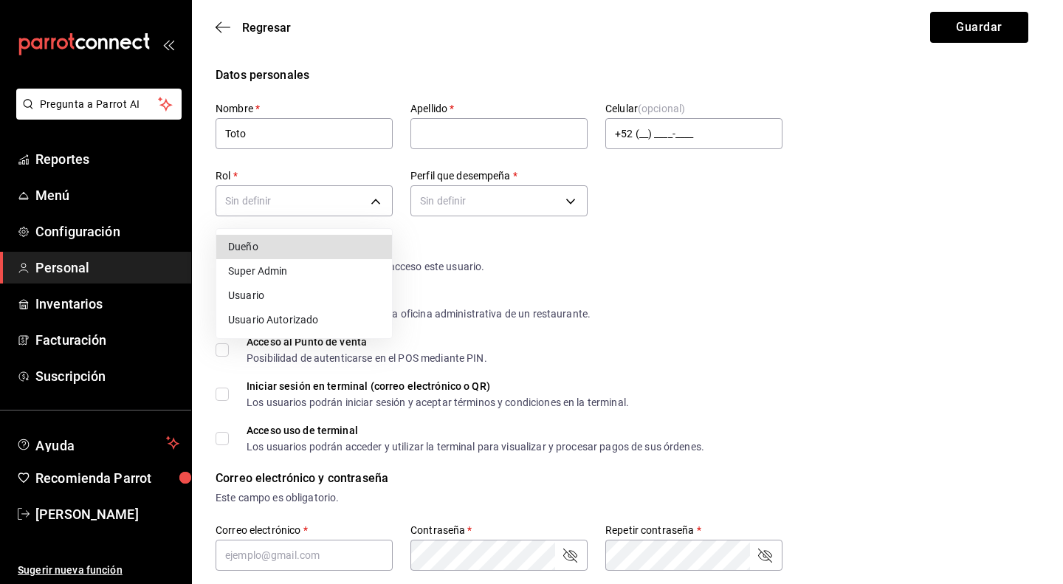
click at [383, 199] on body "Pregunta a Parrot AI Reportes Menú Configuración Personal Inventarios Facturaci…" at bounding box center [531, 565] width 1063 height 1131
click at [319, 319] on li "Usuario Autorizado" at bounding box center [304, 320] width 176 height 24
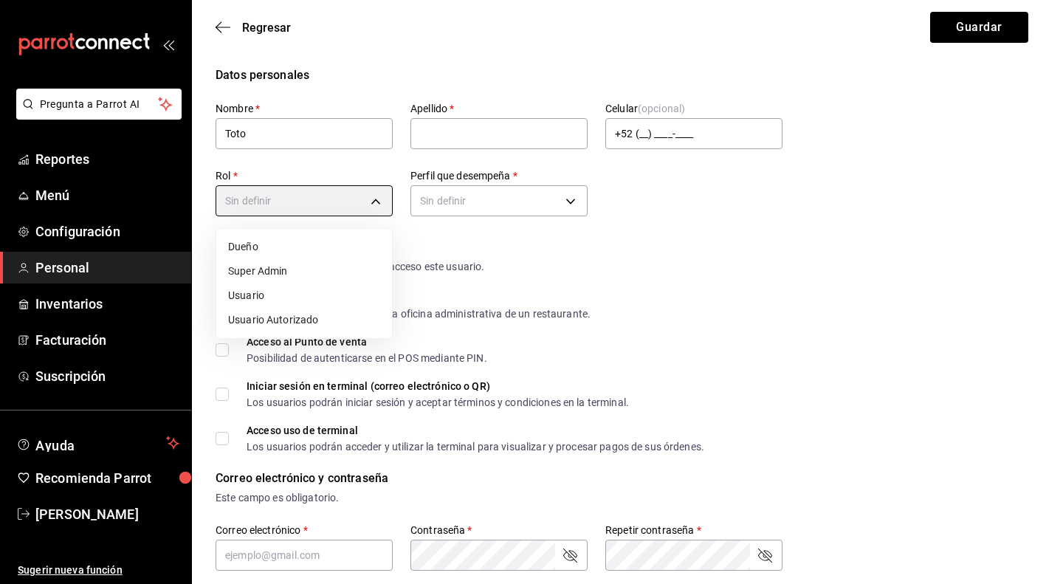
type input "e16658fb-2d2b-48b5-9f6d-50205dbf63a1"
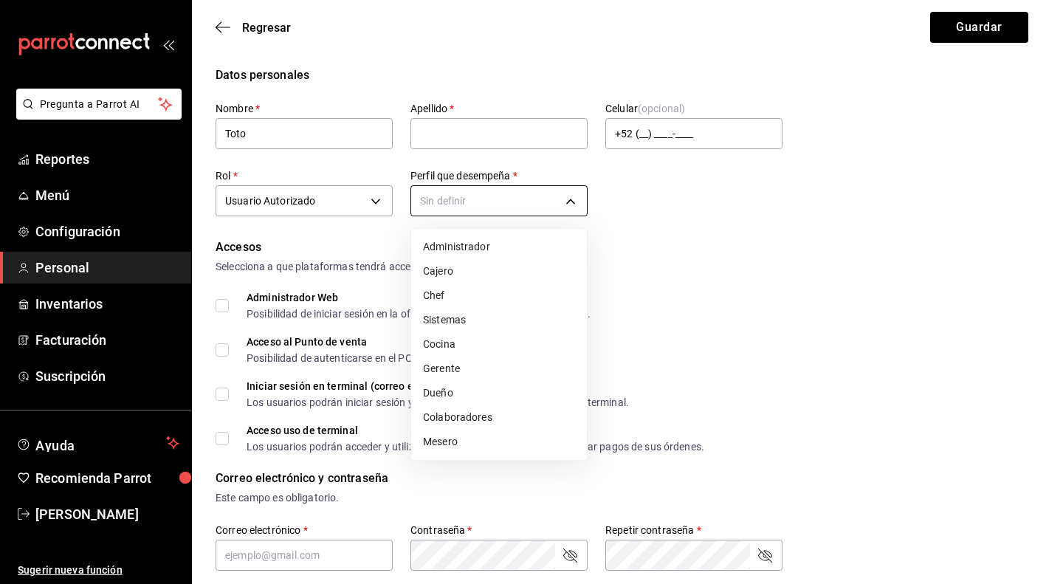
click at [543, 209] on body "Pregunta a Parrot AI Reportes Menú Configuración Personal Inventarios Facturaci…" at bounding box center [531, 565] width 1063 height 1131
click at [493, 246] on li "Administrador" at bounding box center [499, 247] width 176 height 24
type input "ADMIN"
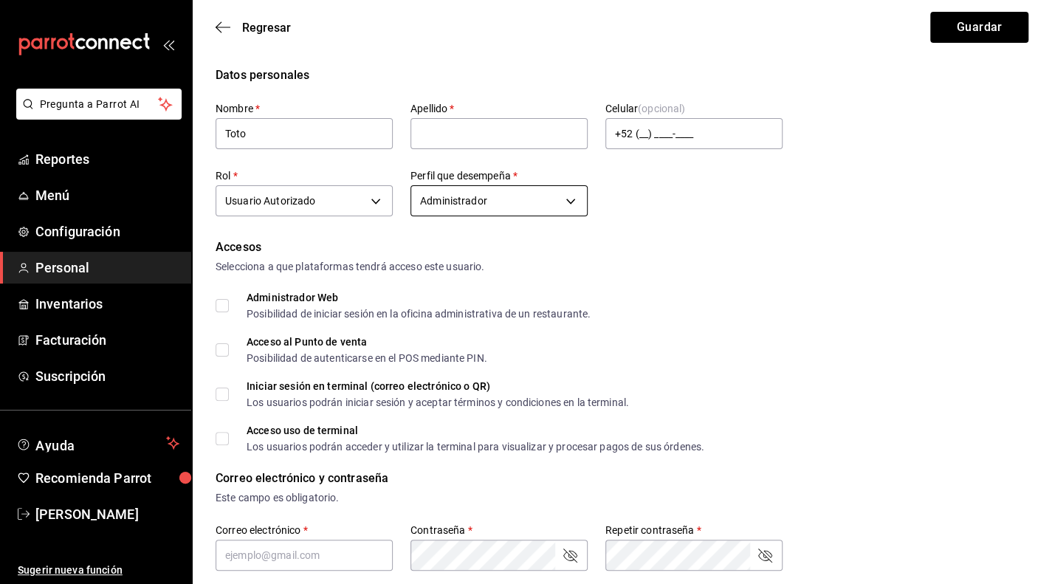
click at [566, 206] on body "Pregunta a Parrot AI Reportes Menú Configuración Personal Inventarios Facturaci…" at bounding box center [526, 565] width 1052 height 1131
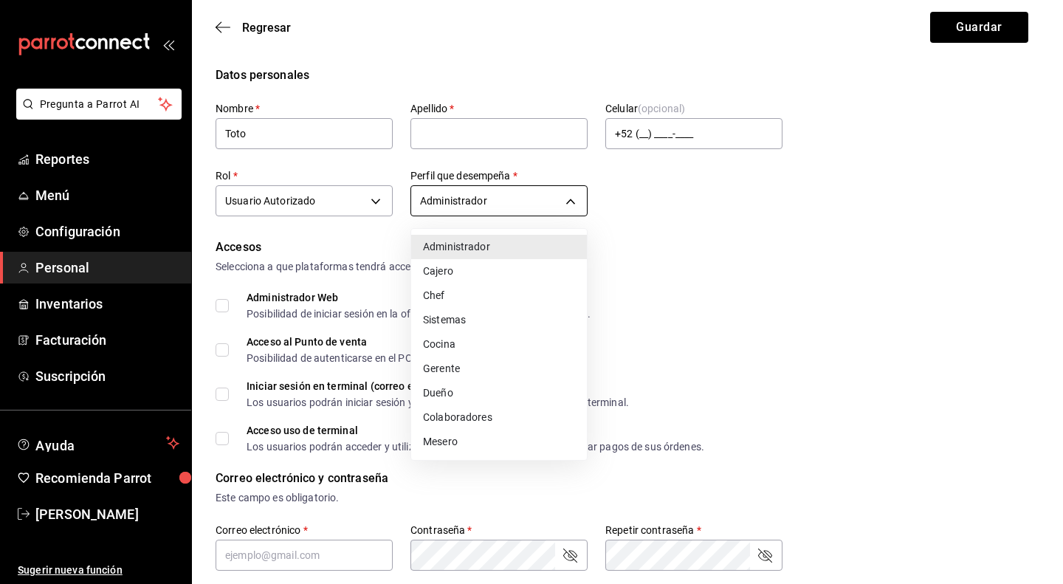
click at [566, 206] on div at bounding box center [531, 292] width 1063 height 584
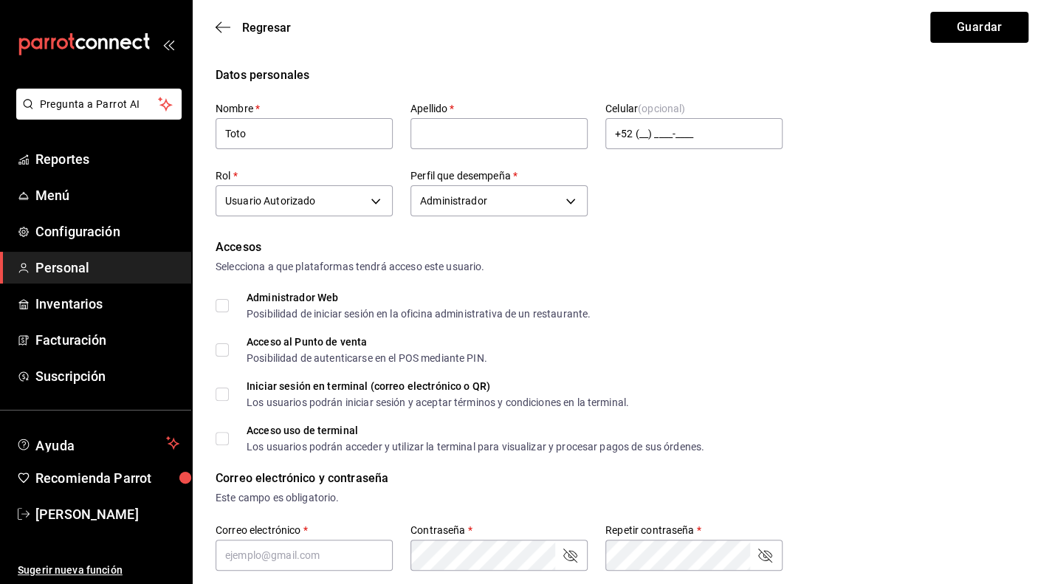
click at [224, 352] on input "Acceso al Punto de venta Posibilidad de autenticarse en el POS mediante PIN." at bounding box center [222, 349] width 13 height 13
checkbox input "true"
click at [226, 439] on input "Acceso uso de terminal Los usuarios podrán acceder y utilizar la terminal para …" at bounding box center [222, 438] width 13 height 13
checkbox input "true"
click at [558, 191] on body "Pregunta a Parrot AI Reportes Menú Configuración Personal Inventarios Facturaci…" at bounding box center [526, 565] width 1052 height 1131
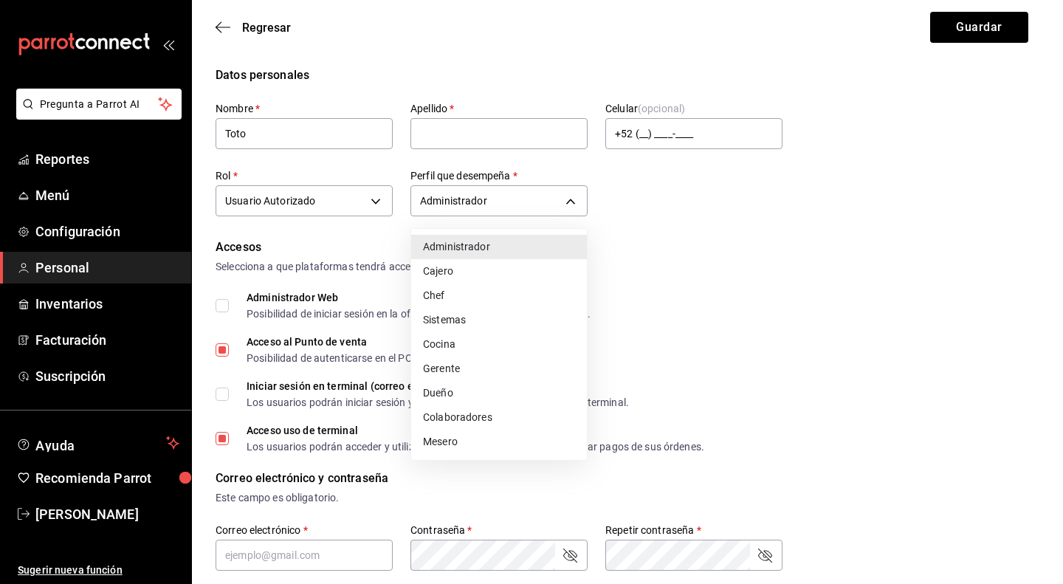
click at [458, 368] on li "Gerente" at bounding box center [499, 369] width 176 height 24
type input "MANAGER"
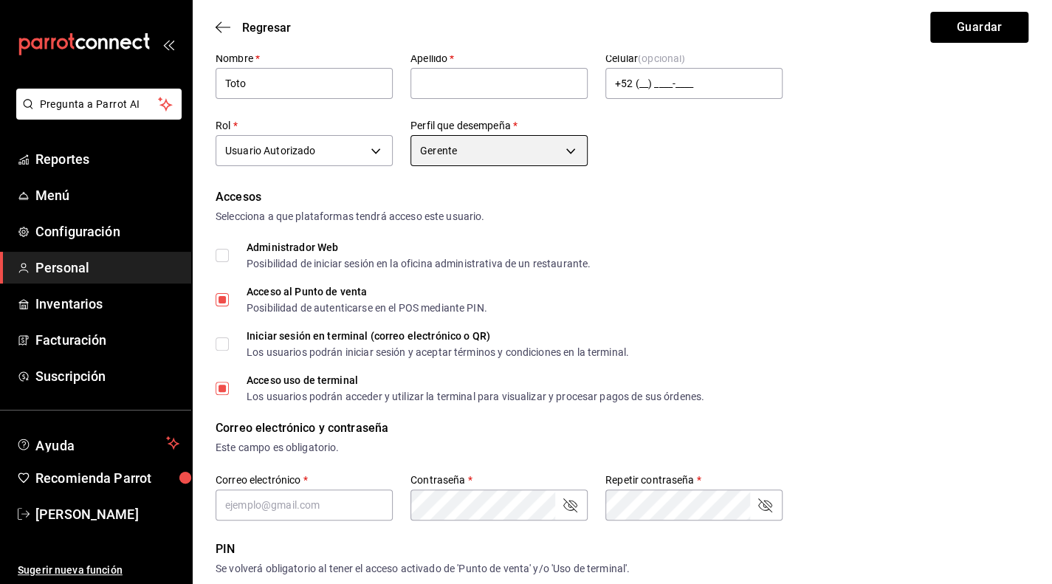
scroll to position [74, 0]
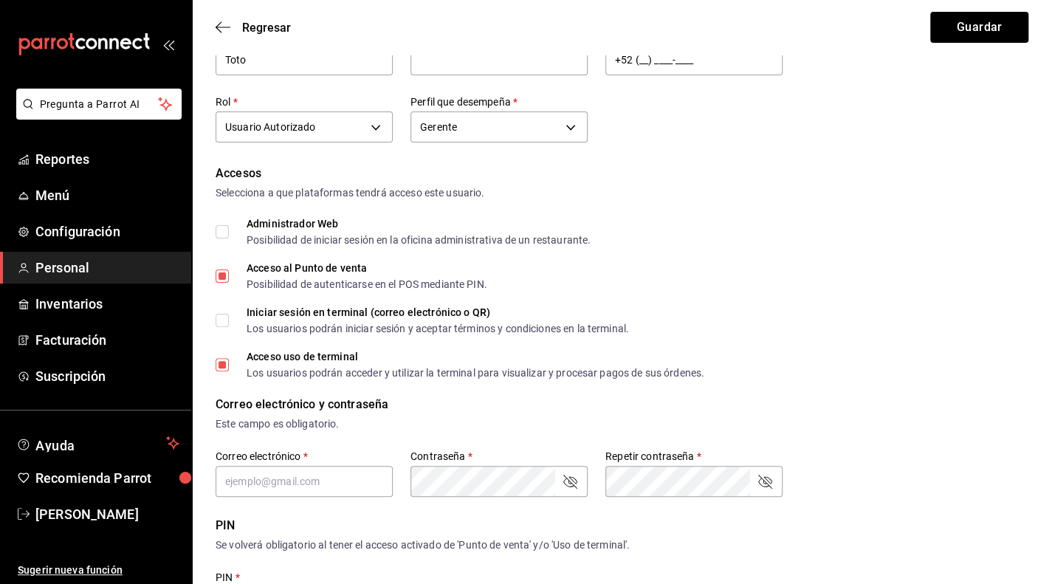
click at [227, 323] on input "Iniciar sesión en terminal (correo electrónico o QR) Los usuarios podrán inicia…" at bounding box center [222, 320] width 13 height 13
checkbox input "true"
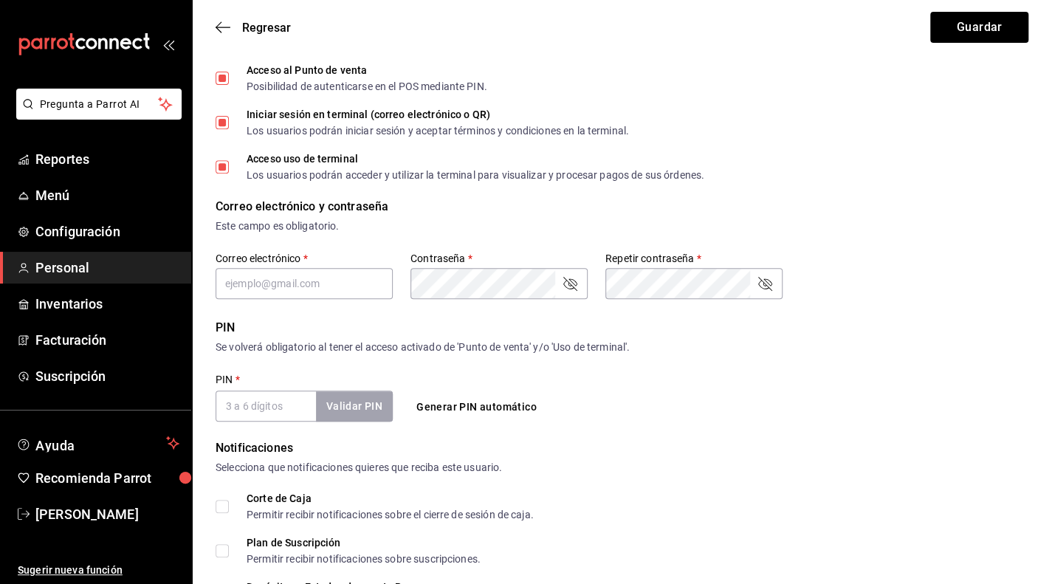
scroll to position [295, 0]
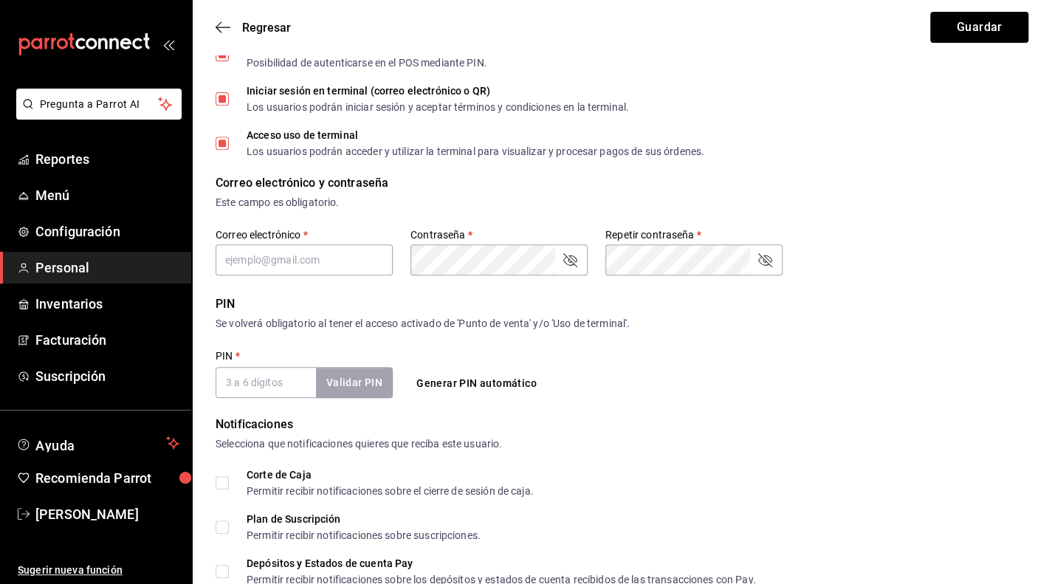
click at [275, 386] on input "PIN   *" at bounding box center [266, 382] width 100 height 31
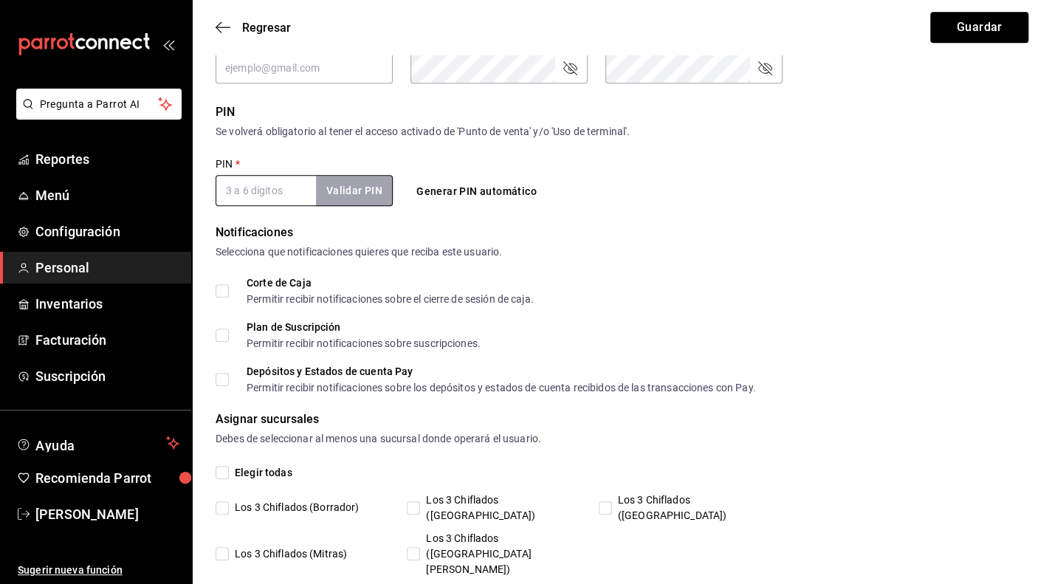
scroll to position [501, 0]
